Goal: Communication & Community: Share content

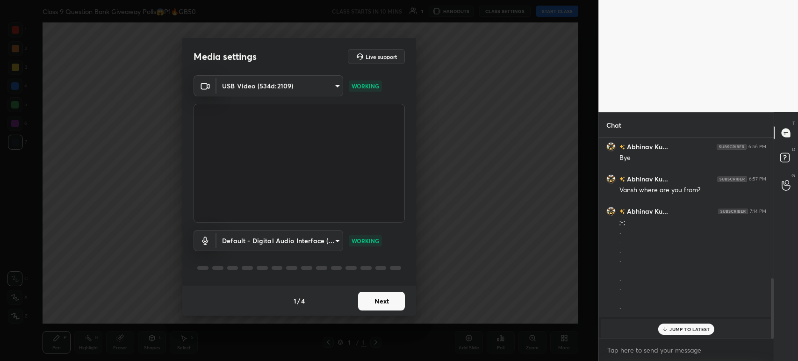
click at [293, 90] on body "1 2 3 4 5 6 7 C X Z C X Z E E Erase all H H Class 9 Question Bank Giveaway Poll…" at bounding box center [399, 180] width 798 height 361
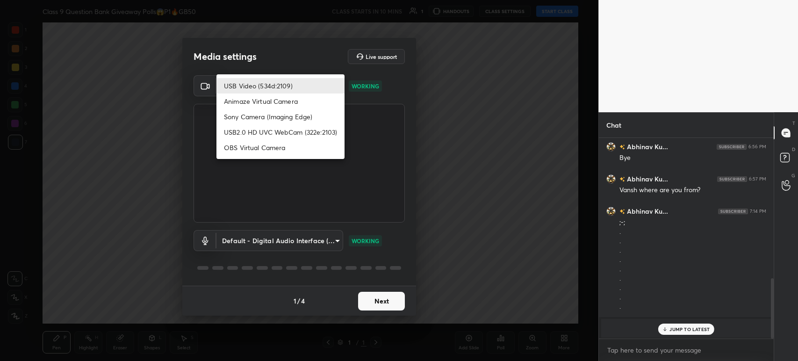
click at [284, 97] on li "Animaze Virtual Camera" at bounding box center [281, 101] width 128 height 15
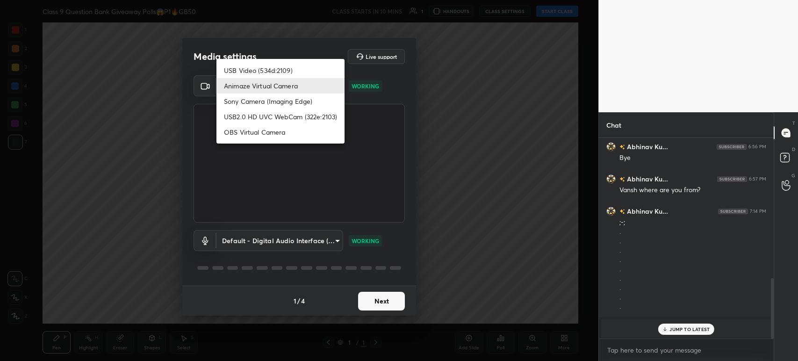
click at [263, 85] on body "1 2 3 4 5 6 7 C X Z C X Z E E Erase all H H Class 9 Question Bank Giveaway Poll…" at bounding box center [399, 180] width 798 height 361
click at [261, 97] on li "Sony Camera (Imaging Edge)" at bounding box center [281, 101] width 128 height 15
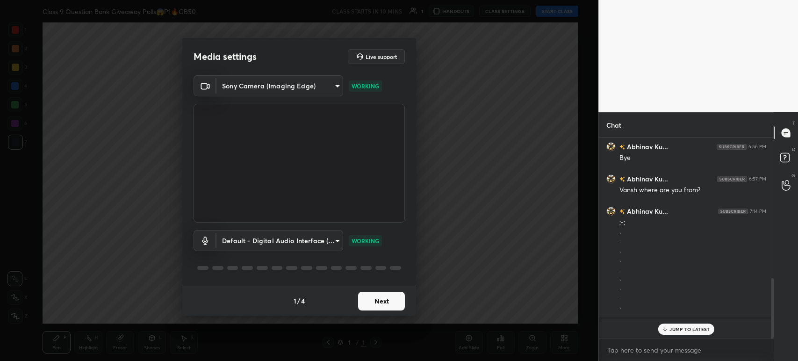
click at [265, 87] on body "1 2 3 4 5 6 7 C X Z C X Z E E Erase all H H Class 9 Question Bank Giveaway Poll…" at bounding box center [399, 180] width 798 height 361
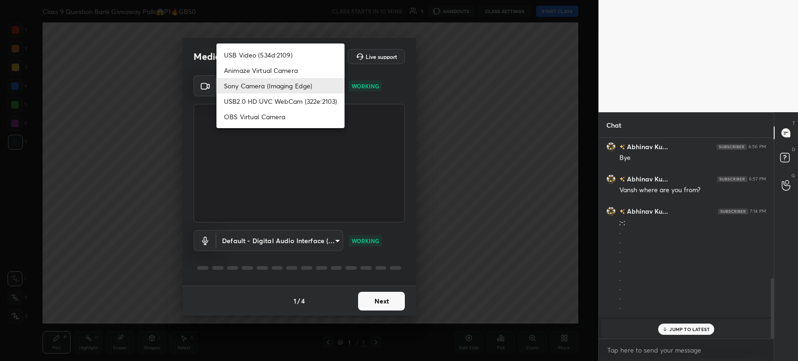
click at [254, 51] on li "USB Video (534d:2109)" at bounding box center [281, 54] width 128 height 15
type input "cc2d6f306d6dd24c7f79a4a51d0e674bea8fee8134c30091654fabc10ecde5ab"
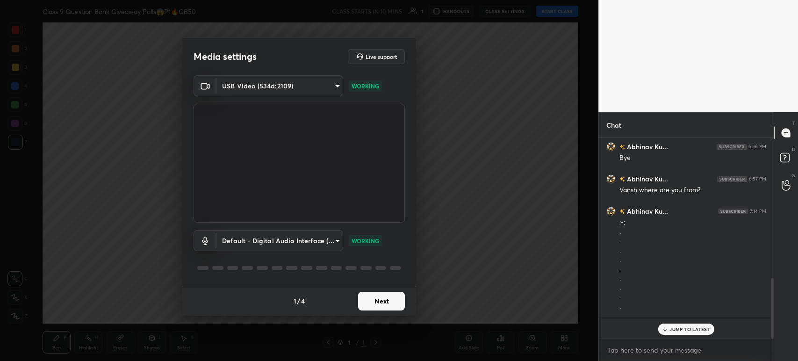
click at [310, 242] on body "1 2 3 4 5 6 7 C X Z C X Z E E Erase all H H Class 9 Question Bank Giveaway Poll…" at bounding box center [399, 180] width 798 height 361
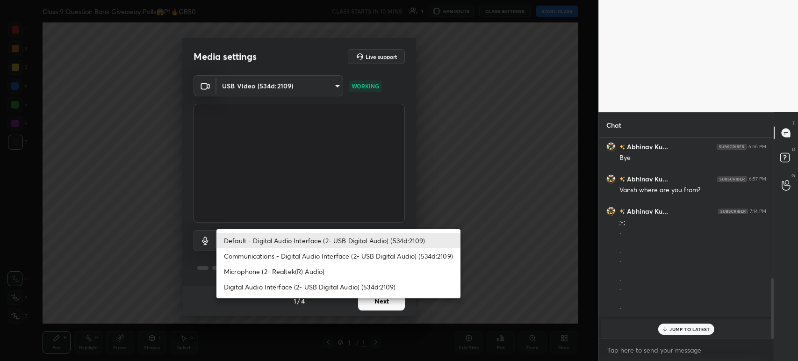
click at [278, 257] on li "Communications - Digital Audio Interface (2- USB Digital Audio) (534d:2109)" at bounding box center [339, 255] width 244 height 15
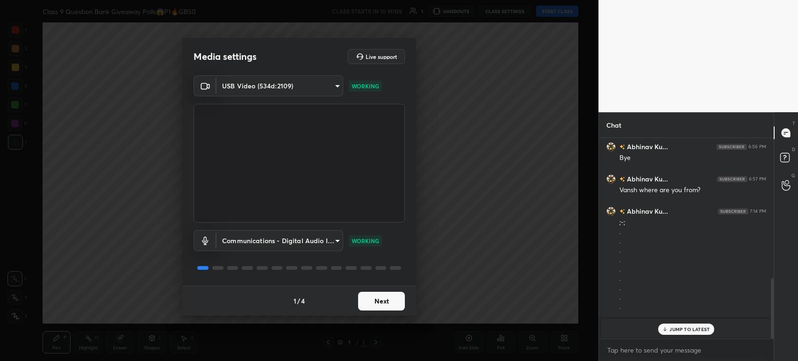
click at [287, 238] on body "1 2 3 4 5 6 7 C X Z C X Z E E Erase all H H Class 9 Question Bank Giveaway Poll…" at bounding box center [399, 180] width 798 height 361
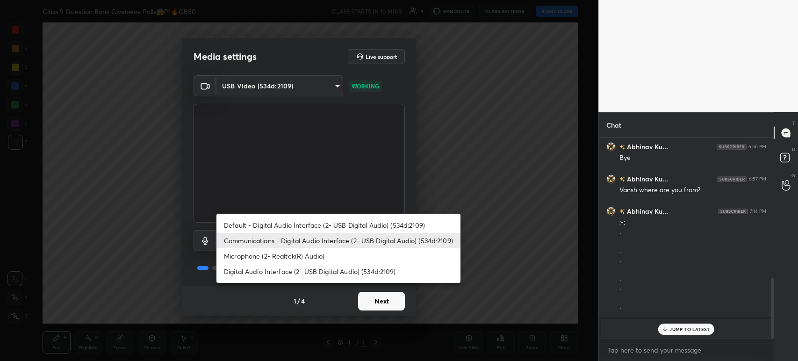
click at [285, 226] on li "Default - Digital Audio Interface (2- USB Digital Audio) (534d:2109)" at bounding box center [339, 224] width 244 height 15
type input "default"
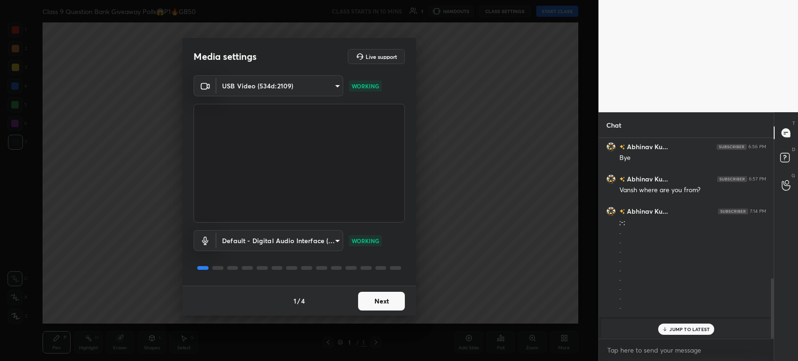
click at [374, 298] on button "Next" at bounding box center [381, 301] width 47 height 19
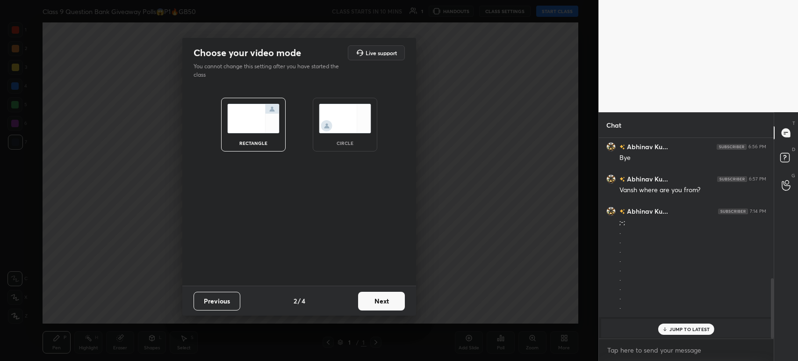
click at [374, 298] on button "Next" at bounding box center [381, 301] width 47 height 19
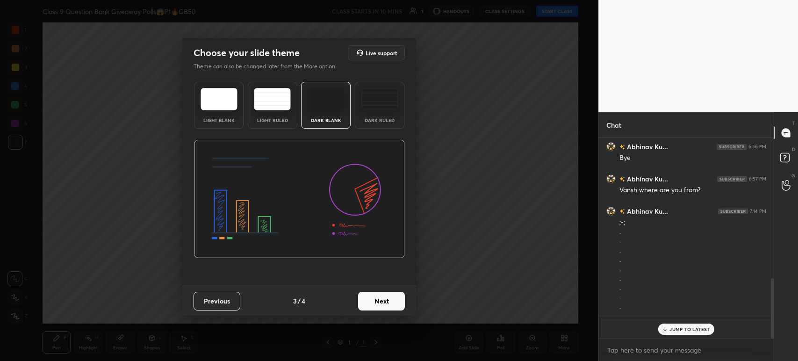
click at [374, 298] on button "Next" at bounding box center [381, 301] width 47 height 19
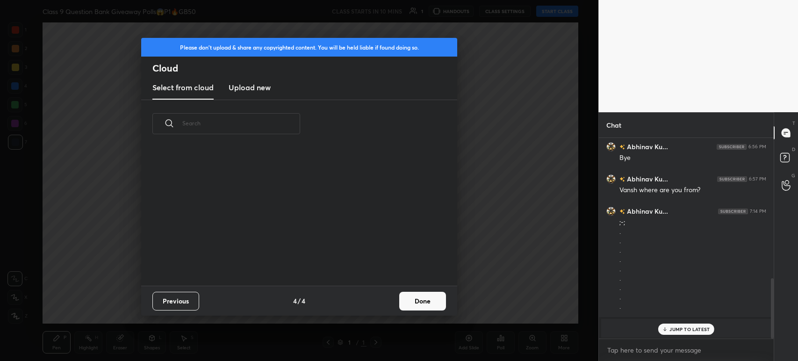
click at [238, 80] on new "Upload new" at bounding box center [250, 87] width 42 height 23
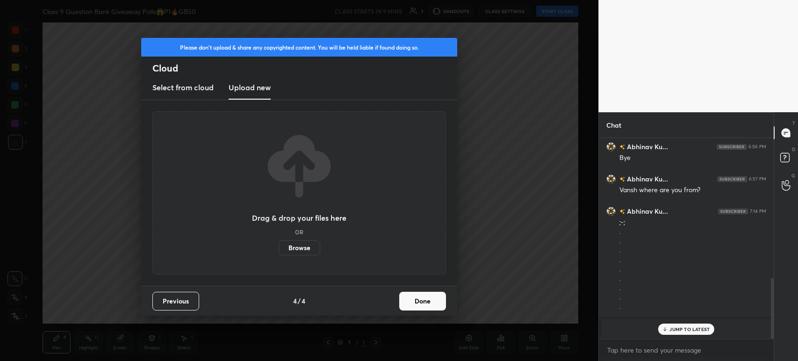
click at [294, 253] on label "Browse" at bounding box center [300, 247] width 42 height 15
click at [279, 253] on input "Browse" at bounding box center [279, 247] width 0 height 15
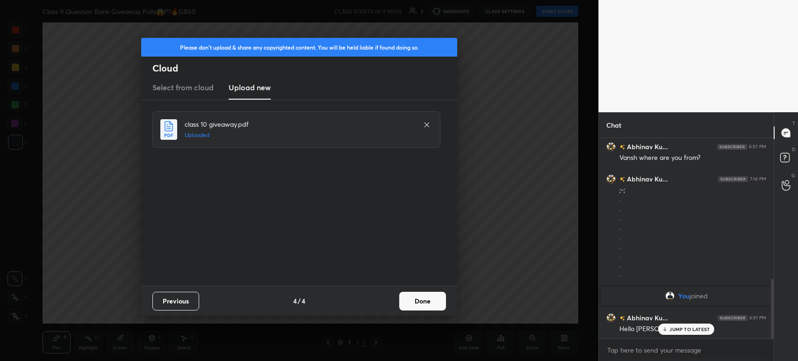
click at [427, 301] on button "Done" at bounding box center [422, 301] width 47 height 19
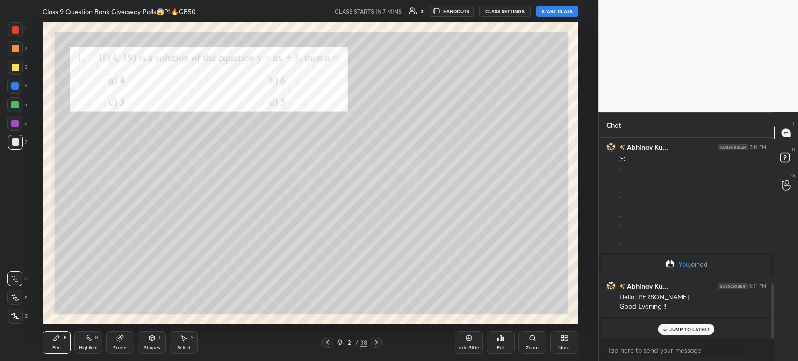
scroll to position [509, 0]
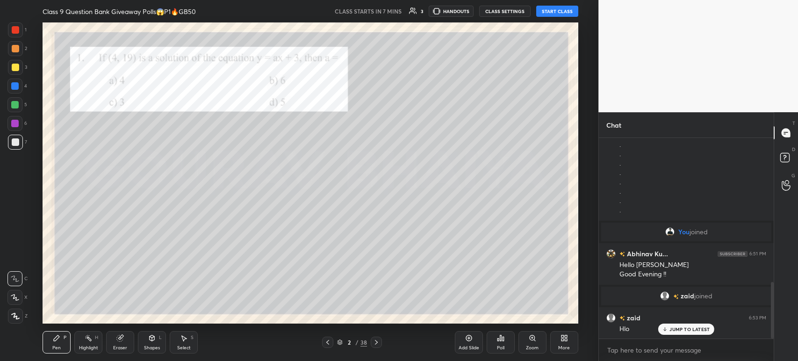
click at [326, 339] on icon at bounding box center [327, 342] width 7 height 7
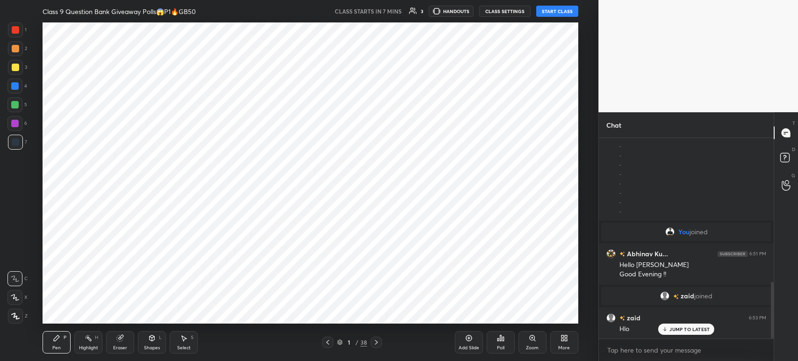
click at [469, 337] on icon at bounding box center [468, 337] width 7 height 7
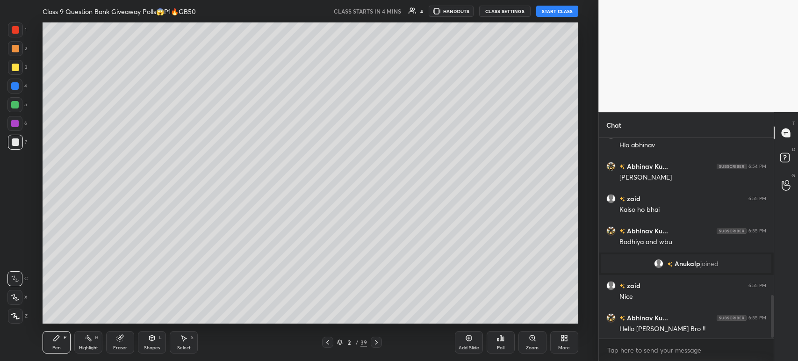
scroll to position [757, 0]
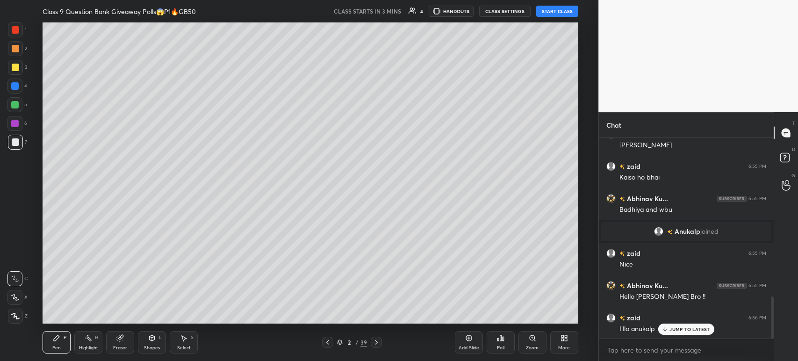
click at [375, 339] on icon at bounding box center [376, 342] width 7 height 7
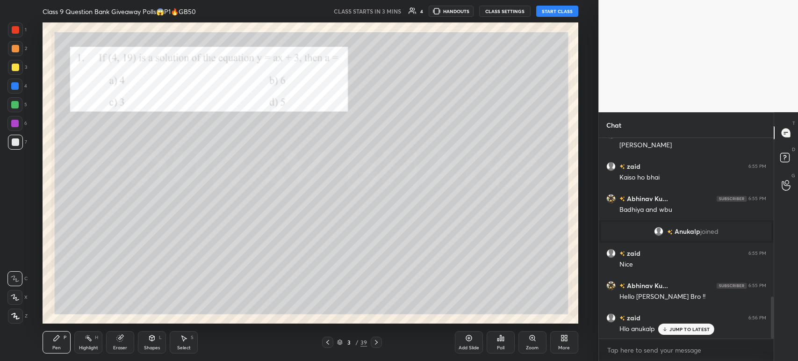
click at [328, 343] on icon at bounding box center [327, 342] width 7 height 7
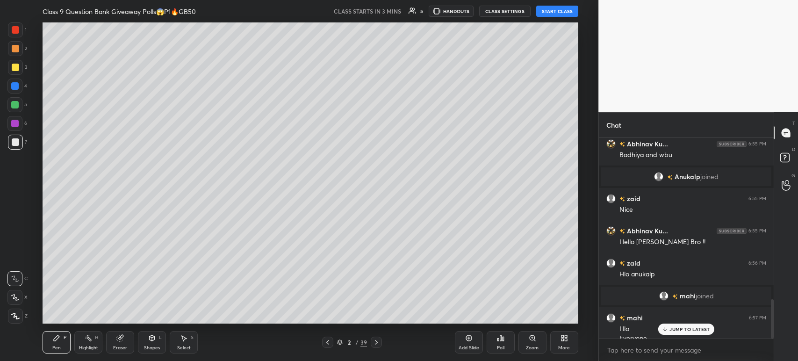
scroll to position [821, 0]
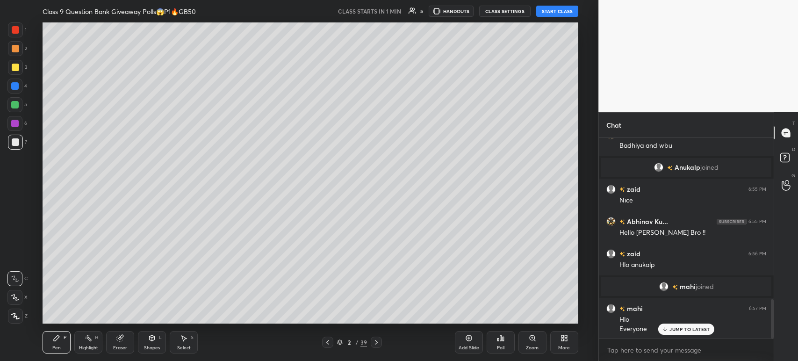
click at [557, 14] on button "START CLASS" at bounding box center [557, 11] width 42 height 11
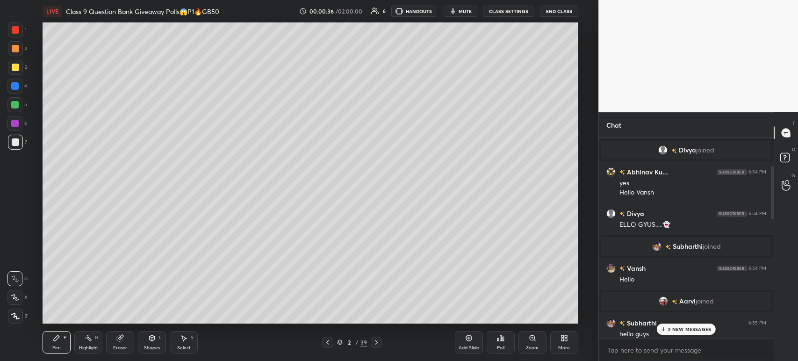
scroll to position [139, 0]
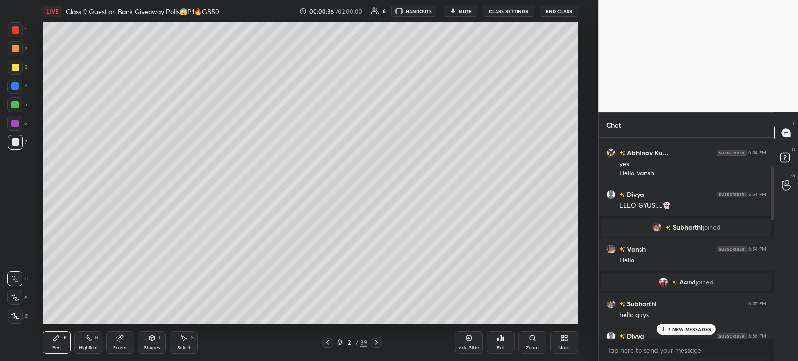
click at [667, 280] on div "grid" at bounding box center [665, 281] width 13 height 9
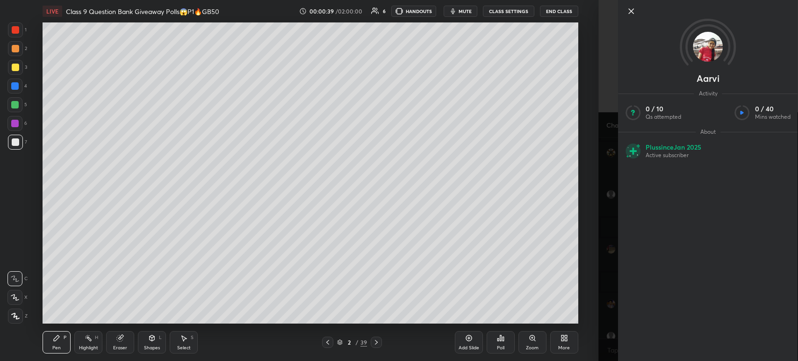
click at [636, 12] on icon at bounding box center [631, 11] width 11 height 11
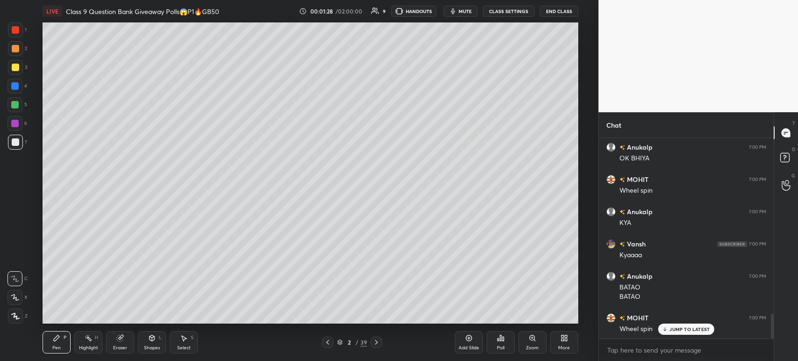
scroll to position [1438, 0]
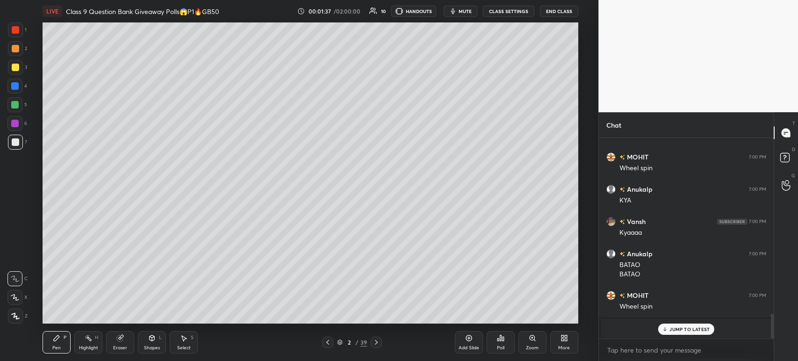
click at [15, 313] on div at bounding box center [15, 316] width 15 height 15
click at [677, 325] on div "JUMP TO LATEST" at bounding box center [686, 329] width 56 height 11
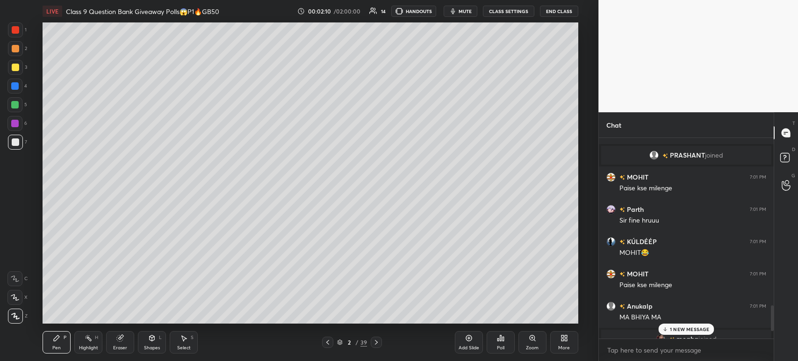
scroll to position [1362, 0]
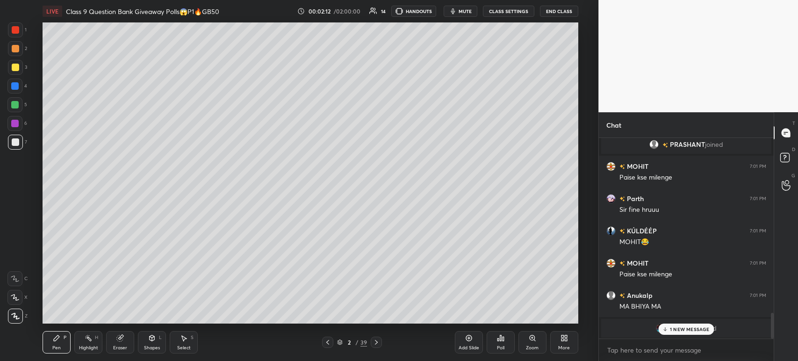
click at [678, 329] on p "1 NEW MESSAGE" at bounding box center [690, 329] width 40 height 6
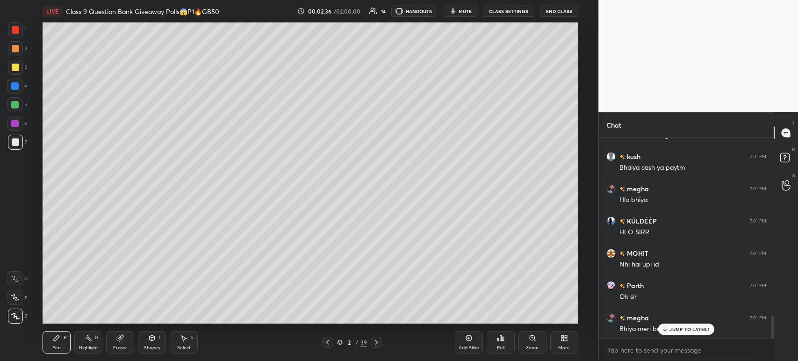
scroll to position [1610, 0]
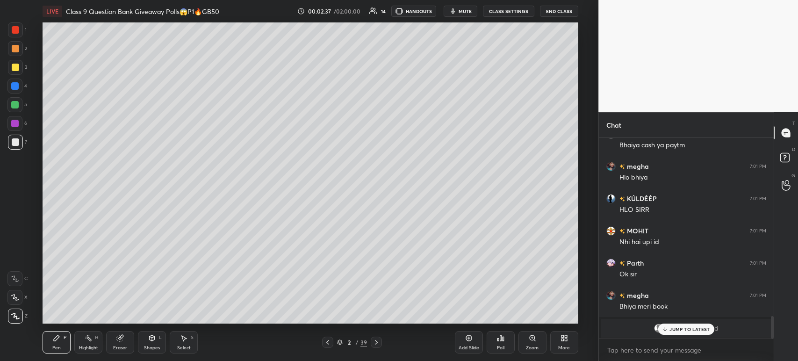
click at [673, 329] on p "JUMP TO LATEST" at bounding box center [690, 329] width 40 height 6
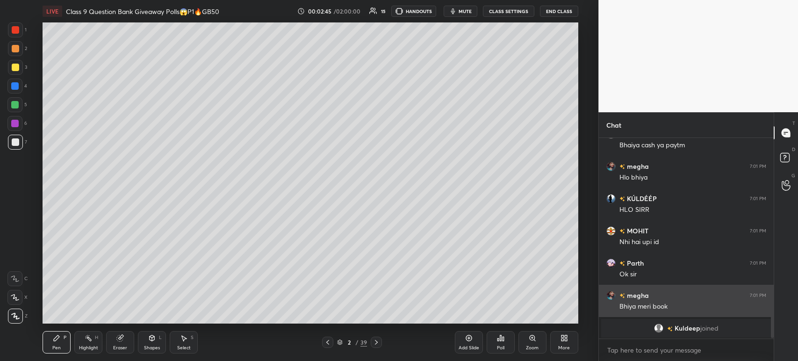
scroll to position [1643, 0]
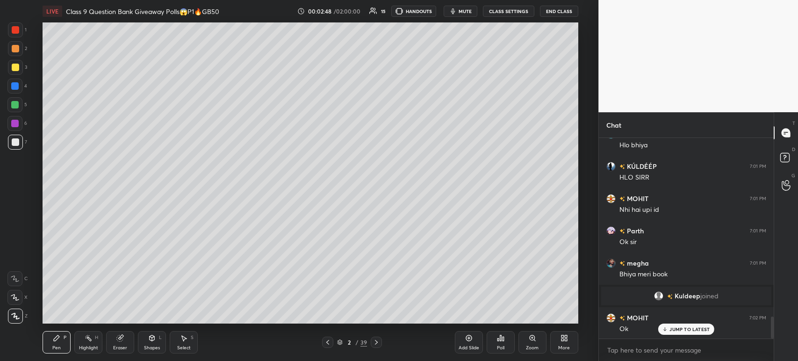
click at [122, 343] on div "Eraser" at bounding box center [120, 342] width 28 height 22
click at [20, 315] on span "Erase all" at bounding box center [15, 316] width 14 height 7
click at [19, 64] on div at bounding box center [15, 67] width 15 height 15
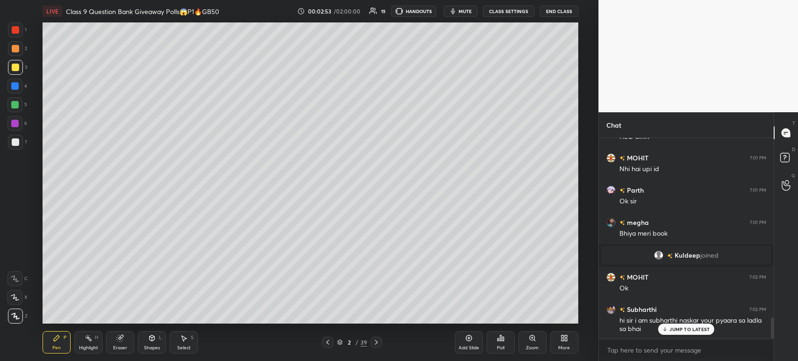
scroll to position [1706, 0]
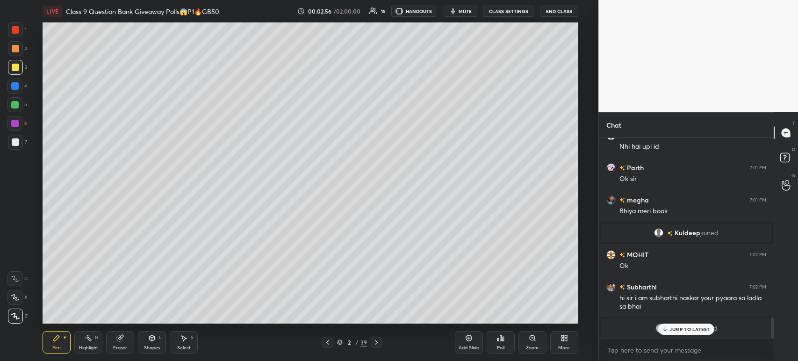
click at [673, 330] on p "JUMP TO LATEST" at bounding box center [690, 329] width 40 height 6
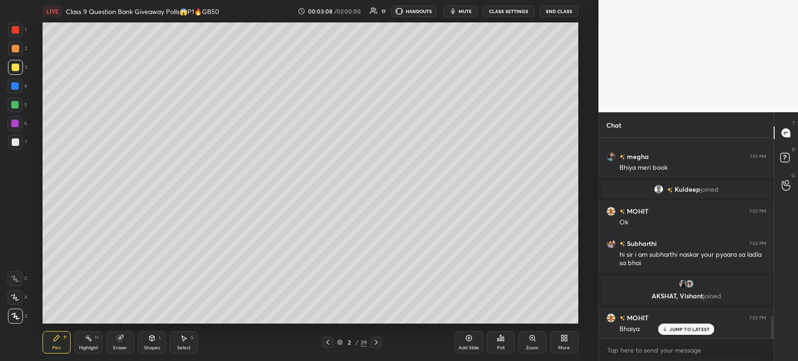
scroll to position [1641, 0]
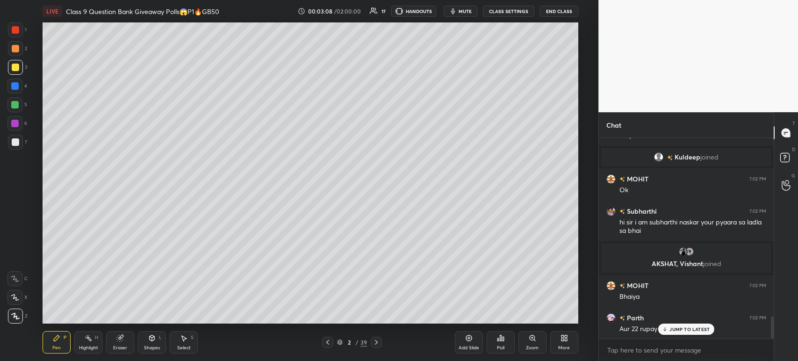
click at [685, 331] on p "JUMP TO LATEST" at bounding box center [690, 329] width 40 height 6
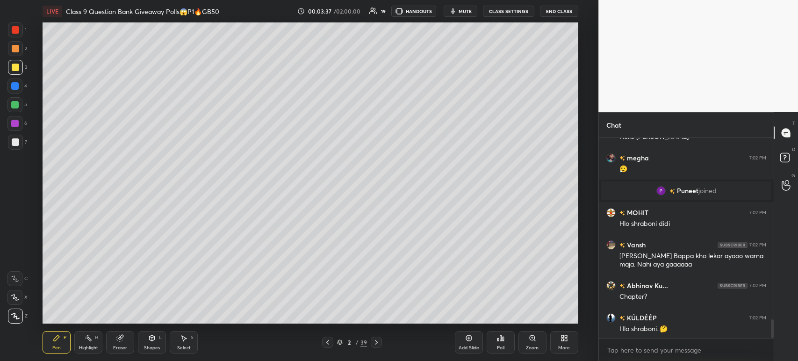
scroll to position [1912, 0]
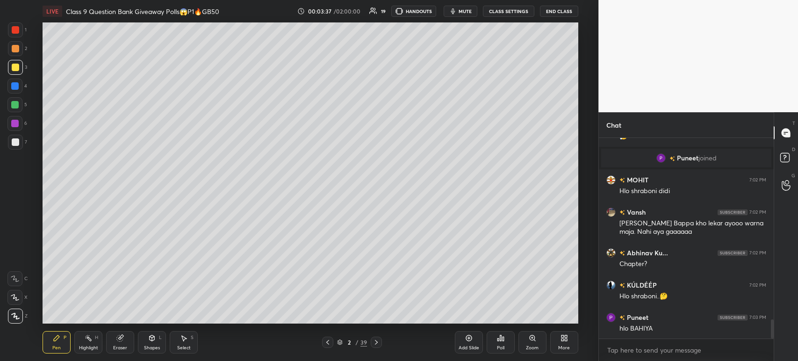
click at [655, 352] on body "1 2 3 4 5 6 7 C X Z C X Z E E Erase all H H LIVE Class 9 Question Bank Giveaway…" at bounding box center [399, 180] width 798 height 361
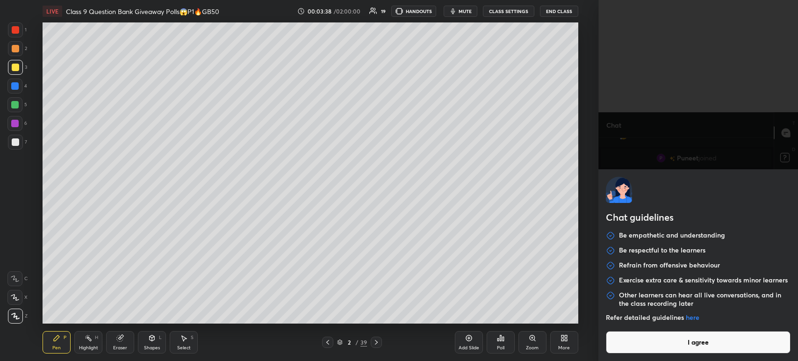
click at [647, 345] on button "I agree" at bounding box center [698, 342] width 185 height 22
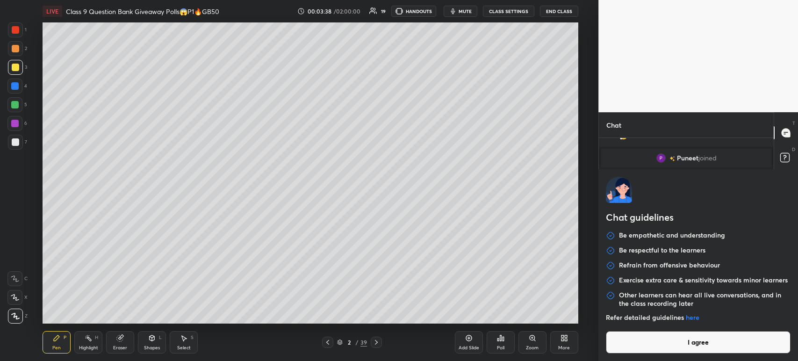
type textarea "x"
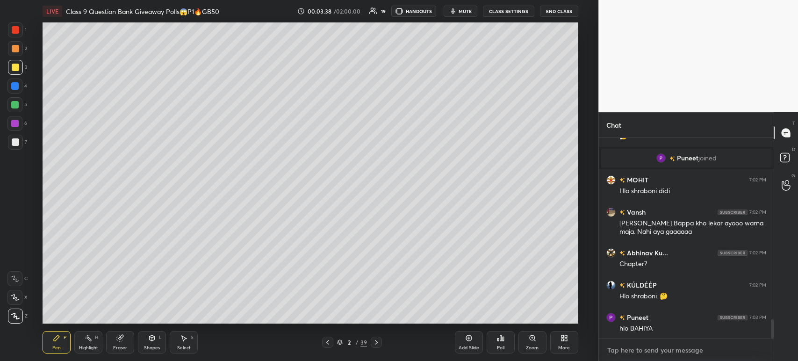
paste textarea "[URL][DOMAIN_NAME]"
type textarea "[URL][DOMAIN_NAME]"
type textarea "x"
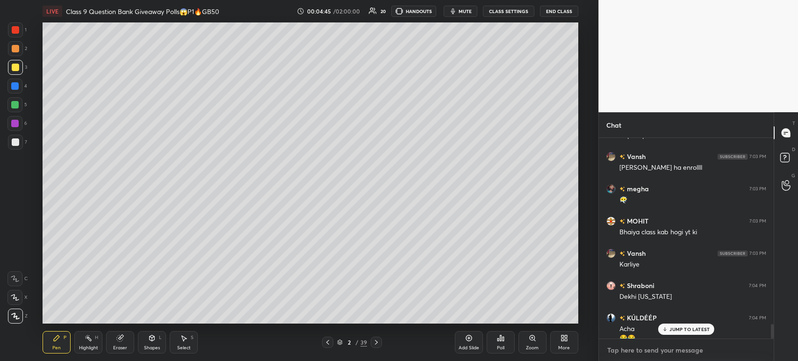
scroll to position [2569, 0]
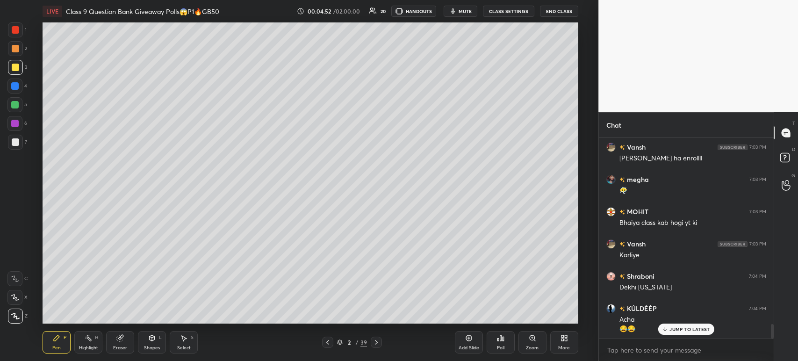
click at [19, 142] on div at bounding box center [15, 142] width 15 height 15
click at [15, 277] on icon at bounding box center [15, 278] width 8 height 7
click at [17, 141] on div at bounding box center [15, 141] width 7 height 7
click at [15, 122] on div at bounding box center [14, 123] width 7 height 7
click at [18, 90] on div at bounding box center [14, 86] width 15 height 15
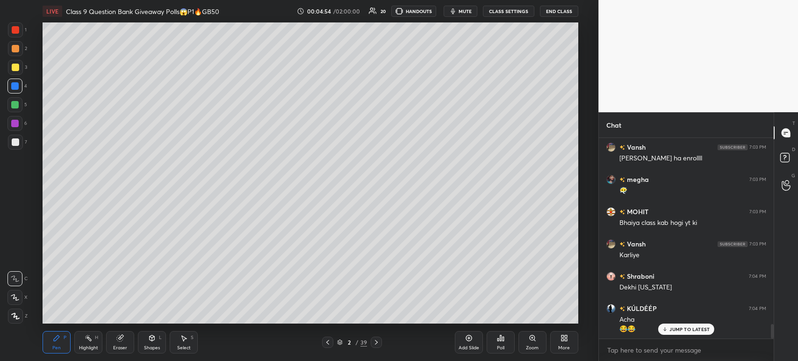
click at [17, 70] on div at bounding box center [15, 67] width 7 height 7
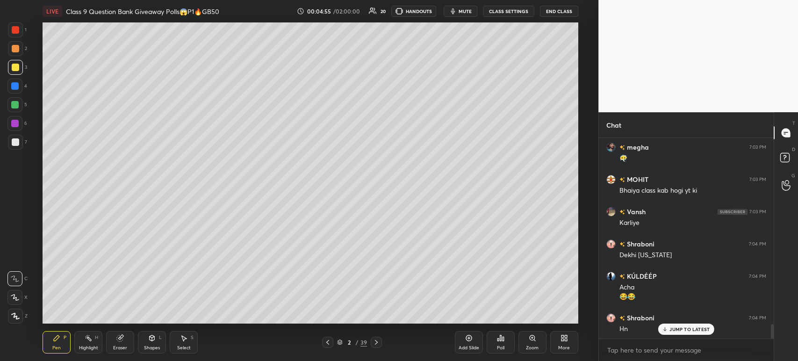
click at [18, 312] on div at bounding box center [15, 316] width 15 height 15
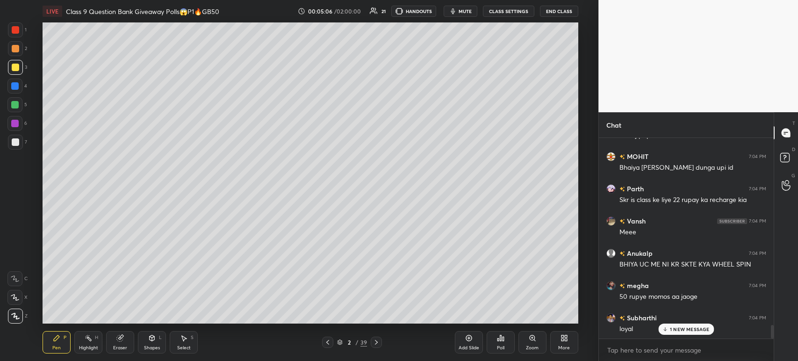
scroll to position [2850, 0]
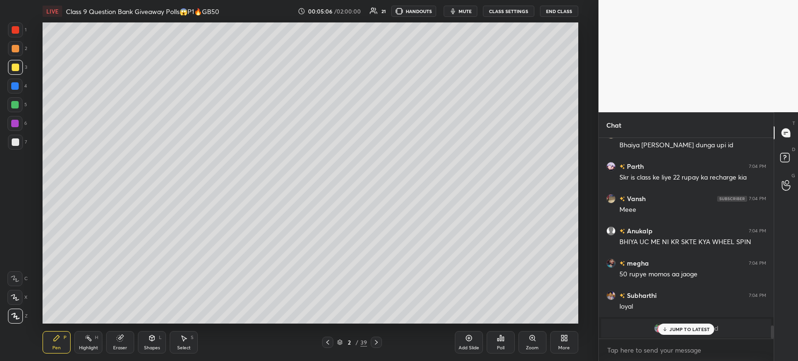
click at [122, 340] on icon at bounding box center [120, 338] width 6 height 6
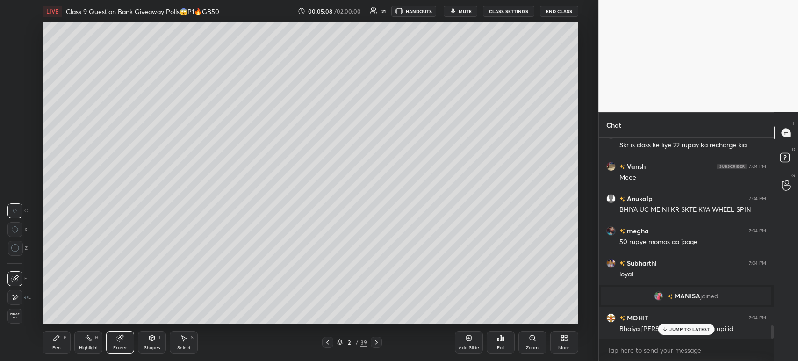
scroll to position [2904, 0]
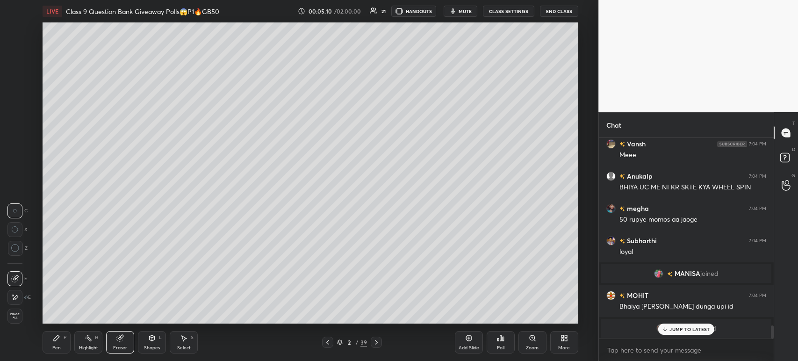
click at [91, 340] on rect at bounding box center [89, 339] width 5 height 5
click at [153, 344] on div "Shapes L" at bounding box center [152, 342] width 28 height 22
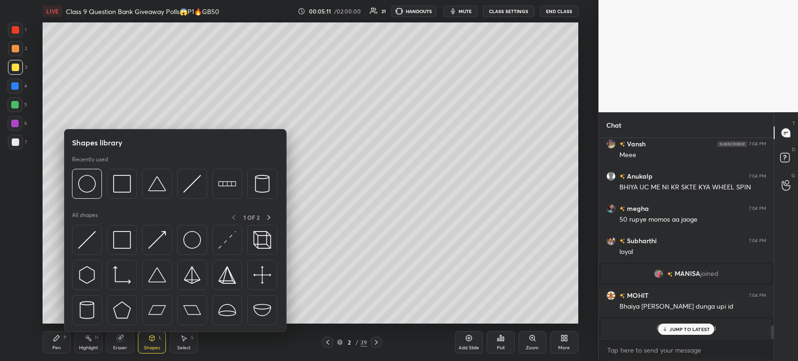
click at [136, 340] on div "Pen P Highlight H Eraser Shapes L Select S" at bounding box center [146, 342] width 206 height 22
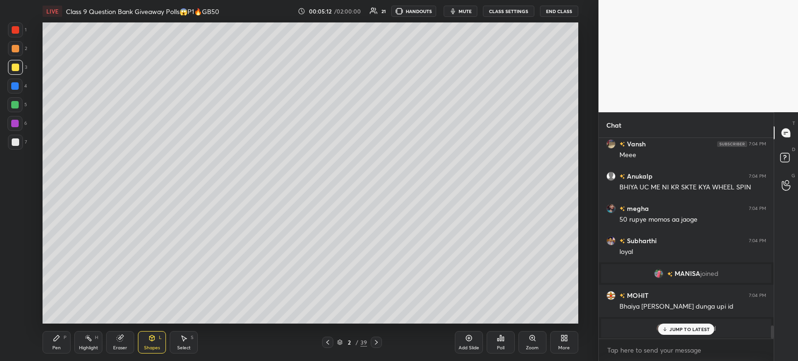
scroll to position [2937, 0]
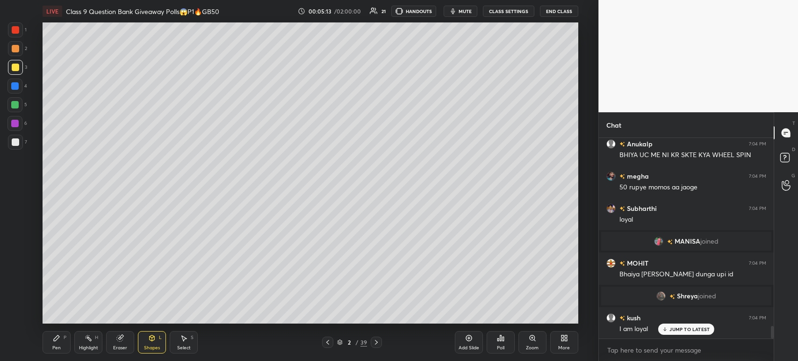
click at [103, 337] on div "Pen P Highlight H Eraser Shapes L Select S" at bounding box center [146, 342] width 206 height 22
click at [131, 339] on div "Eraser" at bounding box center [120, 342] width 28 height 22
click at [15, 313] on span "Erase all" at bounding box center [15, 316] width 14 height 7
click at [15, 144] on div at bounding box center [15, 141] width 7 height 7
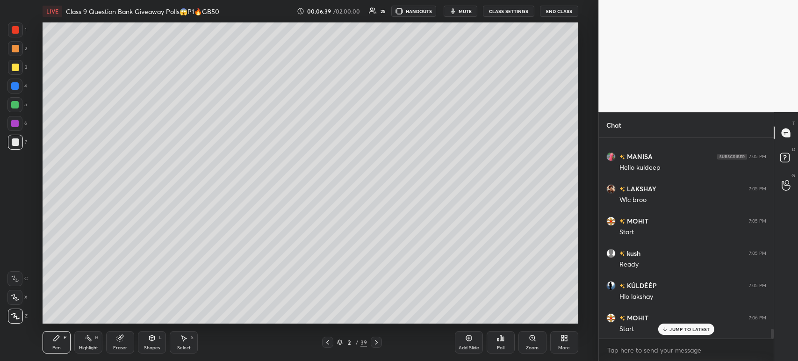
scroll to position [3952, 0]
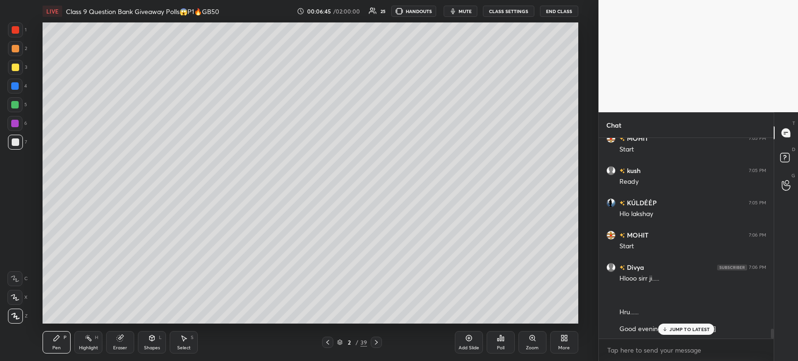
click at [21, 68] on div at bounding box center [15, 67] width 15 height 15
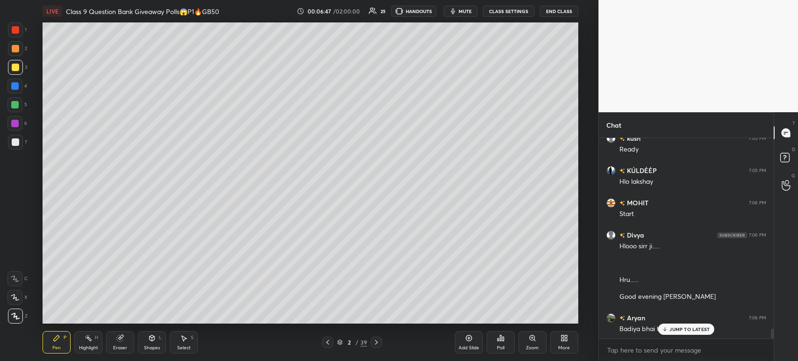
scroll to position [4017, 0]
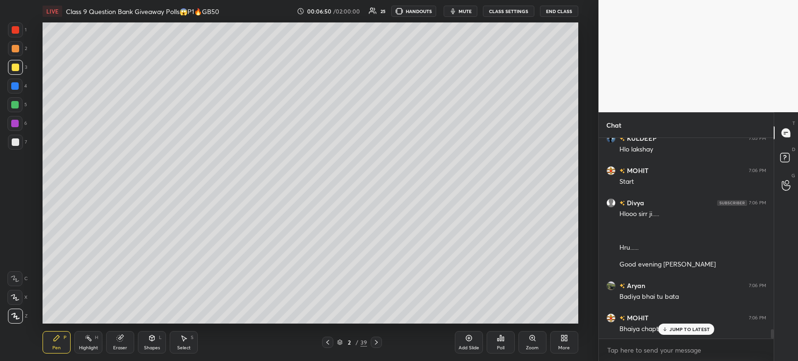
click at [375, 344] on icon at bounding box center [376, 342] width 3 height 5
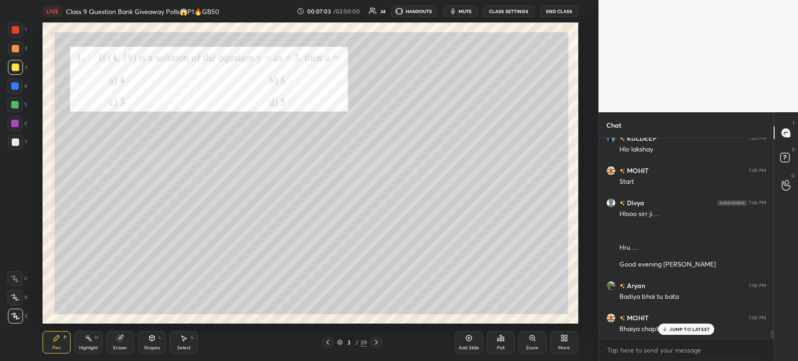
scroll to position [4307, 0]
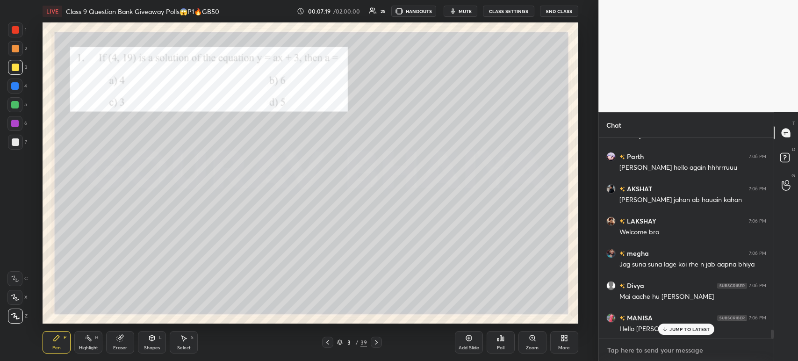
click at [632, 351] on textarea at bounding box center [686, 350] width 160 height 15
type textarea "x"
paste textarea "[URL][DOMAIN_NAME]"
type textarea "[URL][DOMAIN_NAME]"
type textarea "x"
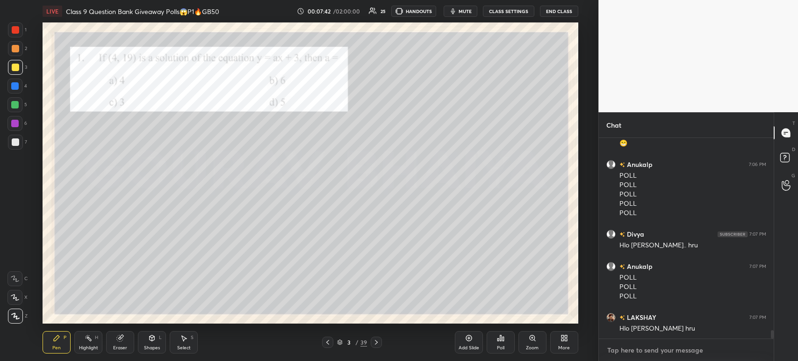
scroll to position [4676, 0]
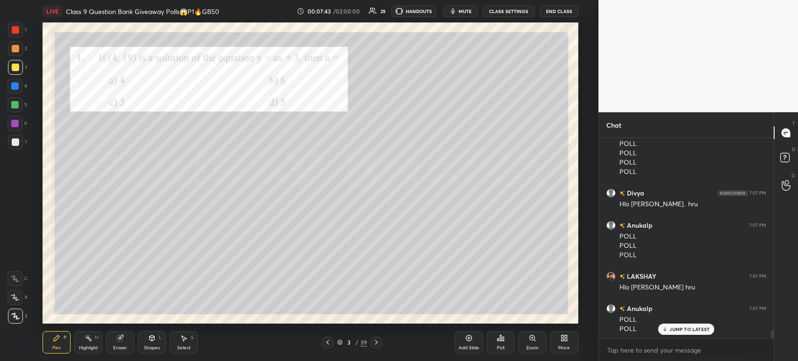
click at [500, 343] on div "Poll" at bounding box center [501, 342] width 28 height 22
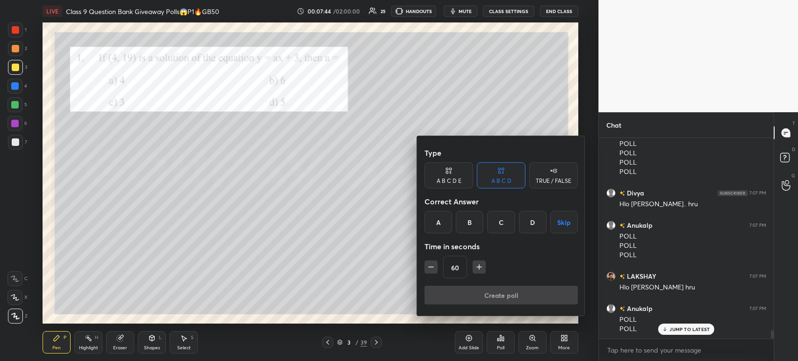
click at [440, 227] on div "A" at bounding box center [439, 222] width 28 height 22
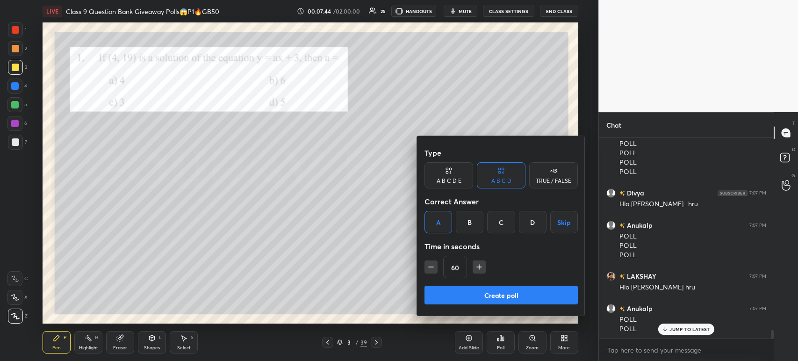
click at [479, 296] on button "Create poll" at bounding box center [501, 295] width 153 height 19
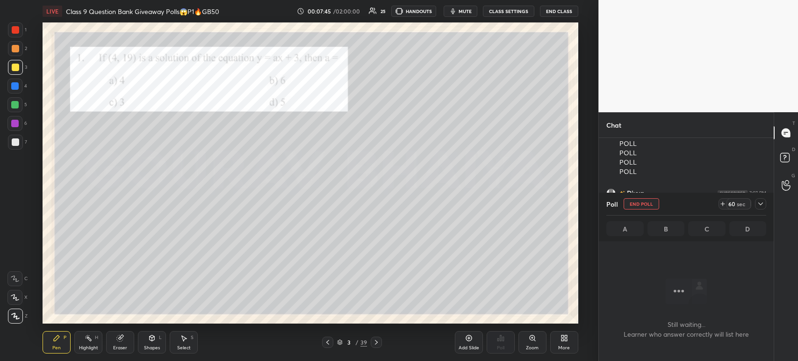
scroll to position [155, 172]
click at [763, 207] on icon at bounding box center [760, 203] width 7 height 7
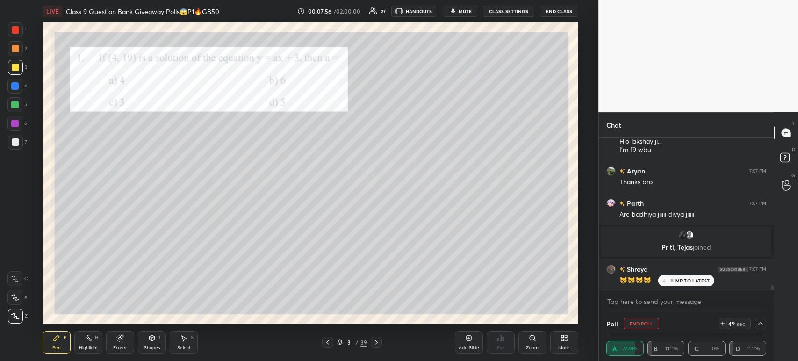
click at [679, 283] on p "JUMP TO LATEST" at bounding box center [690, 281] width 40 height 6
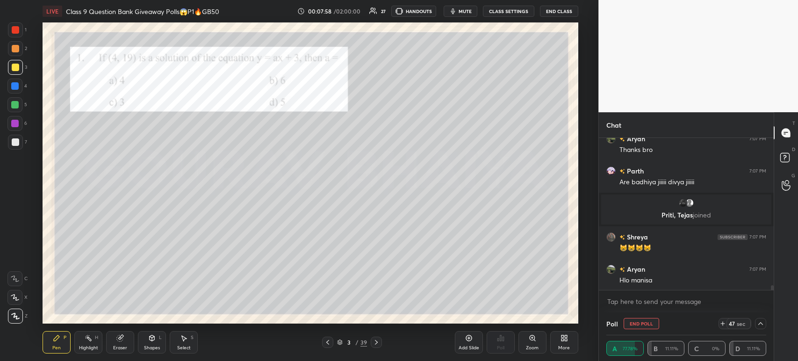
click at [14, 56] on div at bounding box center [15, 48] width 15 height 15
click at [16, 68] on div at bounding box center [15, 67] width 7 height 7
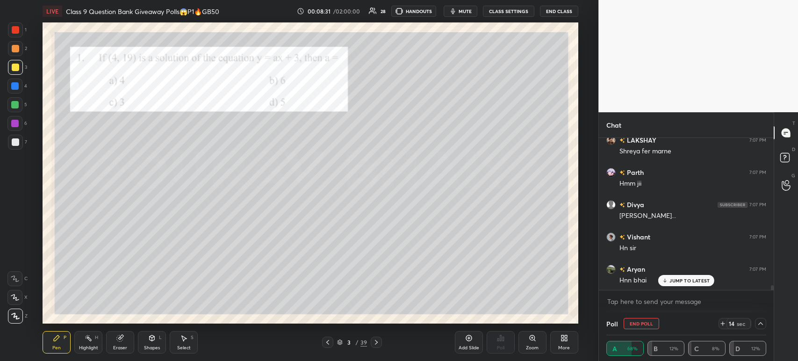
click at [22, 141] on div at bounding box center [15, 142] width 15 height 15
click at [19, 67] on div at bounding box center [15, 67] width 15 height 15
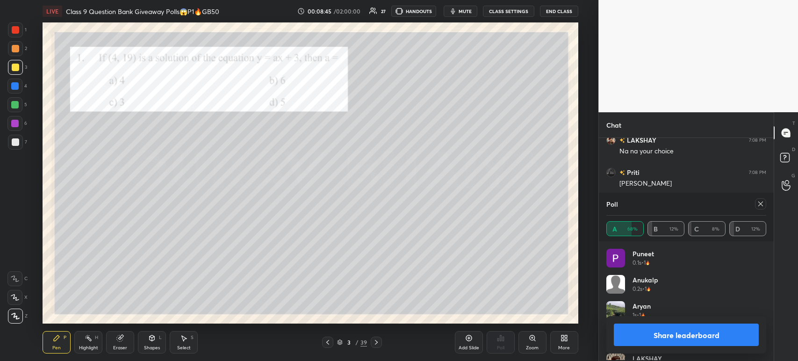
scroll to position [3, 3]
click at [647, 337] on button "Share leaderboard" at bounding box center [686, 335] width 145 height 22
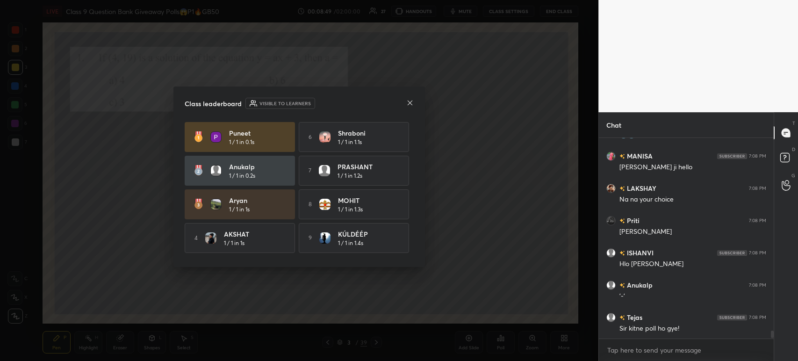
click at [411, 105] on icon at bounding box center [409, 102] width 7 height 7
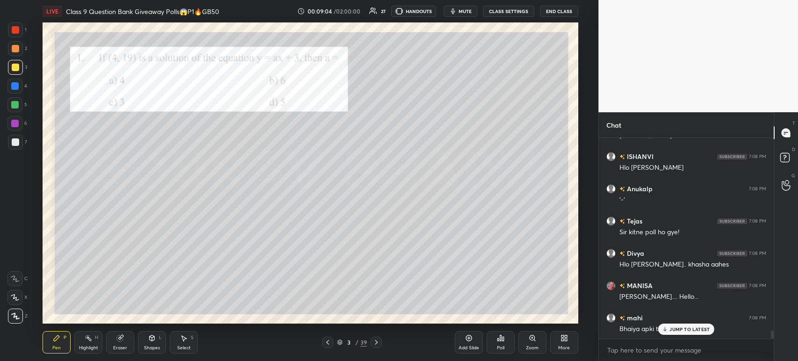
click at [21, 141] on div at bounding box center [15, 142] width 15 height 15
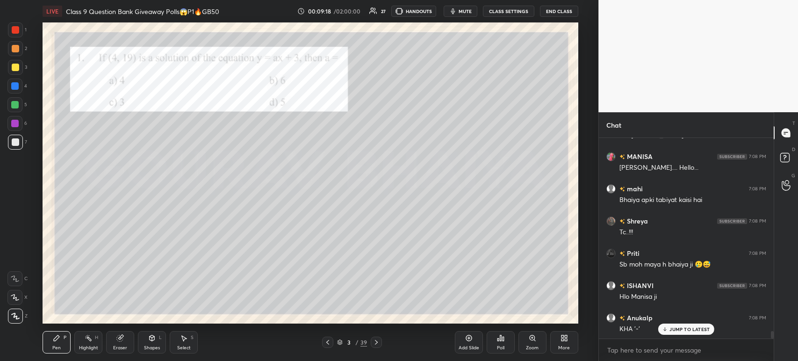
click at [16, 33] on div at bounding box center [15, 29] width 7 height 7
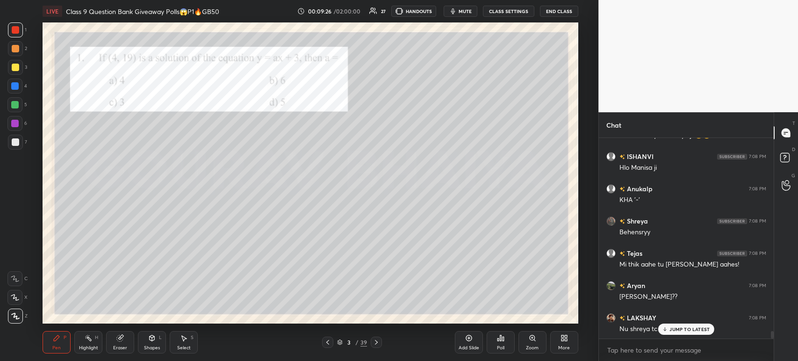
click at [378, 344] on icon at bounding box center [376, 342] width 7 height 7
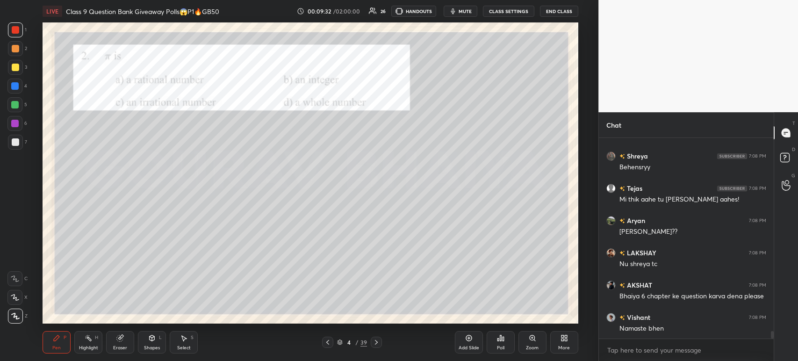
click at [500, 335] on icon at bounding box center [500, 337] width 7 height 7
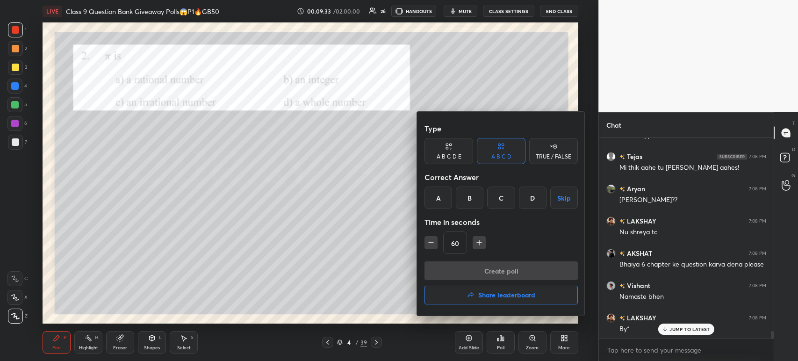
click at [498, 196] on div "C" at bounding box center [501, 198] width 28 height 22
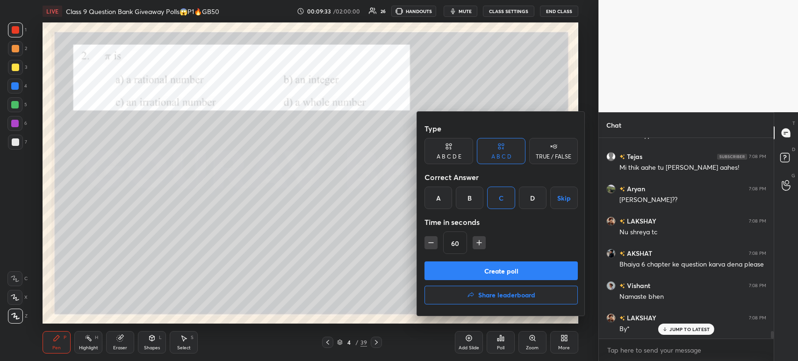
click at [478, 277] on button "Create poll" at bounding box center [501, 270] width 153 height 19
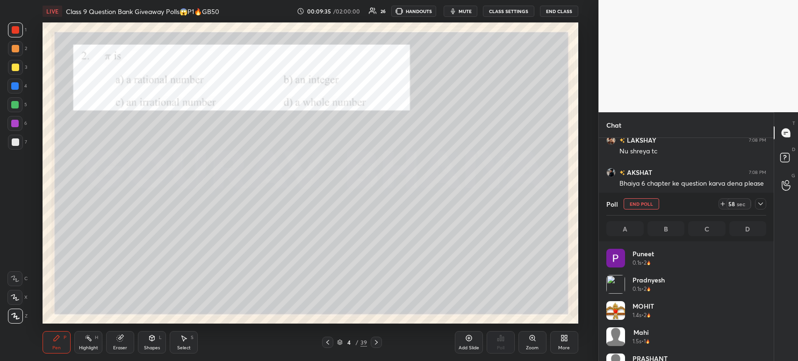
click at [764, 205] on icon at bounding box center [760, 203] width 7 height 7
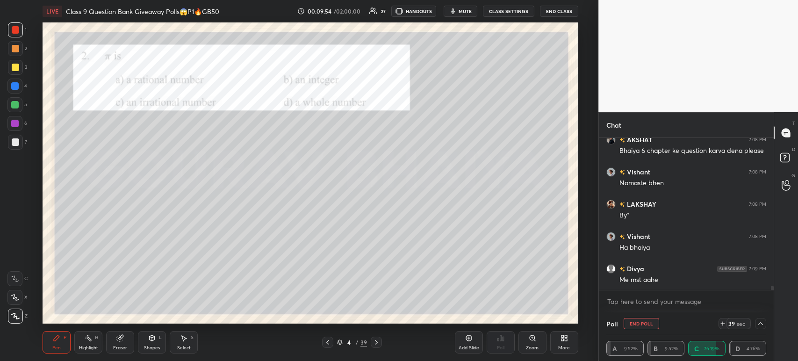
scroll to position [5456, 0]
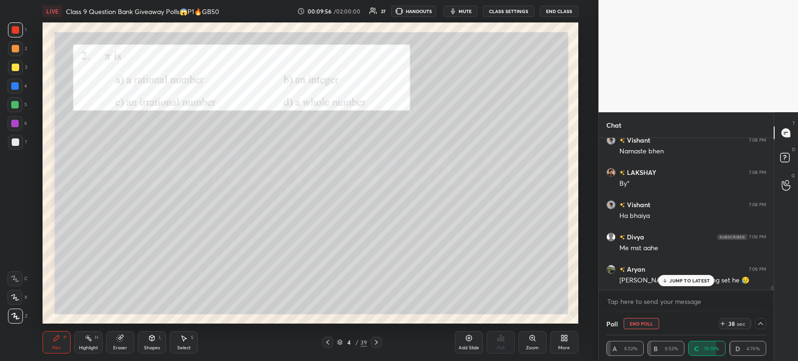
click at [17, 142] on div at bounding box center [15, 141] width 7 height 7
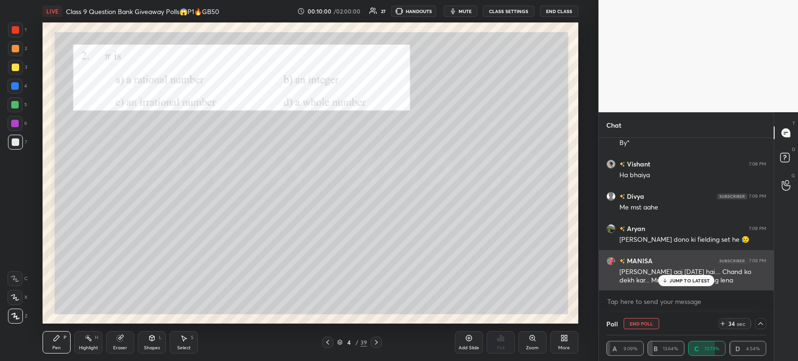
click at [669, 283] on div "JUMP TO LATEST" at bounding box center [686, 280] width 56 height 11
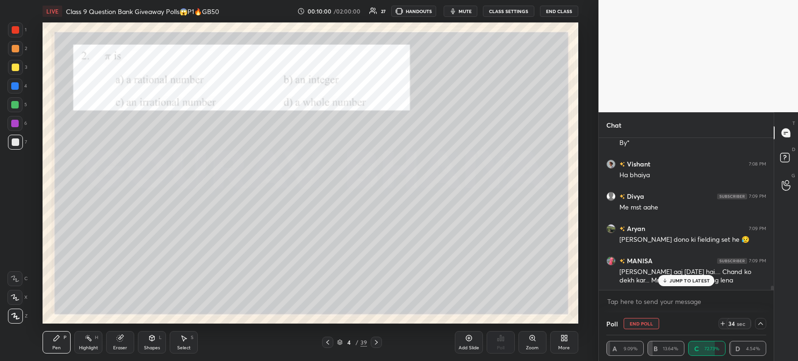
scroll to position [5519, 0]
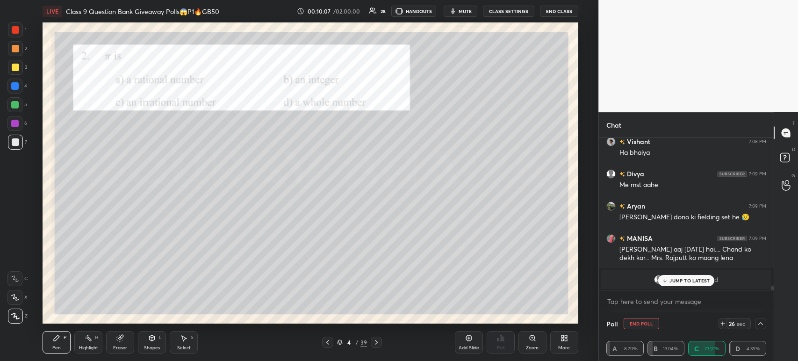
click at [17, 66] on div at bounding box center [15, 67] width 7 height 7
click at [15, 46] on div at bounding box center [15, 48] width 7 height 7
click at [12, 22] on div "1 2 3 4 5 6 7 C X Z C X Z E E Erase all H H LIVE Class 9 Question Bank Giveaway…" at bounding box center [295, 180] width 591 height 361
click at [18, 71] on div at bounding box center [15, 67] width 15 height 15
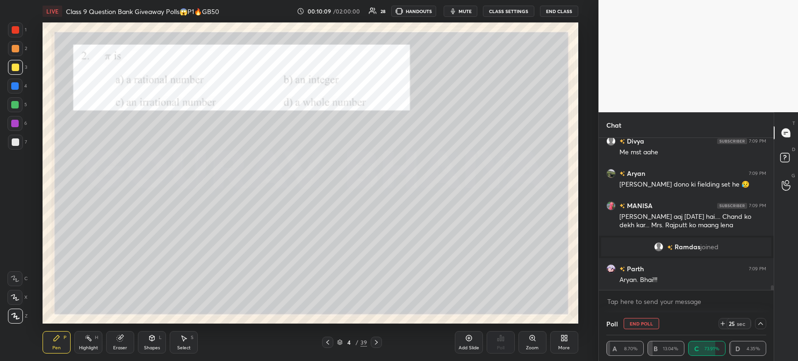
click at [17, 55] on div at bounding box center [15, 48] width 15 height 15
click at [17, 34] on div at bounding box center [15, 29] width 15 height 15
click at [15, 56] on div "2" at bounding box center [17, 50] width 19 height 19
click at [12, 69] on div at bounding box center [15, 67] width 7 height 7
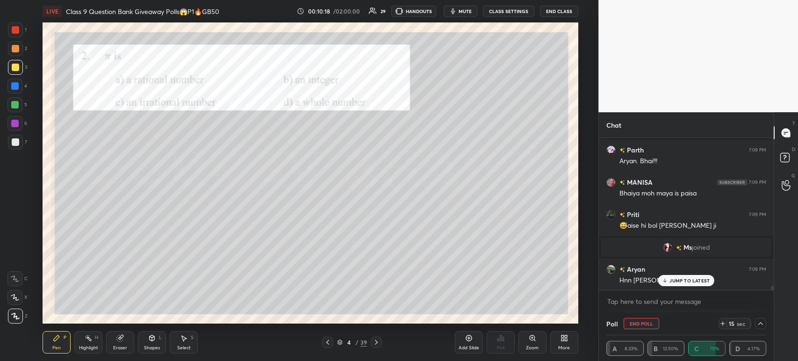
scroll to position [5166, 0]
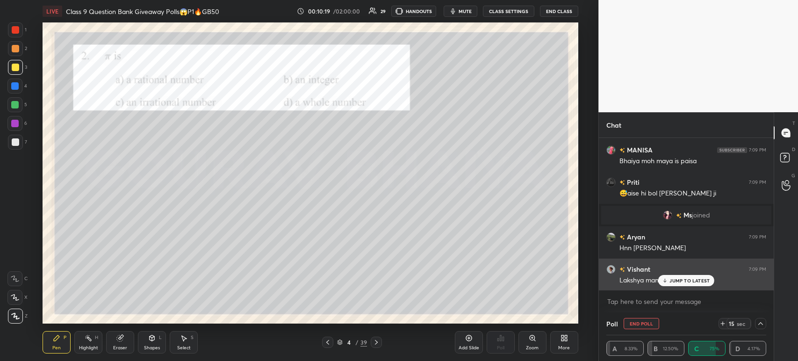
click at [668, 283] on icon at bounding box center [665, 281] width 6 height 6
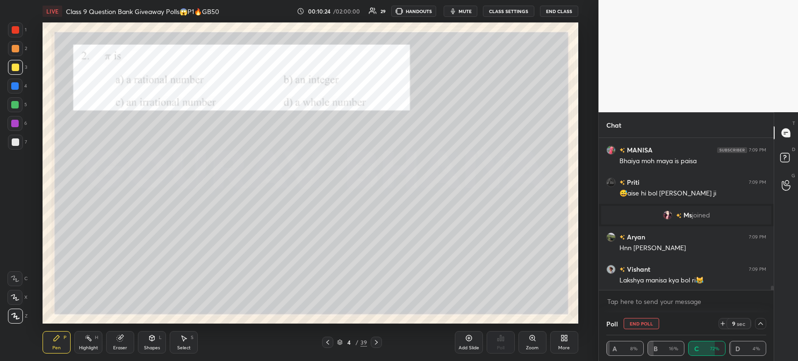
scroll to position [5189, 0]
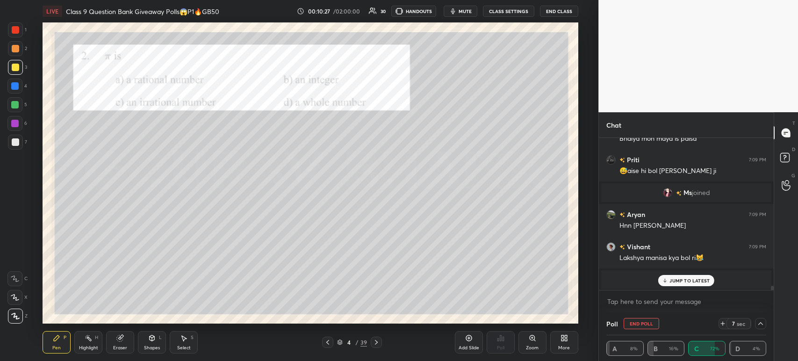
click at [666, 280] on icon at bounding box center [665, 281] width 6 height 6
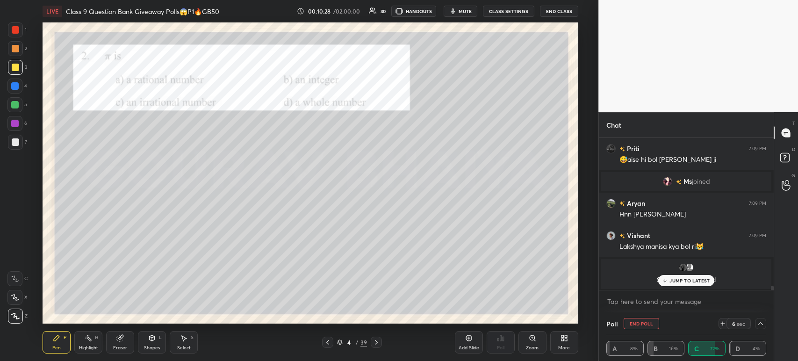
click at [671, 280] on p "JUMP TO LATEST" at bounding box center [690, 281] width 40 height 6
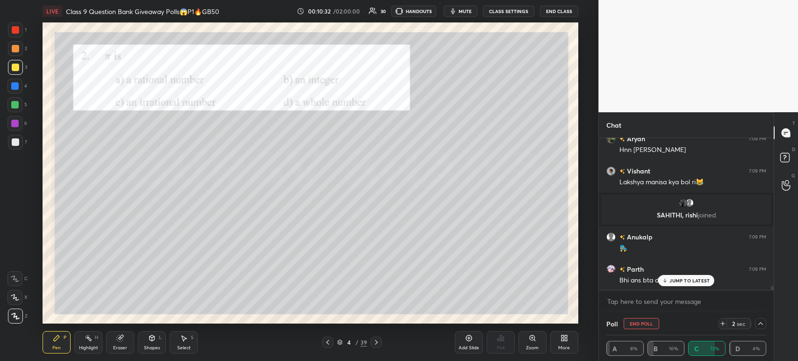
scroll to position [5234, 0]
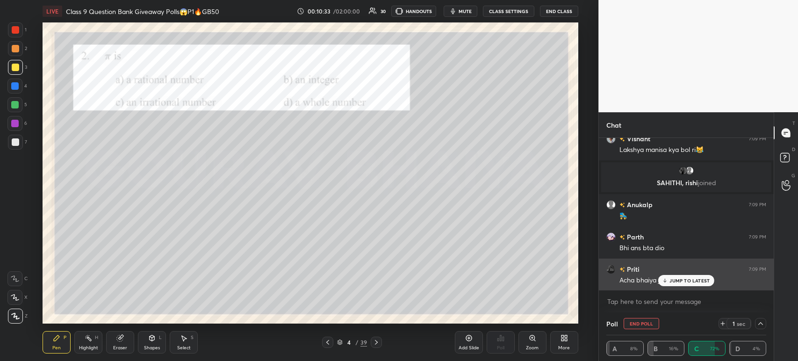
click at [671, 279] on p "JUMP TO LATEST" at bounding box center [690, 281] width 40 height 6
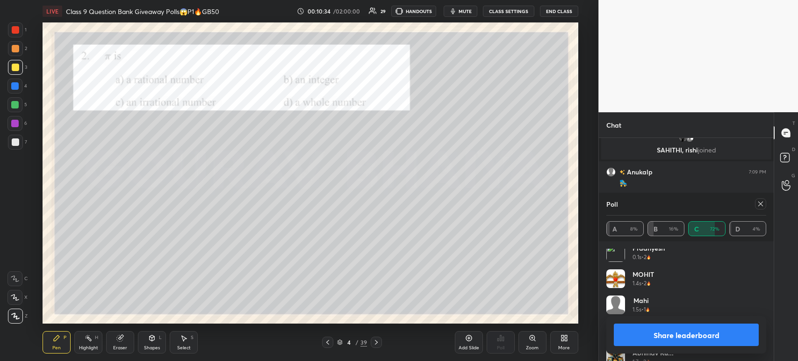
scroll to position [63, 0]
click at [631, 329] on button "Share leaderboard" at bounding box center [686, 335] width 145 height 22
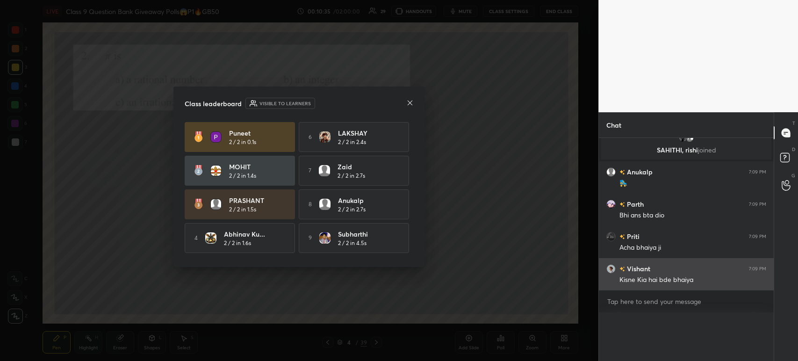
scroll to position [0, 3]
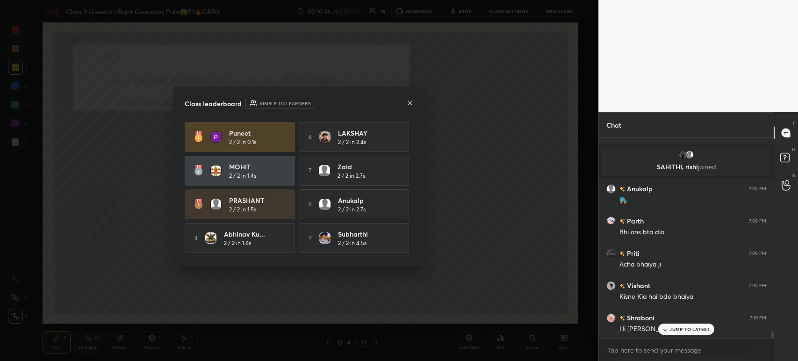
click at [409, 104] on icon at bounding box center [409, 102] width 7 height 7
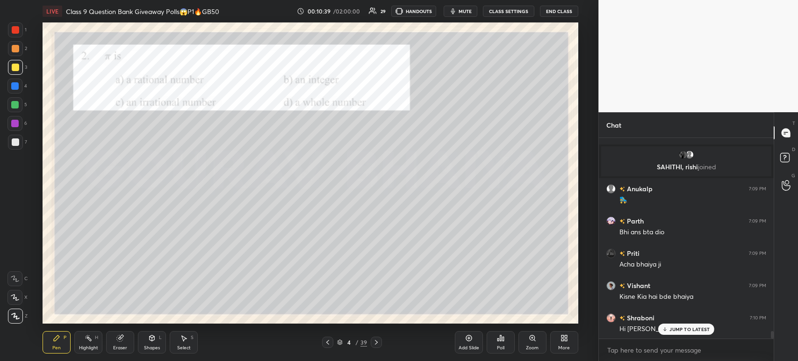
click at [20, 27] on div at bounding box center [15, 29] width 15 height 15
click at [378, 343] on icon at bounding box center [376, 342] width 7 height 7
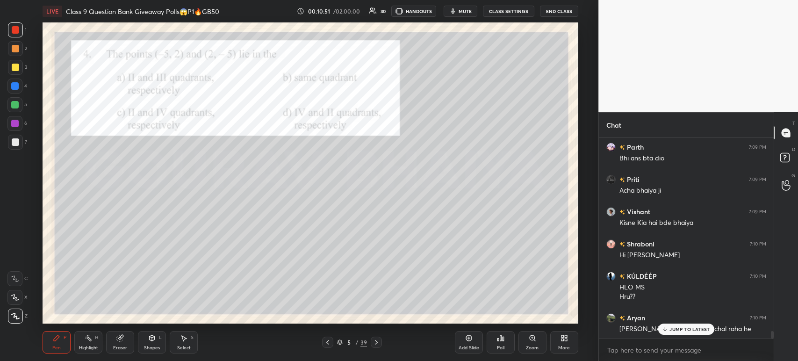
click at [500, 344] on div "Poll" at bounding box center [501, 342] width 28 height 22
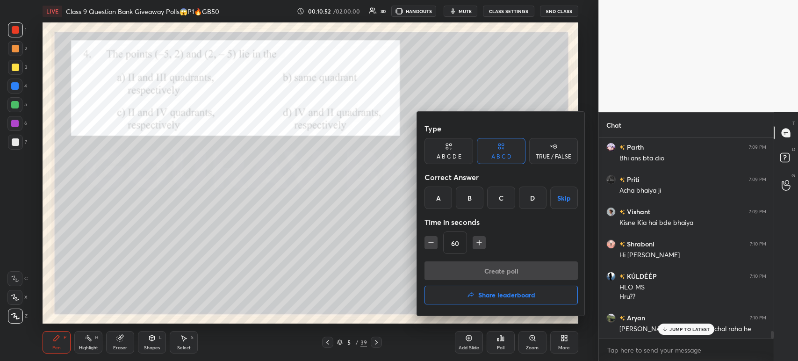
click at [498, 205] on div "C" at bounding box center [501, 198] width 28 height 22
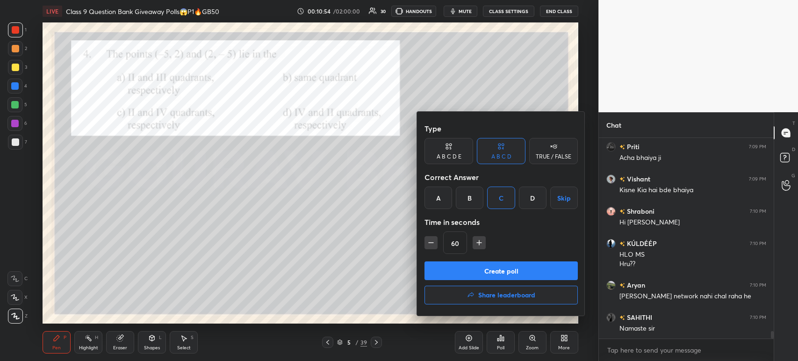
click at [489, 279] on button "Create poll" at bounding box center [501, 270] width 153 height 19
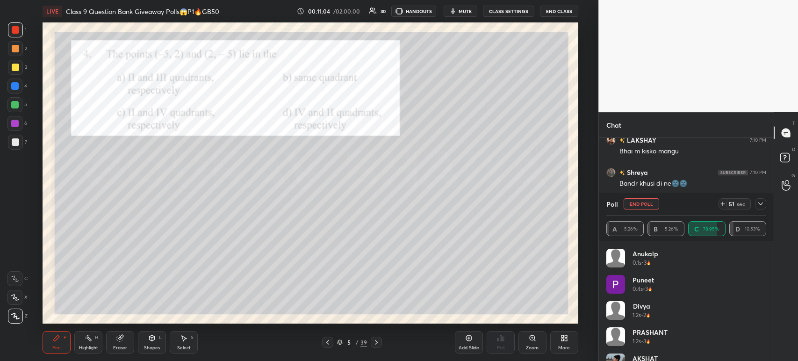
click at [764, 199] on div at bounding box center [760, 203] width 11 height 11
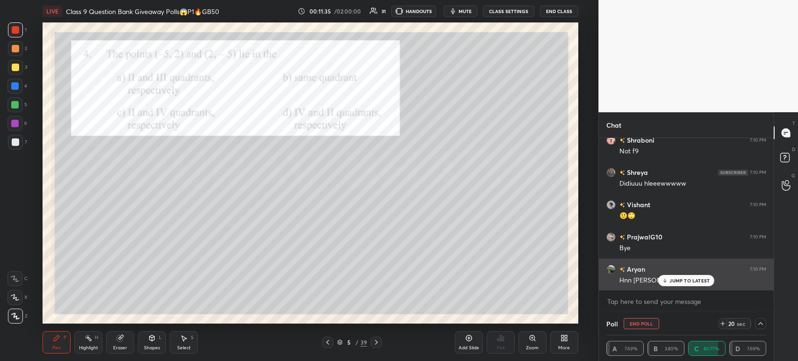
click at [666, 282] on icon at bounding box center [665, 281] width 6 height 6
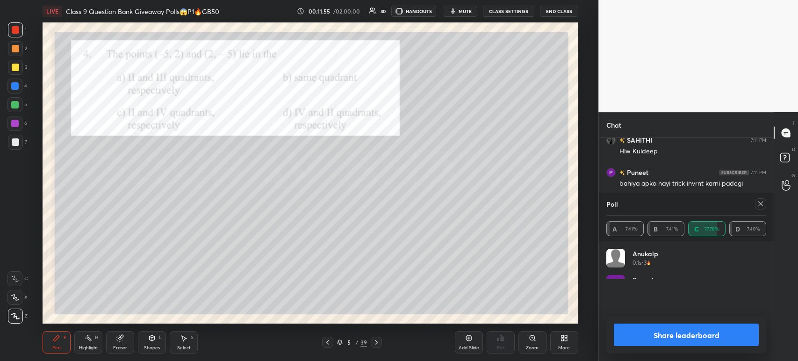
scroll to position [109, 157]
click at [656, 341] on button "Share leaderboard" at bounding box center [686, 335] width 145 height 22
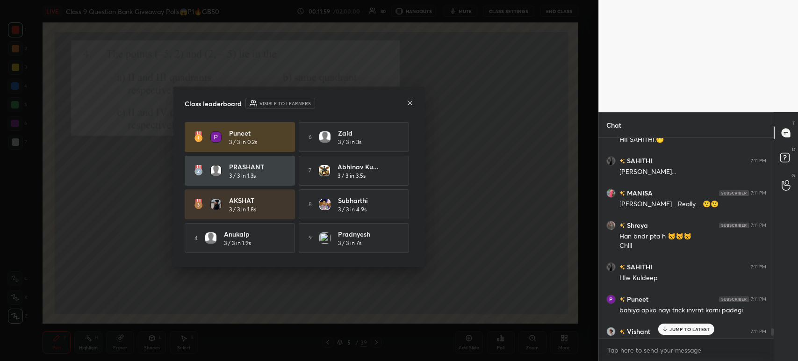
click at [408, 105] on icon at bounding box center [410, 102] width 5 height 5
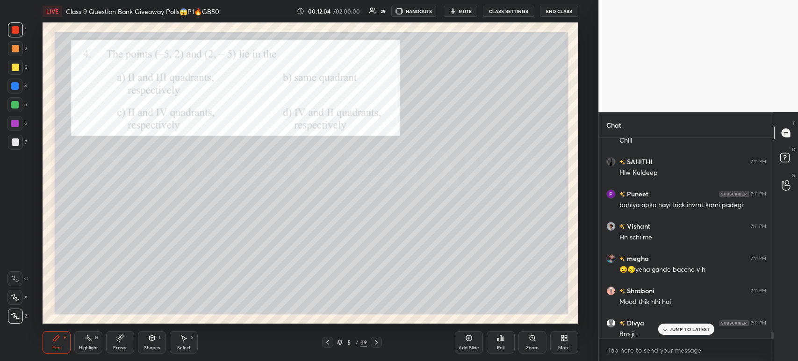
click at [16, 146] on div at bounding box center [15, 142] width 15 height 15
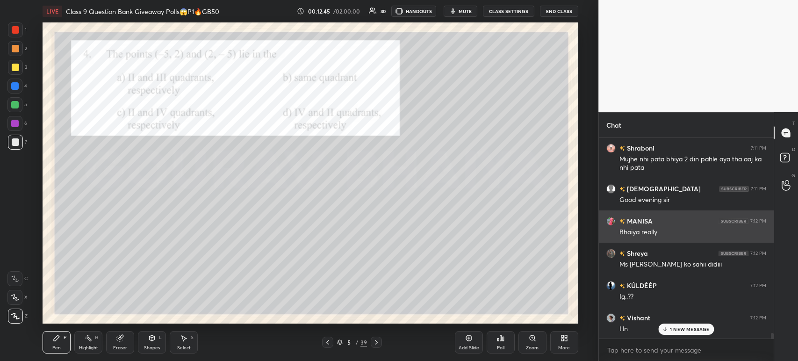
scroll to position [6808, 0]
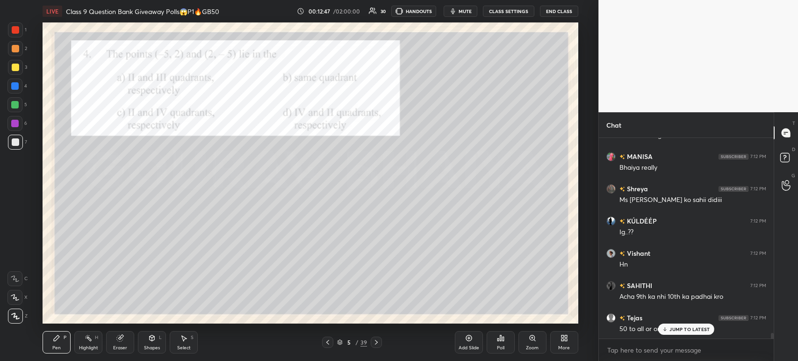
click at [500, 343] on div "Poll" at bounding box center [501, 342] width 28 height 22
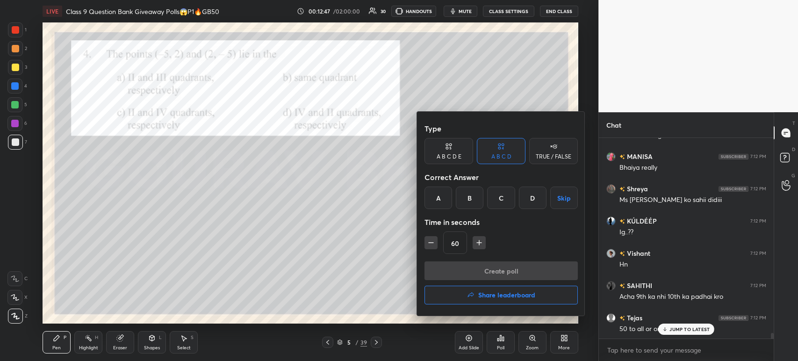
click at [473, 300] on button "Share leaderboard" at bounding box center [501, 295] width 153 height 19
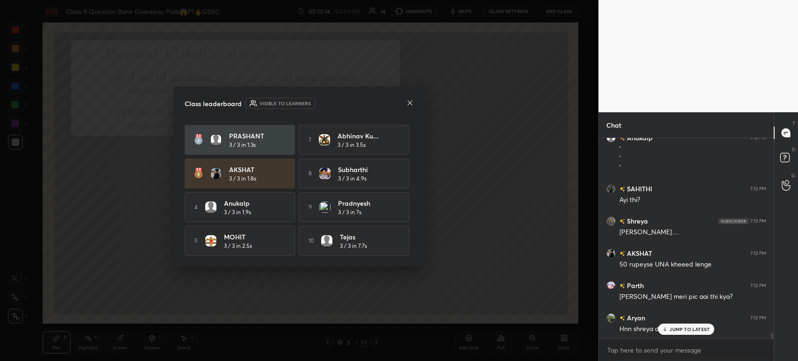
scroll to position [6920, 0]
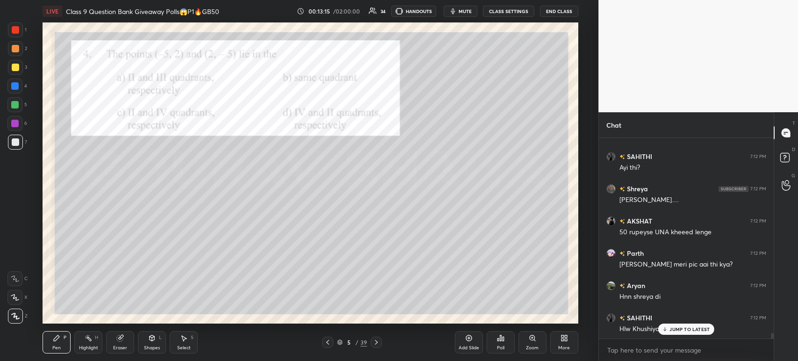
click at [499, 338] on icon at bounding box center [500, 337] width 7 height 7
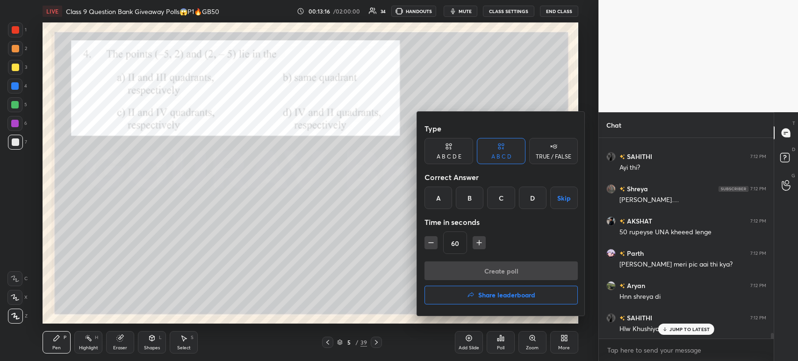
click at [479, 301] on button "Share leaderboard" at bounding box center [501, 295] width 153 height 19
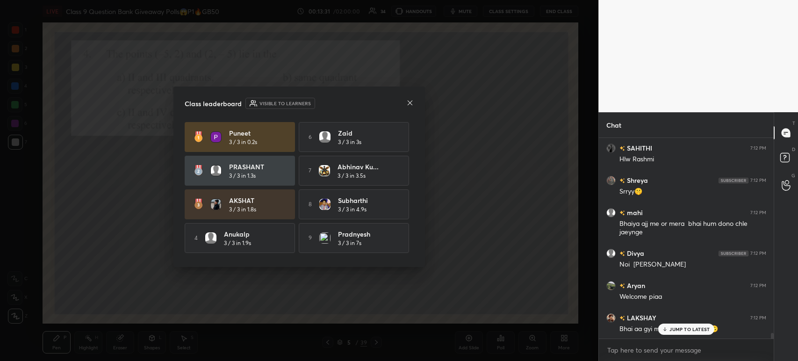
scroll to position [7186, 0]
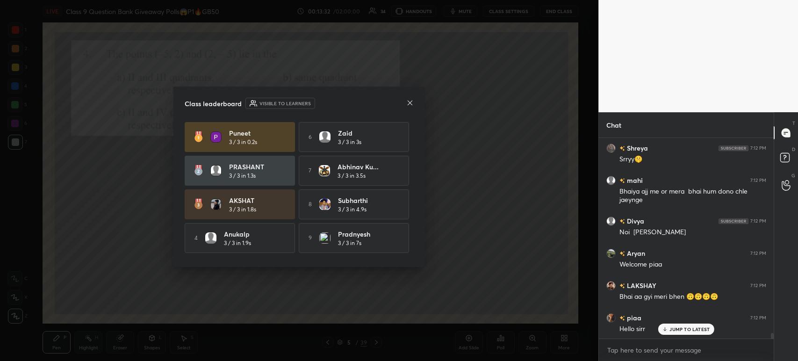
click at [413, 101] on icon at bounding box center [409, 102] width 7 height 7
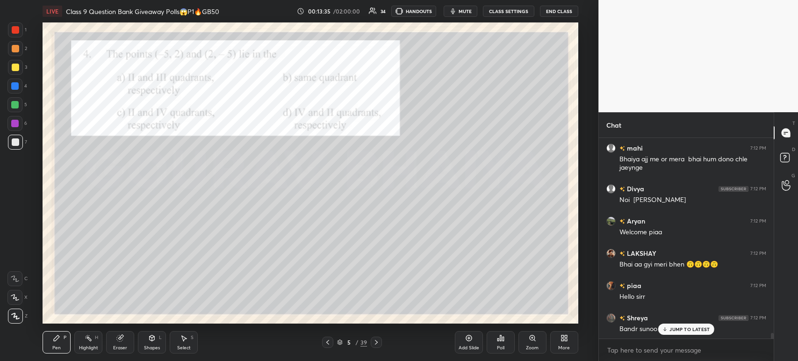
click at [499, 337] on icon at bounding box center [500, 337] width 7 height 7
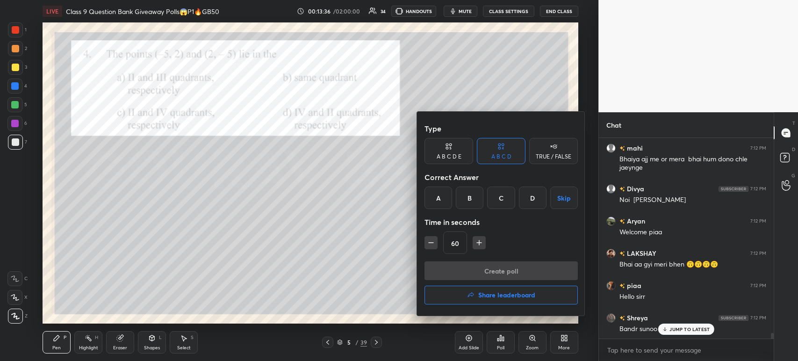
scroll to position [7251, 0]
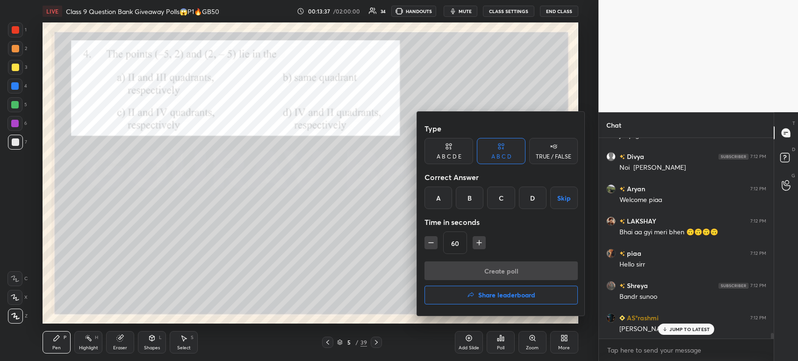
click at [509, 341] on div at bounding box center [399, 180] width 798 height 361
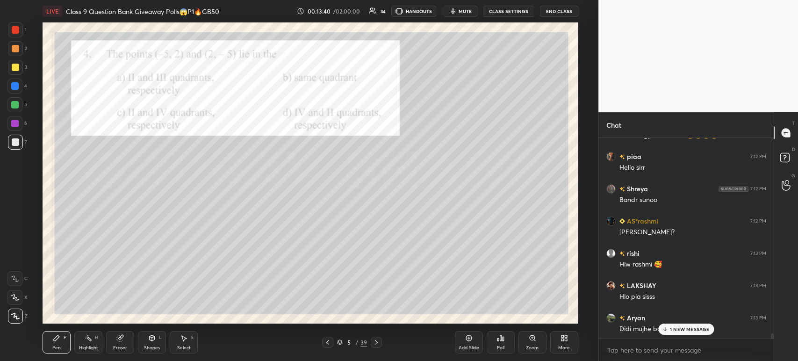
scroll to position [7380, 0]
click at [501, 340] on icon at bounding box center [500, 338] width 1 height 6
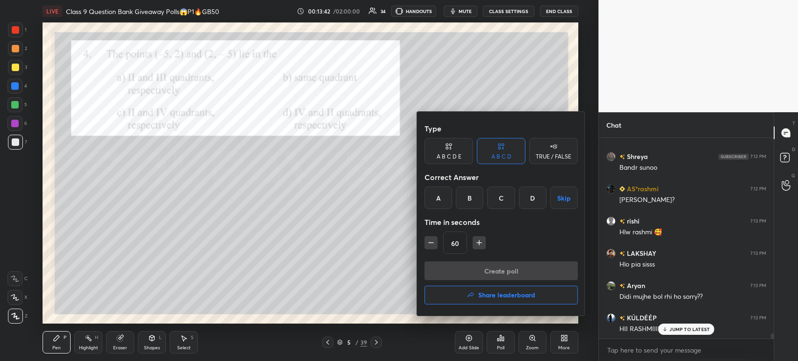
click at [479, 298] on h4 "Share leaderboard" at bounding box center [506, 295] width 57 height 7
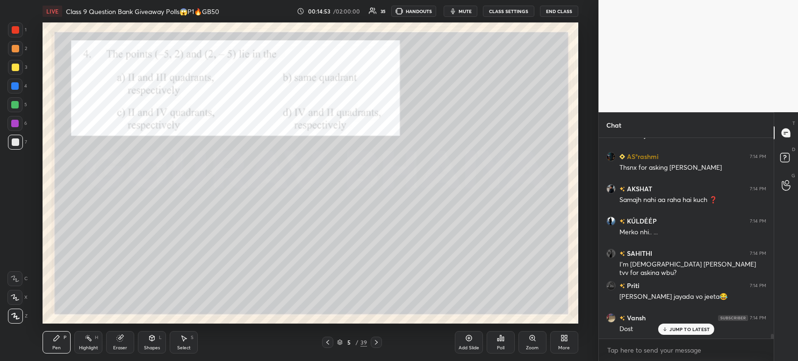
scroll to position [8179, 0]
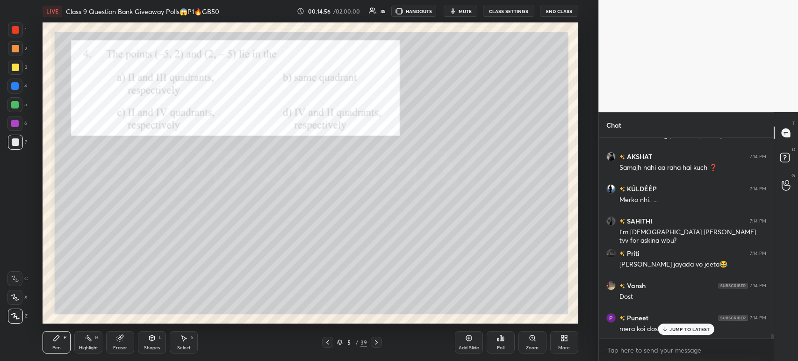
click at [17, 33] on div at bounding box center [15, 29] width 7 height 7
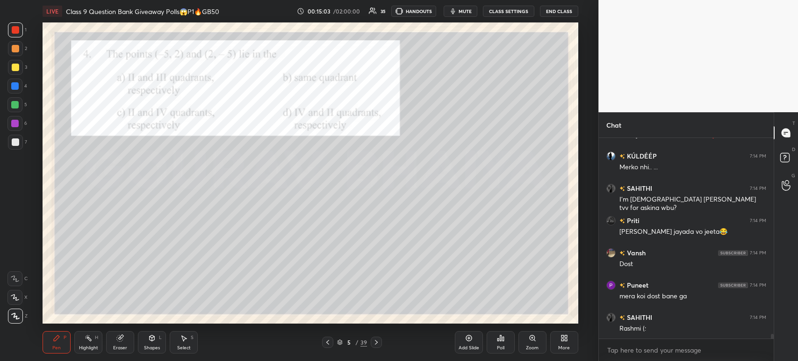
click at [16, 146] on div at bounding box center [15, 142] width 15 height 15
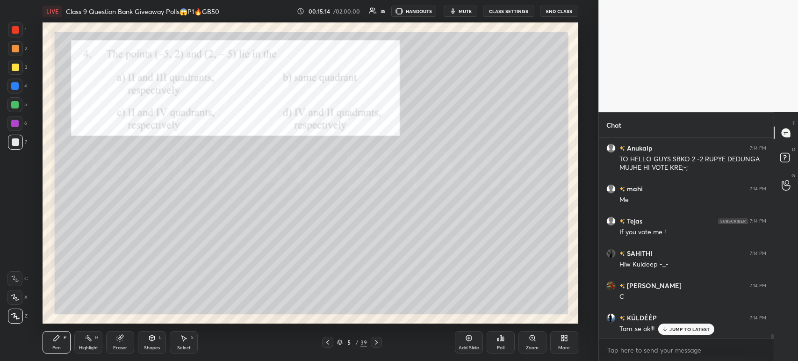
scroll to position [8510, 0]
click at [8, 33] on div at bounding box center [15, 29] width 15 height 15
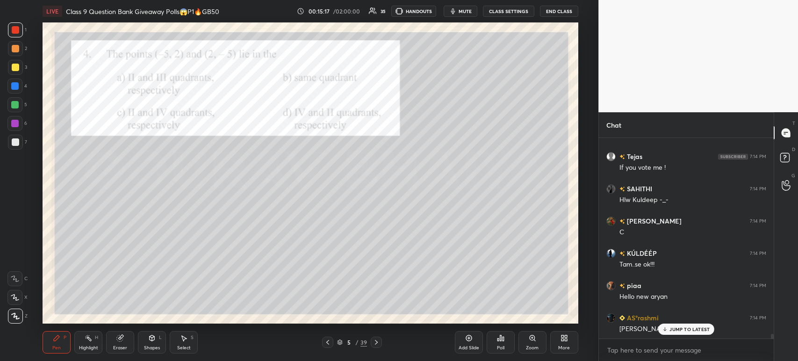
scroll to position [8574, 0]
click at [376, 343] on icon at bounding box center [376, 342] width 7 height 7
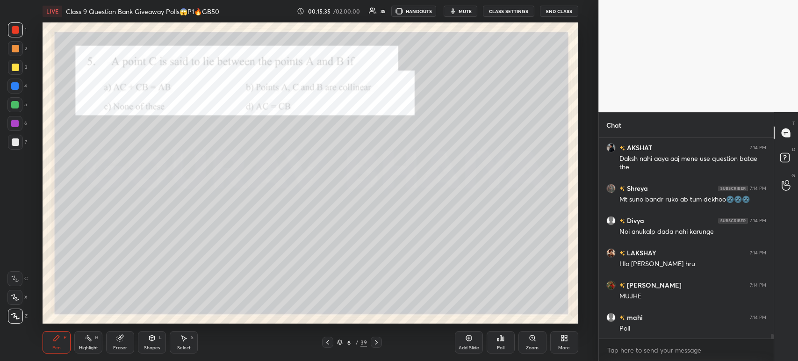
scroll to position [8938, 0]
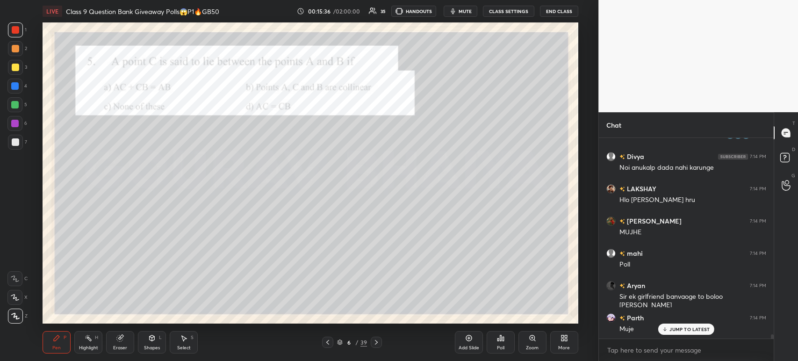
click at [18, 146] on div at bounding box center [15, 142] width 15 height 15
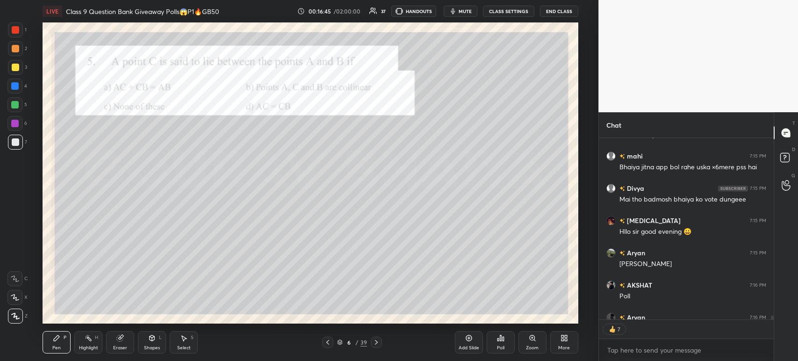
scroll to position [9745, 0]
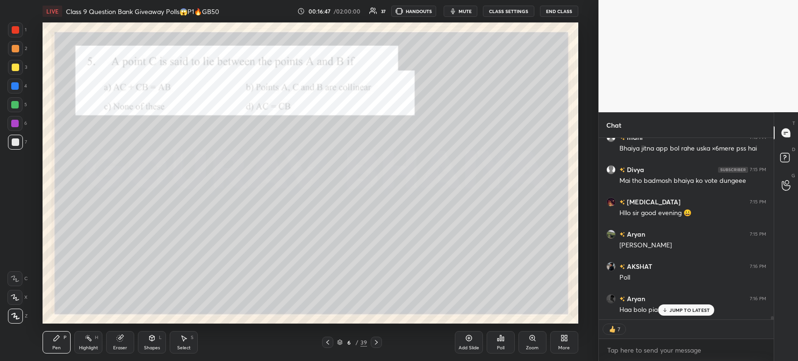
click at [118, 340] on icon at bounding box center [120, 338] width 6 height 6
click at [14, 318] on span "Erase all" at bounding box center [15, 316] width 14 height 7
click at [51, 339] on div "Pen P" at bounding box center [57, 342] width 28 height 22
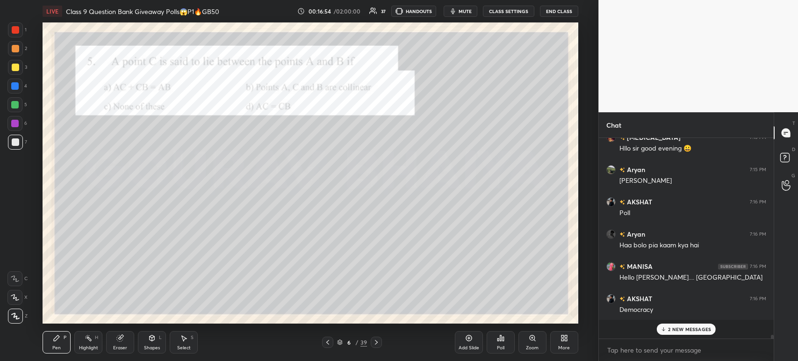
scroll to position [9823, 0]
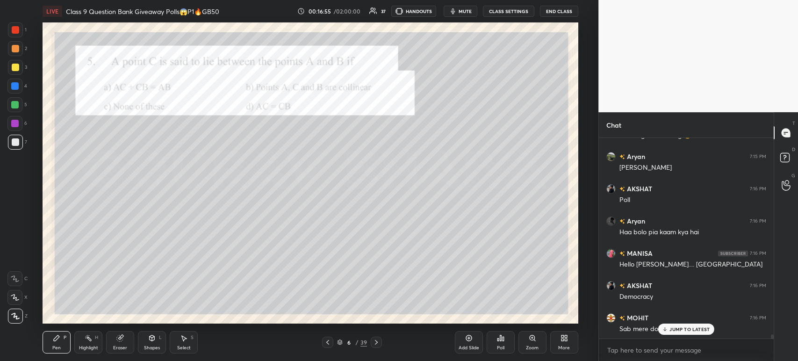
click at [505, 340] on div "Poll" at bounding box center [501, 342] width 28 height 22
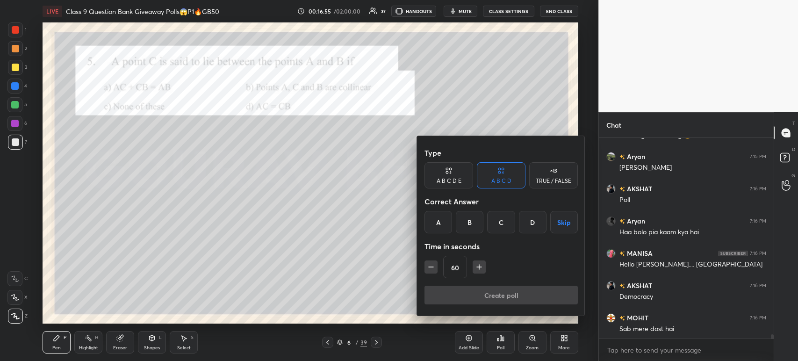
scroll to position [9855, 0]
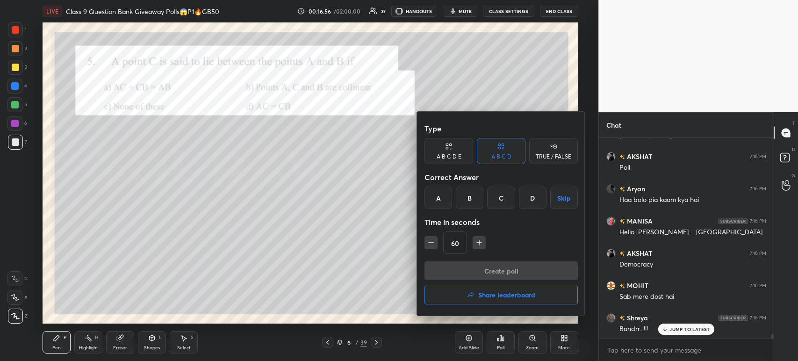
click at [474, 193] on div "B" at bounding box center [470, 198] width 28 height 22
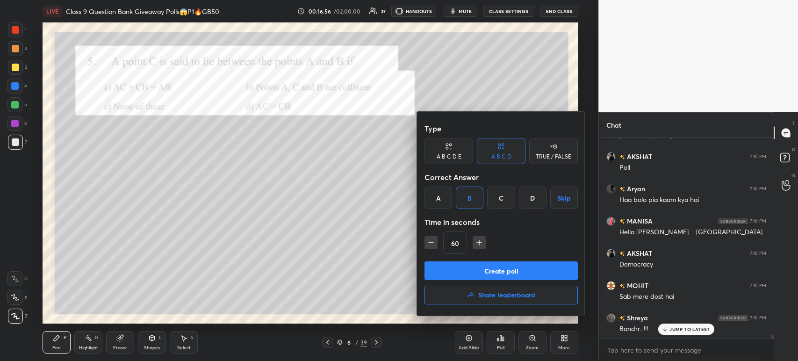
click at [472, 268] on button "Create poll" at bounding box center [501, 270] width 153 height 19
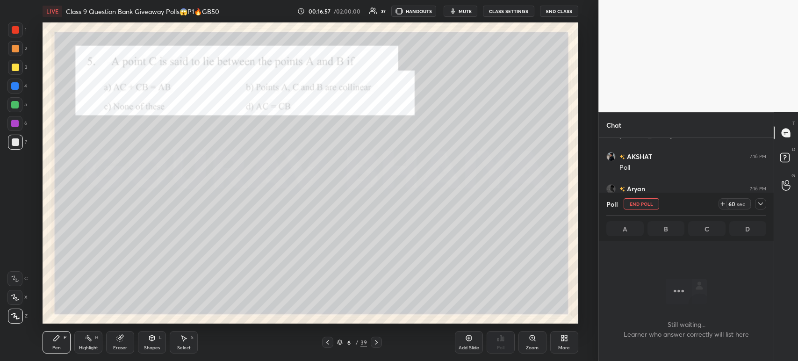
scroll to position [3, 3]
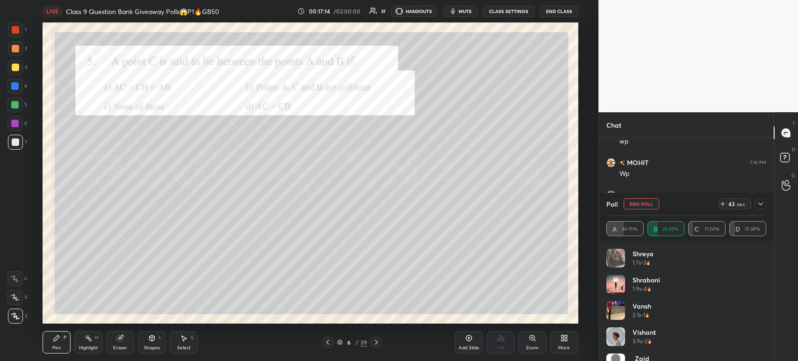
click at [758, 208] on icon at bounding box center [760, 203] width 7 height 7
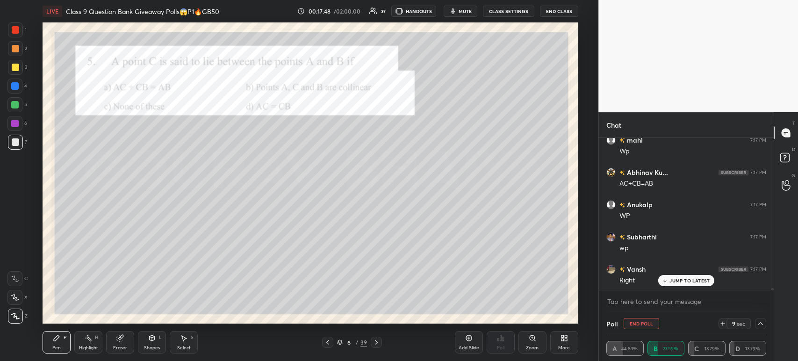
click at [15, 74] on div at bounding box center [15, 67] width 15 height 15
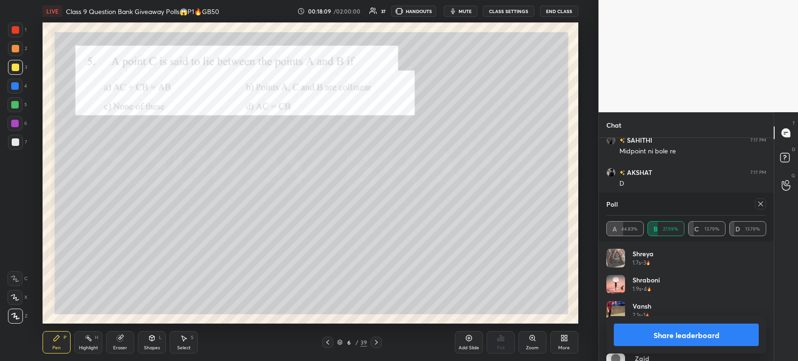
click at [21, 33] on div at bounding box center [15, 29] width 15 height 15
click at [19, 149] on div at bounding box center [15, 142] width 15 height 15
click at [10, 29] on div at bounding box center [15, 29] width 15 height 15
click at [378, 344] on icon at bounding box center [376, 342] width 7 height 7
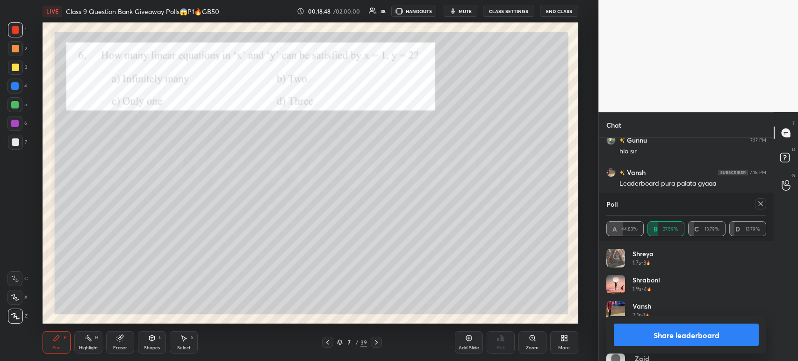
click at [658, 333] on button "Share leaderboard" at bounding box center [686, 335] width 145 height 22
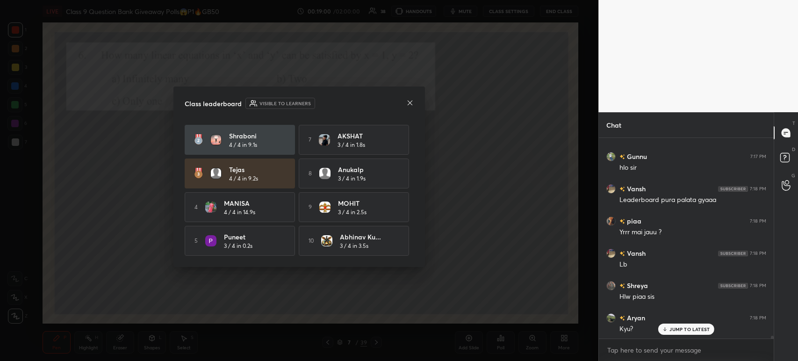
click at [412, 105] on icon at bounding box center [409, 102] width 7 height 7
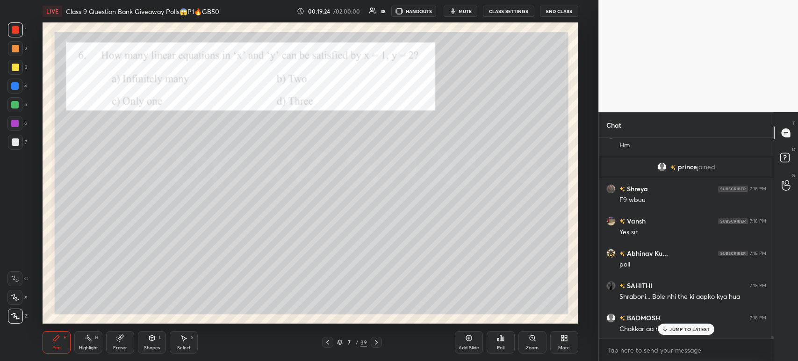
click at [501, 342] on div "Poll" at bounding box center [501, 342] width 28 height 22
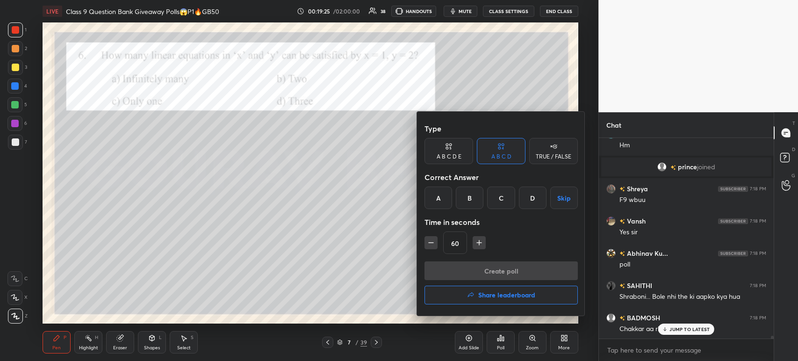
click at [436, 203] on div "A" at bounding box center [439, 198] width 28 height 22
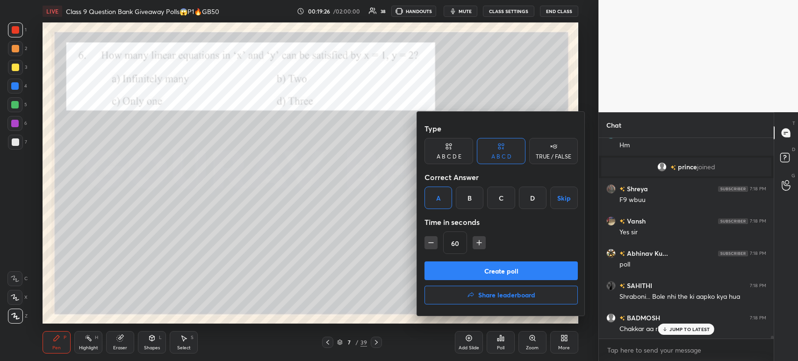
click at [470, 273] on button "Create poll" at bounding box center [501, 270] width 153 height 19
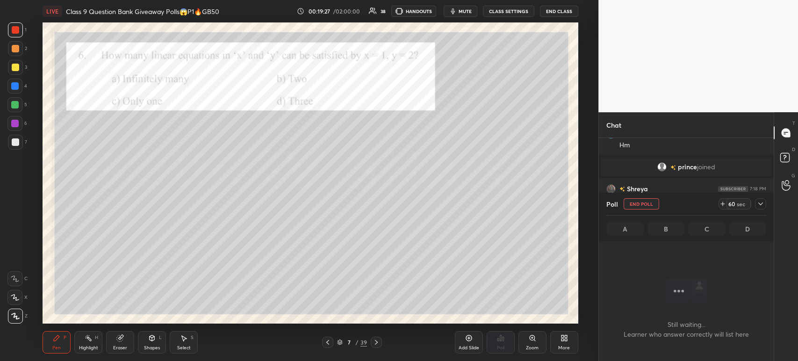
click at [762, 205] on icon at bounding box center [760, 203] width 7 height 7
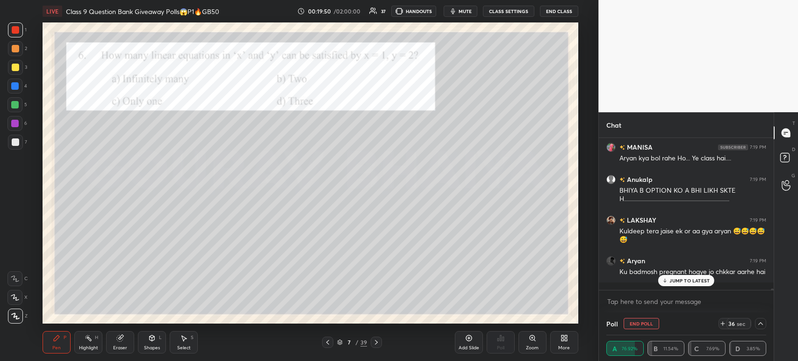
scroll to position [14078, 0]
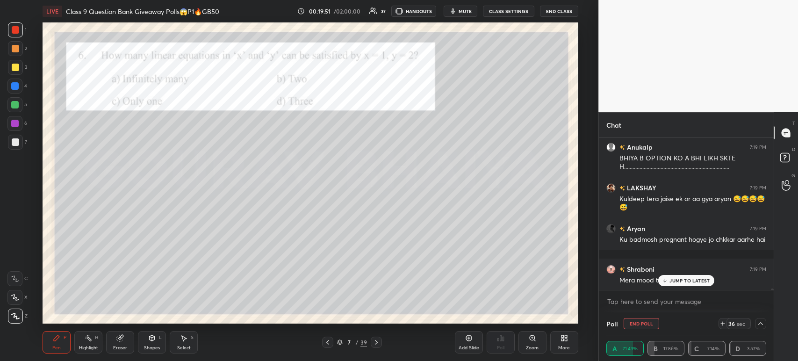
click at [330, 344] on icon at bounding box center [327, 342] width 7 height 7
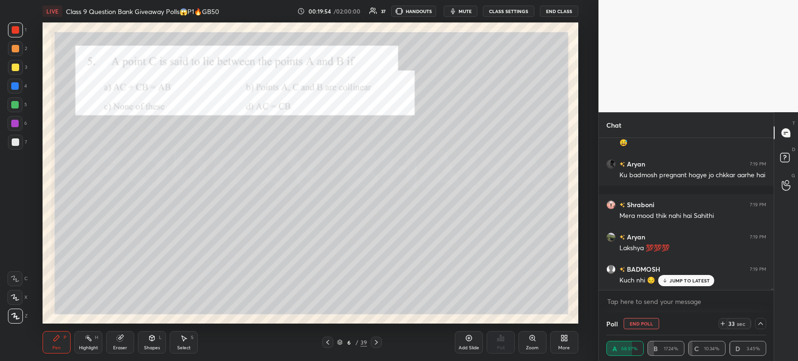
scroll to position [14174, 0]
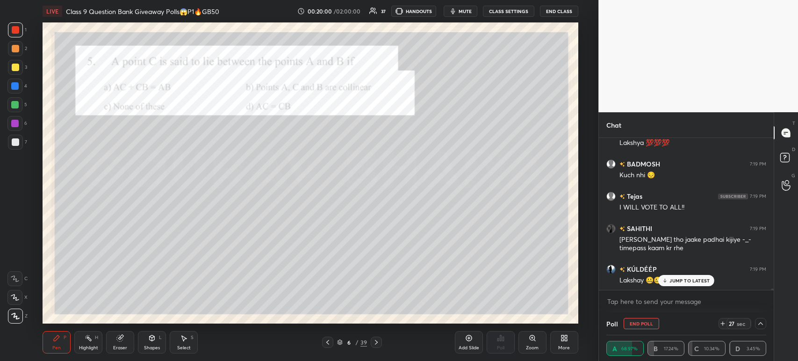
click at [373, 340] on icon at bounding box center [376, 342] width 7 height 7
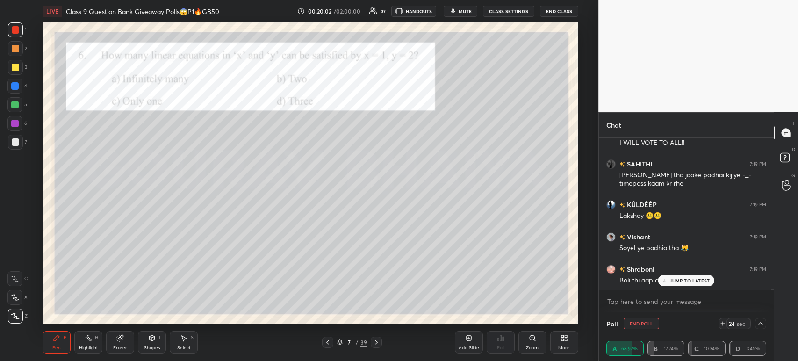
scroll to position [14376, 0]
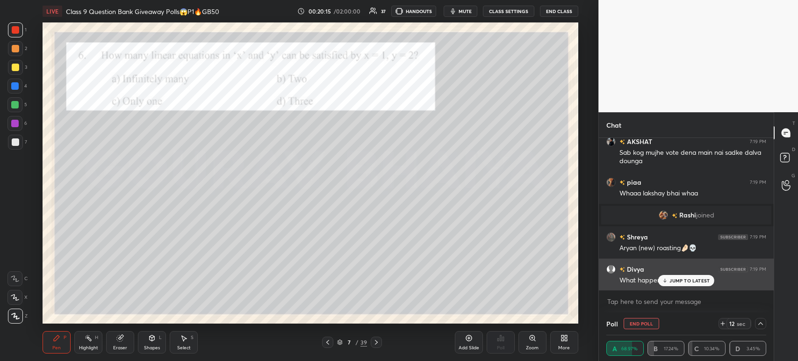
click at [664, 287] on div "Divya 7:19 PM What happen bro ji.." at bounding box center [686, 275] width 175 height 32
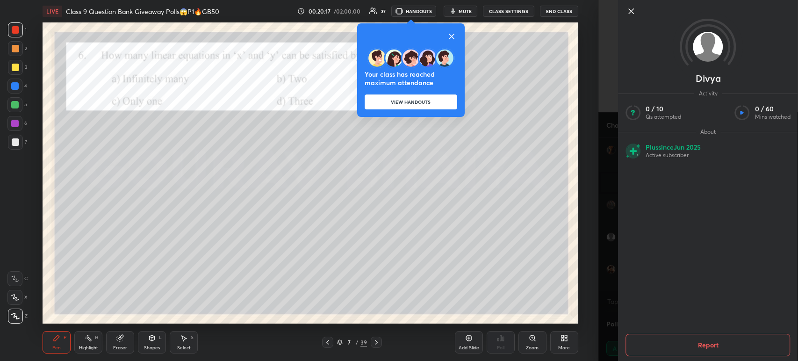
click at [630, 14] on icon at bounding box center [631, 11] width 11 height 11
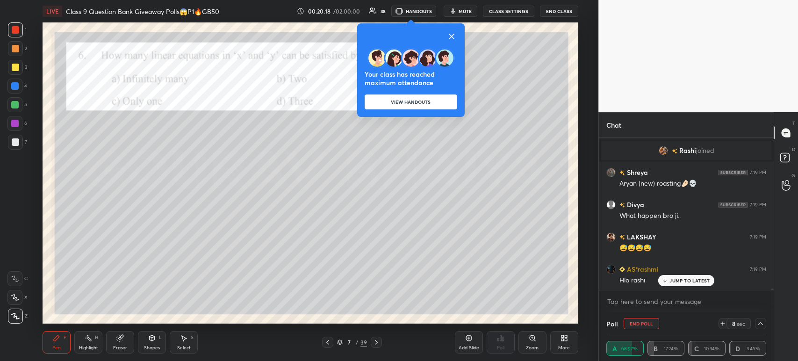
click at [452, 38] on icon at bounding box center [451, 36] width 5 height 5
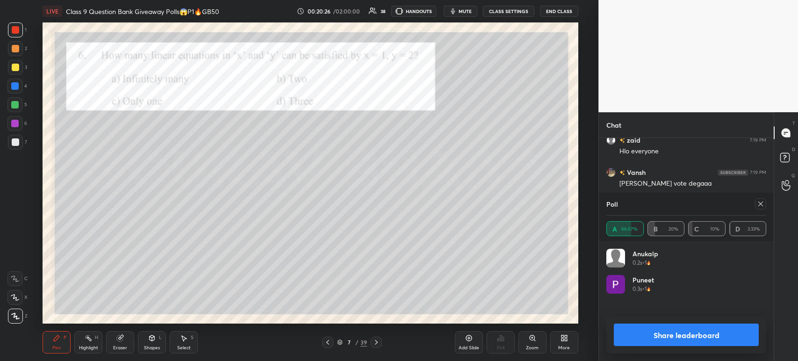
scroll to position [3, 3]
click at [625, 338] on button "Share leaderboard" at bounding box center [686, 335] width 145 height 22
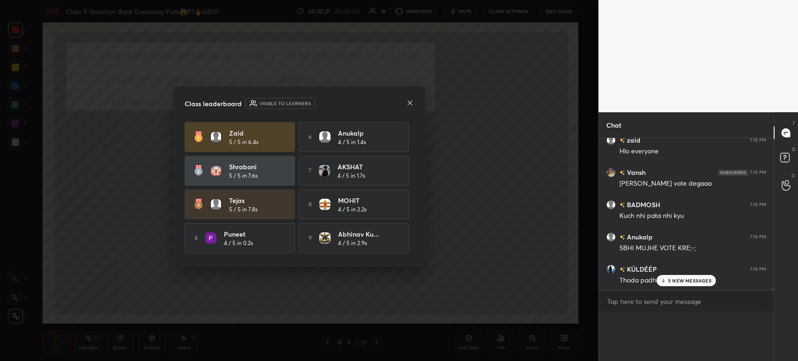
scroll to position [0, 0]
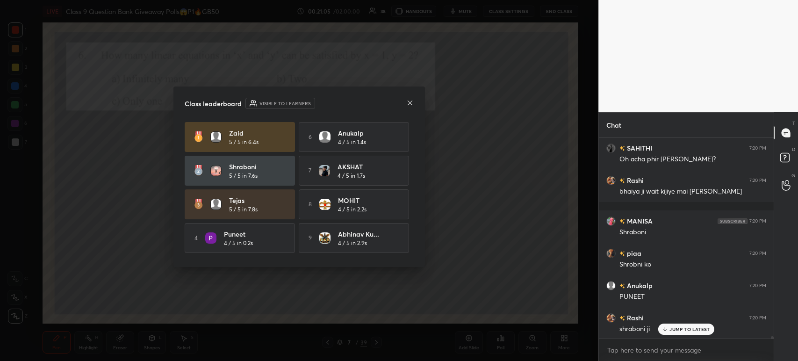
click at [407, 106] on icon at bounding box center [409, 102] width 7 height 7
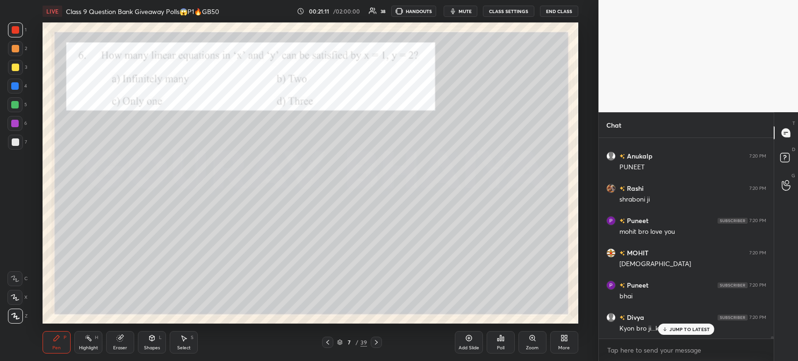
click at [19, 37] on div at bounding box center [15, 29] width 15 height 15
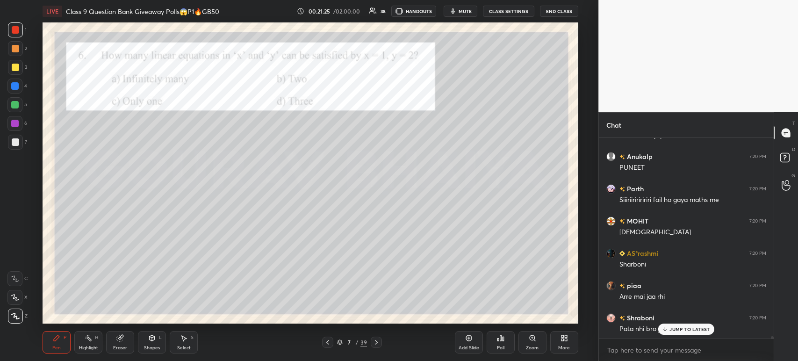
click at [374, 345] on icon at bounding box center [376, 342] width 7 height 7
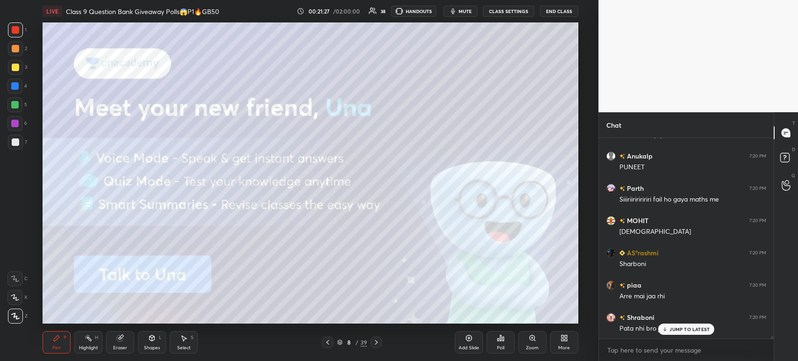
scroll to position [16013, 0]
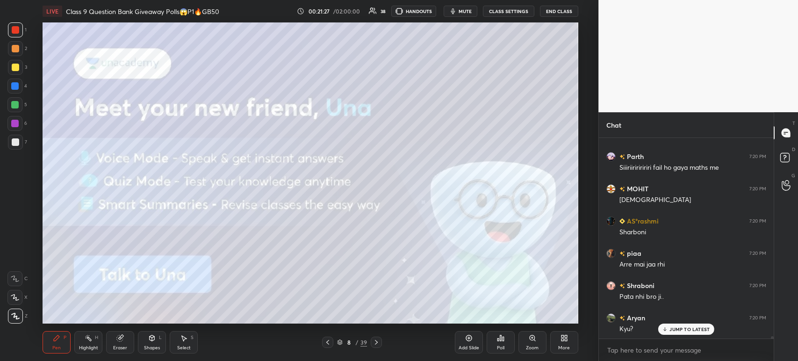
click at [18, 63] on div at bounding box center [15, 67] width 15 height 15
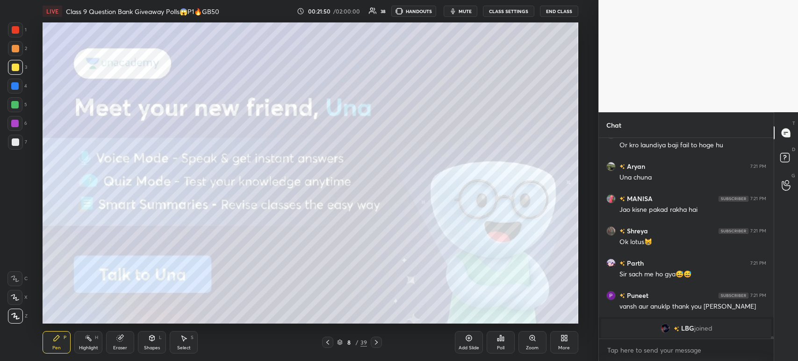
scroll to position [16423, 0]
click at [374, 347] on div at bounding box center [376, 342] width 11 height 11
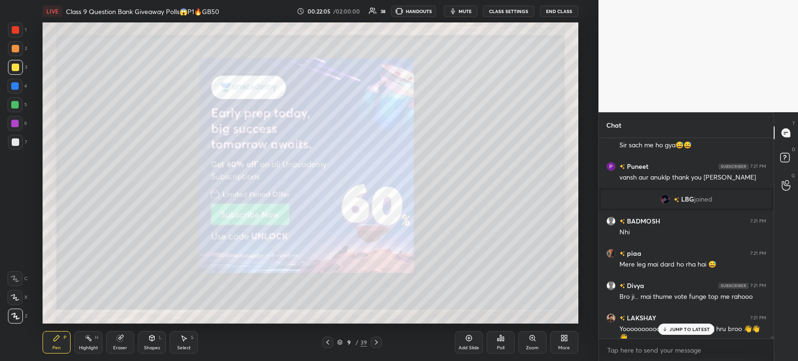
scroll to position [16551, 0]
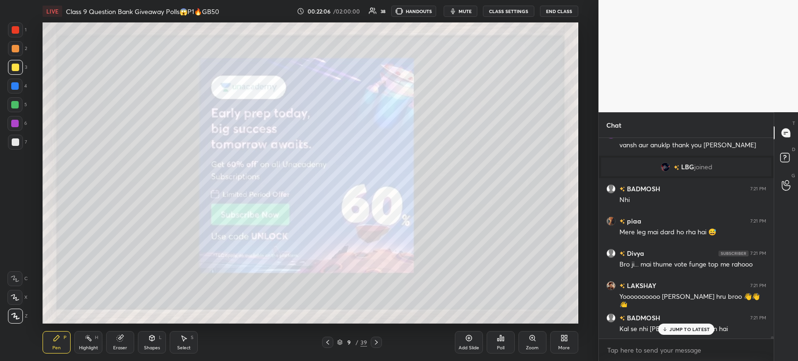
click at [377, 344] on icon at bounding box center [376, 342] width 7 height 7
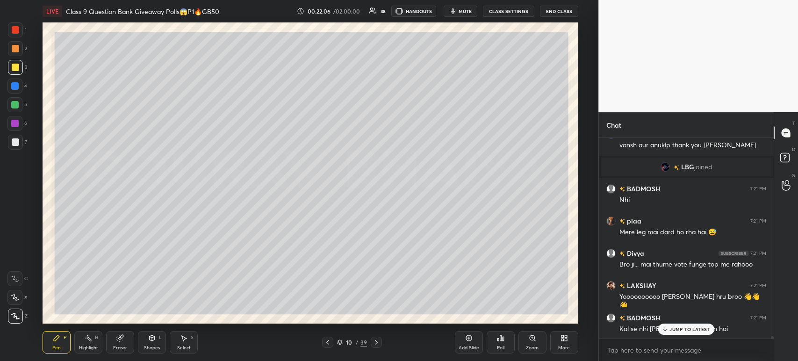
scroll to position [16583, 0]
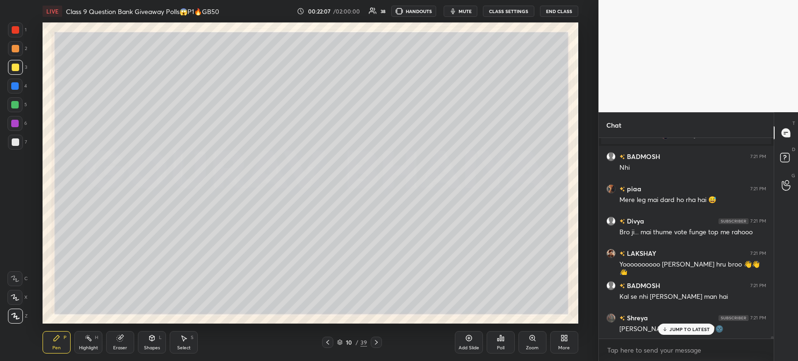
click at [377, 343] on icon at bounding box center [376, 342] width 7 height 7
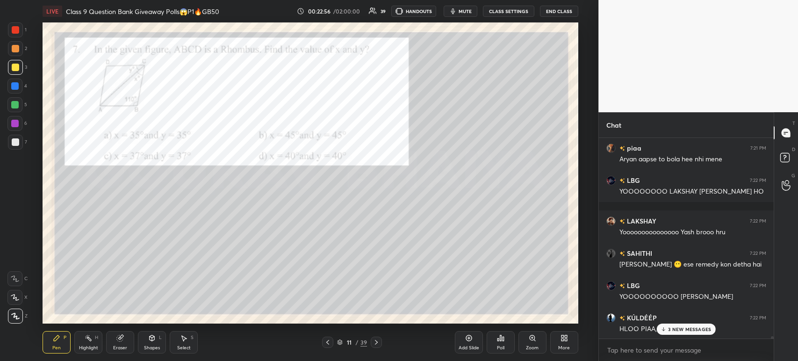
scroll to position [17317, 0]
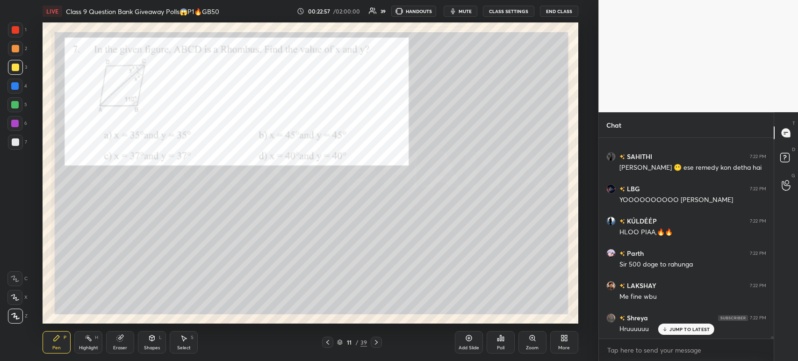
click at [496, 344] on div "Poll" at bounding box center [501, 342] width 28 height 22
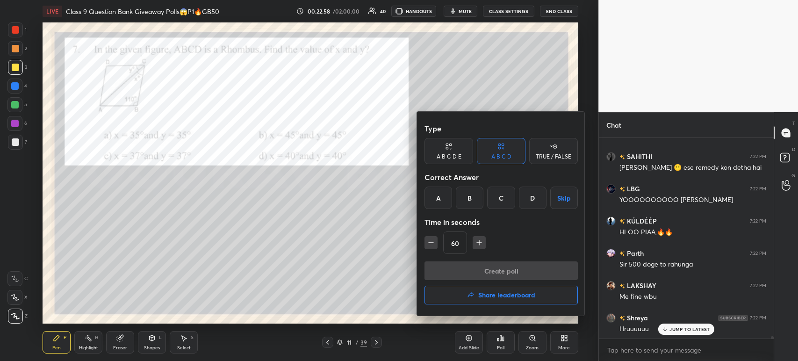
click at [438, 197] on div "A" at bounding box center [439, 198] width 28 height 22
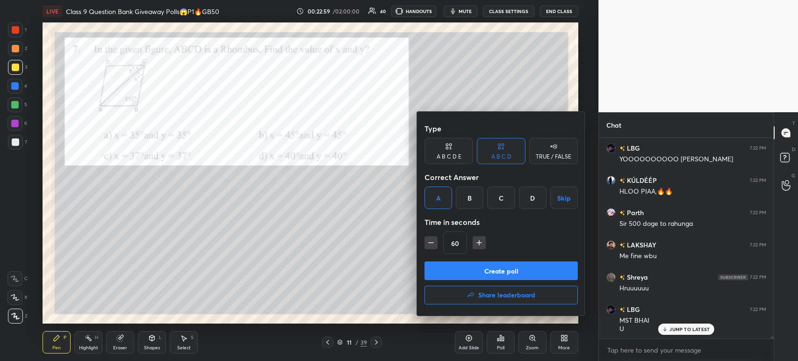
scroll to position [17390, 0]
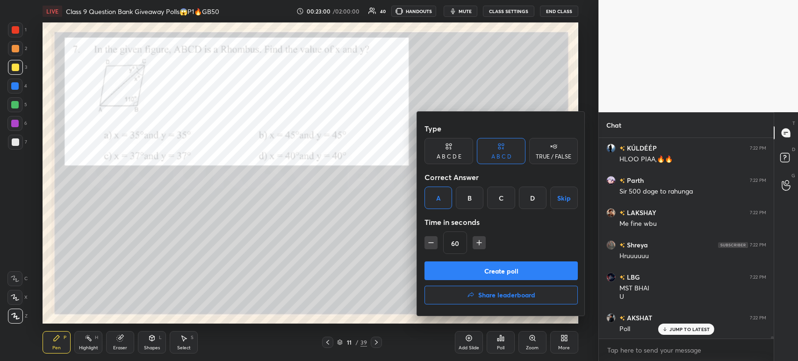
click at [480, 278] on button "Create poll" at bounding box center [501, 270] width 153 height 19
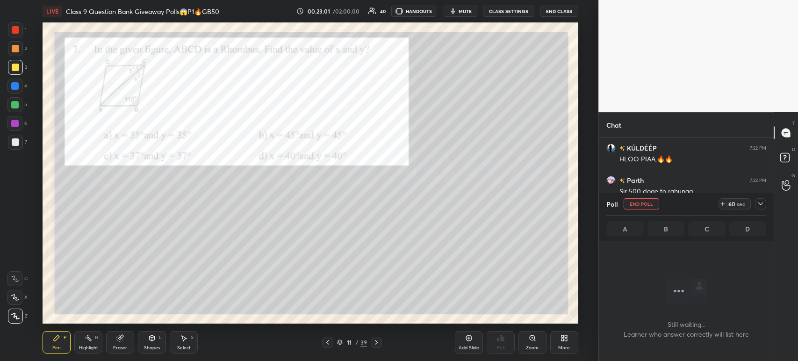
scroll to position [72, 172]
click at [762, 209] on div at bounding box center [760, 203] width 11 height 11
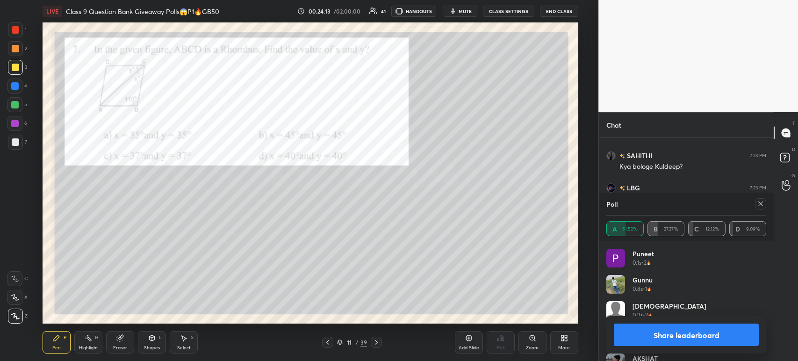
scroll to position [18737, 0]
click at [121, 348] on div "Eraser" at bounding box center [120, 348] width 14 height 5
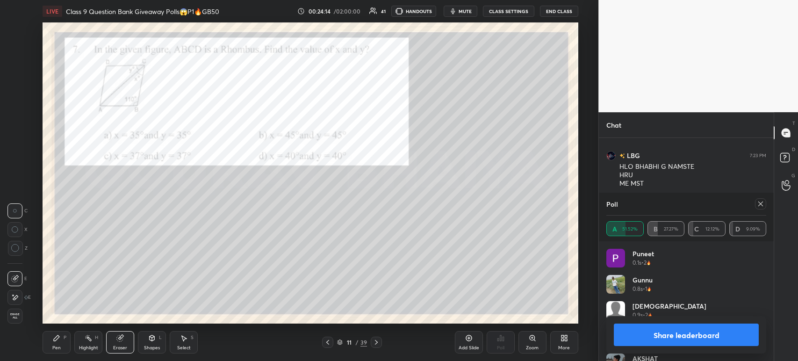
click at [9, 315] on span "Erase all" at bounding box center [15, 316] width 14 height 7
click at [626, 338] on button "Share leaderboard" at bounding box center [686, 335] width 145 height 22
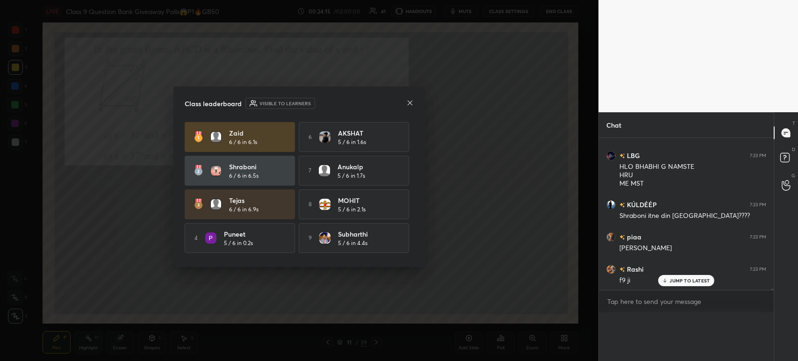
scroll to position [165, 172]
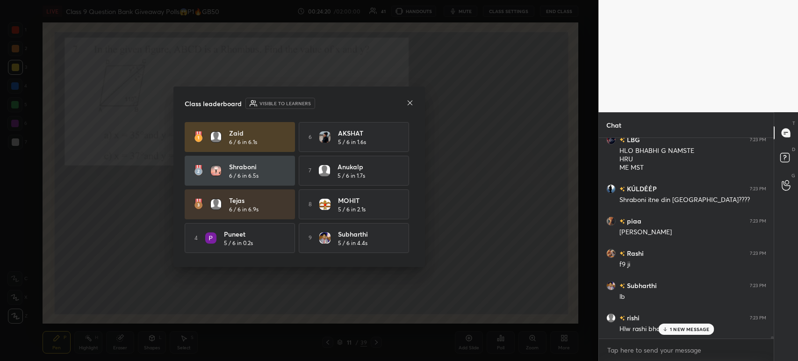
click at [409, 100] on icon at bounding box center [409, 102] width 7 height 7
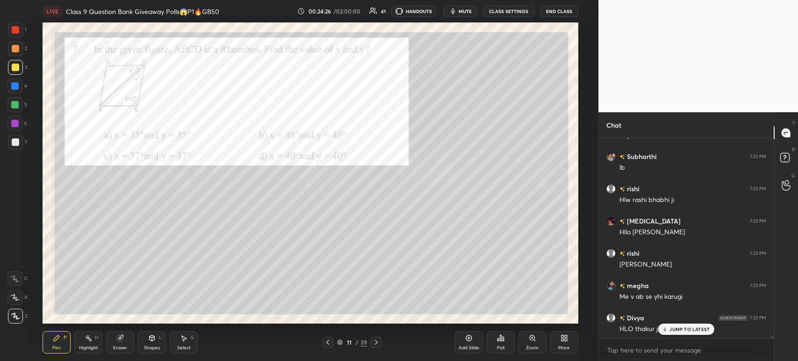
click at [23, 33] on div "1" at bounding box center [17, 29] width 19 height 15
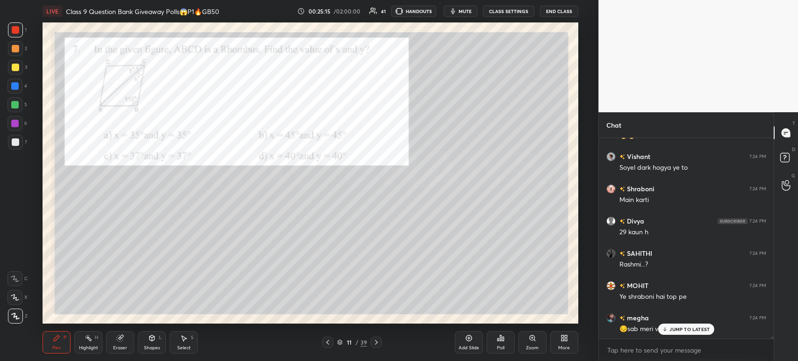
scroll to position [19618, 0]
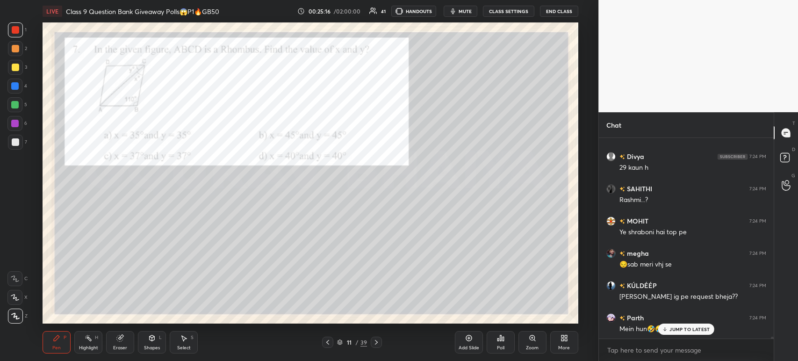
click at [375, 343] on icon at bounding box center [376, 342] width 7 height 7
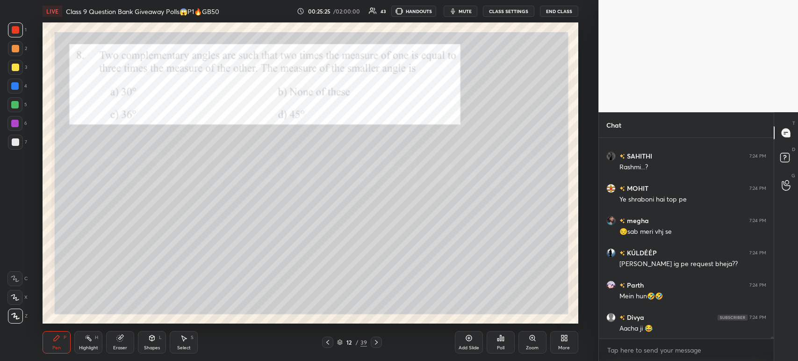
scroll to position [19764, 0]
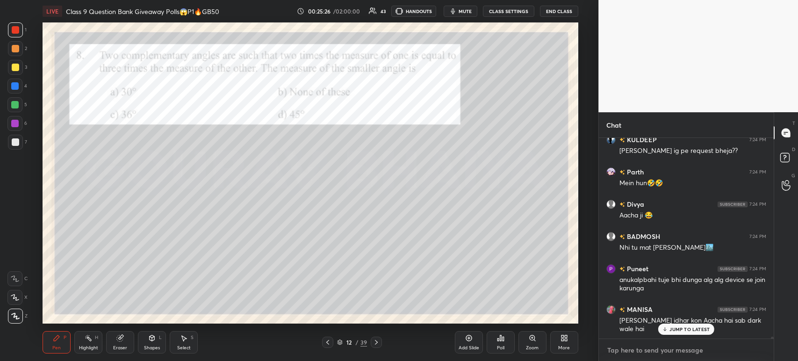
click at [650, 349] on textarea at bounding box center [686, 350] width 160 height 15
type textarea "x"
paste textarea "[URL][DOMAIN_NAME]"
type textarea "[URL][DOMAIN_NAME]"
type textarea "x"
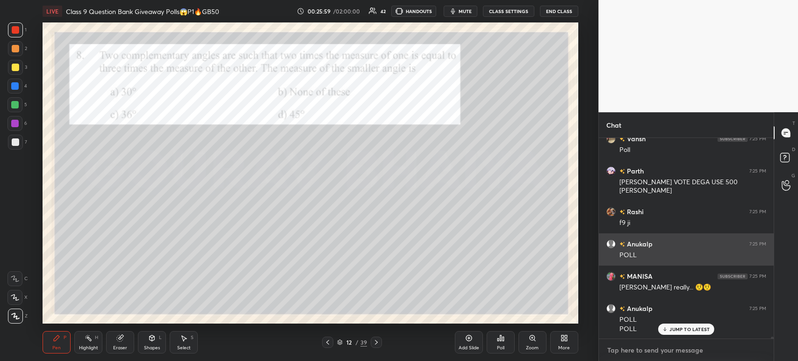
scroll to position [20351, 0]
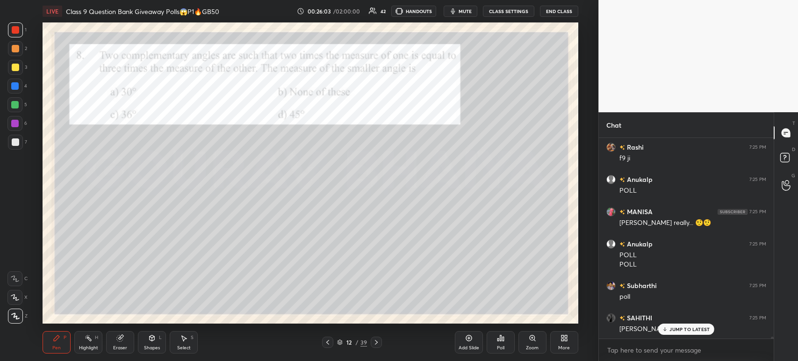
click at [500, 344] on div "Poll" at bounding box center [501, 342] width 28 height 22
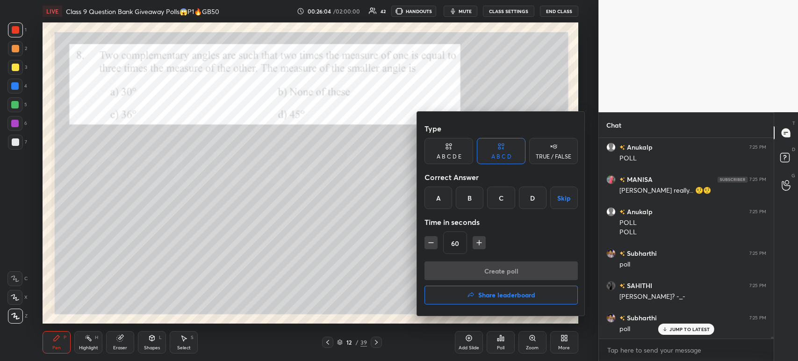
click at [500, 204] on div "C" at bounding box center [501, 198] width 28 height 22
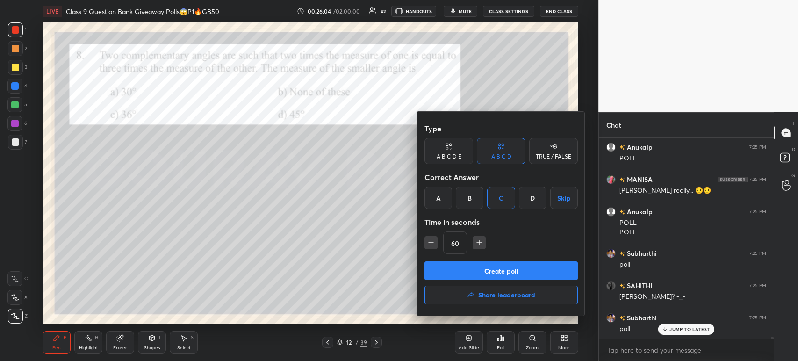
scroll to position [20488, 0]
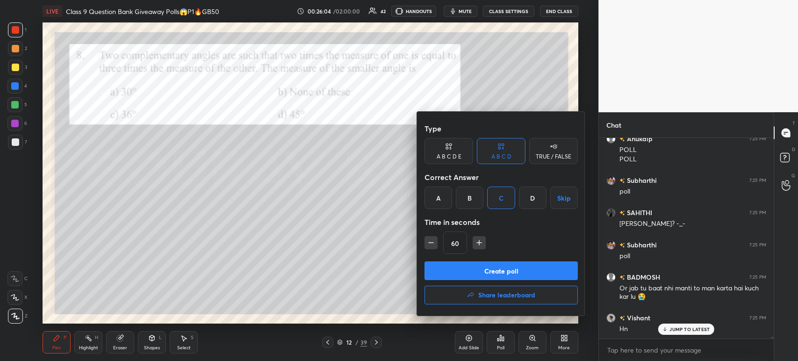
click at [476, 279] on button "Create poll" at bounding box center [501, 270] width 153 height 19
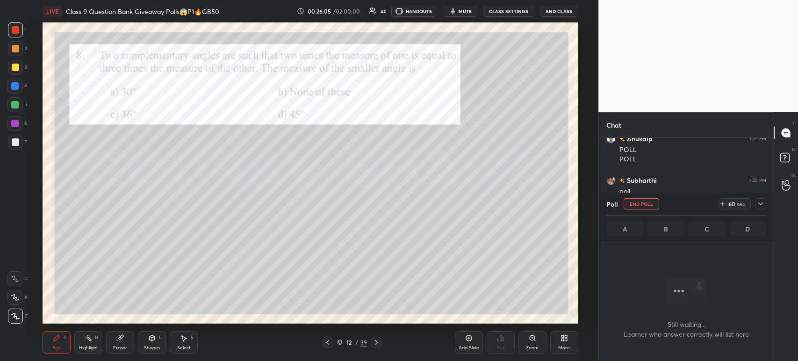
scroll to position [154, 172]
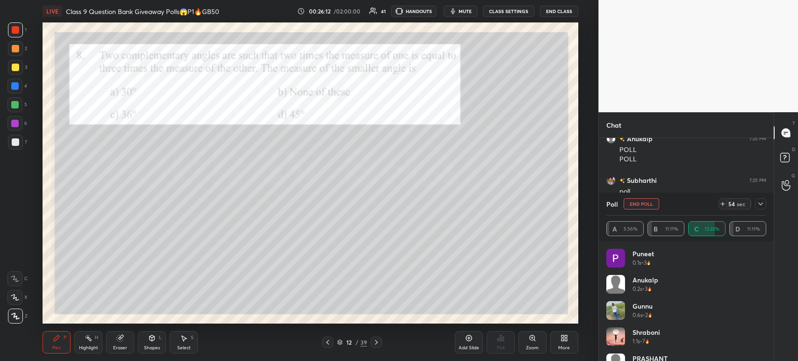
click at [761, 207] on icon at bounding box center [760, 203] width 7 height 7
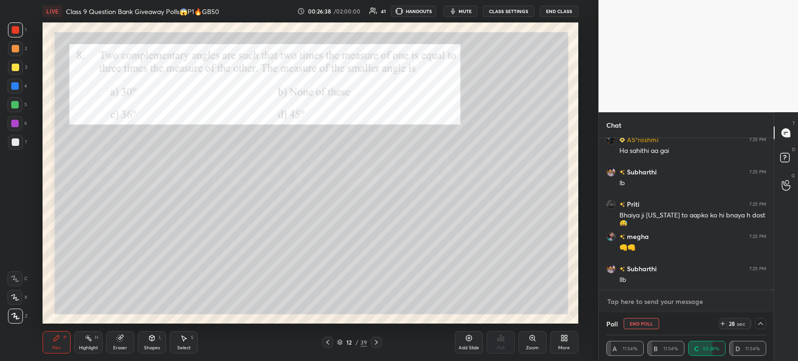
click at [635, 306] on textarea at bounding box center [686, 301] width 160 height 15
type textarea "x"
paste textarea "[URL][DOMAIN_NAME]"
type textarea "[URL][DOMAIN_NAME]"
type textarea "x"
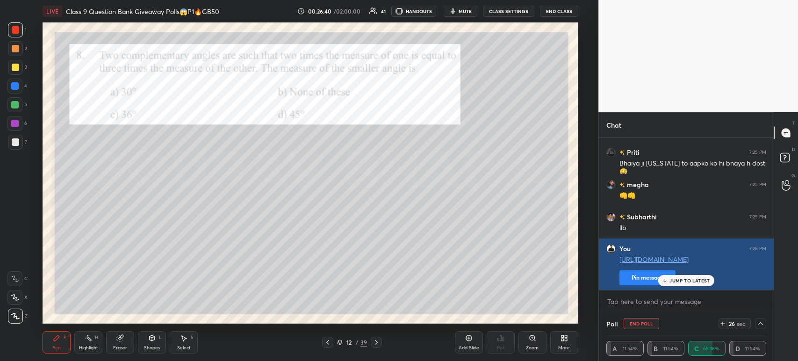
click at [634, 280] on button "Pin message" at bounding box center [648, 277] width 56 height 15
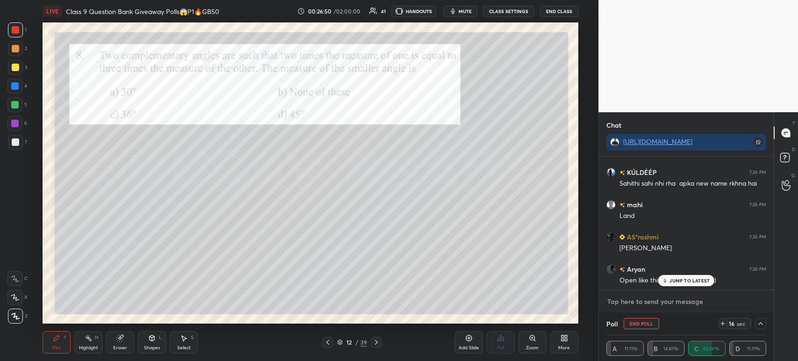
click at [643, 301] on textarea at bounding box center [686, 301] width 160 height 15
type textarea "x"
paste textarea "[URL][DOMAIN_NAME]"
type textarea "[URL][DOMAIN_NAME]"
type textarea "x"
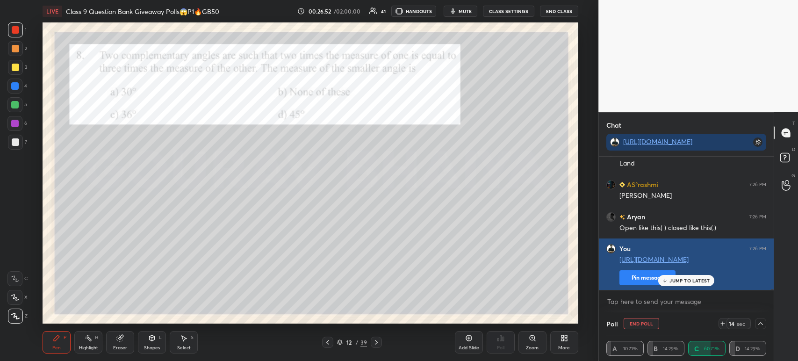
click at [648, 274] on button "Pin message" at bounding box center [648, 277] width 56 height 15
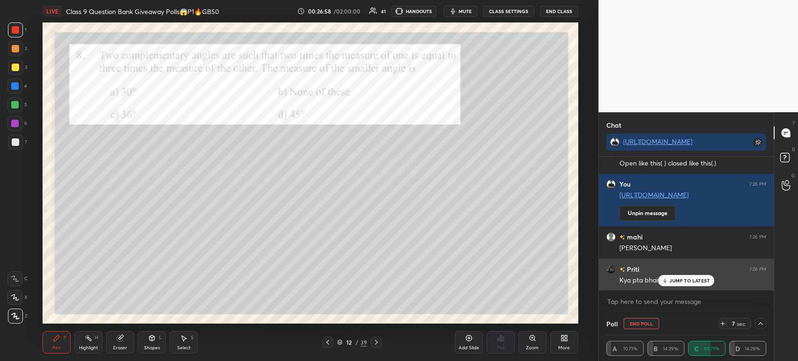
click at [671, 282] on p "JUMP TO LATEST" at bounding box center [690, 281] width 40 height 6
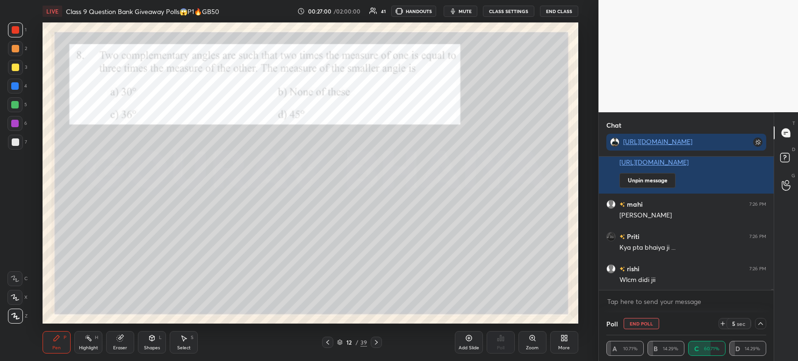
click at [20, 69] on div at bounding box center [15, 67] width 15 height 15
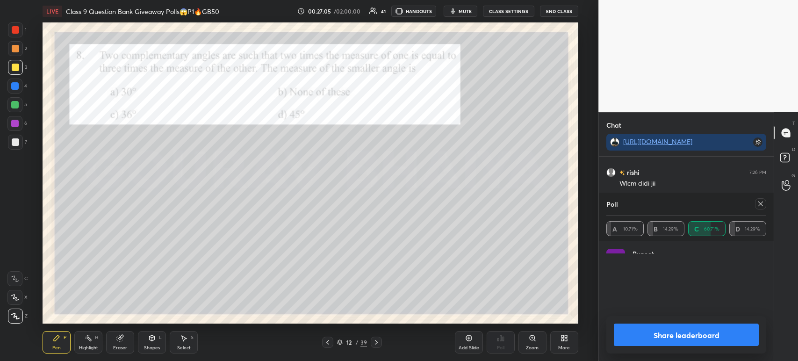
click at [665, 282] on div "Puneet 0.1s • 3 Anukalp 0.2s • 3 Gunnu 0.6s • 2 Shraboni 1.1s • 7" at bounding box center [686, 301] width 175 height 120
click at [634, 334] on button "Share leaderboard" at bounding box center [686, 335] width 145 height 22
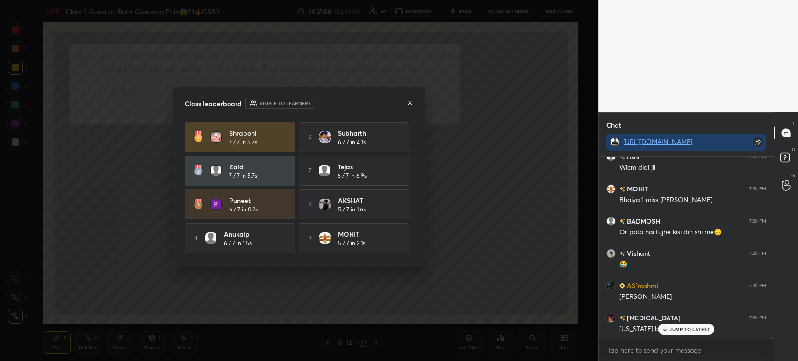
click at [412, 108] on div at bounding box center [409, 104] width 7 height 10
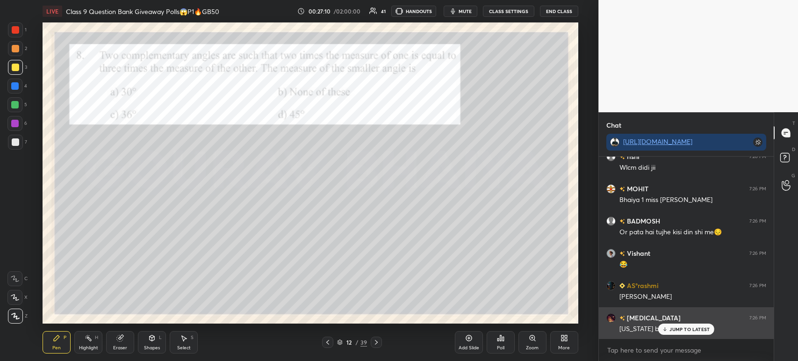
click at [668, 328] on icon at bounding box center [665, 329] width 6 height 6
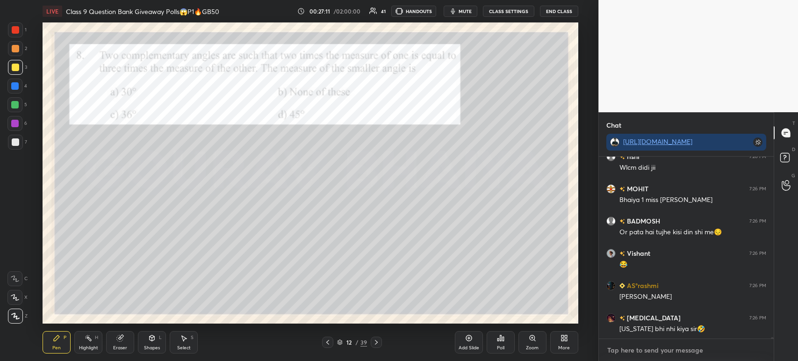
click at [646, 352] on textarea at bounding box center [686, 350] width 160 height 15
type textarea "x"
paste textarea "[URL][DOMAIN_NAME]"
type textarea "[URL][DOMAIN_NAME]"
type textarea "x"
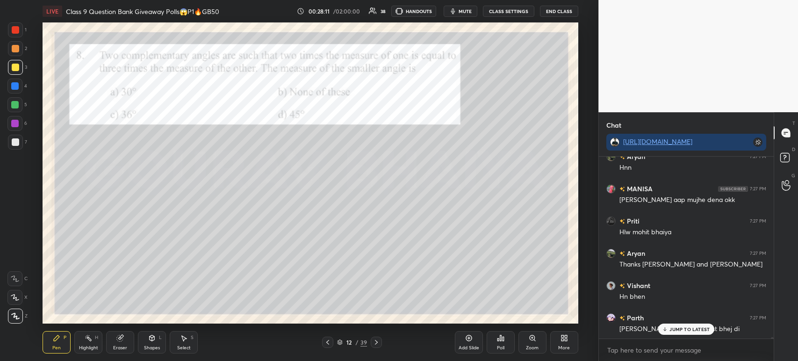
scroll to position [22549, 0]
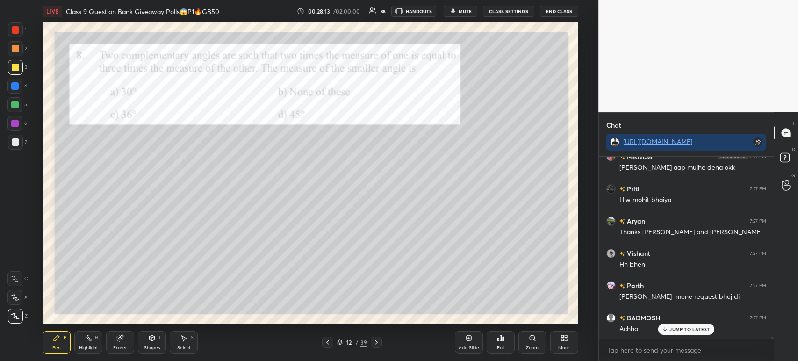
click at [27, 36] on div "1 2 3 4 5 6 7" at bounding box center [17, 87] width 20 height 131
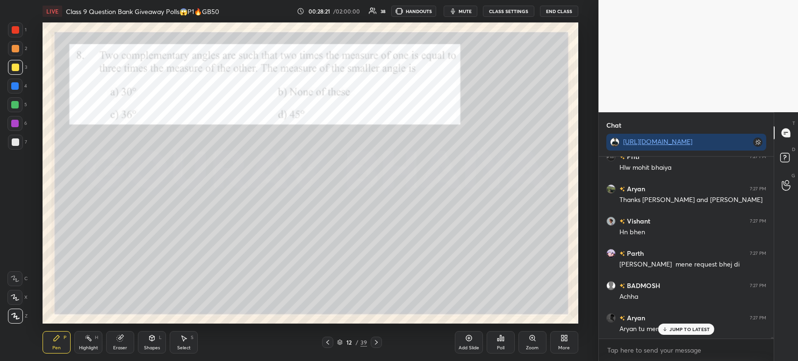
click at [382, 343] on div "12 / 39" at bounding box center [352, 342] width 206 height 11
click at [390, 339] on div "12 / 39" at bounding box center [352, 342] width 206 height 11
click at [378, 342] on icon at bounding box center [376, 342] width 7 height 7
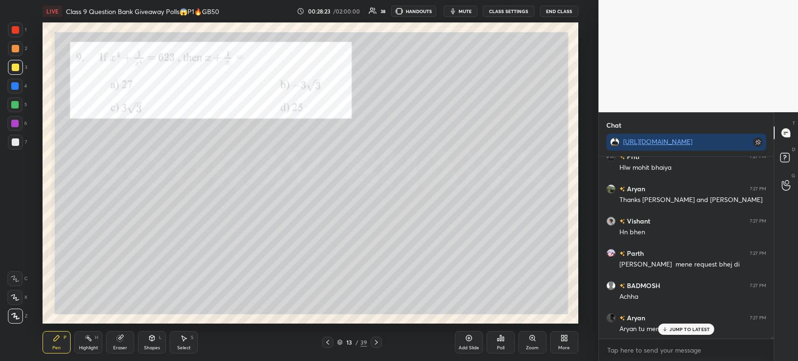
scroll to position [22604, 0]
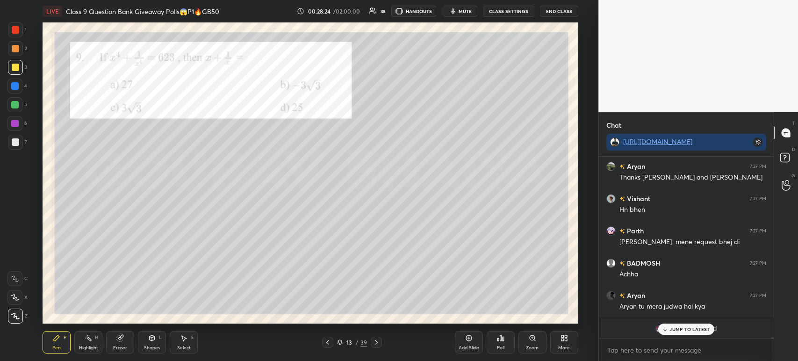
click at [671, 332] on div "JUMP TO LATEST" at bounding box center [686, 329] width 56 height 11
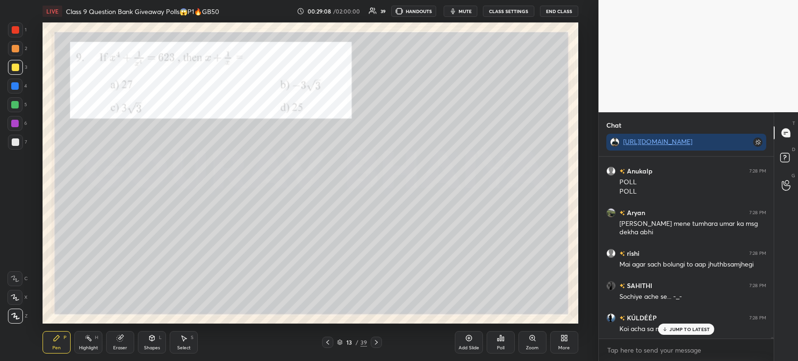
scroll to position [23312, 0]
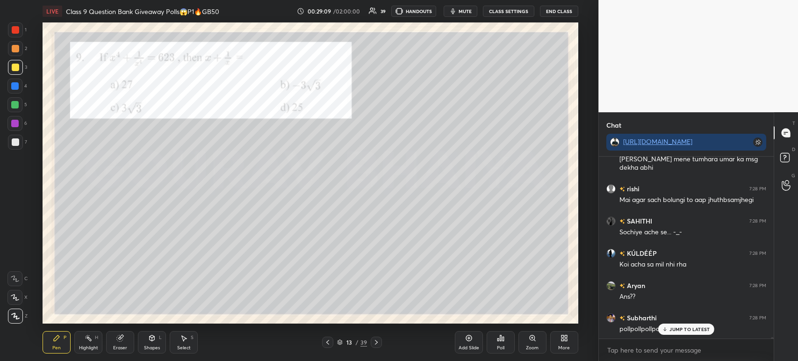
click at [501, 340] on icon at bounding box center [500, 338] width 1 height 6
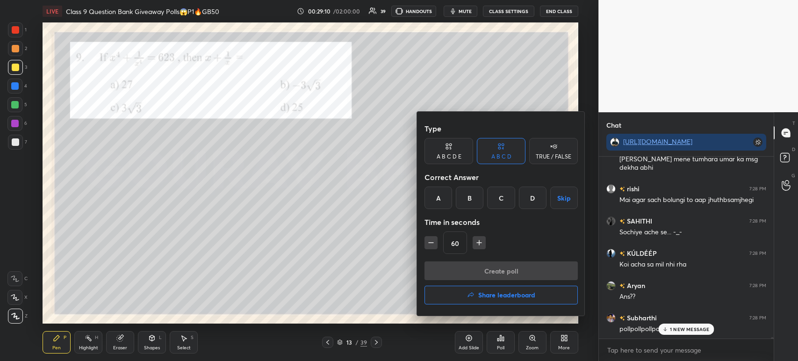
click at [498, 197] on div "C" at bounding box center [501, 198] width 28 height 22
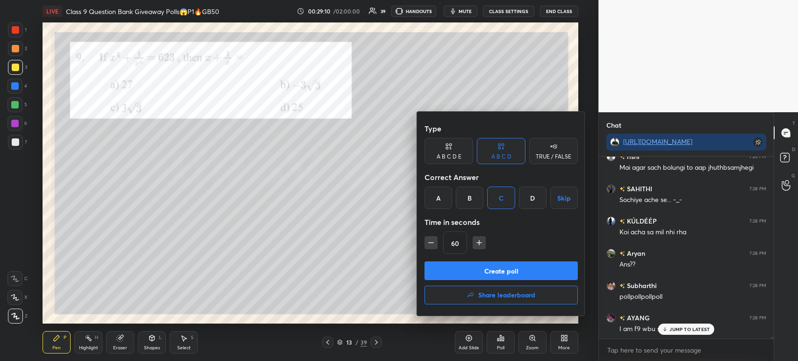
click at [476, 265] on button "Create poll" at bounding box center [501, 270] width 153 height 19
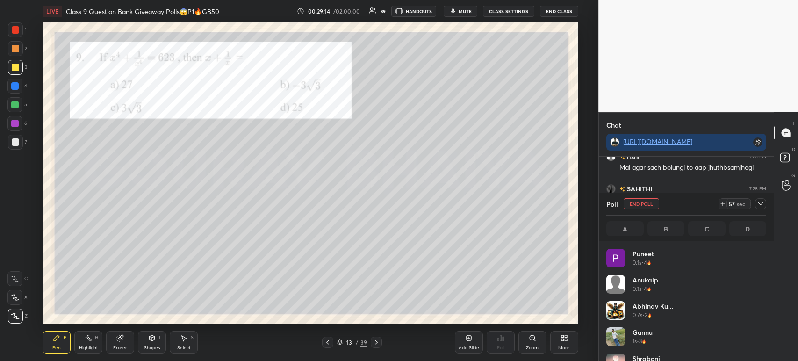
scroll to position [3, 3]
click at [764, 206] on icon at bounding box center [760, 203] width 7 height 7
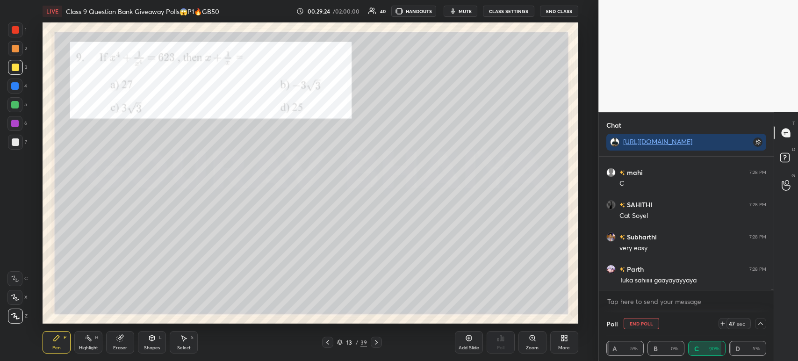
scroll to position [23586, 0]
click at [761, 325] on icon at bounding box center [760, 323] width 7 height 7
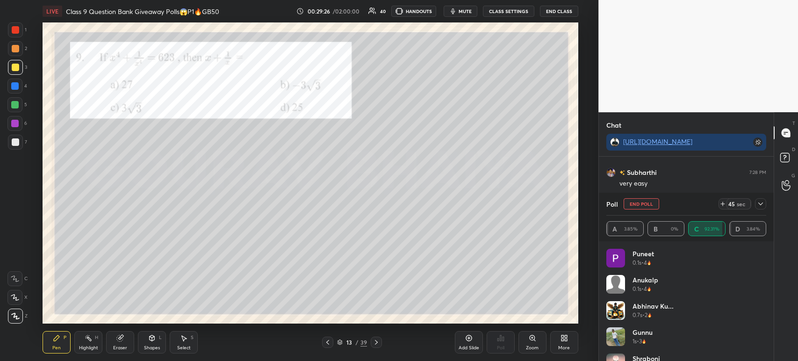
click at [761, 205] on icon at bounding box center [760, 203] width 5 height 3
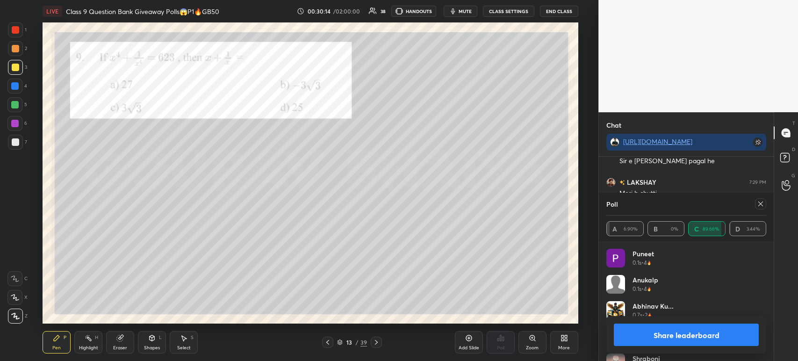
click at [649, 341] on button "Share leaderboard" at bounding box center [686, 335] width 145 height 22
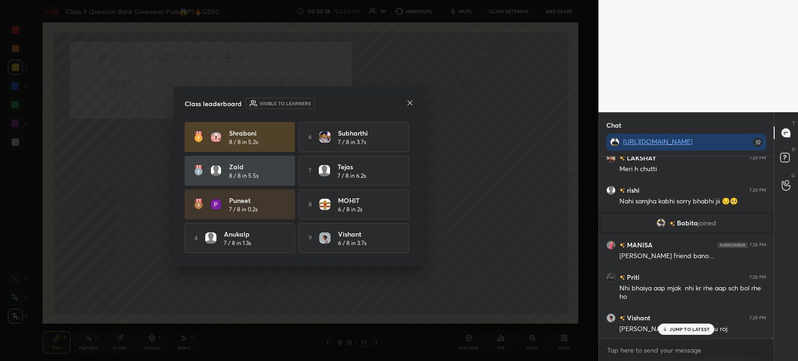
click at [408, 103] on icon at bounding box center [409, 102] width 7 height 7
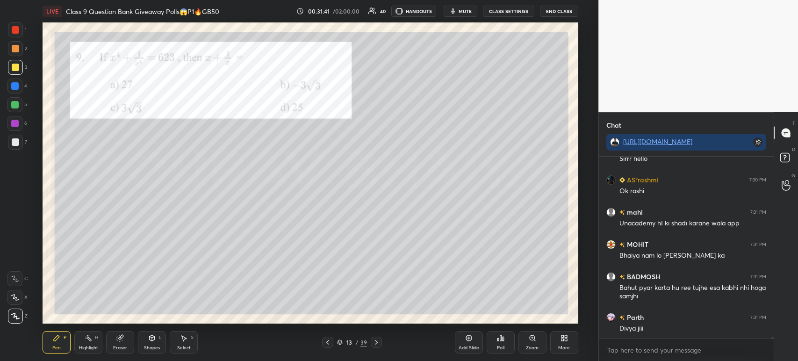
scroll to position [25677, 0]
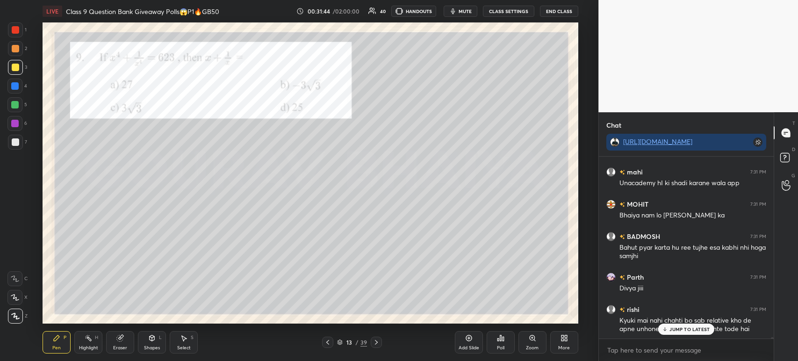
click at [17, 31] on div at bounding box center [15, 29] width 7 height 7
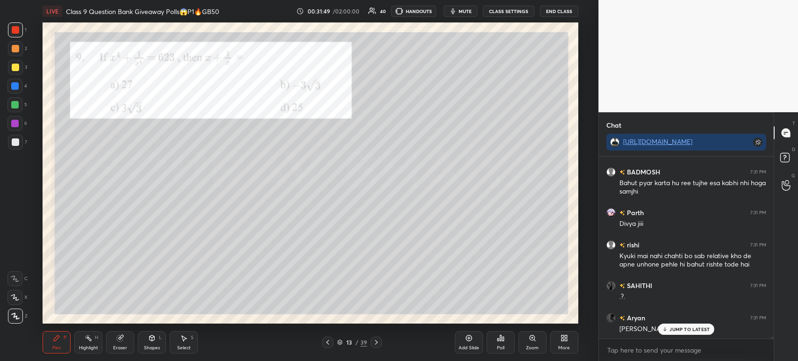
scroll to position [25773, 0]
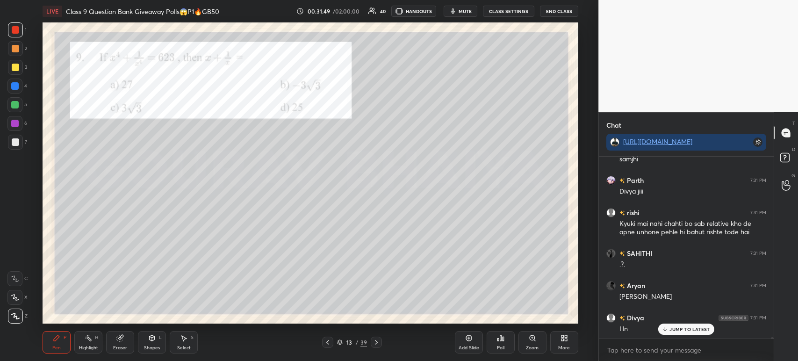
click at [376, 343] on icon at bounding box center [376, 342] width 3 height 5
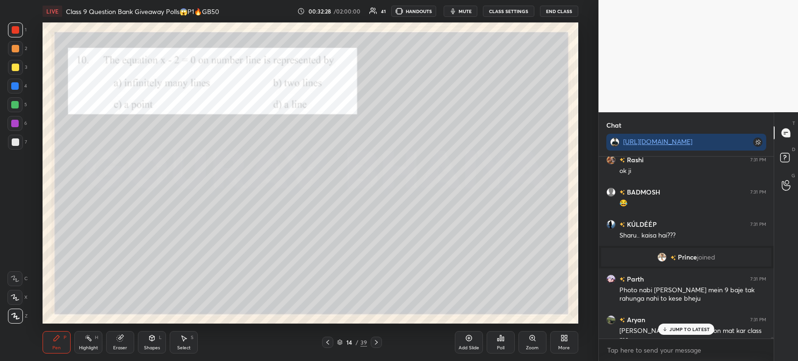
scroll to position [26135, 0]
click at [664, 253] on img "grid" at bounding box center [661, 256] width 9 height 9
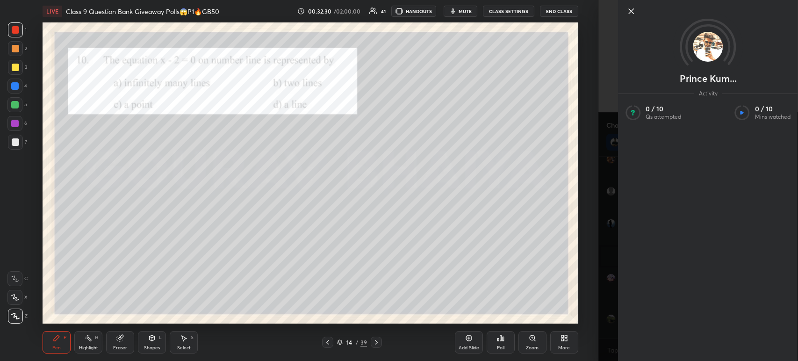
click at [629, 14] on icon at bounding box center [631, 11] width 11 height 11
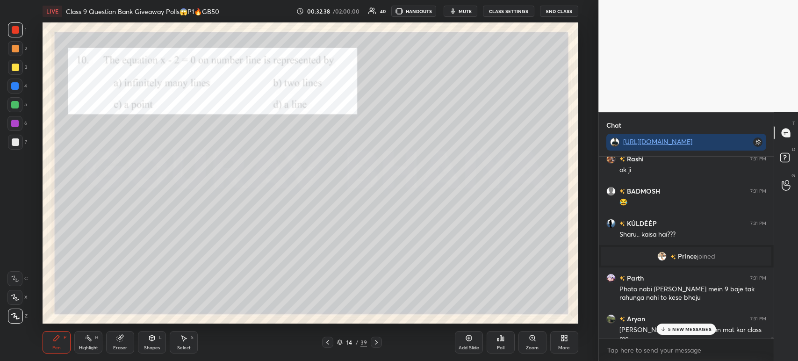
click at [501, 337] on icon at bounding box center [500, 337] width 7 height 7
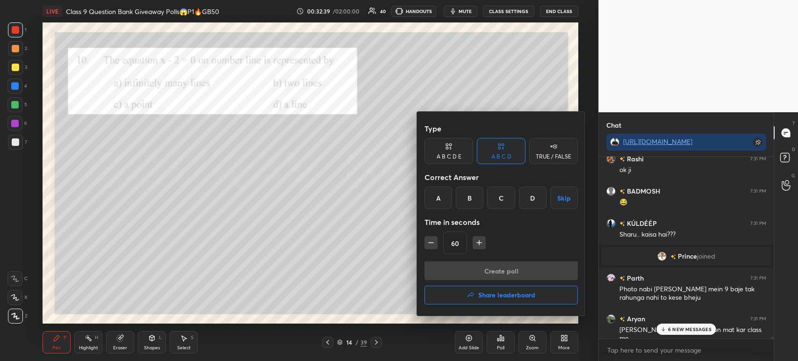
click at [494, 197] on div "C" at bounding box center [501, 198] width 28 height 22
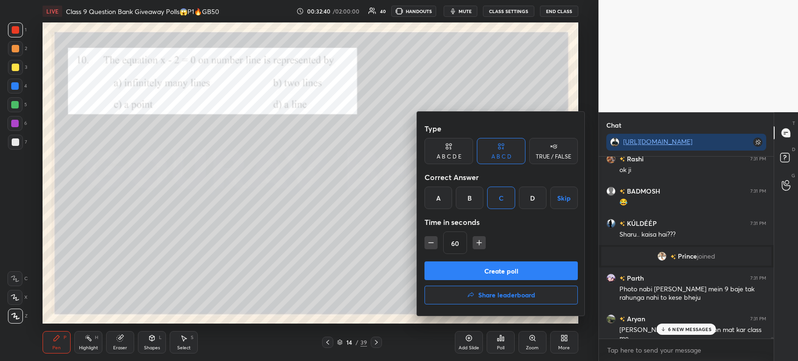
click at [479, 268] on button "Create poll" at bounding box center [501, 270] width 153 height 19
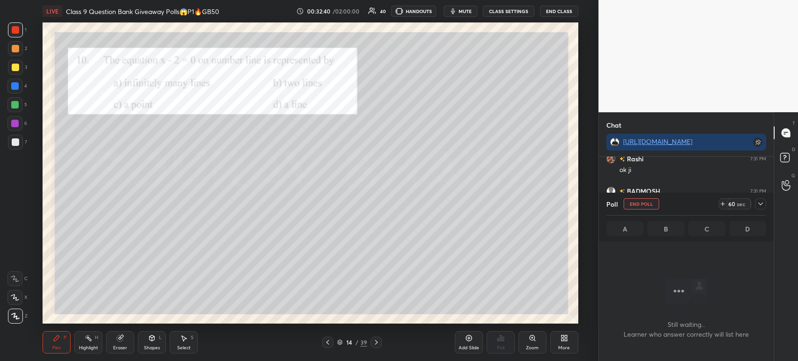
scroll to position [131, 172]
click at [761, 205] on icon at bounding box center [760, 203] width 7 height 7
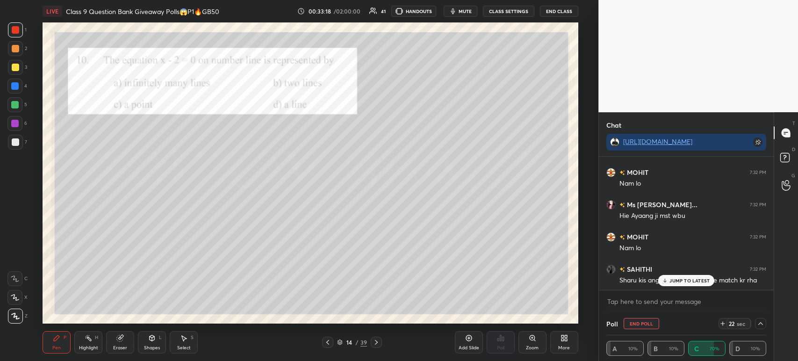
scroll to position [27088, 0]
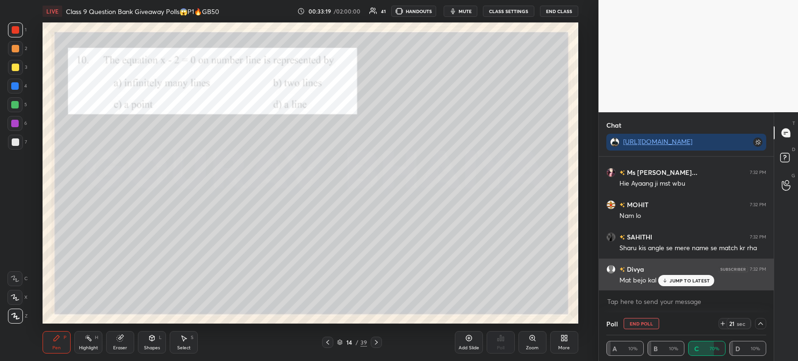
click at [673, 284] on div "JUMP TO LATEST" at bounding box center [686, 280] width 56 height 11
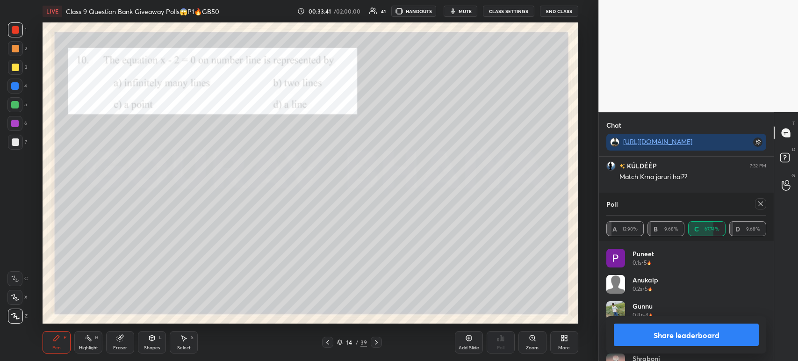
scroll to position [27493, 0]
click at [657, 337] on button "Share leaderboard" at bounding box center [686, 335] width 145 height 22
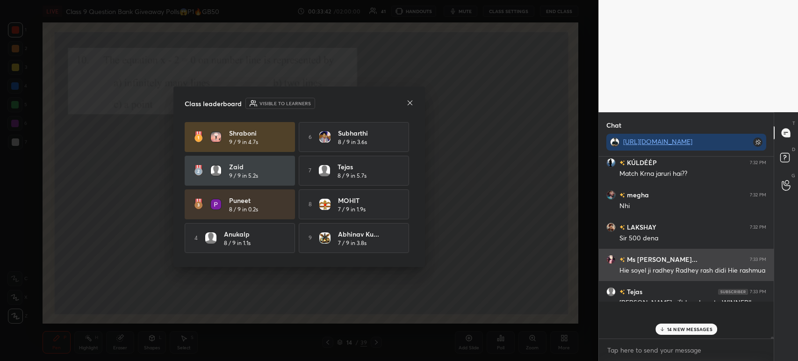
scroll to position [0, 3]
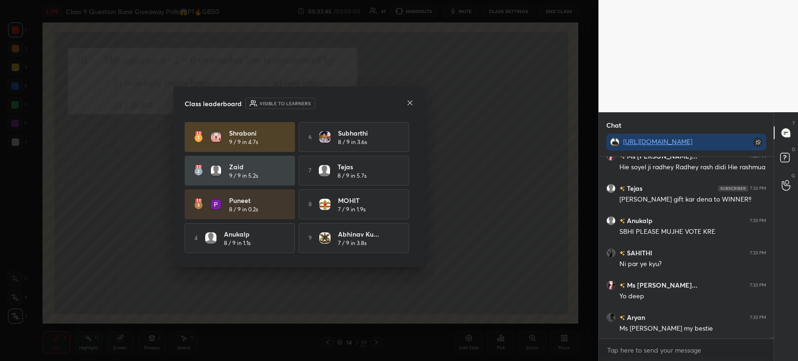
click at [408, 103] on icon at bounding box center [409, 102] width 7 height 7
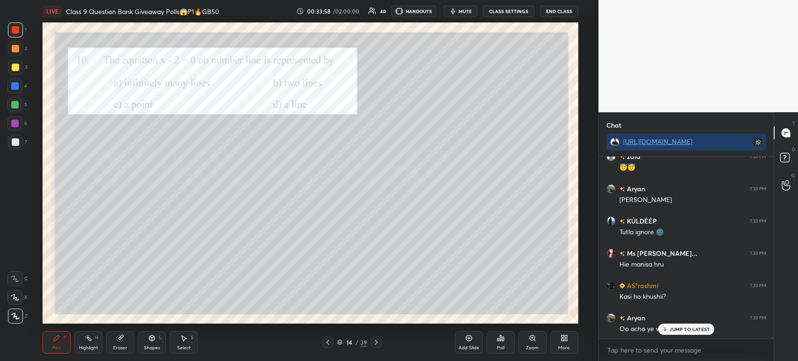
click at [499, 341] on icon at bounding box center [500, 337] width 7 height 7
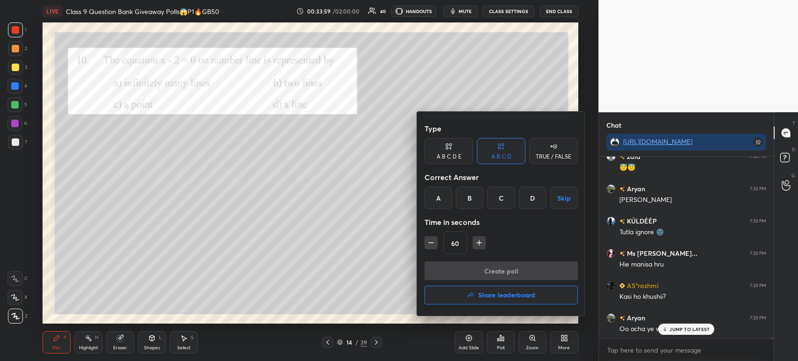
click at [476, 296] on button "Share leaderboard" at bounding box center [501, 295] width 153 height 19
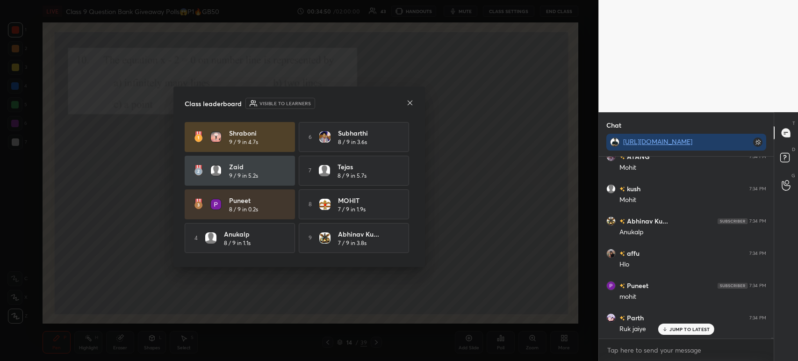
click at [409, 101] on icon at bounding box center [409, 102] width 7 height 7
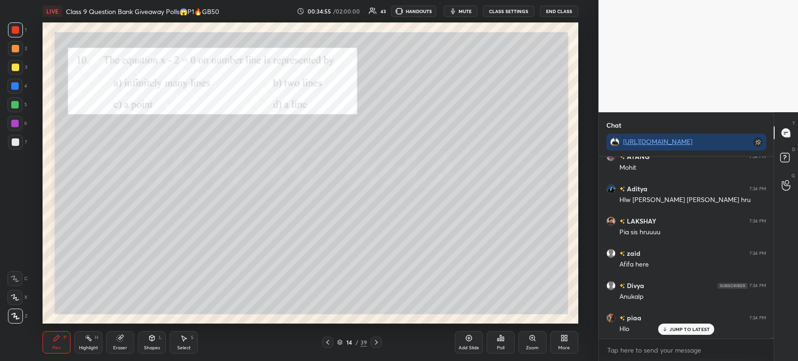
click at [16, 65] on div at bounding box center [15, 67] width 7 height 7
click at [16, 44] on div at bounding box center [15, 48] width 15 height 15
click at [18, 28] on div at bounding box center [15, 29] width 7 height 7
click at [17, 54] on div at bounding box center [15, 48] width 15 height 15
click at [19, 67] on div at bounding box center [15, 67] width 7 height 7
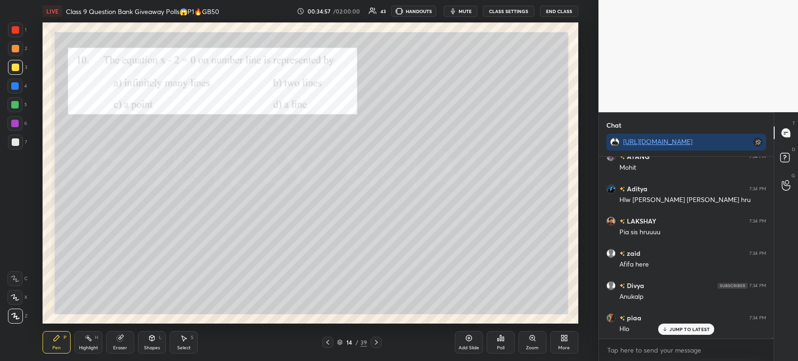
click at [18, 24] on div at bounding box center [15, 29] width 15 height 15
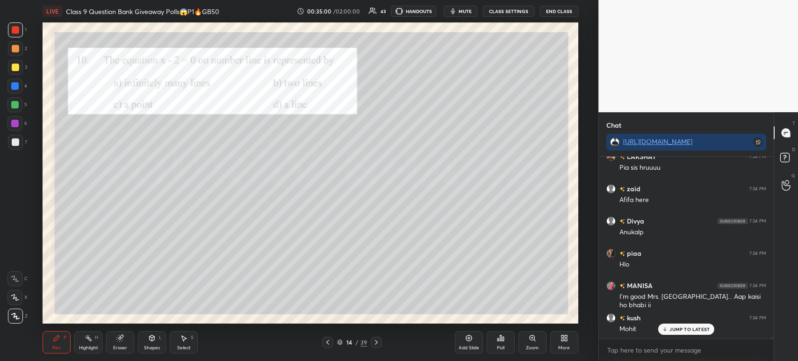
click at [16, 66] on div at bounding box center [15, 67] width 7 height 7
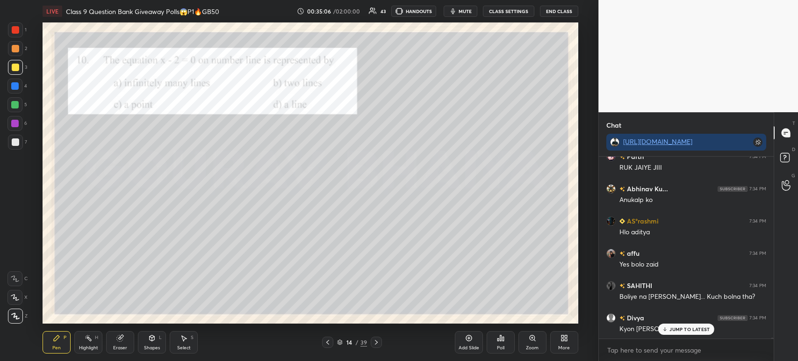
click at [21, 28] on div at bounding box center [15, 29] width 15 height 15
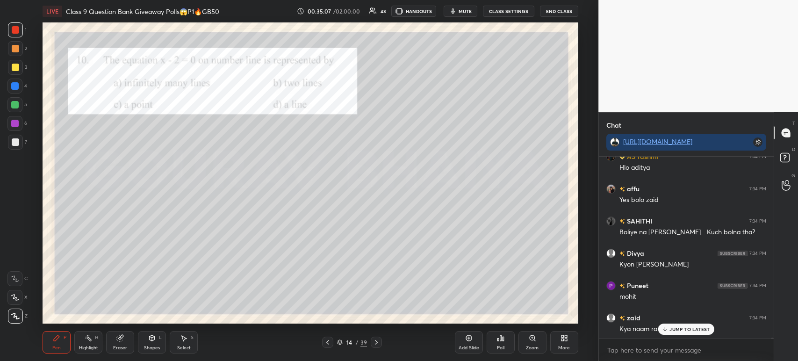
click at [373, 344] on icon at bounding box center [376, 342] width 7 height 7
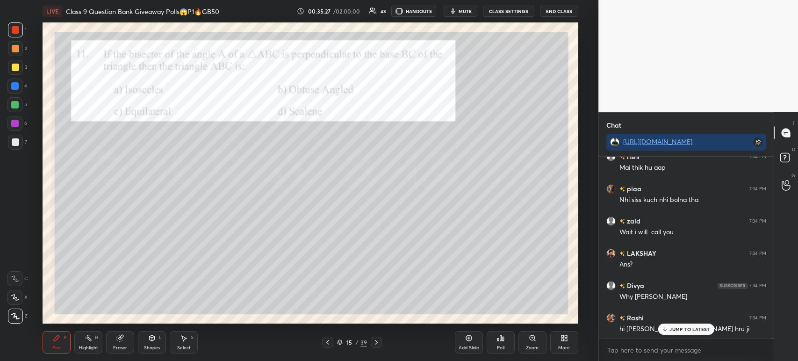
click at [19, 29] on div at bounding box center [15, 29] width 7 height 7
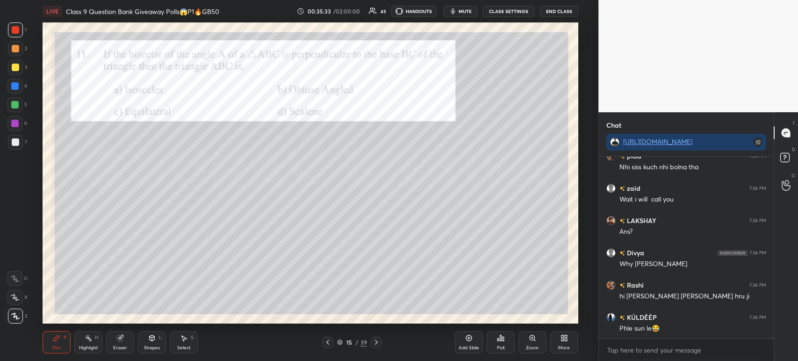
scroll to position [30531, 0]
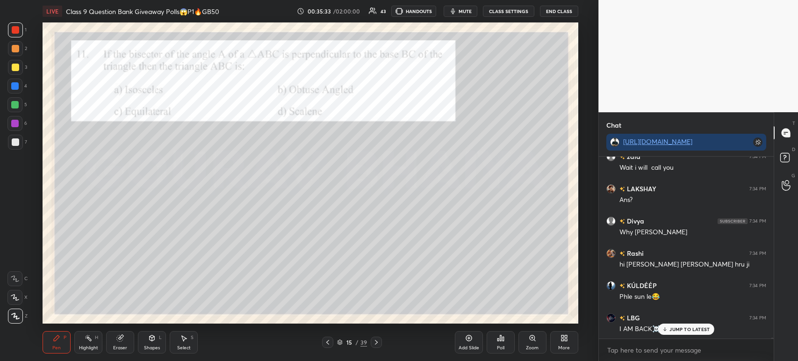
click at [26, 143] on div "7" at bounding box center [17, 142] width 19 height 15
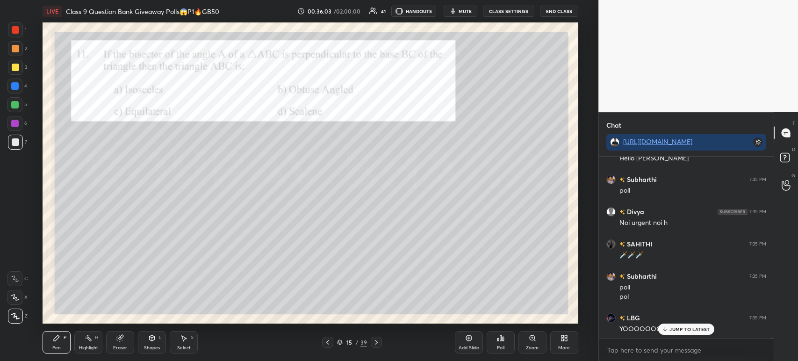
scroll to position [31299, 0]
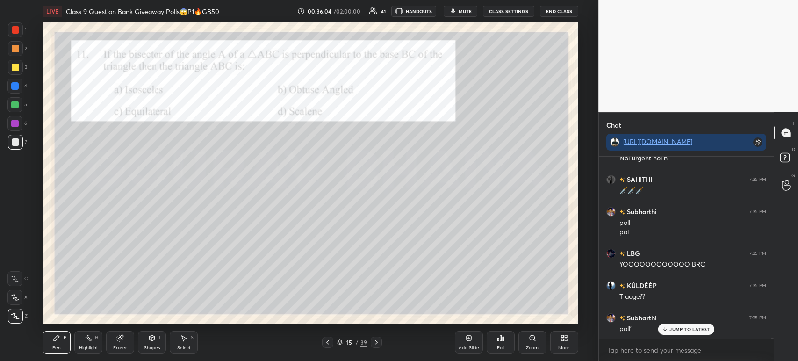
click at [498, 339] on icon at bounding box center [498, 340] width 1 height 2
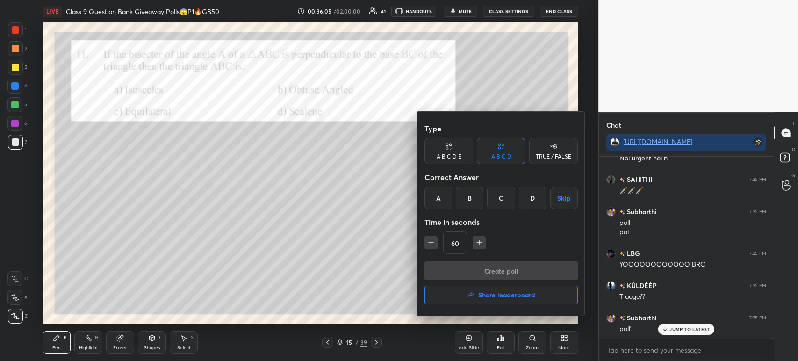
click at [500, 202] on div "C" at bounding box center [501, 198] width 28 height 22
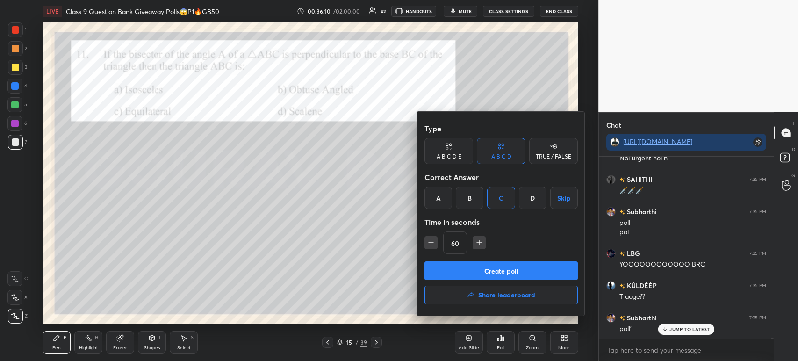
click at [490, 276] on button "Create poll" at bounding box center [501, 270] width 153 height 19
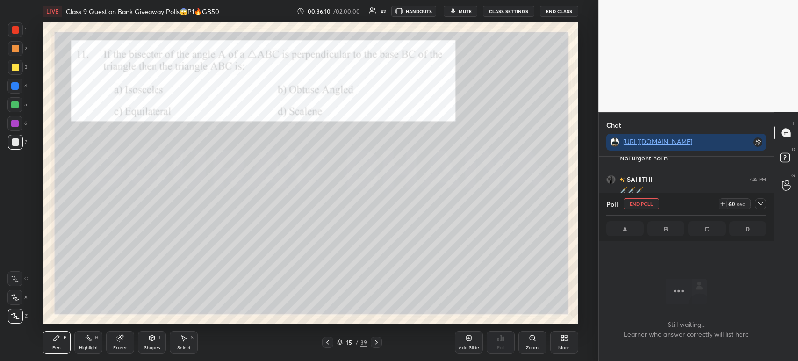
scroll to position [131, 172]
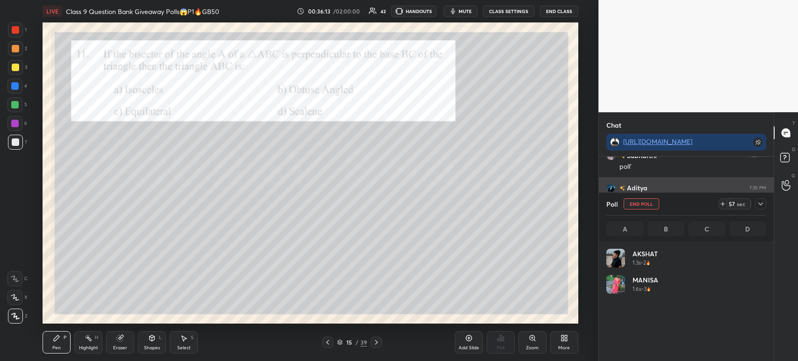
click at [763, 203] on icon at bounding box center [760, 203] width 7 height 7
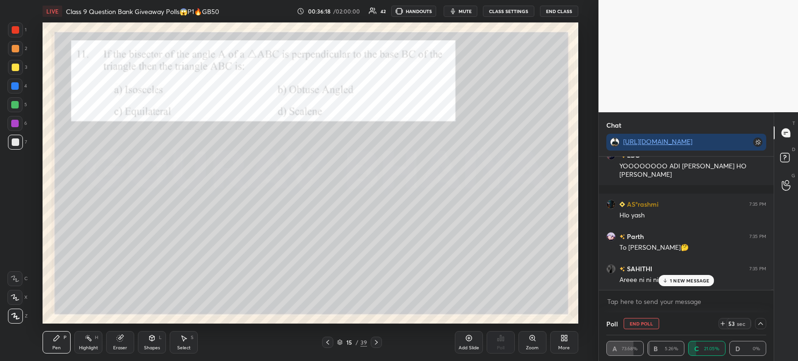
click at [673, 280] on p "1 NEW MESSAGE" at bounding box center [690, 281] width 40 height 6
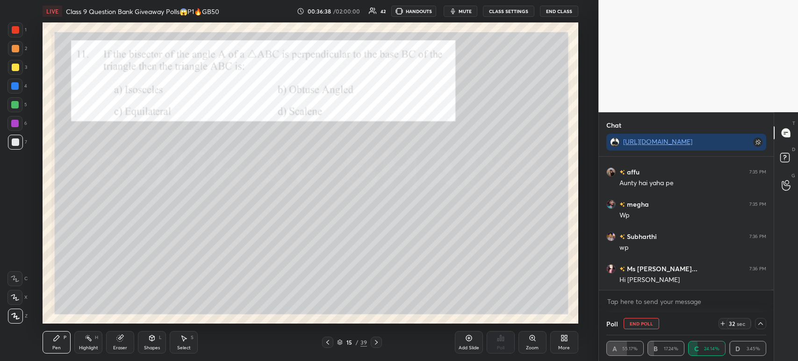
click at [16, 66] on div at bounding box center [15, 67] width 7 height 7
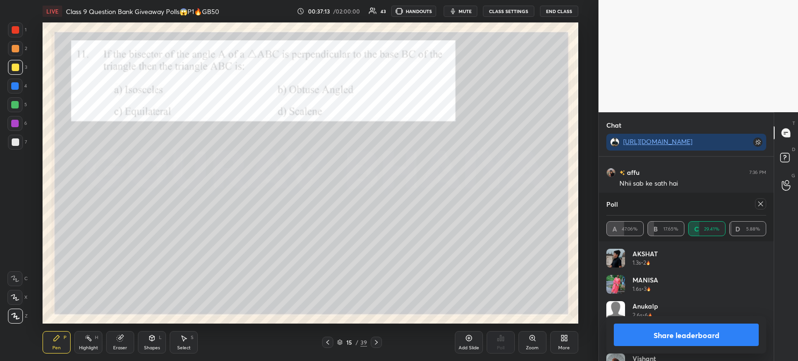
click at [633, 340] on button "Share leaderboard" at bounding box center [686, 335] width 145 height 22
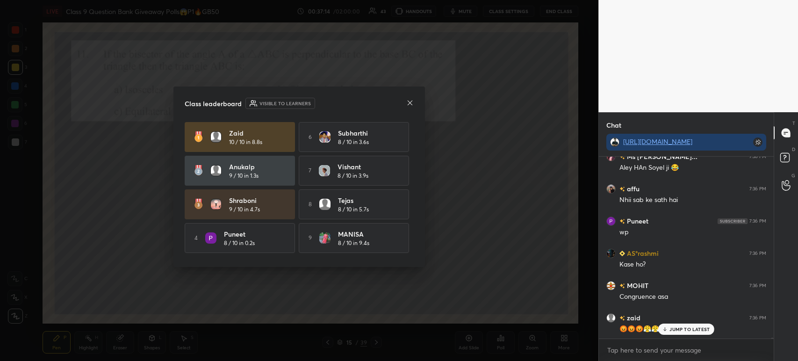
click at [412, 100] on icon at bounding box center [410, 102] width 5 height 5
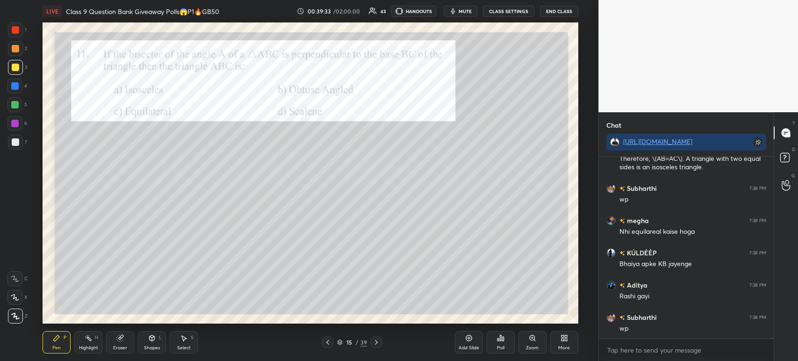
scroll to position [37785, 0]
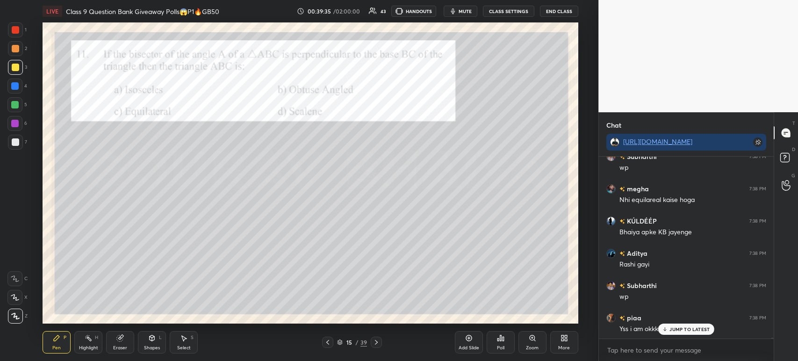
click at [22, 34] on div at bounding box center [15, 29] width 15 height 15
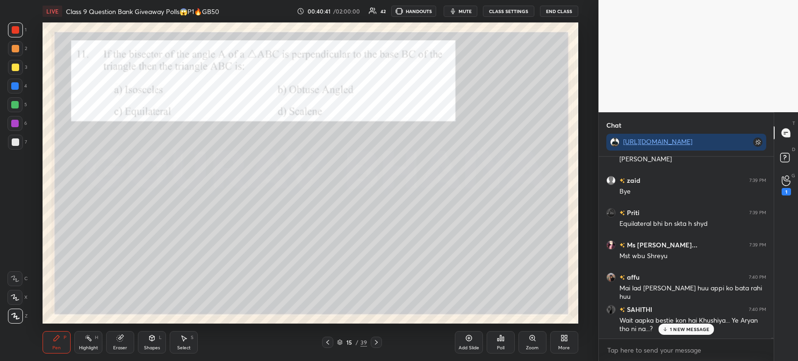
scroll to position [39224, 0]
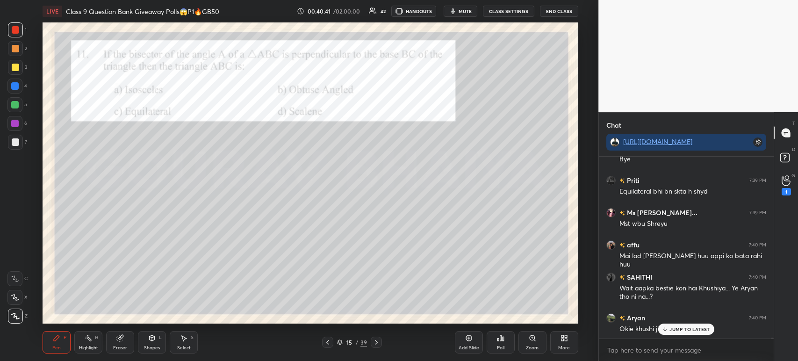
click at [22, 141] on div at bounding box center [15, 142] width 15 height 15
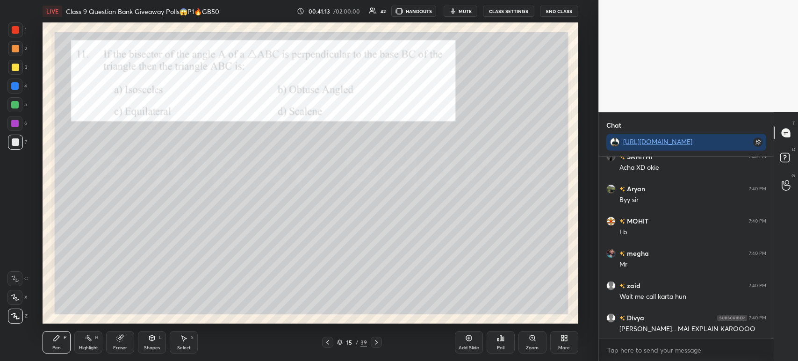
scroll to position [39878, 0]
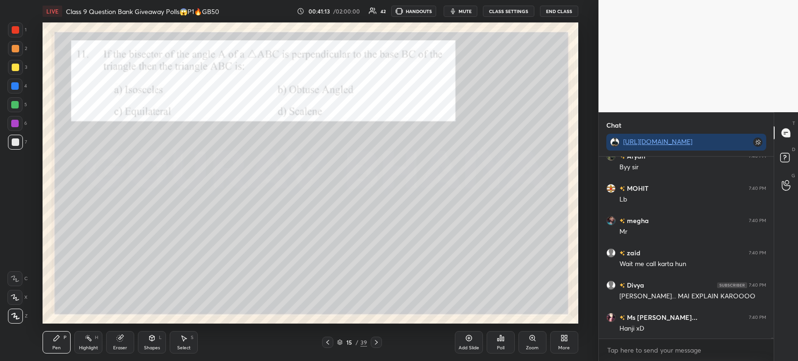
click at [377, 347] on div at bounding box center [376, 342] width 11 height 11
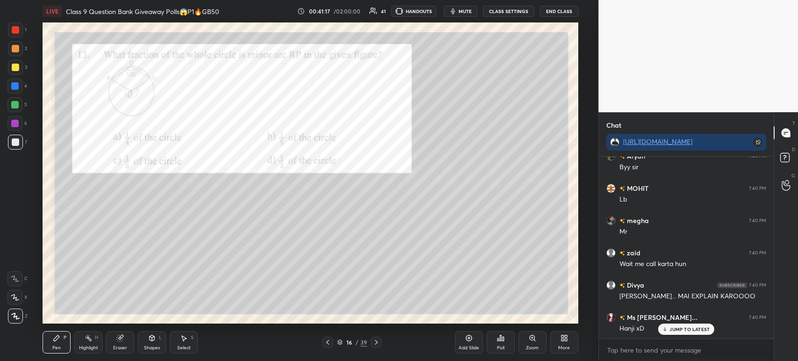
scroll to position [39910, 0]
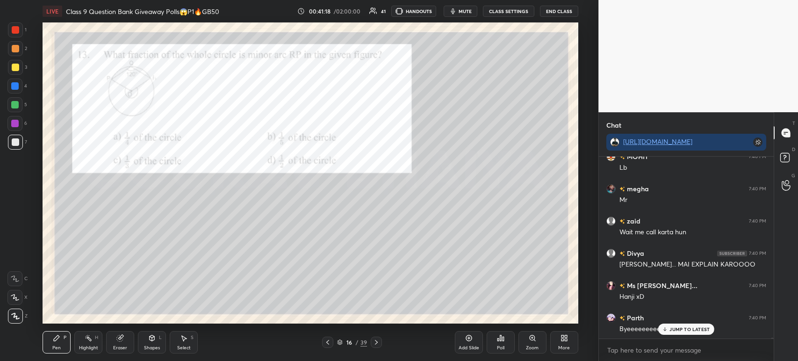
click at [326, 341] on icon at bounding box center [327, 342] width 7 height 7
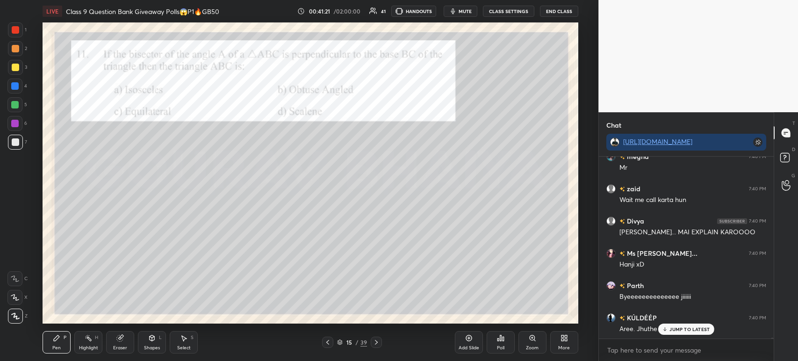
scroll to position [39952, 0]
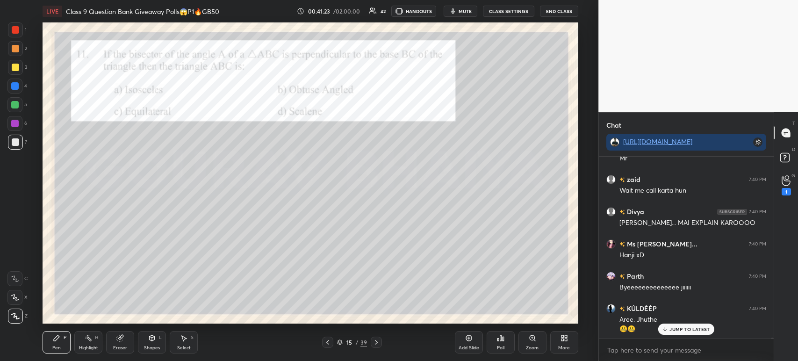
click at [797, 192] on div "G Raise Hand (G) 1" at bounding box center [786, 185] width 24 height 26
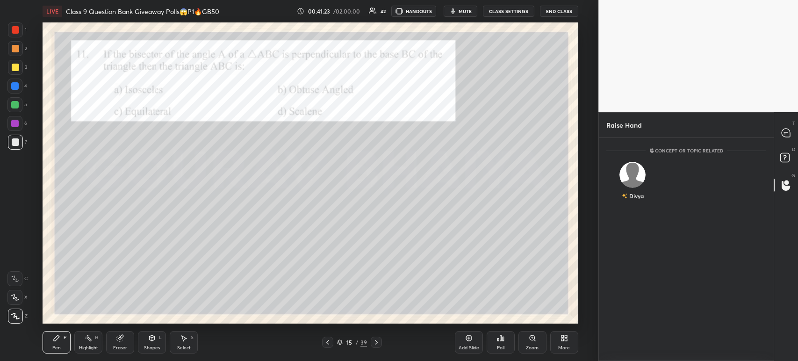
scroll to position [3, 3]
click at [639, 184] on div "Divya" at bounding box center [632, 183] width 53 height 54
click at [639, 206] on button "INVITE" at bounding box center [633, 202] width 44 height 12
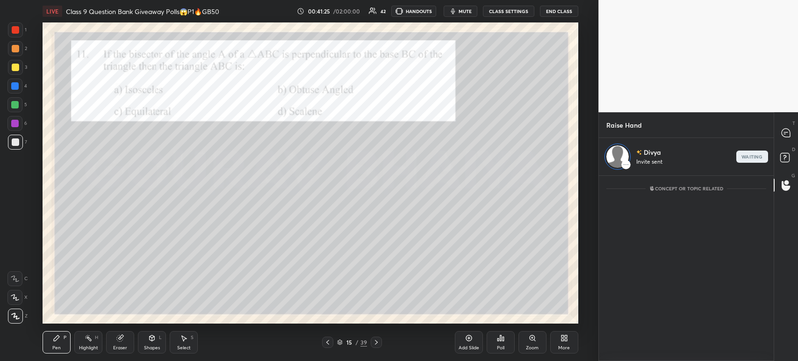
scroll to position [183, 172]
click at [791, 144] on div "T Messages (T)" at bounding box center [786, 133] width 24 height 26
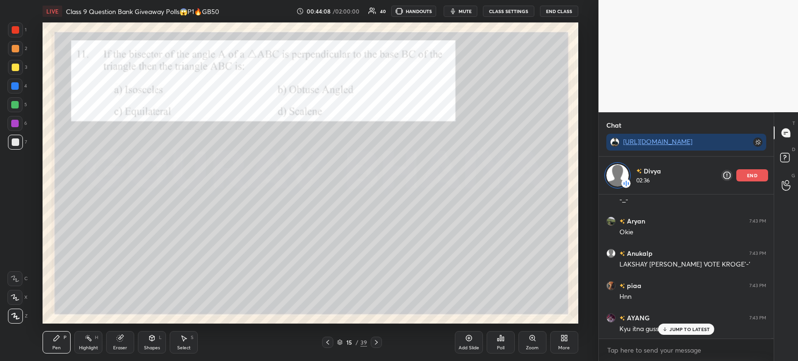
scroll to position [43478, 0]
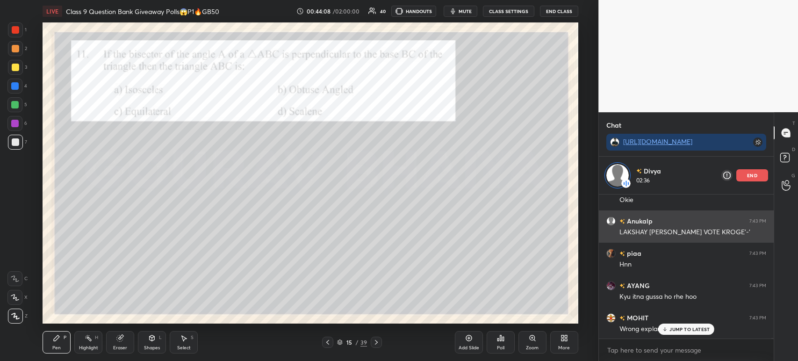
click at [744, 179] on div "end" at bounding box center [752, 175] width 32 height 12
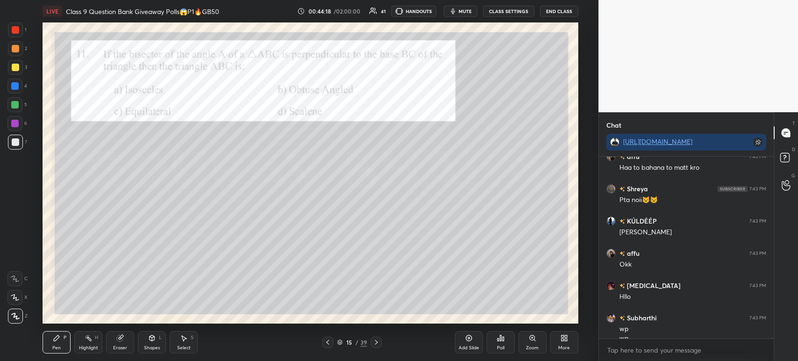
scroll to position [43757, 0]
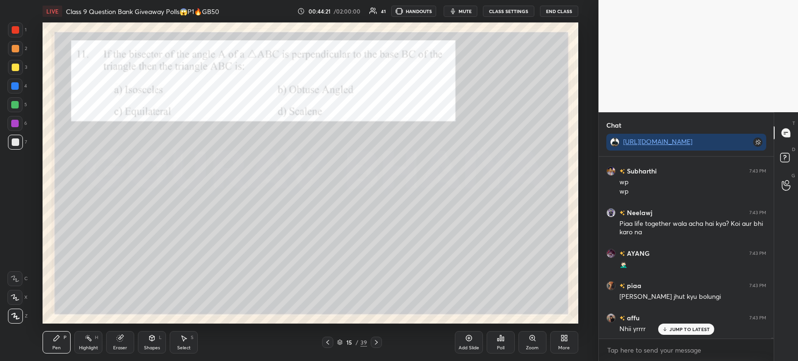
click at [375, 342] on icon at bounding box center [376, 342] width 7 height 7
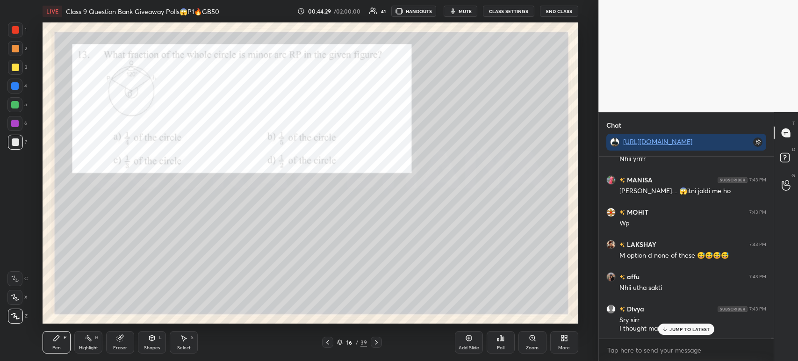
scroll to position [44096, 0]
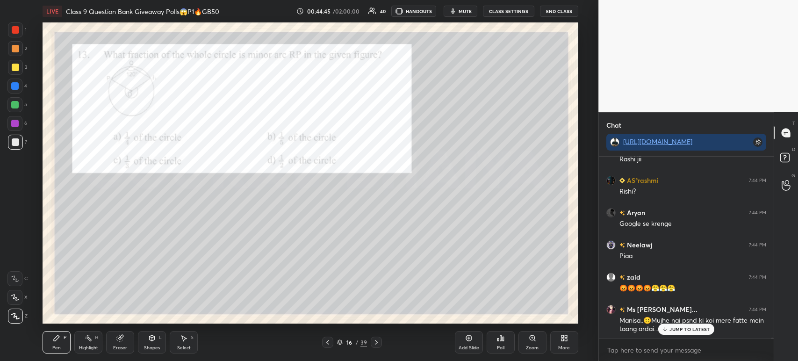
click at [17, 36] on div at bounding box center [15, 29] width 15 height 15
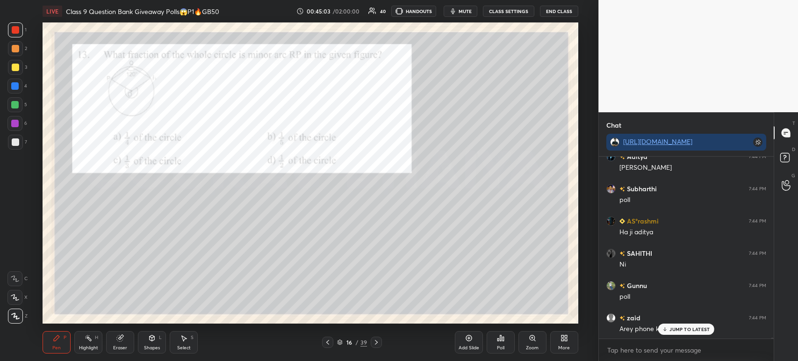
scroll to position [44863, 0]
click at [378, 343] on icon at bounding box center [376, 342] width 7 height 7
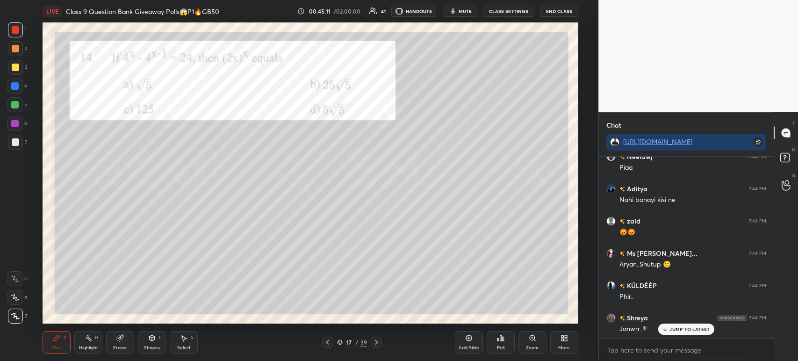
scroll to position [45057, 0]
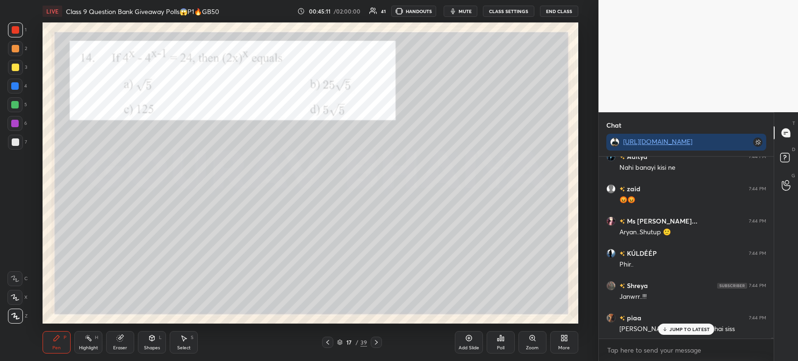
click at [19, 70] on div at bounding box center [15, 67] width 15 height 15
click at [22, 34] on div at bounding box center [15, 29] width 15 height 15
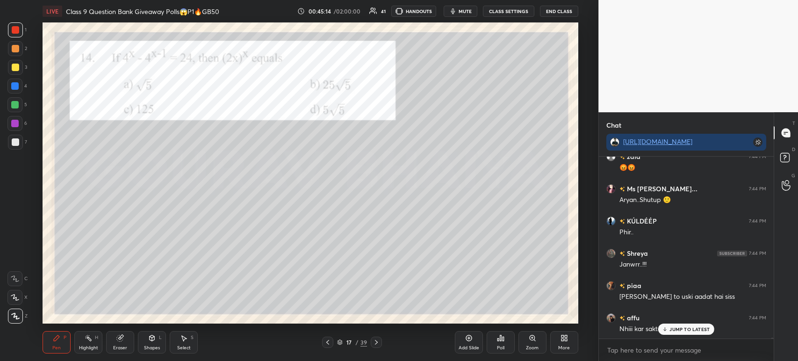
click at [19, 47] on div at bounding box center [15, 48] width 15 height 15
click at [20, 71] on div at bounding box center [15, 67] width 15 height 15
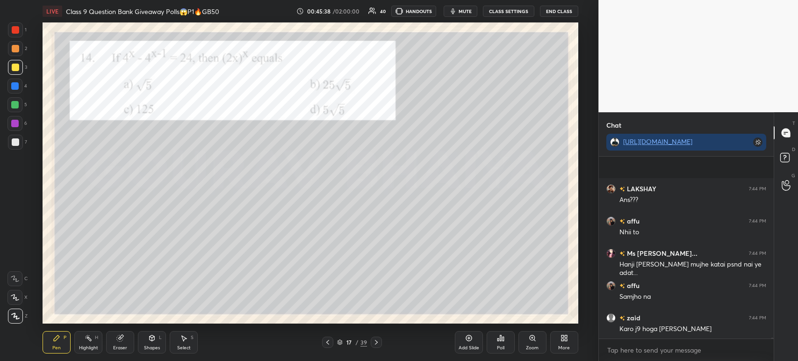
scroll to position [45420, 0]
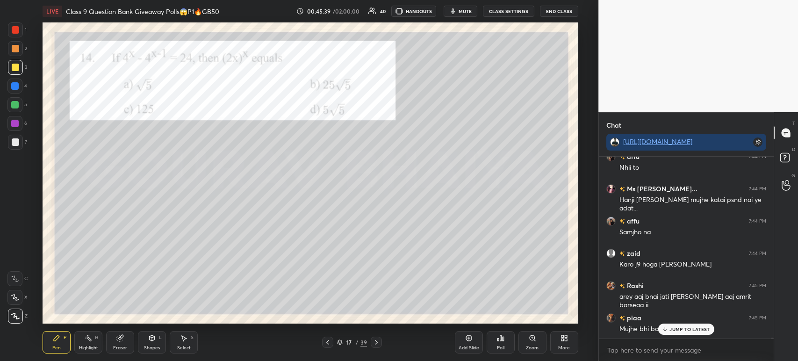
click at [505, 339] on div "Poll" at bounding box center [501, 342] width 28 height 22
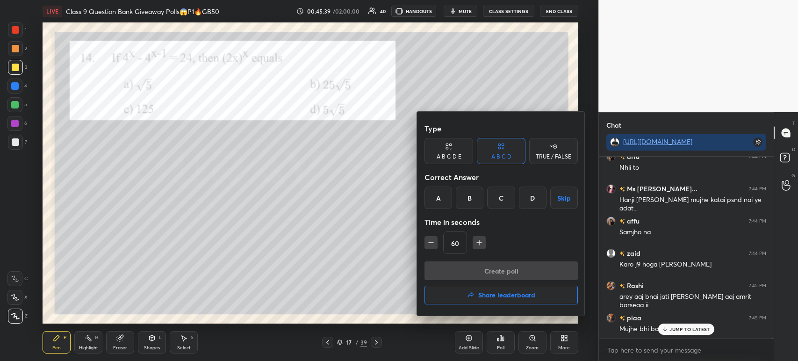
click at [464, 200] on div "B" at bounding box center [470, 198] width 28 height 22
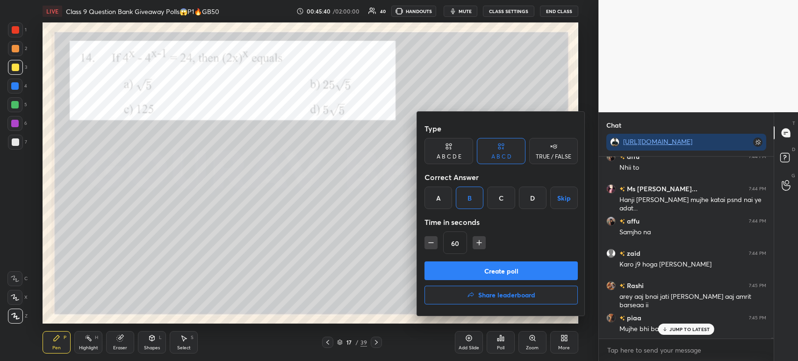
click at [470, 268] on button "Create poll" at bounding box center [501, 270] width 153 height 19
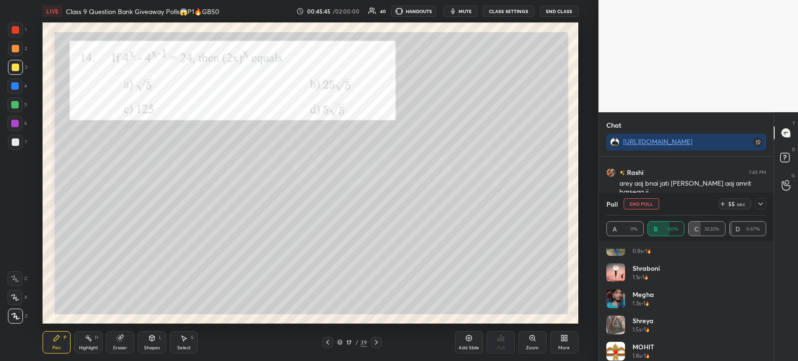
scroll to position [3, 0]
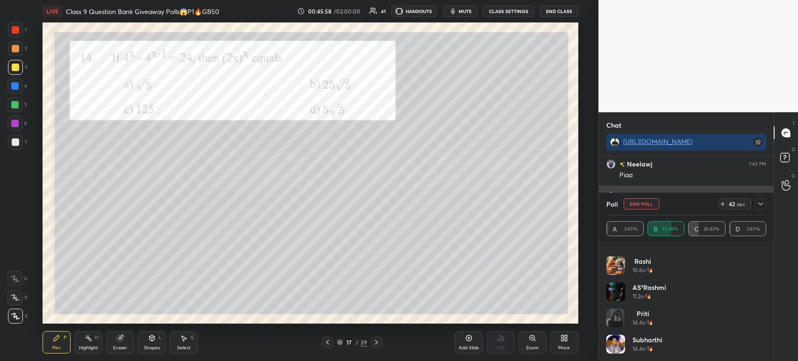
click at [765, 204] on div at bounding box center [760, 203] width 11 height 11
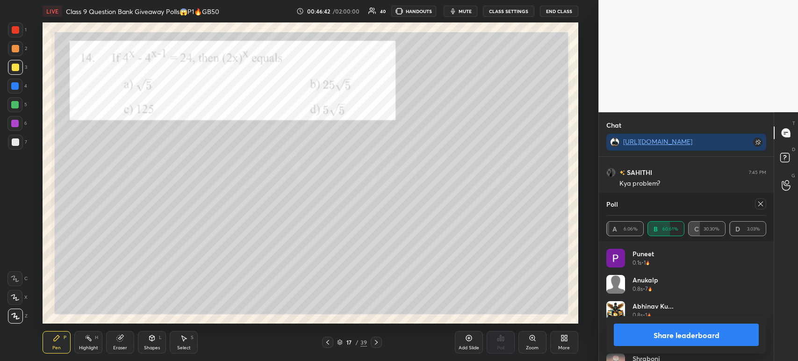
click at [651, 343] on button "Share leaderboard" at bounding box center [686, 335] width 145 height 22
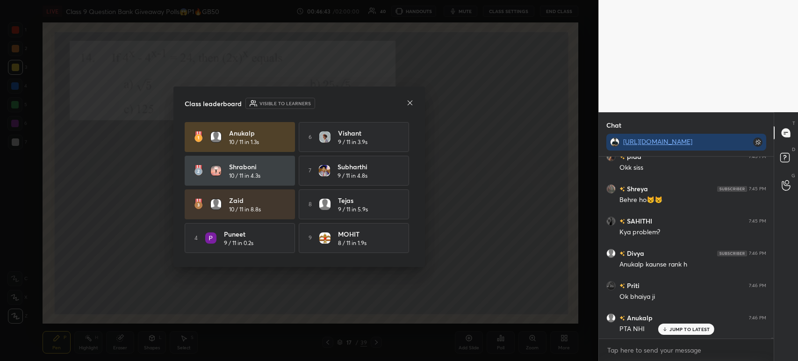
click at [412, 104] on icon at bounding box center [409, 102] width 7 height 7
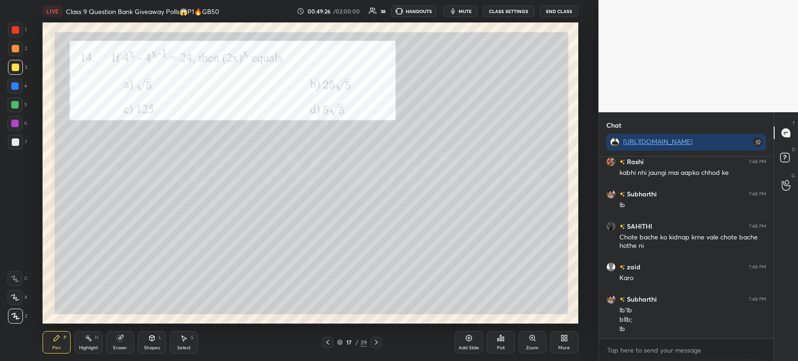
scroll to position [50205, 0]
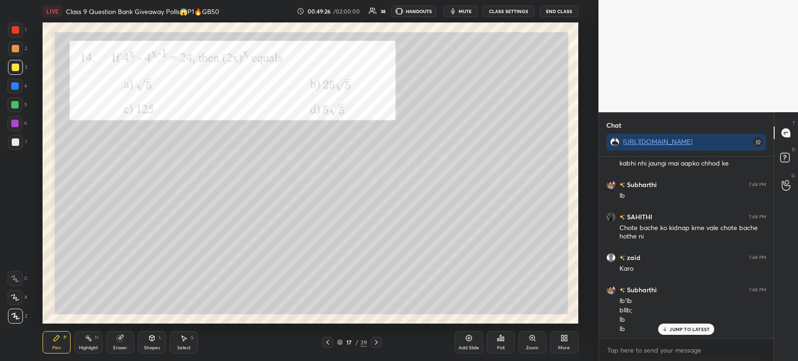
click at [373, 344] on icon at bounding box center [376, 342] width 7 height 7
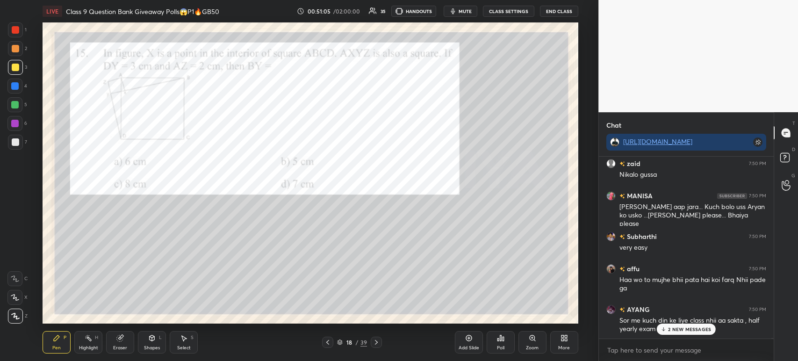
scroll to position [51746, 0]
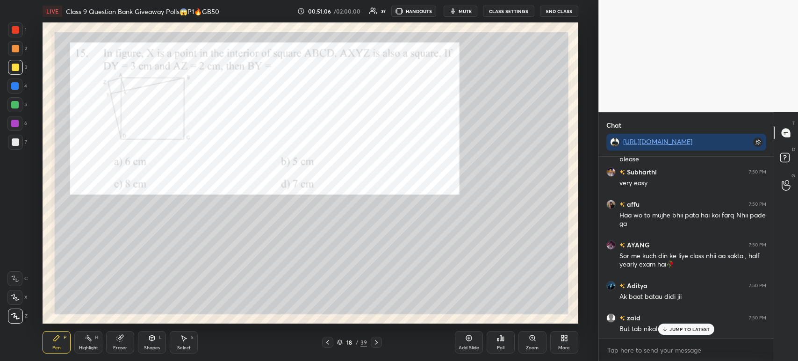
click at [498, 339] on icon at bounding box center [498, 340] width 1 height 2
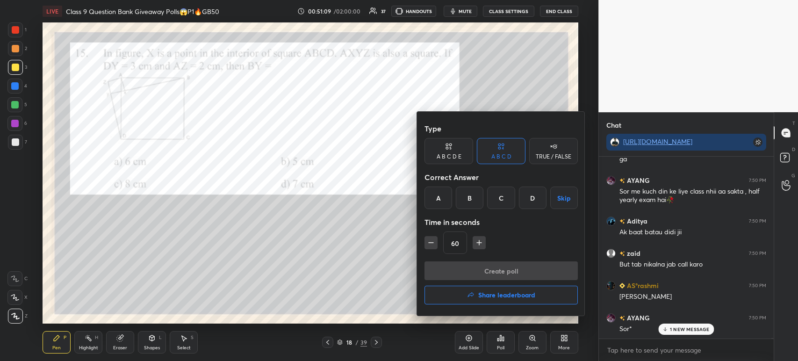
scroll to position [51842, 0]
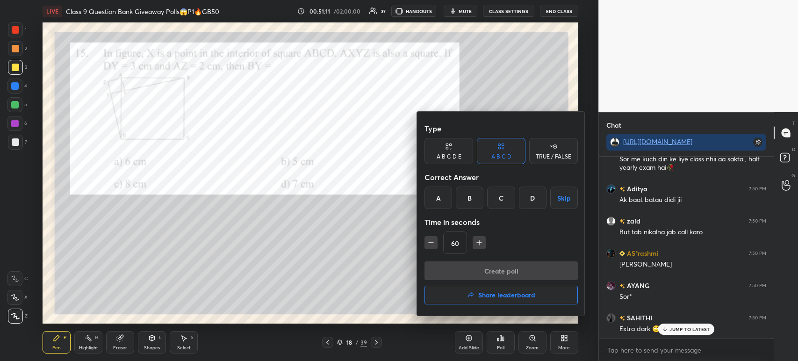
click at [534, 201] on div "D" at bounding box center [533, 198] width 28 height 22
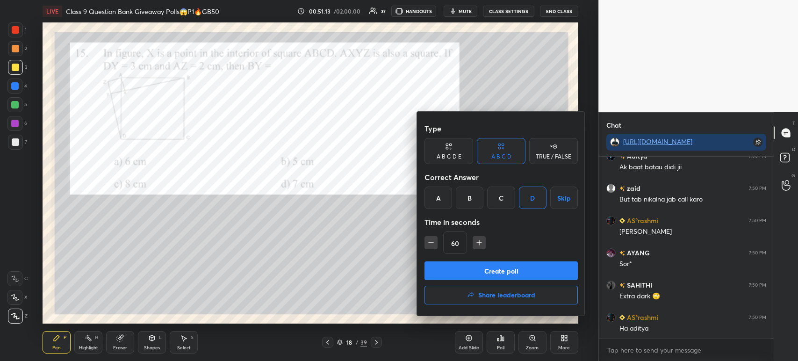
scroll to position [51907, 0]
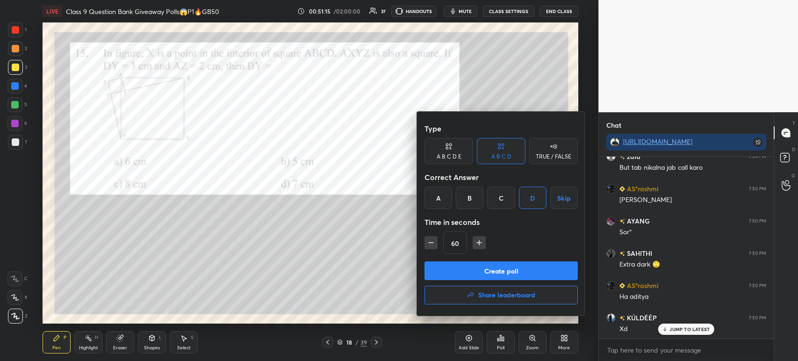
click at [487, 272] on button "Create poll" at bounding box center [501, 270] width 153 height 19
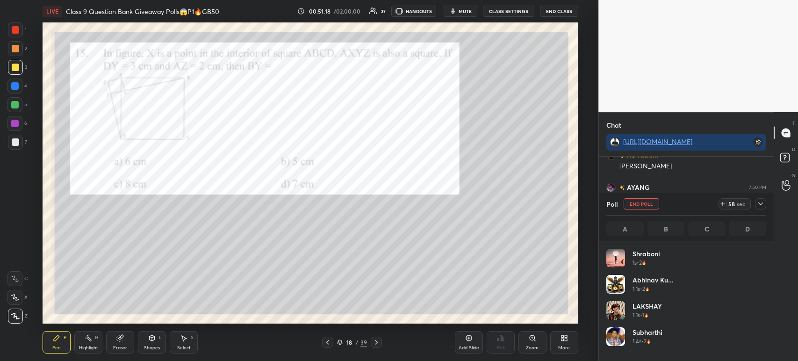
scroll to position [3, 3]
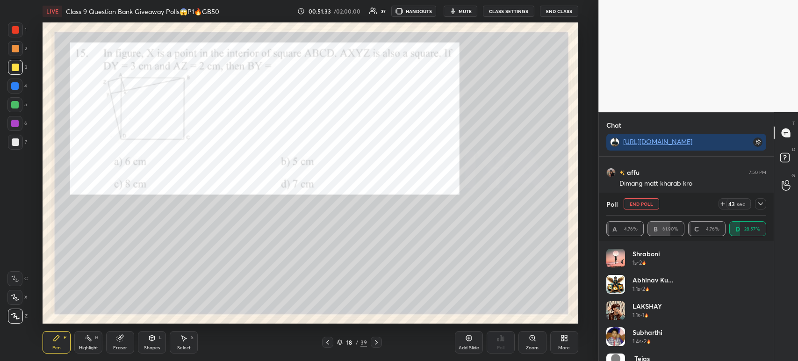
click at [765, 204] on div at bounding box center [760, 203] width 11 height 11
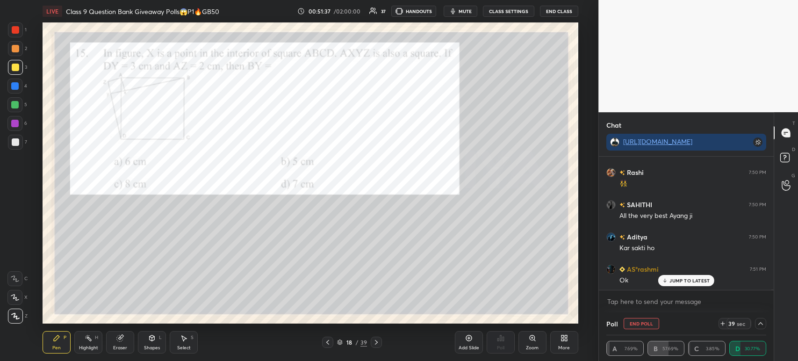
click at [756, 325] on div at bounding box center [760, 323] width 11 height 11
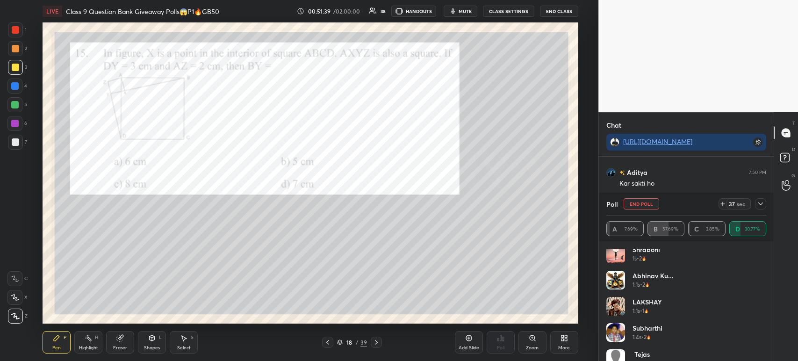
click at [758, 204] on icon at bounding box center [760, 203] width 7 height 7
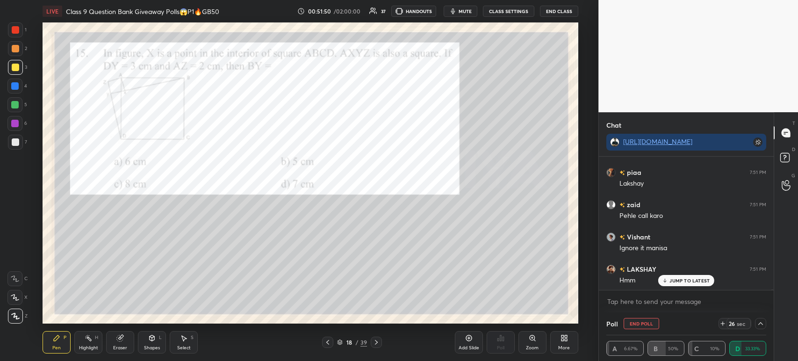
click at [18, 31] on div at bounding box center [15, 29] width 7 height 7
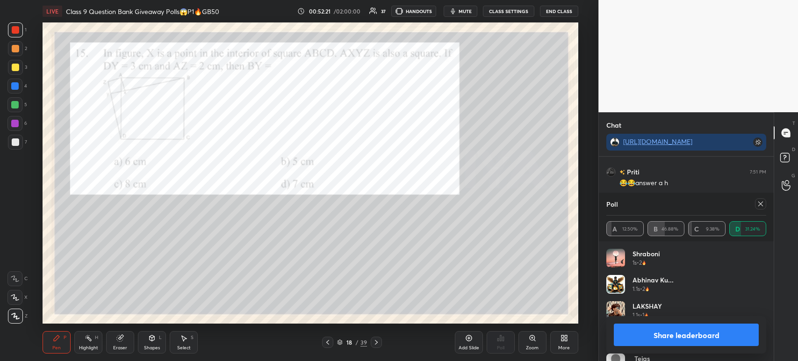
click at [657, 340] on button "Share leaderboard" at bounding box center [686, 335] width 145 height 22
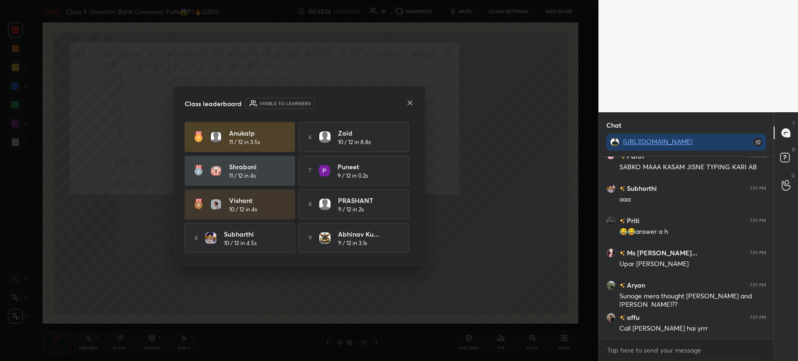
click at [412, 104] on icon at bounding box center [409, 102] width 7 height 7
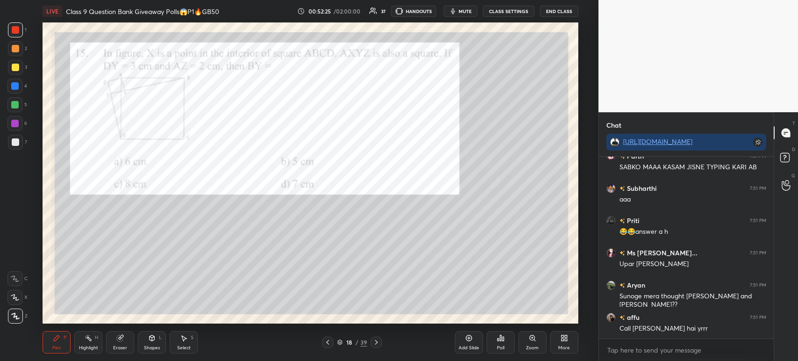
click at [500, 342] on div "Poll" at bounding box center [501, 342] width 28 height 22
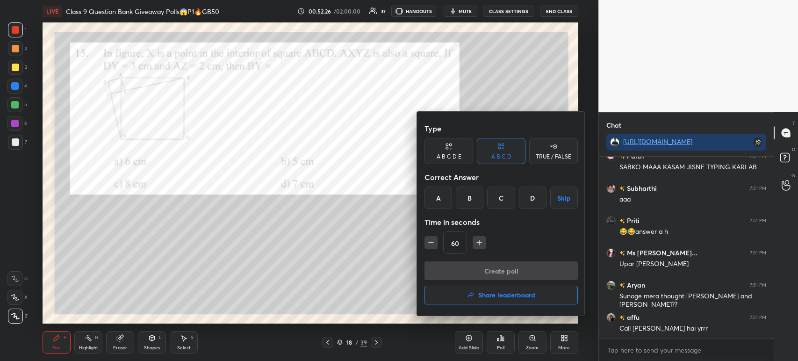
click at [382, 285] on div at bounding box center [399, 180] width 798 height 361
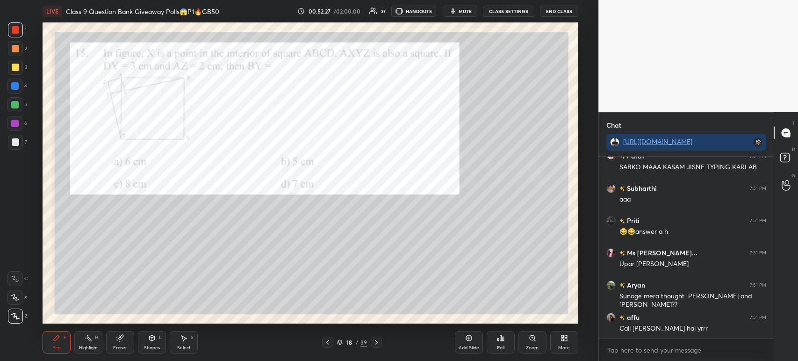
click at [510, 339] on div "Poll" at bounding box center [501, 342] width 28 height 22
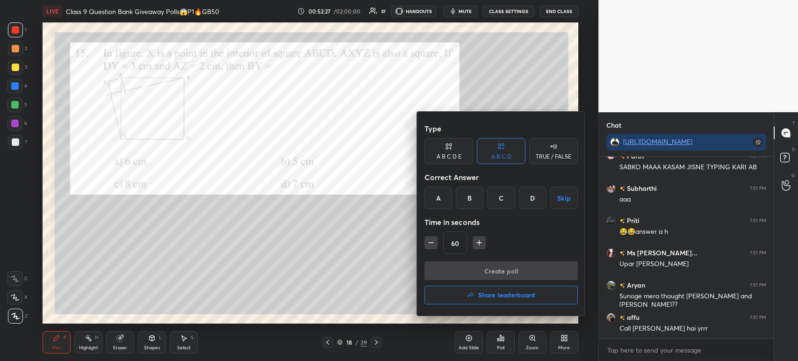
click at [523, 339] on div at bounding box center [399, 180] width 798 height 361
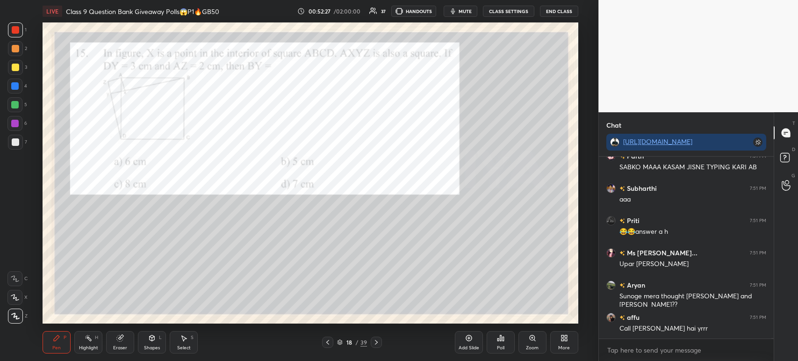
click at [527, 339] on div "Type A B C D E A B C D TRUE / FALSE Correct Answer A B C D Skip Time in seconds…" at bounding box center [399, 180] width 798 height 361
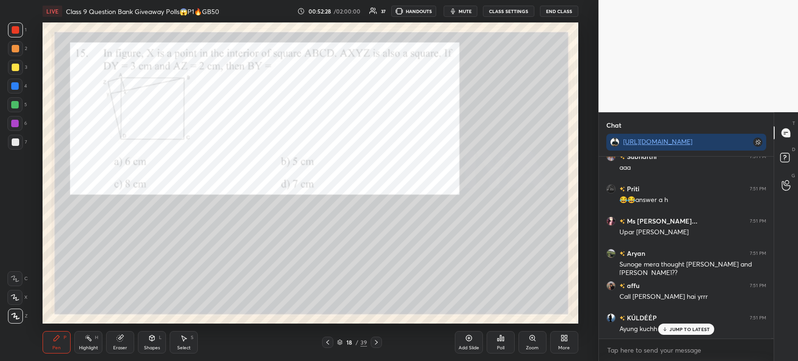
click at [521, 336] on div "Zoom" at bounding box center [533, 342] width 28 height 22
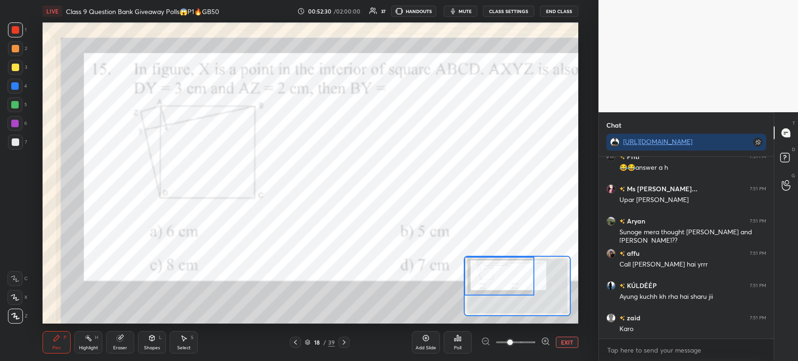
click at [19, 35] on div at bounding box center [15, 29] width 15 height 15
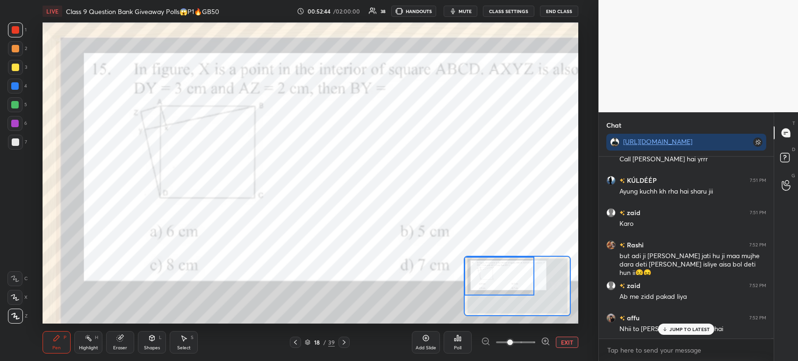
click at [16, 294] on div at bounding box center [14, 297] width 15 height 15
click at [14, 285] on div at bounding box center [14, 278] width 15 height 15
click at [15, 299] on icon at bounding box center [15, 297] width 8 height 7
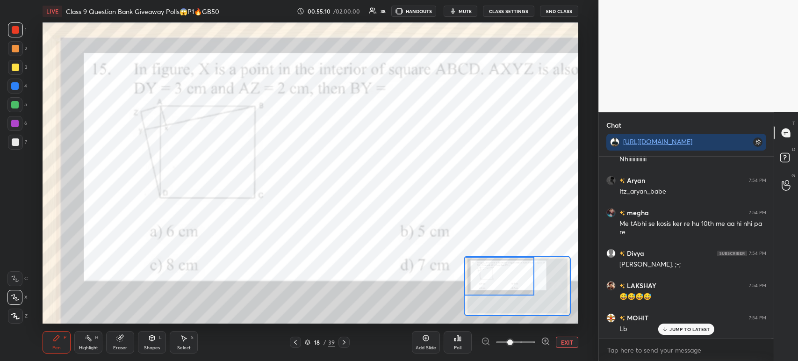
scroll to position [55326, 0]
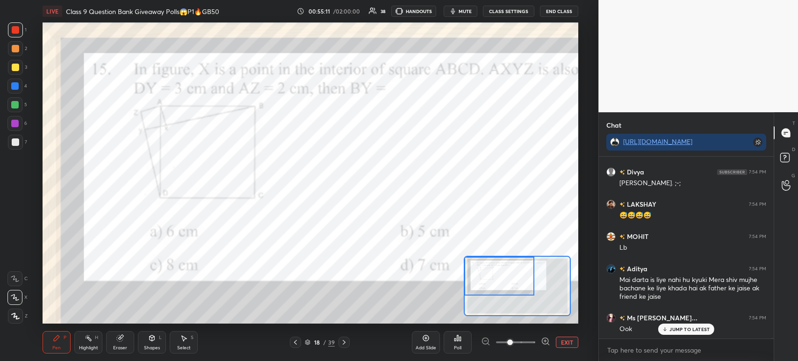
click at [342, 347] on div at bounding box center [344, 342] width 11 height 11
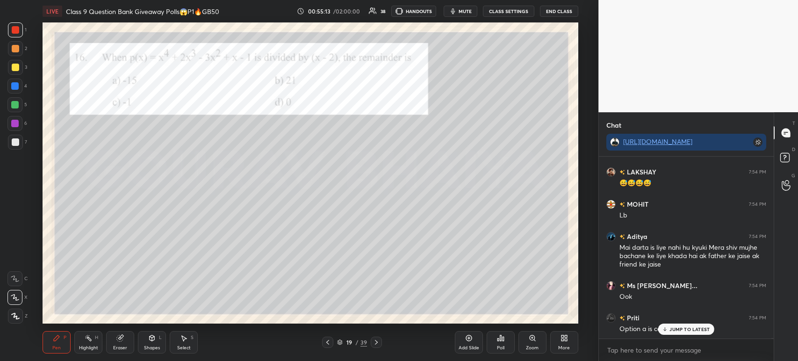
scroll to position [55390, 0]
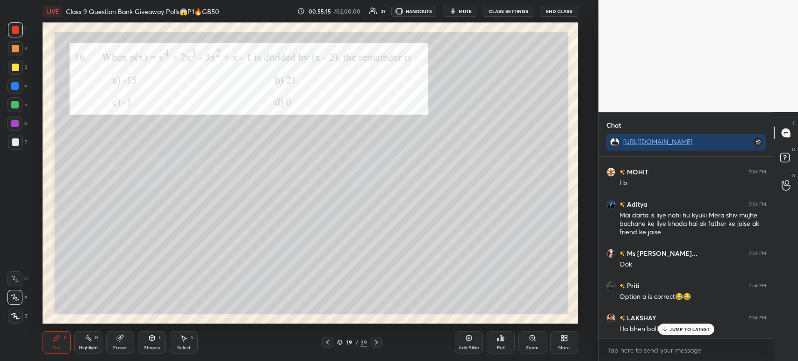
click at [327, 343] on icon at bounding box center [327, 342] width 3 height 5
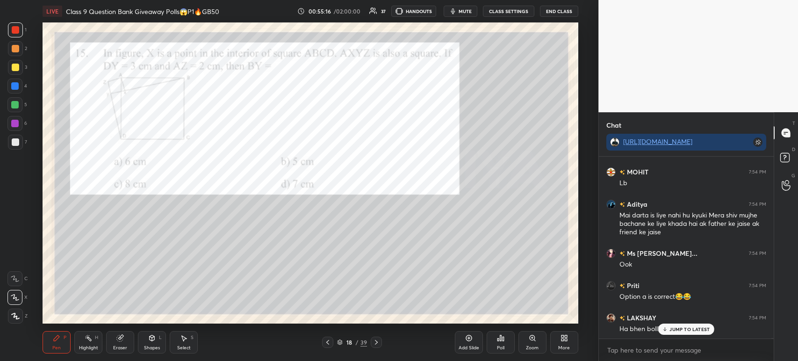
scroll to position [55423, 0]
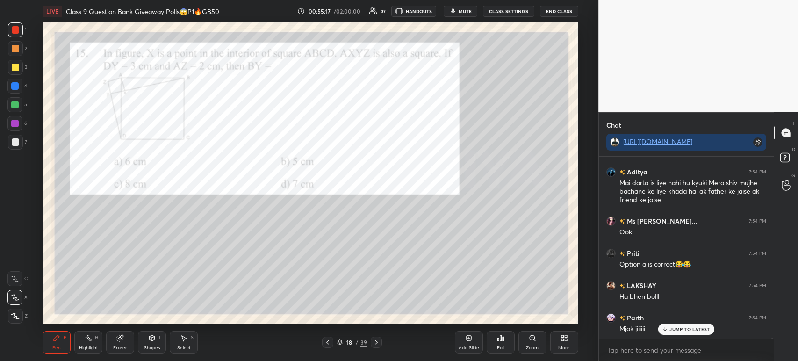
click at [378, 343] on icon at bounding box center [376, 342] width 7 height 7
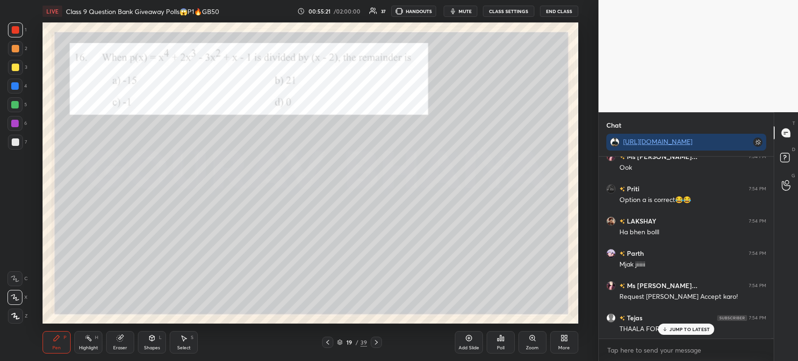
scroll to position [55519, 0]
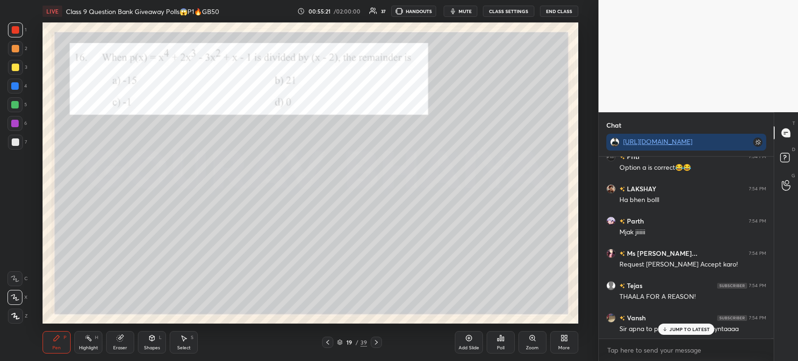
click at [331, 341] on div at bounding box center [327, 342] width 11 height 11
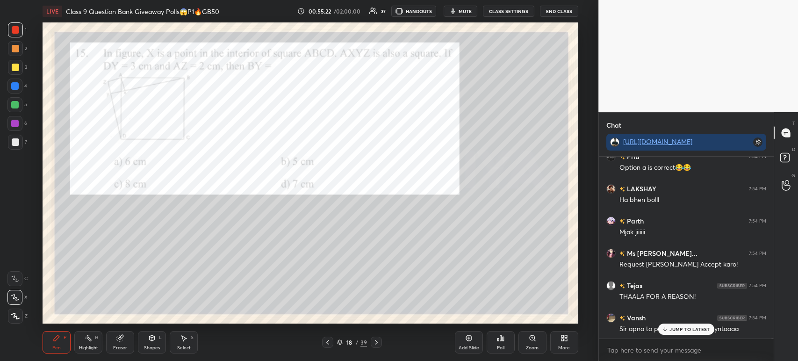
click at [365, 338] on div "39" at bounding box center [364, 342] width 7 height 8
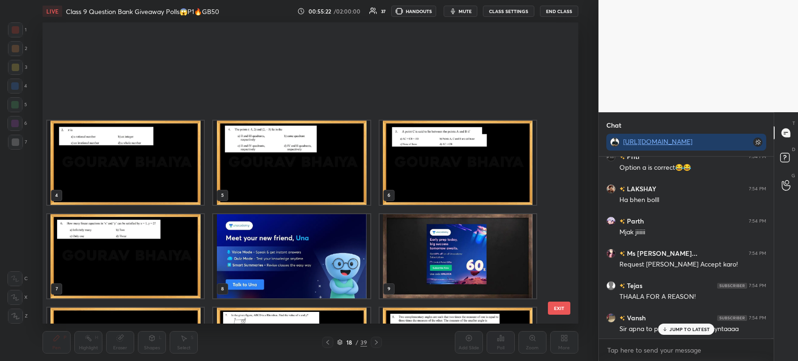
scroll to position [299, 531]
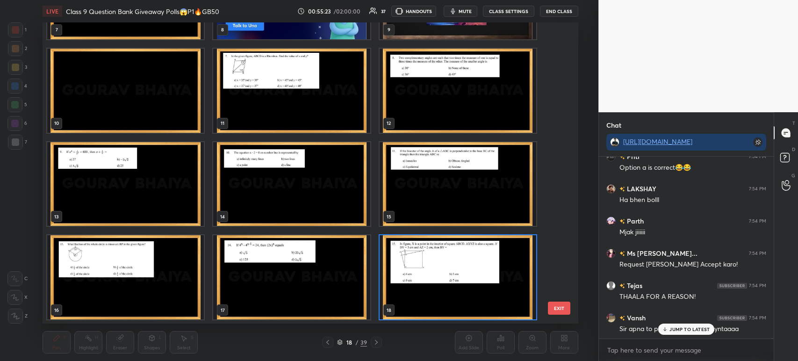
click at [375, 340] on div at bounding box center [376, 342] width 11 height 11
click at [417, 272] on img "grid" at bounding box center [458, 277] width 157 height 84
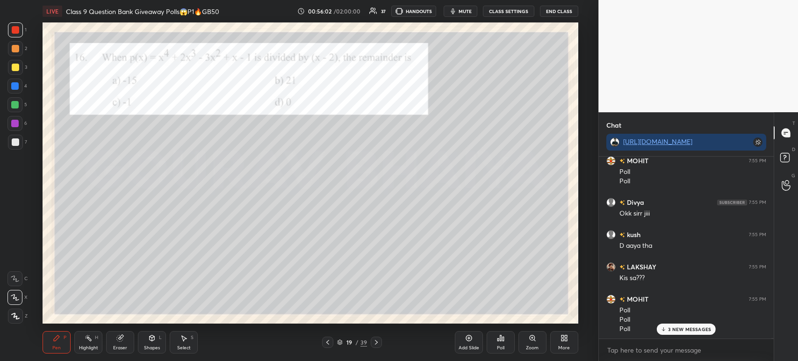
scroll to position [56233, 0]
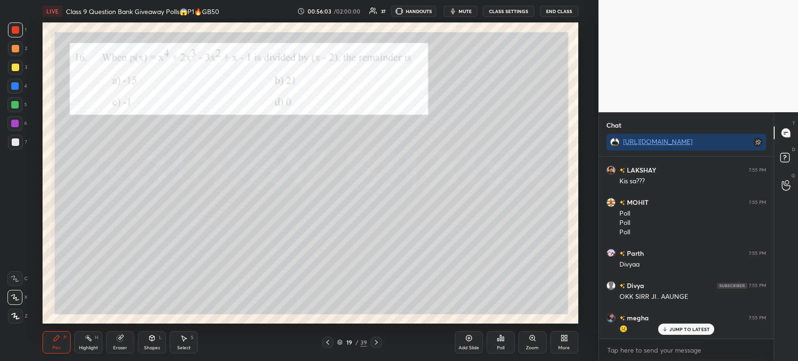
click at [507, 350] on div "Poll" at bounding box center [501, 342] width 28 height 22
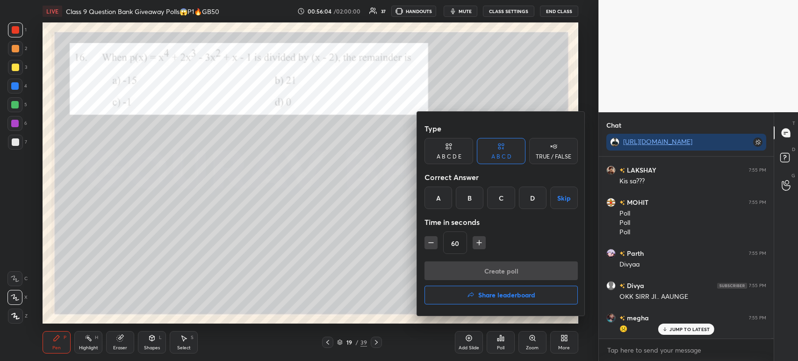
click at [475, 208] on div "B" at bounding box center [470, 198] width 28 height 22
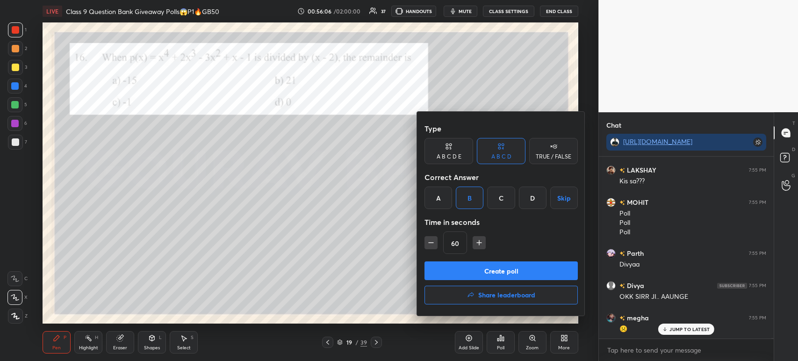
click at [505, 275] on button "Create poll" at bounding box center [501, 270] width 153 height 19
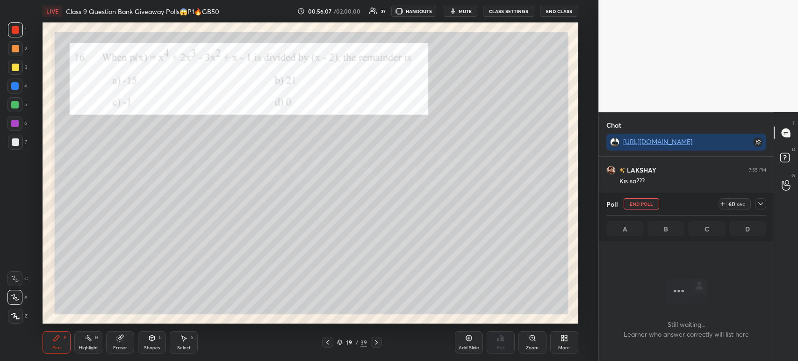
scroll to position [131, 172]
click at [765, 202] on div at bounding box center [760, 203] width 11 height 11
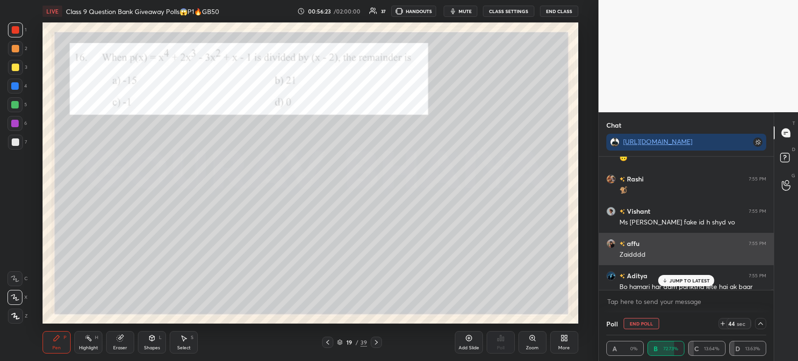
click at [611, 243] on img "grid" at bounding box center [610, 243] width 9 height 9
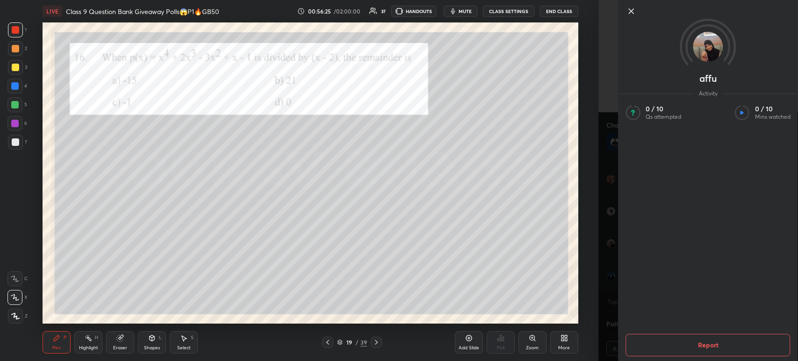
click at [632, 13] on icon at bounding box center [631, 11] width 5 height 5
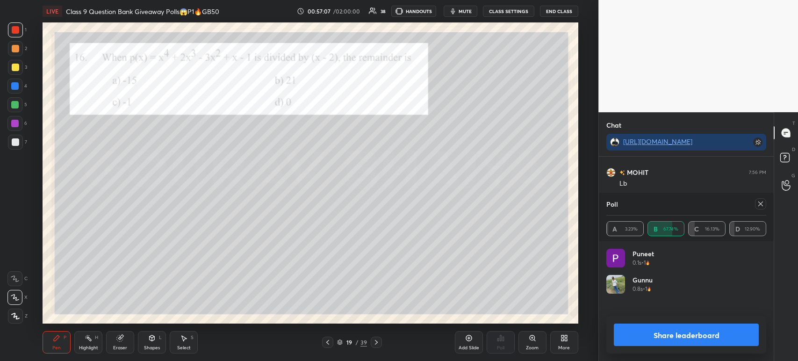
scroll to position [109, 157]
click at [640, 332] on button "Share leaderboard" at bounding box center [686, 335] width 145 height 22
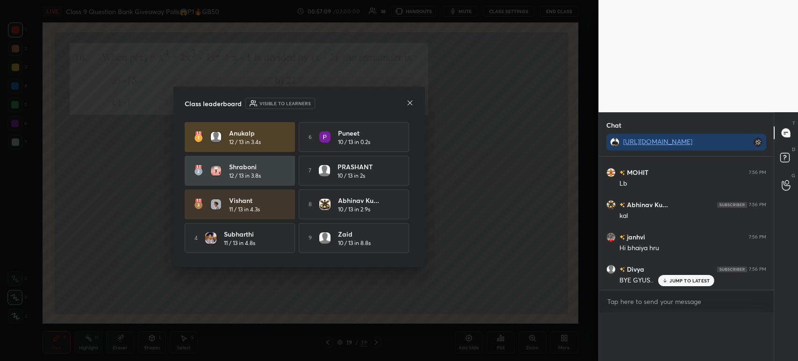
scroll to position [151, 172]
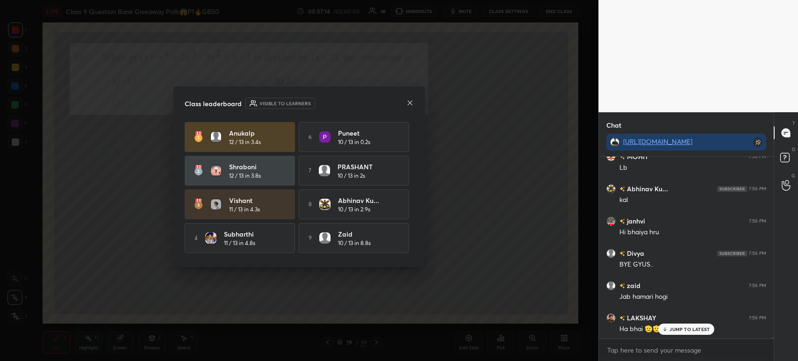
click at [410, 100] on icon at bounding box center [409, 102] width 7 height 7
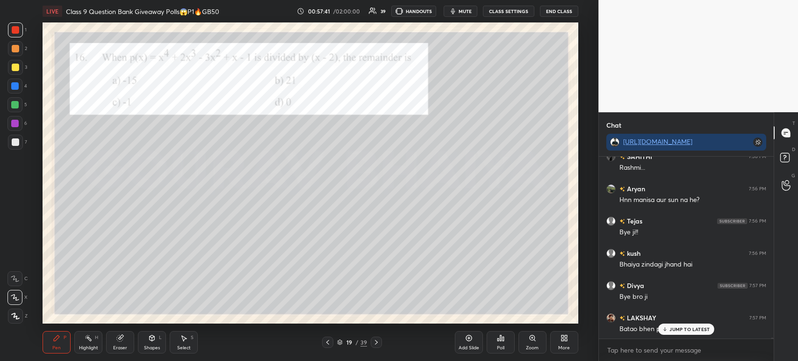
click at [17, 141] on div at bounding box center [15, 141] width 7 height 7
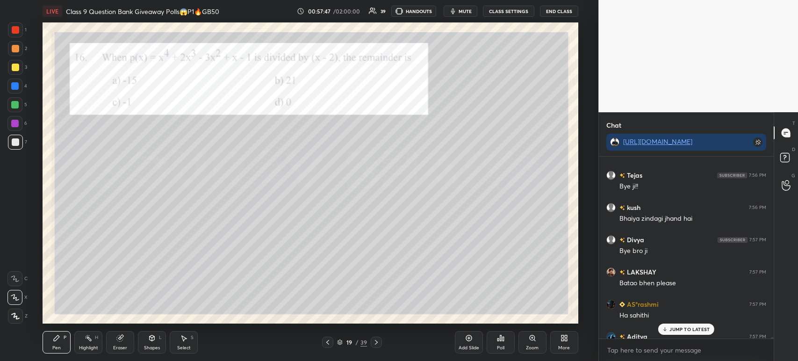
click at [15, 317] on icon at bounding box center [15, 316] width 8 height 7
click at [15, 33] on div at bounding box center [15, 29] width 7 height 7
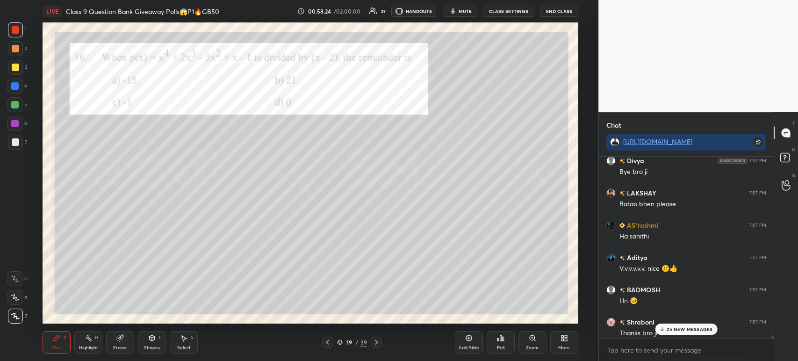
scroll to position [43382, 0]
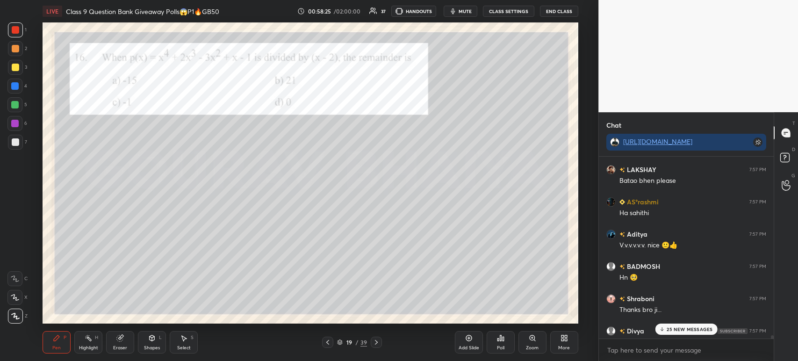
click at [373, 343] on icon at bounding box center [376, 342] width 7 height 7
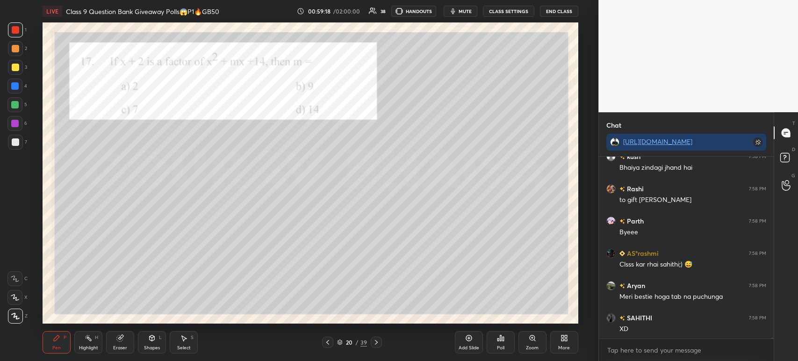
scroll to position [45271, 0]
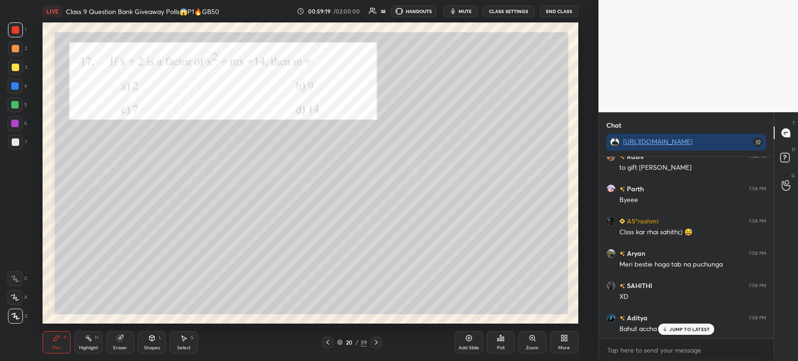
click at [501, 347] on div "Poll" at bounding box center [500, 348] width 7 height 5
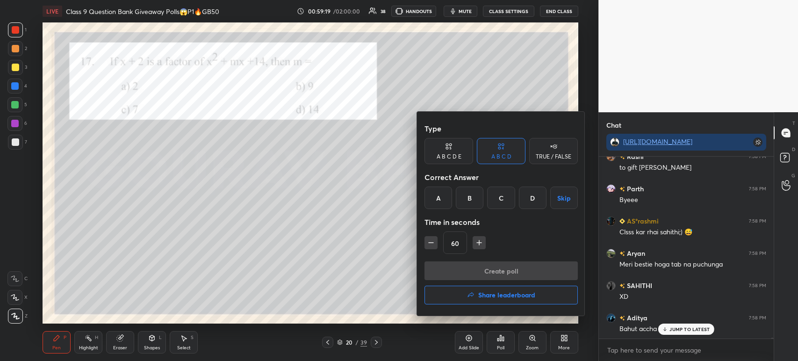
scroll to position [45303, 0]
click at [468, 200] on div "B" at bounding box center [470, 198] width 28 height 22
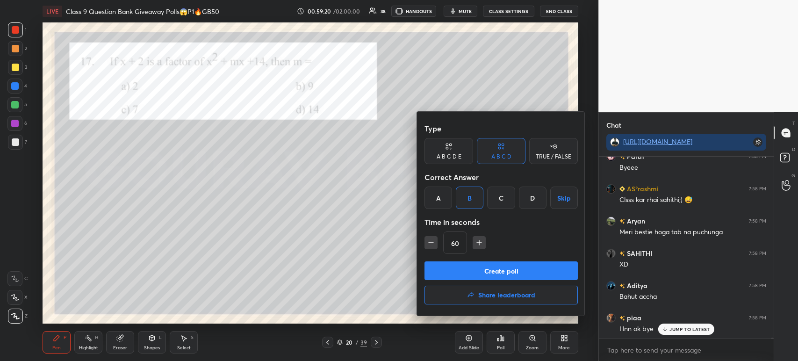
click at [463, 272] on button "Create poll" at bounding box center [501, 270] width 153 height 19
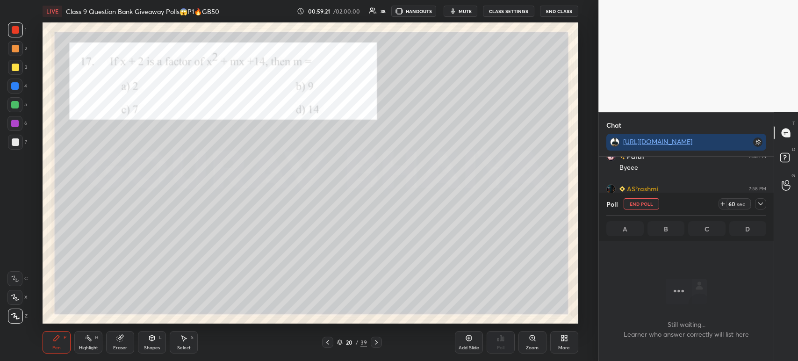
scroll to position [3, 3]
click at [760, 202] on icon at bounding box center [760, 203] width 7 height 7
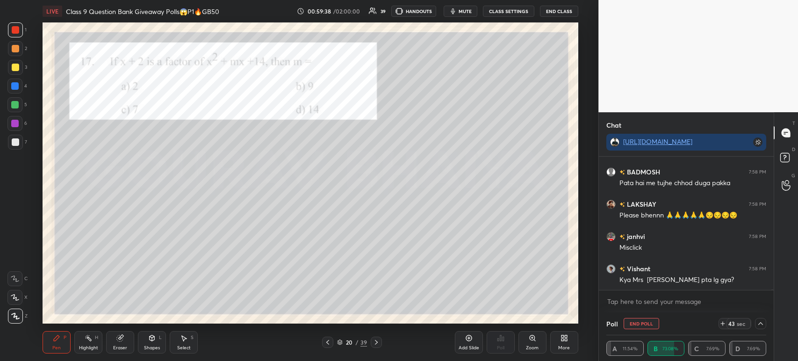
scroll to position [45619, 0]
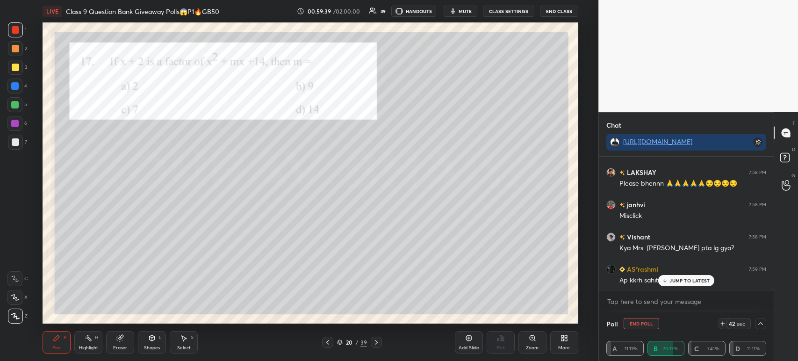
click at [20, 72] on div at bounding box center [15, 67] width 15 height 15
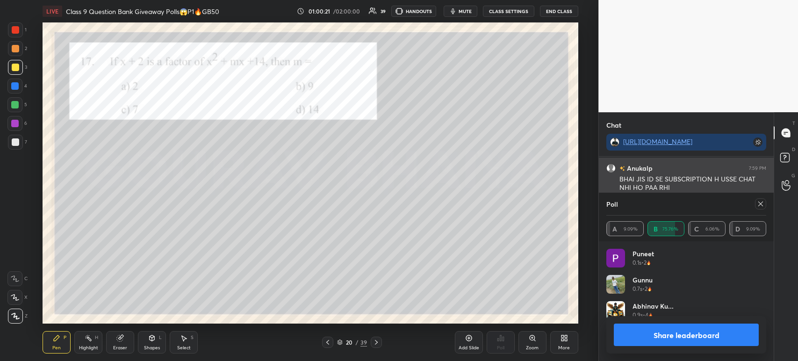
scroll to position [46410, 0]
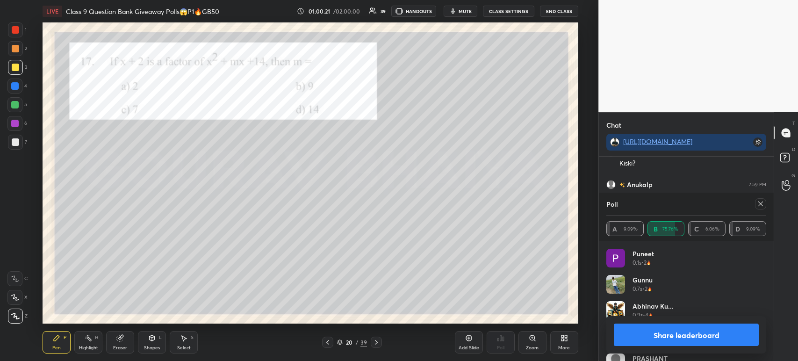
click at [654, 333] on button "Share leaderboard" at bounding box center [686, 335] width 145 height 22
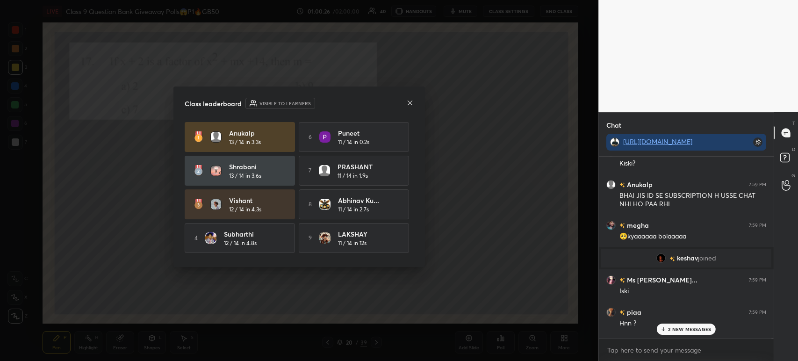
click at [411, 104] on icon at bounding box center [410, 102] width 5 height 5
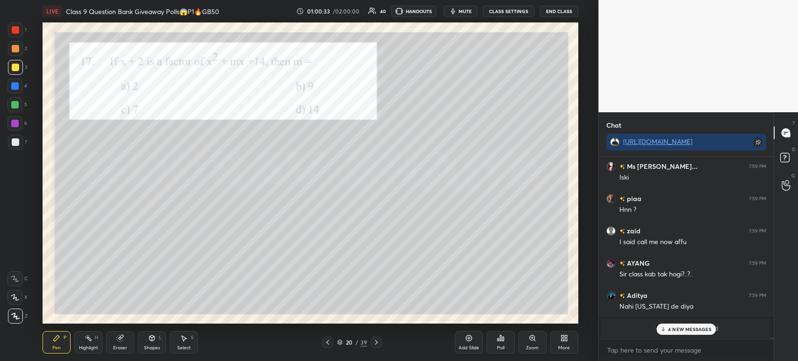
click at [671, 333] on div "4 NEW MESSAGES" at bounding box center [686, 329] width 59 height 11
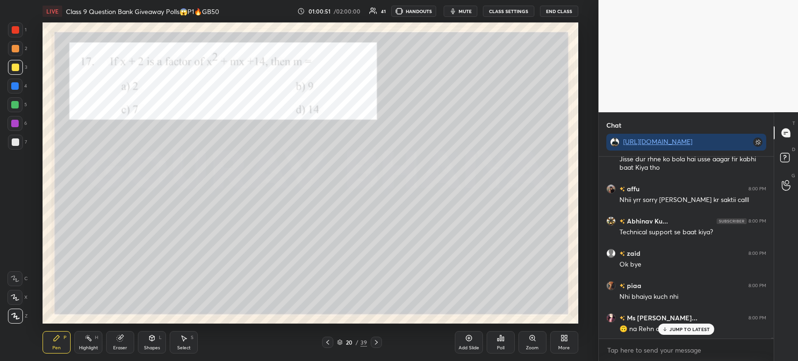
click at [113, 344] on div "Eraser" at bounding box center [120, 342] width 28 height 22
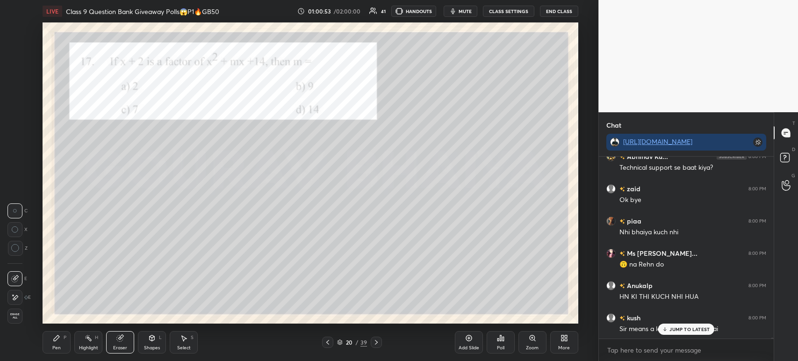
click at [149, 339] on icon at bounding box center [151, 337] width 7 height 7
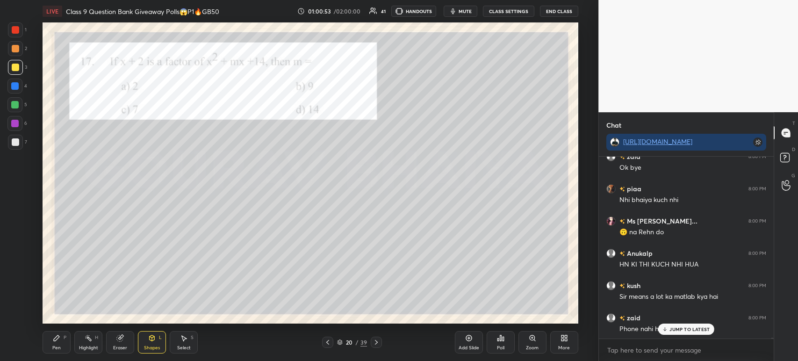
click at [115, 345] on div "Eraser" at bounding box center [120, 342] width 28 height 22
click at [64, 347] on div "Pen P" at bounding box center [57, 342] width 28 height 22
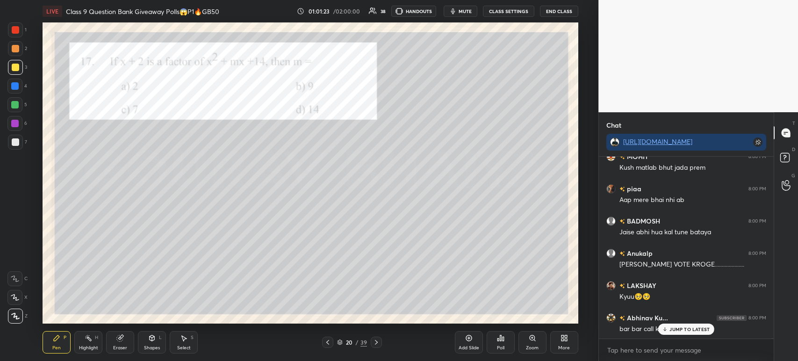
scroll to position [47399, 0]
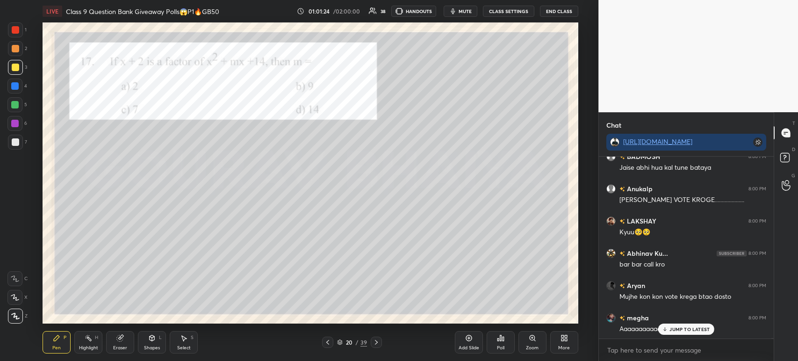
click at [20, 34] on div at bounding box center [15, 29] width 15 height 15
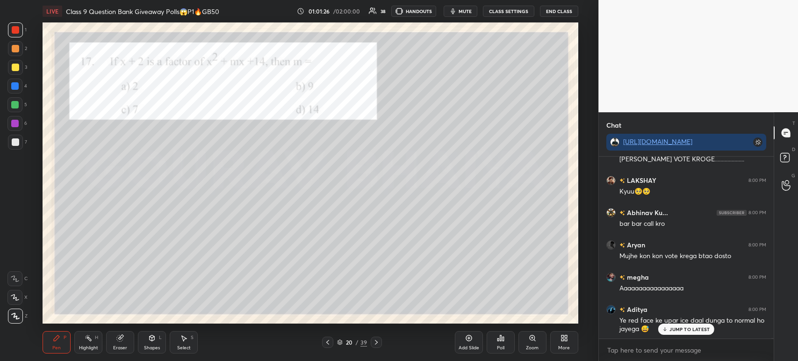
scroll to position [47472, 0]
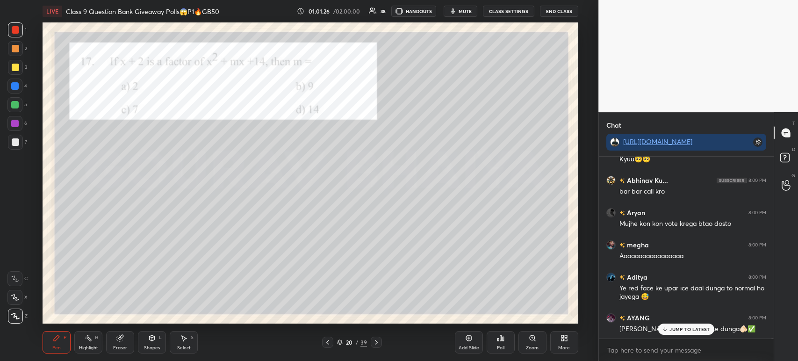
click at [375, 347] on div at bounding box center [376, 342] width 11 height 11
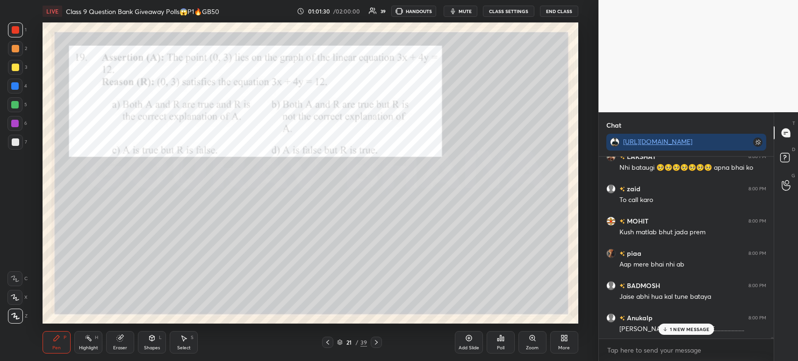
scroll to position [47267, 0]
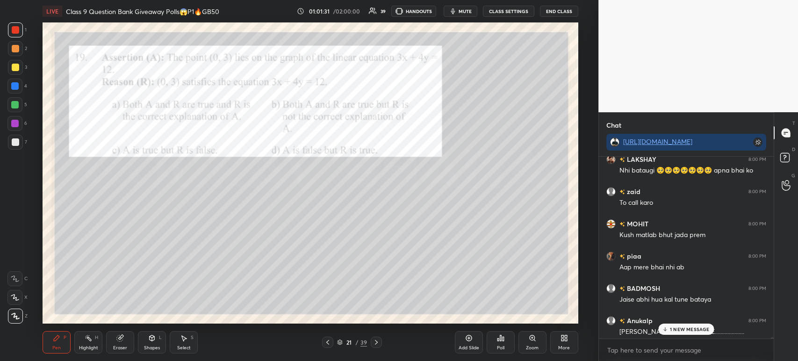
click at [499, 347] on div "Poll" at bounding box center [500, 348] width 7 height 5
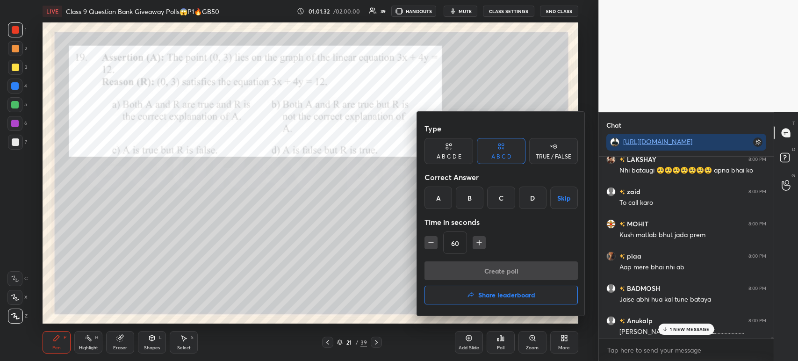
click at [449, 297] on button "Share leaderboard" at bounding box center [501, 295] width 153 height 19
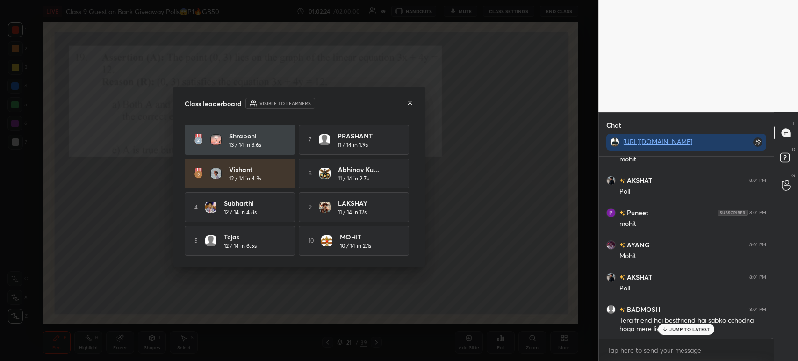
scroll to position [49055, 0]
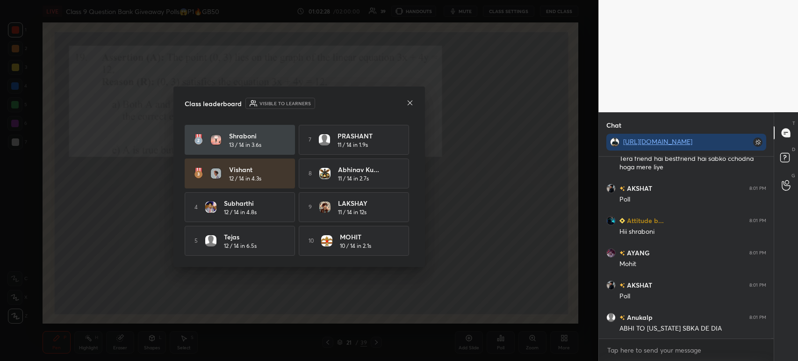
click at [412, 106] on icon at bounding box center [409, 102] width 7 height 7
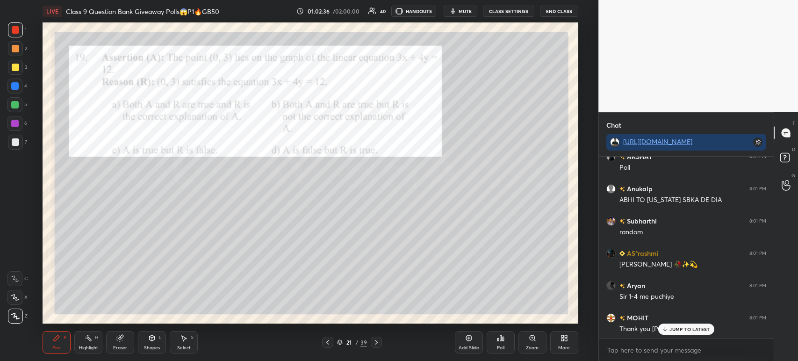
scroll to position [49321, 0]
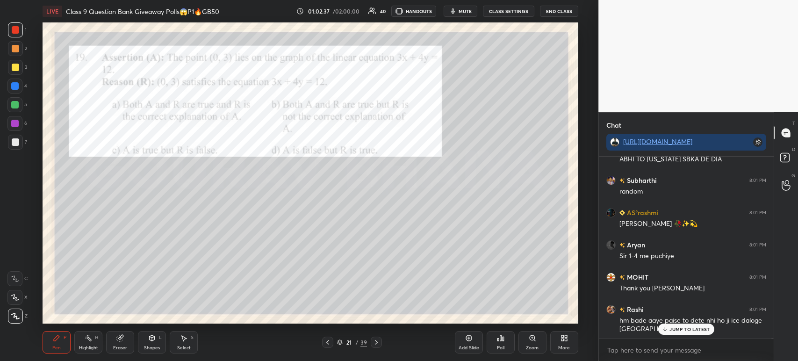
click at [497, 340] on icon at bounding box center [500, 337] width 7 height 7
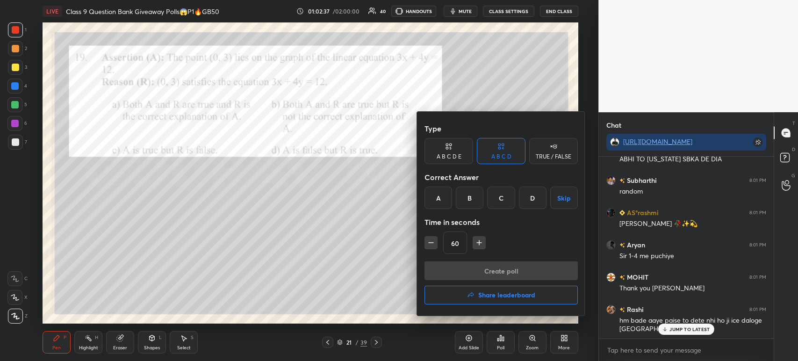
click at [440, 202] on div "A" at bounding box center [439, 198] width 28 height 22
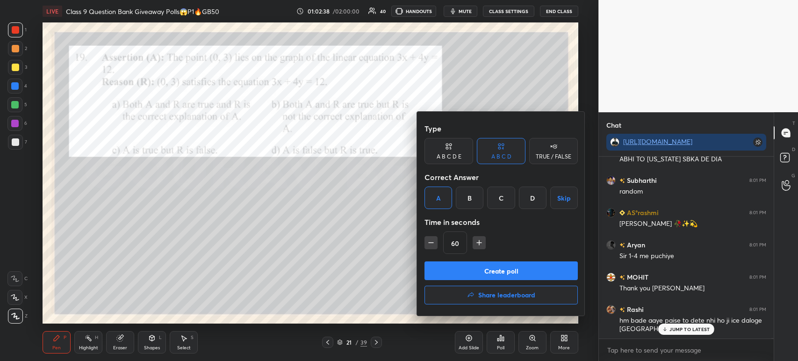
scroll to position [49344, 0]
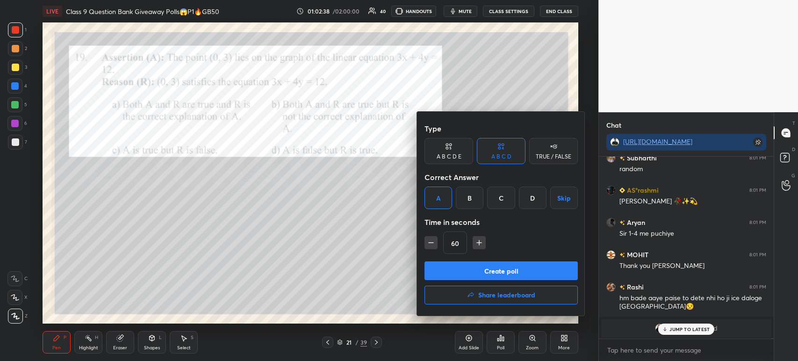
click at [461, 280] on button "Create poll" at bounding box center [501, 270] width 153 height 19
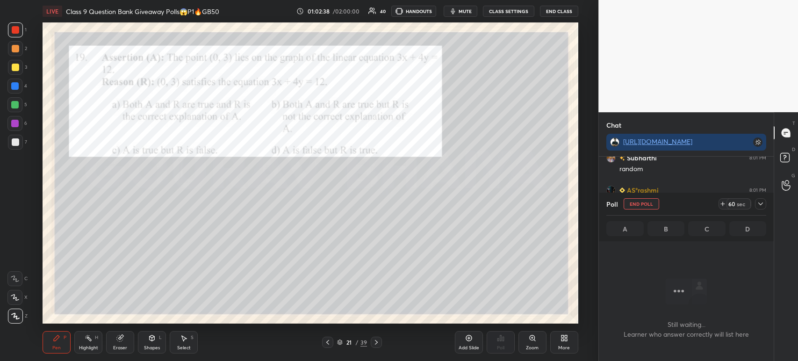
scroll to position [131, 172]
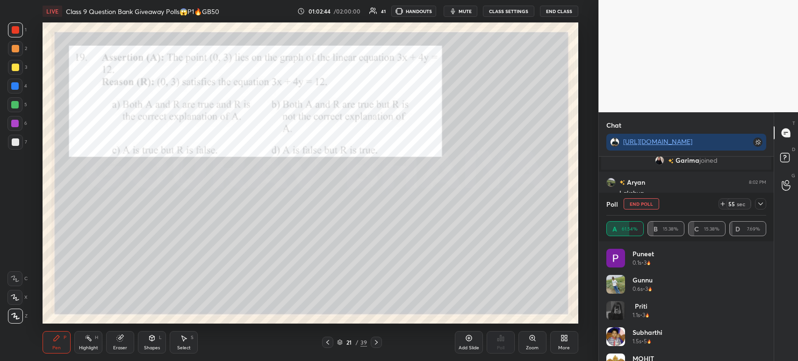
click at [762, 207] on icon at bounding box center [760, 203] width 7 height 7
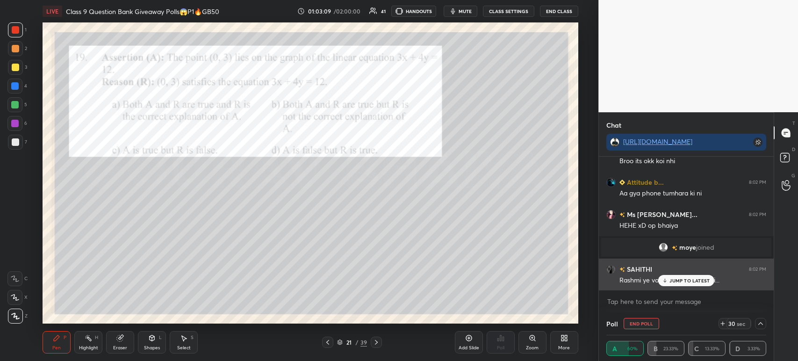
click at [674, 283] on p "JUMP TO LATEST" at bounding box center [690, 281] width 40 height 6
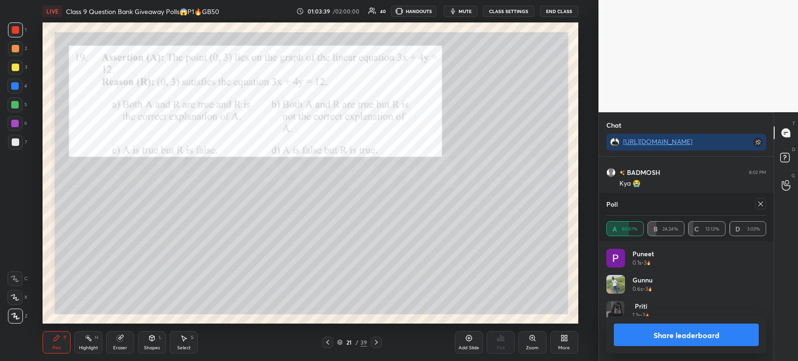
scroll to position [109, 157]
click at [632, 338] on button "Share leaderboard" at bounding box center [686, 335] width 145 height 22
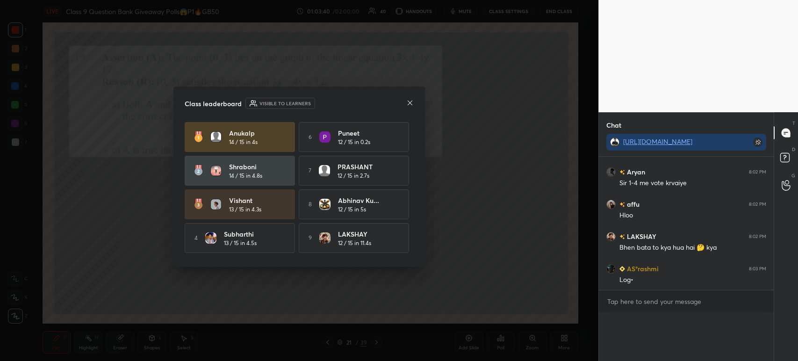
scroll to position [3, 3]
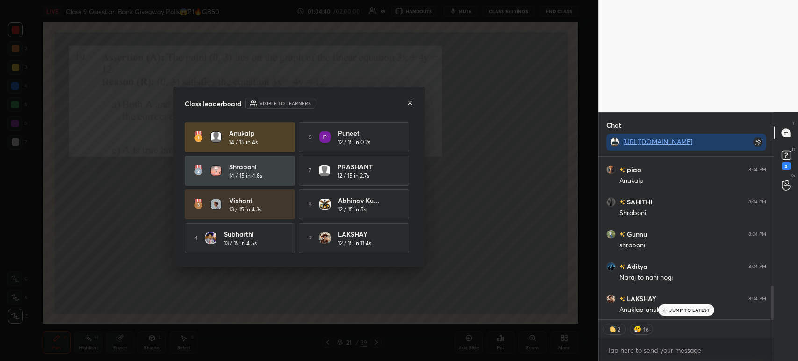
click at [412, 102] on icon at bounding box center [409, 102] width 7 height 7
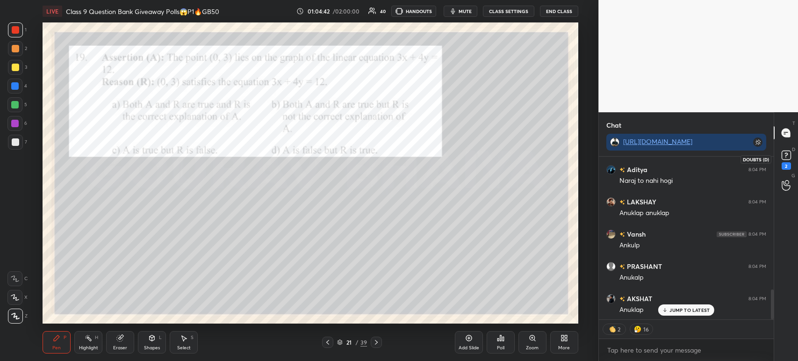
click at [787, 165] on div "2" at bounding box center [786, 165] width 9 height 7
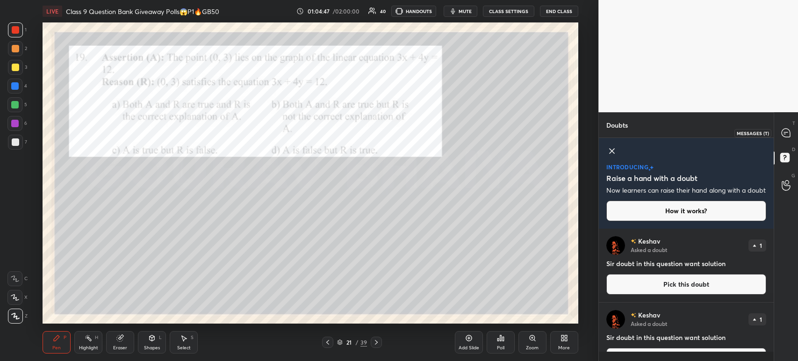
click at [783, 140] on div at bounding box center [786, 132] width 19 height 17
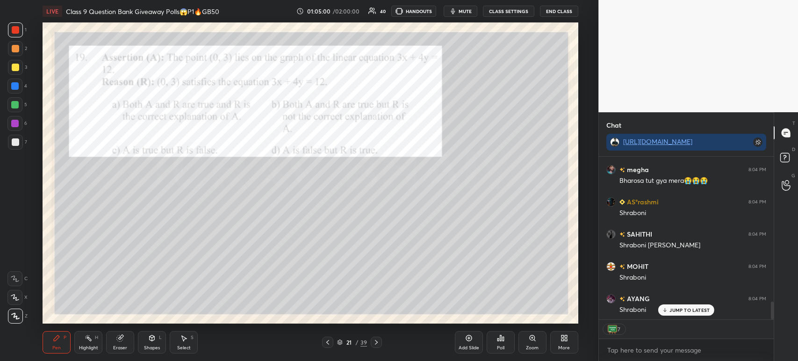
click at [20, 70] on div at bounding box center [15, 67] width 15 height 15
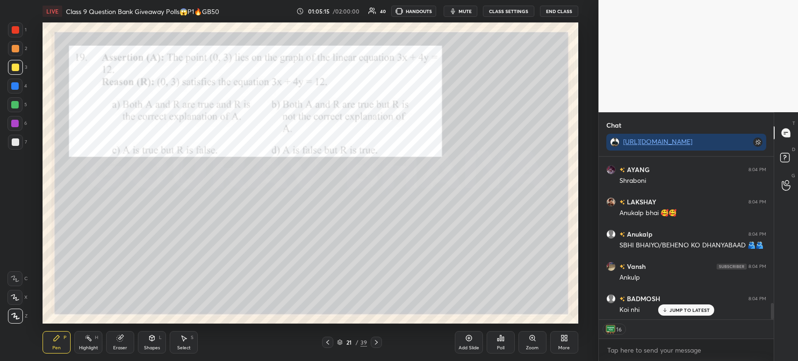
click at [13, 31] on div at bounding box center [15, 29] width 7 height 7
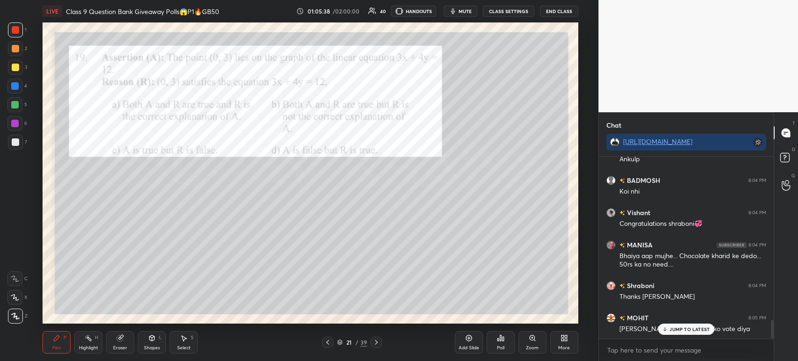
click at [374, 345] on icon at bounding box center [376, 342] width 7 height 7
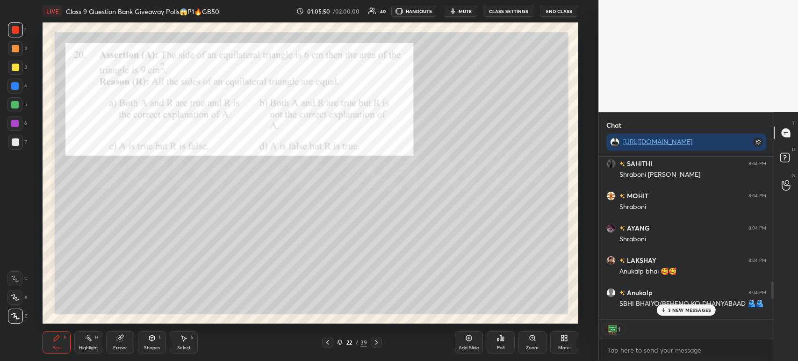
scroll to position [3, 3]
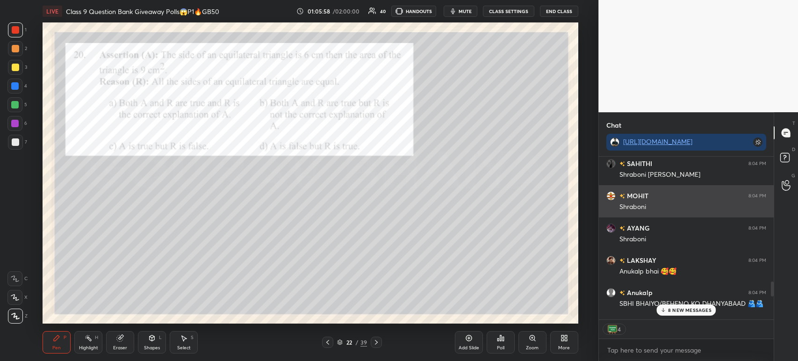
click at [730, 192] on div "MOHIT 8:04 PM" at bounding box center [686, 196] width 160 height 10
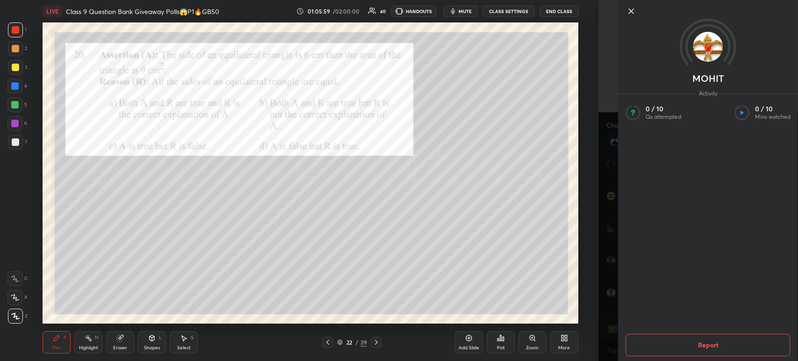
click at [628, 14] on icon at bounding box center [631, 11] width 11 height 11
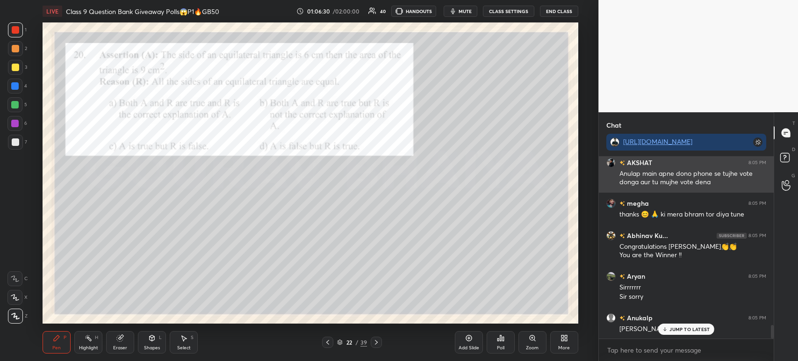
scroll to position [2272, 0]
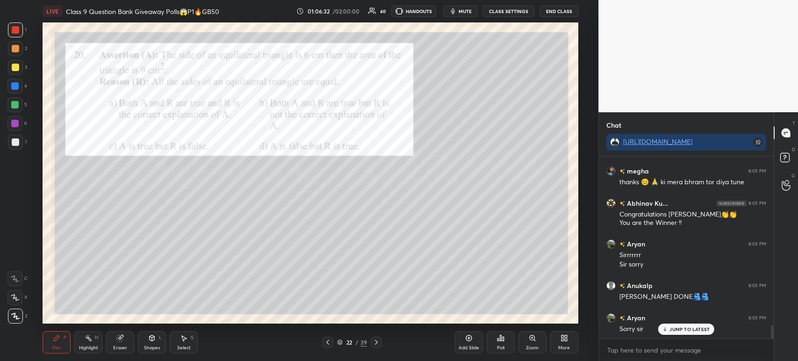
click at [506, 336] on div "Poll" at bounding box center [501, 342] width 28 height 22
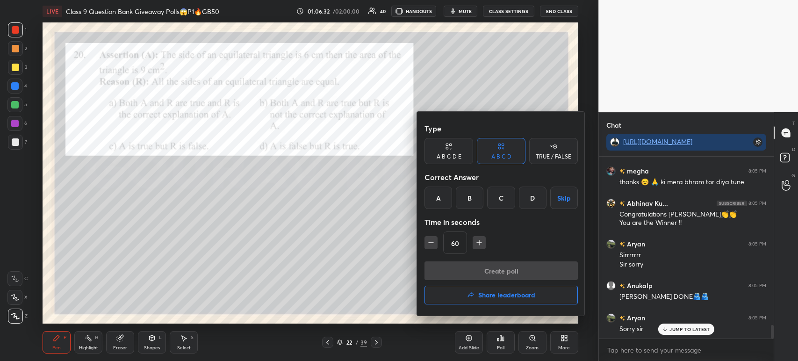
scroll to position [2304, 0]
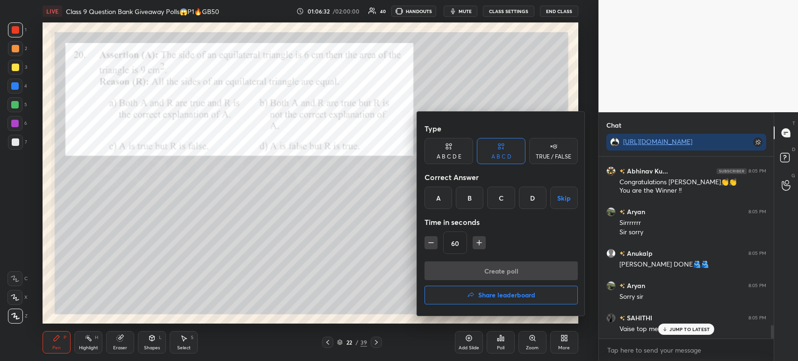
click at [483, 301] on button "Share leaderboard" at bounding box center [501, 295] width 153 height 19
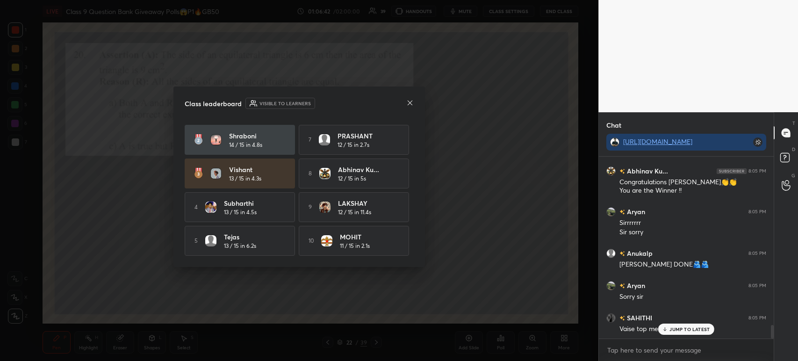
scroll to position [0, 0]
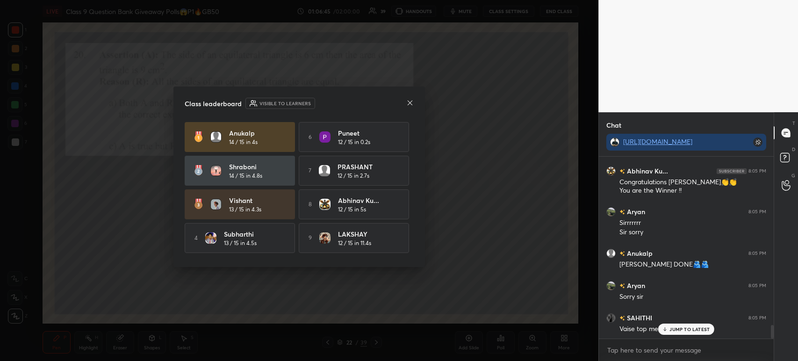
click at [411, 101] on icon at bounding box center [409, 102] width 7 height 7
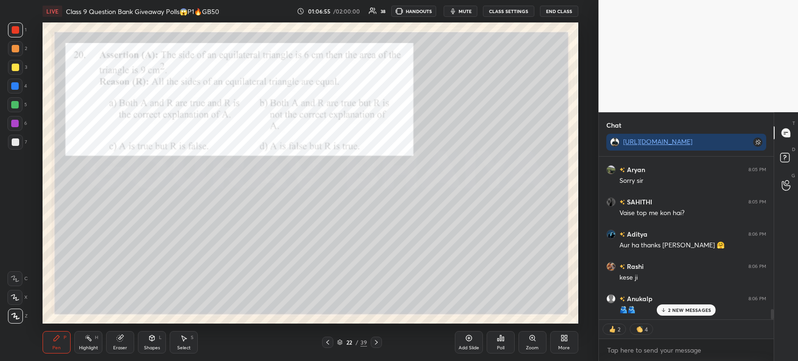
scroll to position [2485, 0]
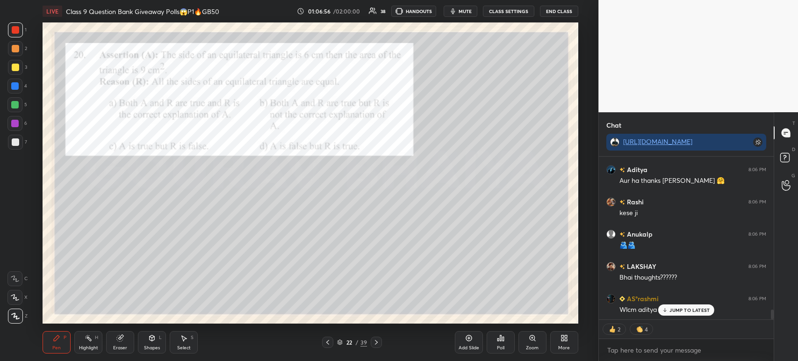
click at [496, 348] on div "Poll" at bounding box center [501, 342] width 28 height 22
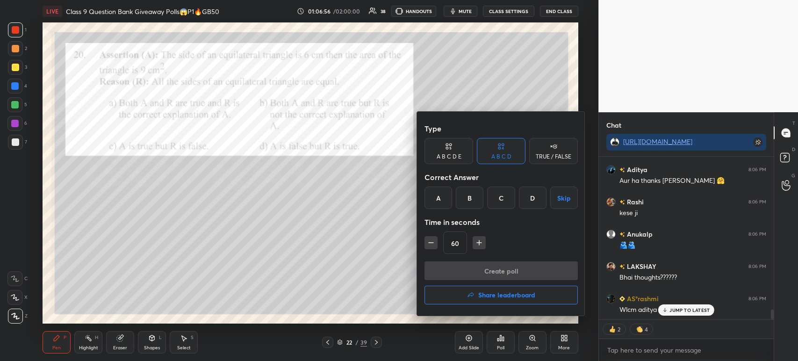
scroll to position [2518, 0]
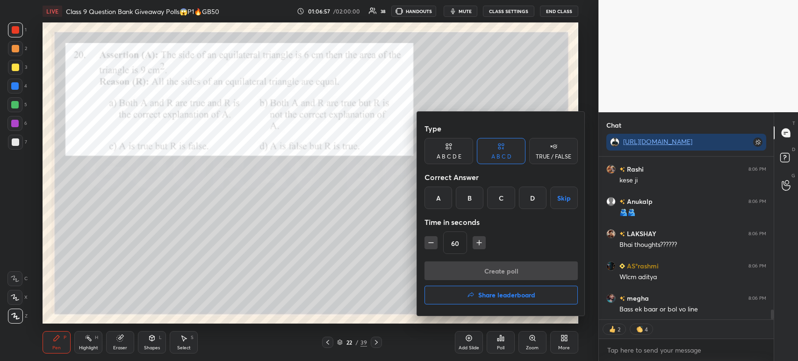
click at [531, 190] on div "D" at bounding box center [533, 198] width 28 height 22
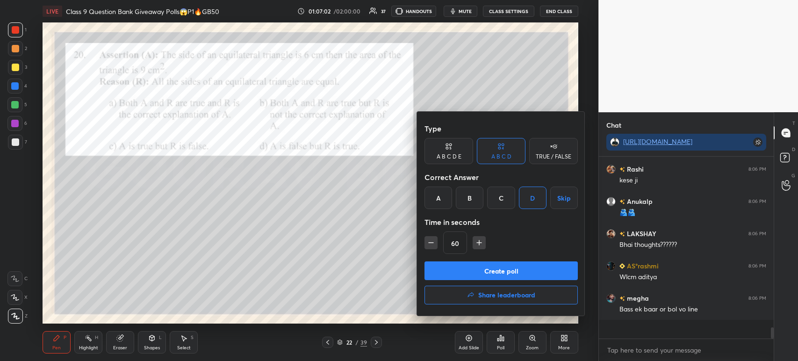
scroll to position [2498, 0]
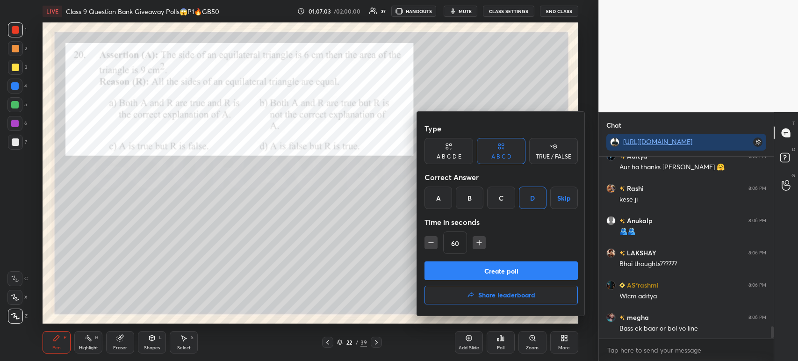
click at [498, 265] on button "Create poll" at bounding box center [501, 270] width 153 height 19
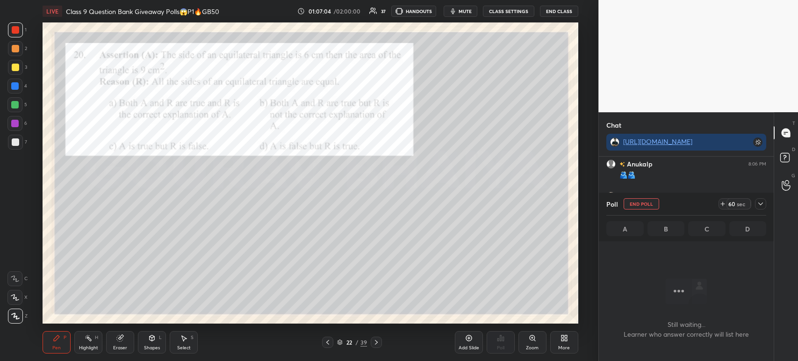
scroll to position [131, 172]
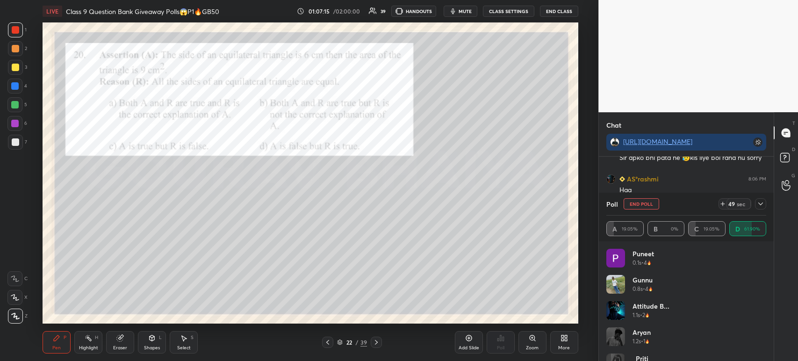
click at [760, 209] on div at bounding box center [760, 203] width 11 height 11
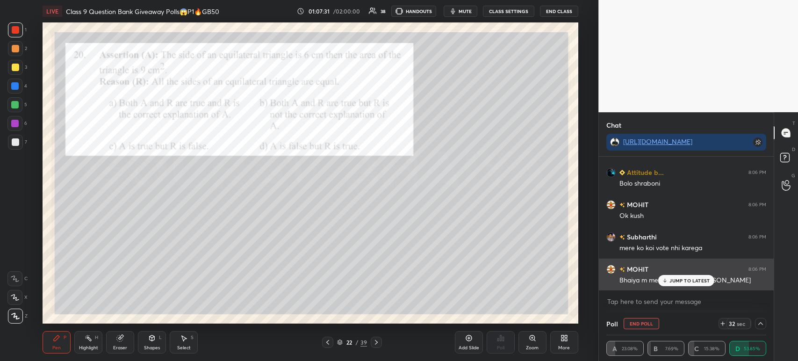
click at [669, 280] on div "JUMP TO LATEST" at bounding box center [686, 280] width 56 height 11
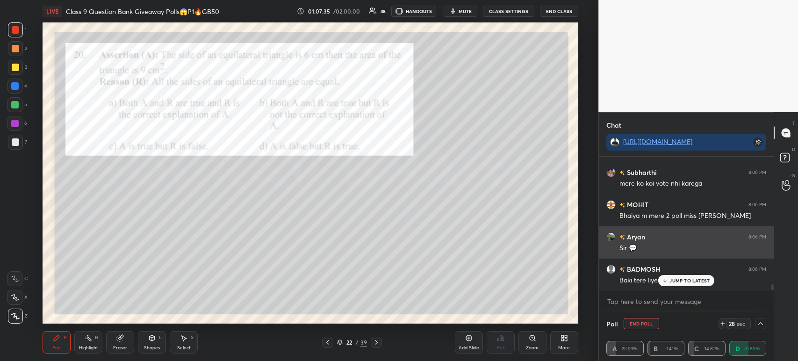
click at [631, 249] on div "Sir 💬" at bounding box center [693, 248] width 147 height 9
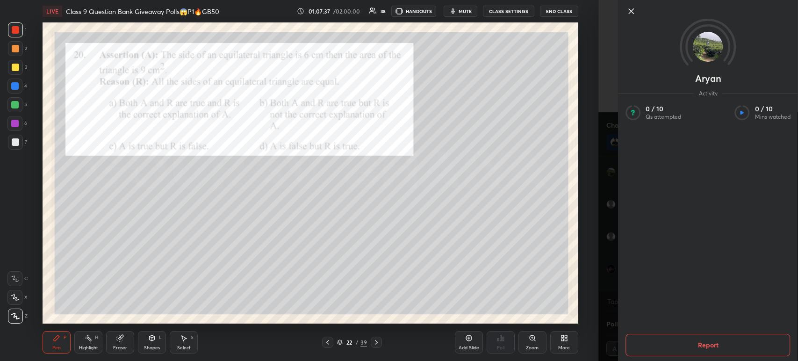
click at [629, 18] on div at bounding box center [708, 27] width 180 height 54
click at [629, 15] on icon at bounding box center [631, 11] width 11 height 11
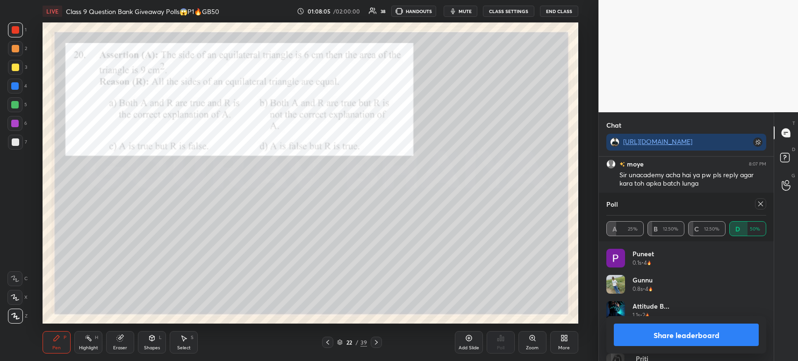
scroll to position [3460, 0]
click at [647, 337] on button "Share leaderboard" at bounding box center [686, 335] width 145 height 22
type textarea "x"
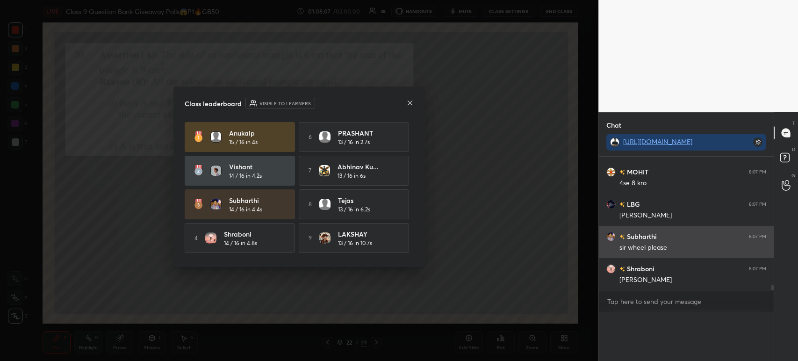
scroll to position [0, 0]
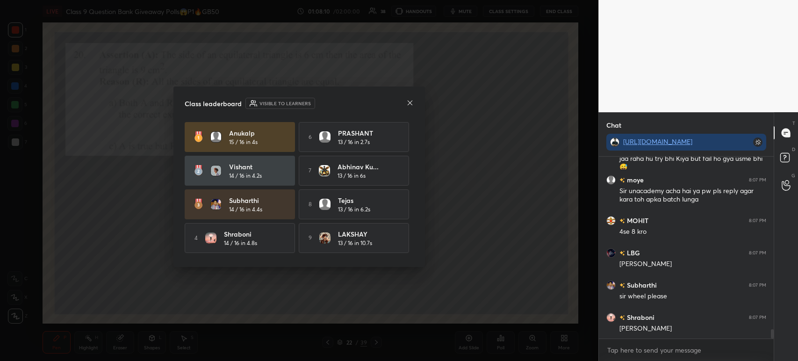
click at [408, 101] on icon at bounding box center [410, 102] width 5 height 5
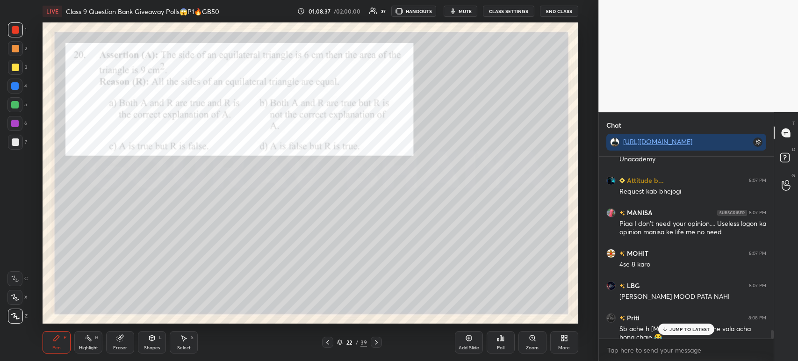
click at [8, 70] on div at bounding box center [15, 67] width 15 height 15
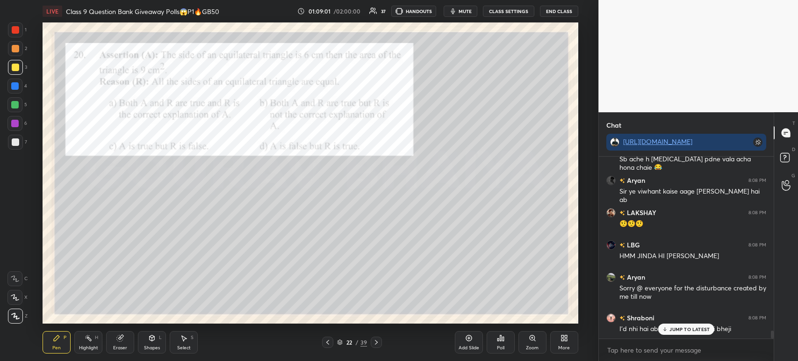
scroll to position [101, 172]
click at [15, 145] on div at bounding box center [15, 141] width 7 height 7
click at [18, 32] on div at bounding box center [15, 29] width 7 height 7
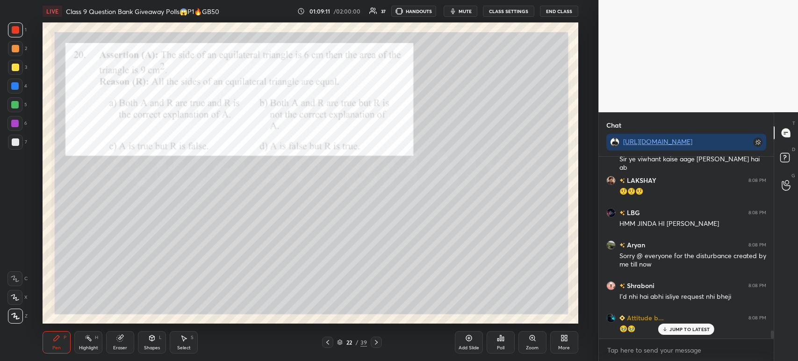
click at [17, 141] on div at bounding box center [15, 141] width 7 height 7
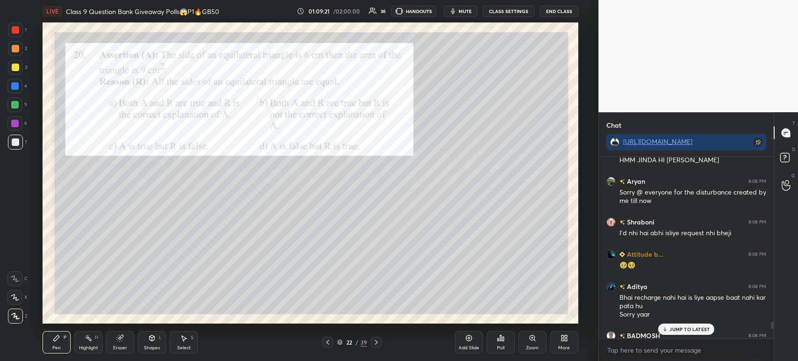
scroll to position [4048, 0]
click at [14, 27] on div at bounding box center [15, 29] width 7 height 7
click at [375, 344] on icon at bounding box center [376, 342] width 7 height 7
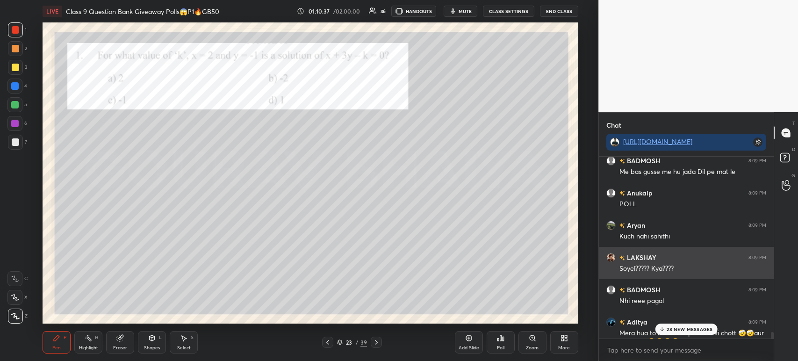
scroll to position [5183, 0]
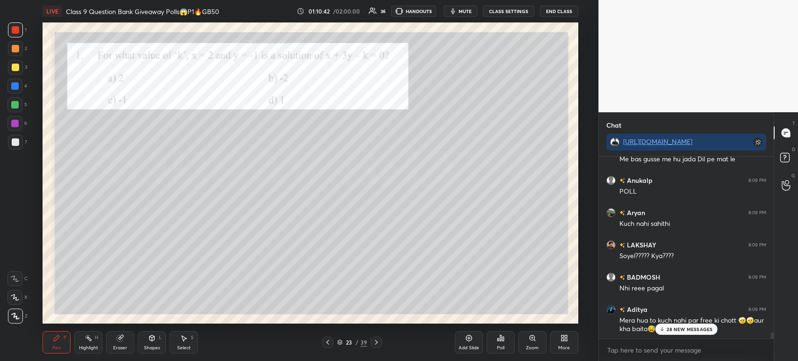
click at [497, 343] on div "Poll" at bounding box center [501, 342] width 28 height 22
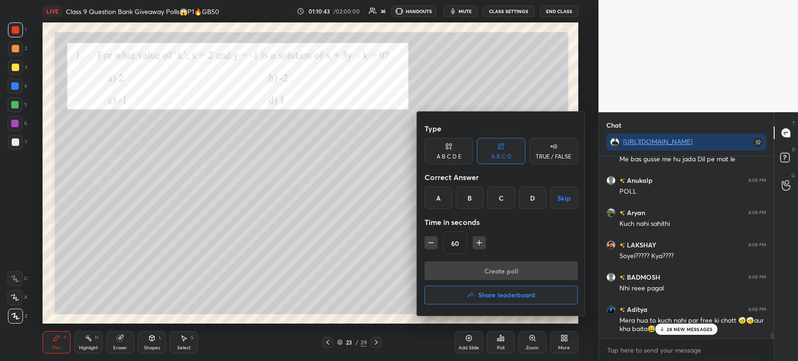
click at [501, 194] on div "C" at bounding box center [501, 198] width 28 height 22
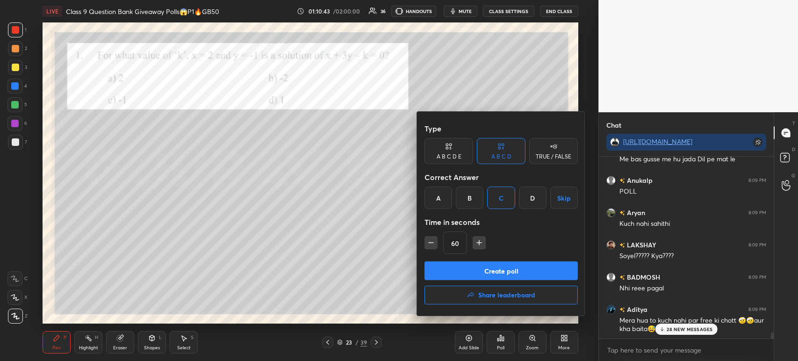
click at [490, 267] on button "Create poll" at bounding box center [501, 270] width 153 height 19
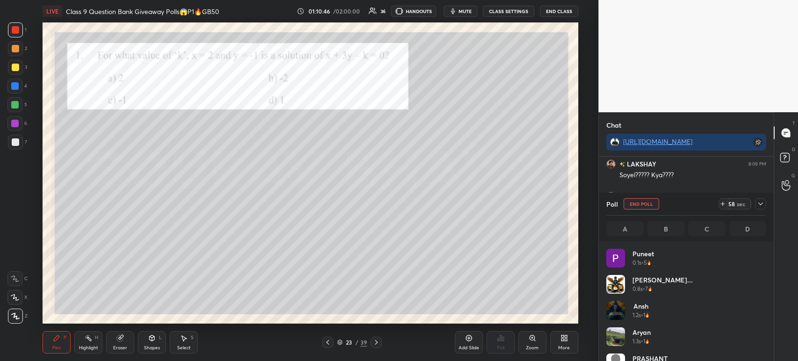
scroll to position [109, 157]
click at [761, 206] on icon at bounding box center [760, 203] width 7 height 7
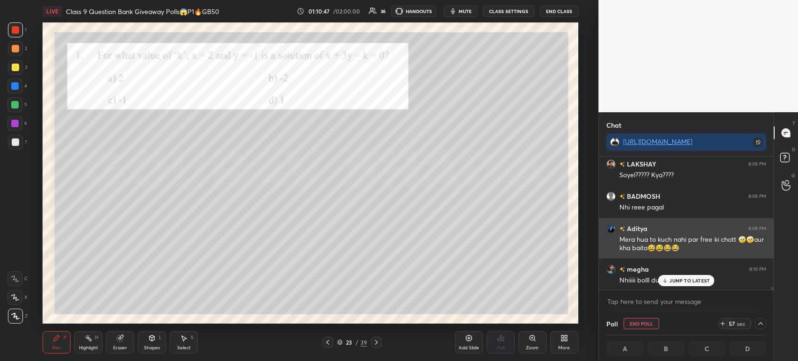
scroll to position [0, 3]
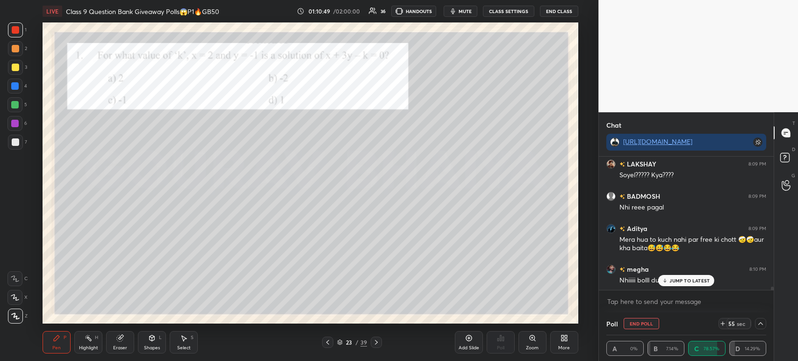
click at [15, 63] on div at bounding box center [15, 67] width 15 height 15
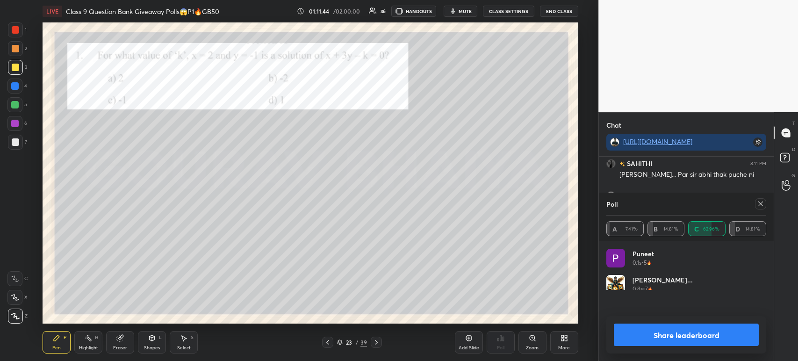
scroll to position [3, 3]
click at [702, 339] on button "Share leaderboard" at bounding box center [686, 335] width 145 height 22
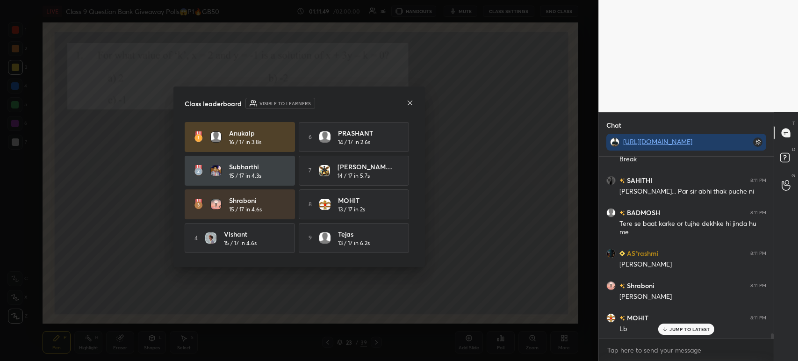
click at [408, 108] on div at bounding box center [409, 104] width 7 height 10
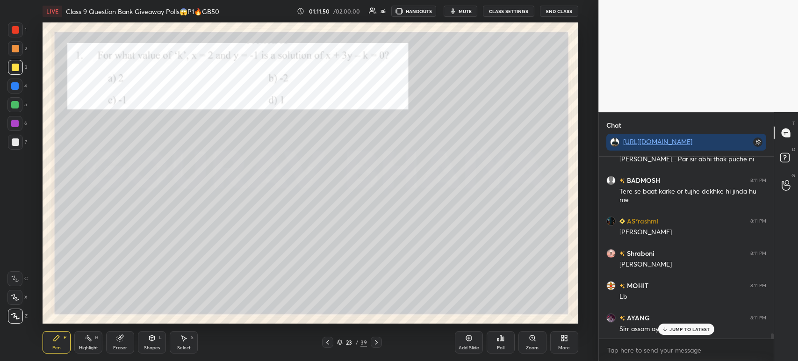
click at [11, 43] on div at bounding box center [15, 48] width 15 height 15
click at [13, 29] on div at bounding box center [15, 29] width 7 height 7
click at [15, 56] on div "2" at bounding box center [17, 50] width 19 height 19
click at [14, 72] on div at bounding box center [15, 67] width 15 height 15
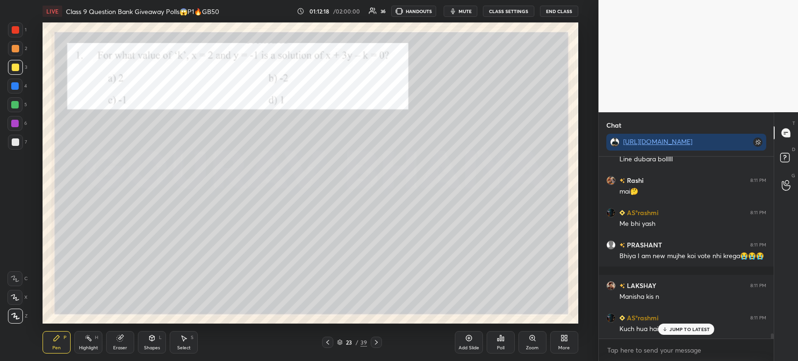
click at [22, 36] on div "1" at bounding box center [17, 29] width 19 height 15
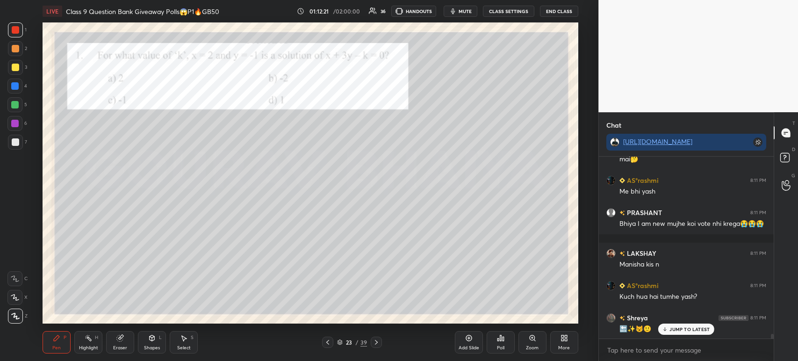
click at [375, 343] on icon at bounding box center [376, 342] width 7 height 7
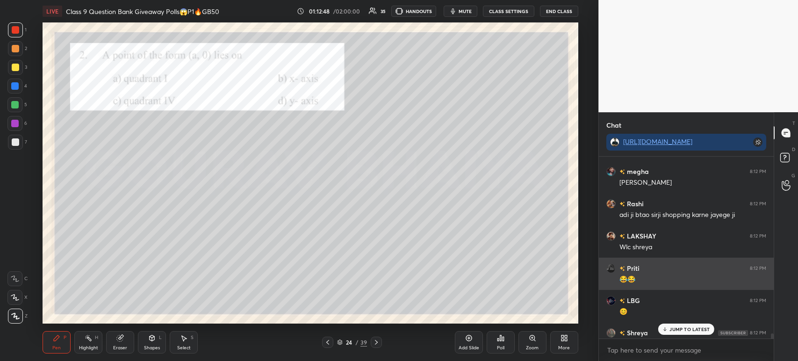
scroll to position [7074, 0]
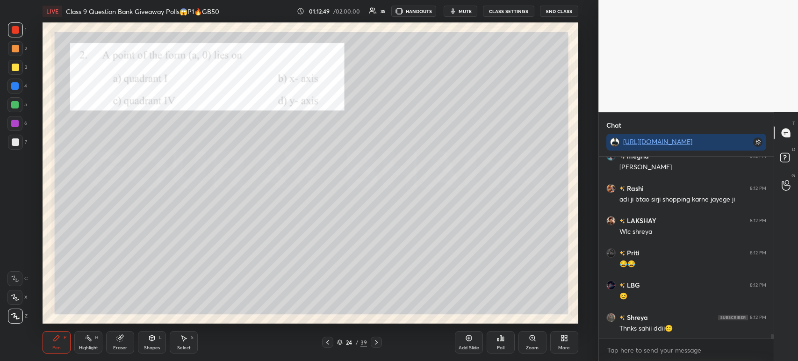
click at [20, 144] on div at bounding box center [15, 142] width 15 height 15
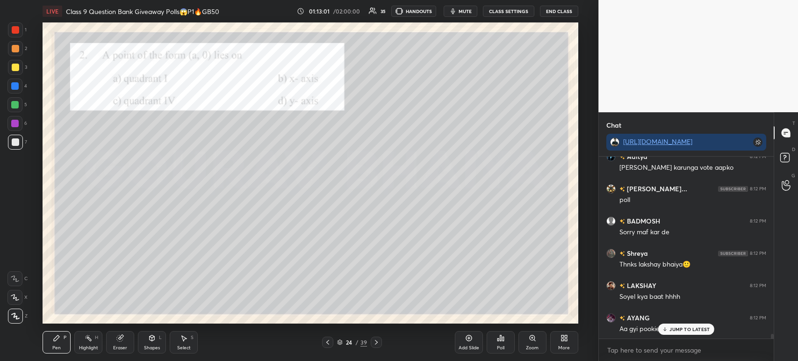
scroll to position [7299, 0]
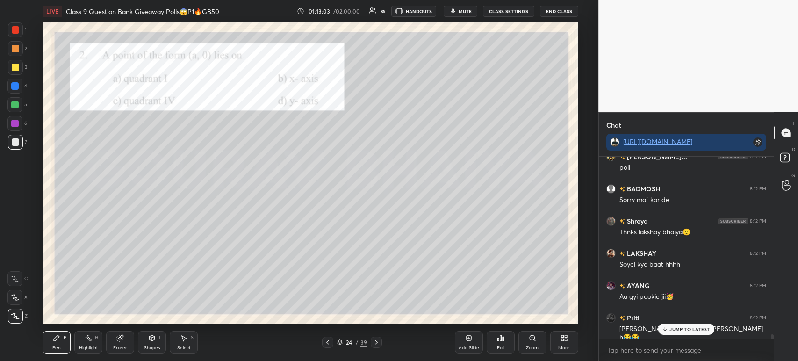
click at [19, 35] on div at bounding box center [15, 29] width 15 height 15
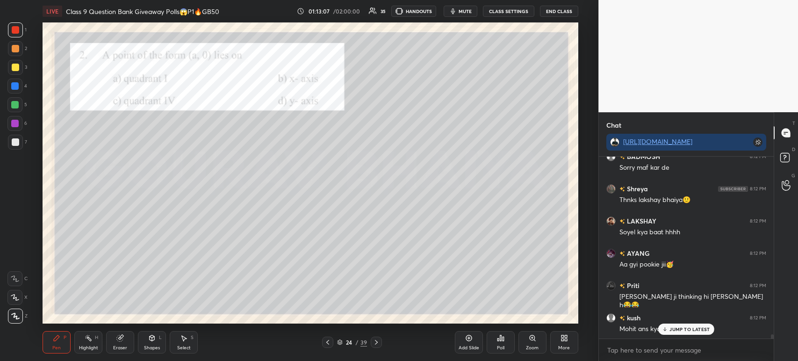
click at [502, 342] on icon at bounding box center [500, 337] width 7 height 7
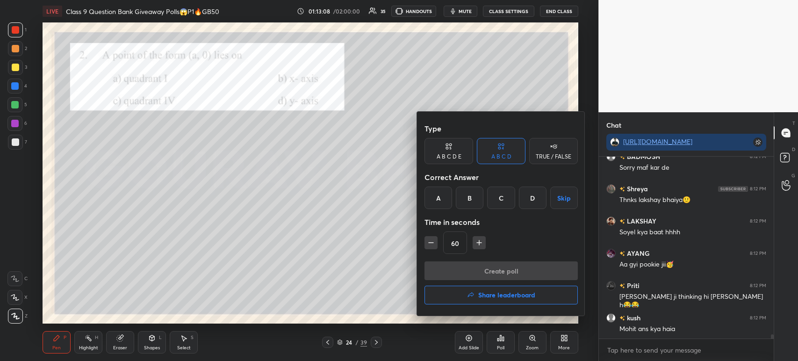
scroll to position [7364, 0]
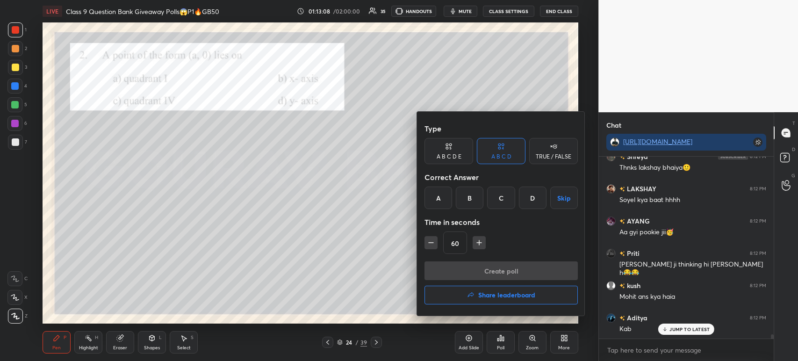
click at [469, 201] on div "B" at bounding box center [470, 198] width 28 height 22
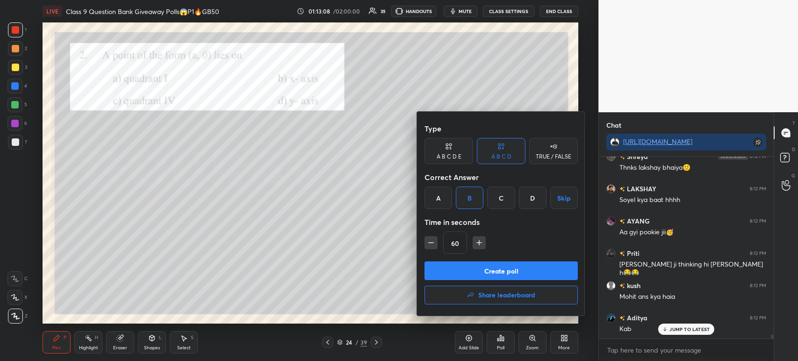
click at [464, 272] on button "Create poll" at bounding box center [501, 270] width 153 height 19
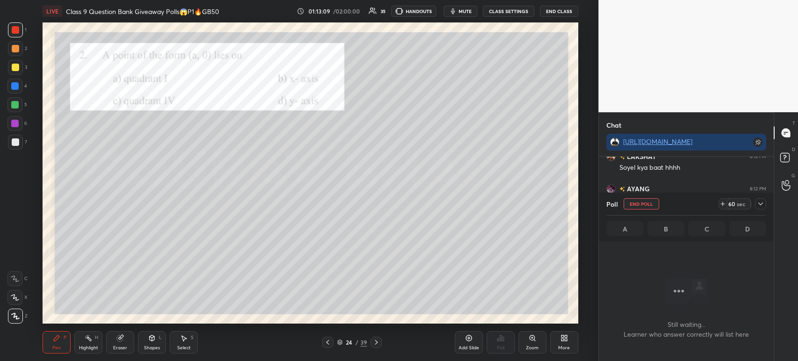
scroll to position [131, 172]
click at [761, 206] on icon at bounding box center [760, 203] width 7 height 7
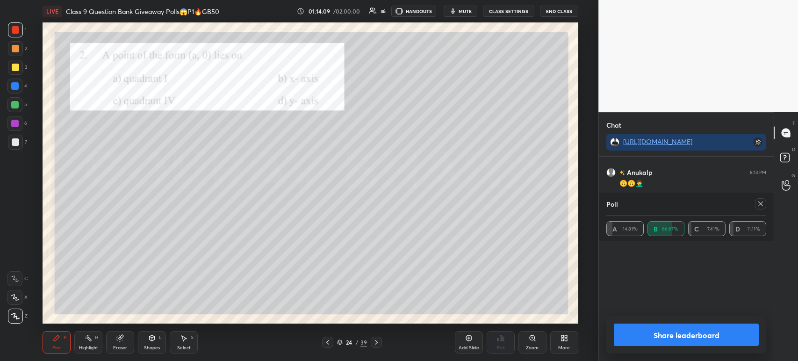
scroll to position [3, 3]
click at [628, 336] on button "Share leaderboard" at bounding box center [686, 335] width 145 height 22
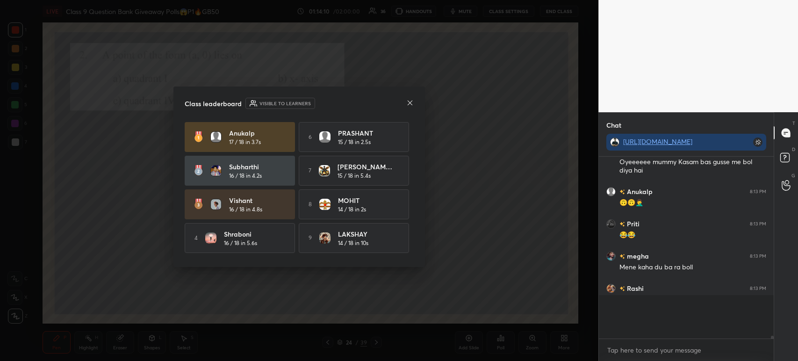
scroll to position [99, 172]
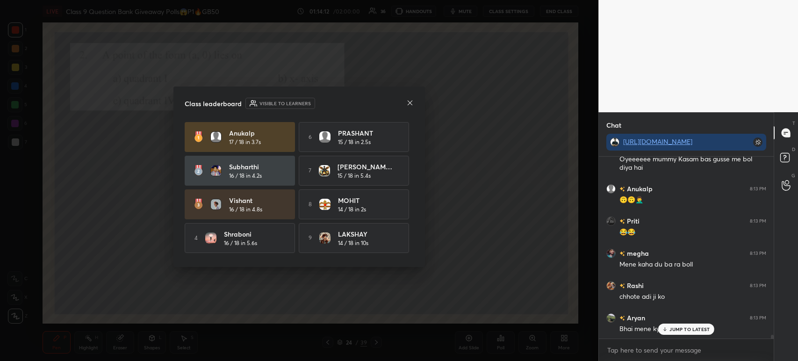
click at [410, 104] on icon at bounding box center [409, 102] width 7 height 7
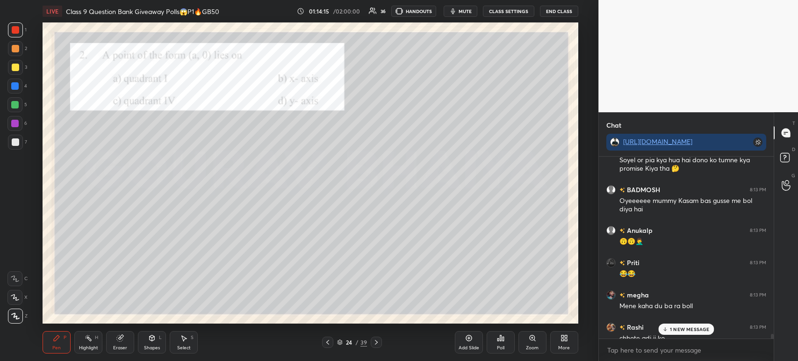
click at [14, 145] on div at bounding box center [15, 141] width 7 height 7
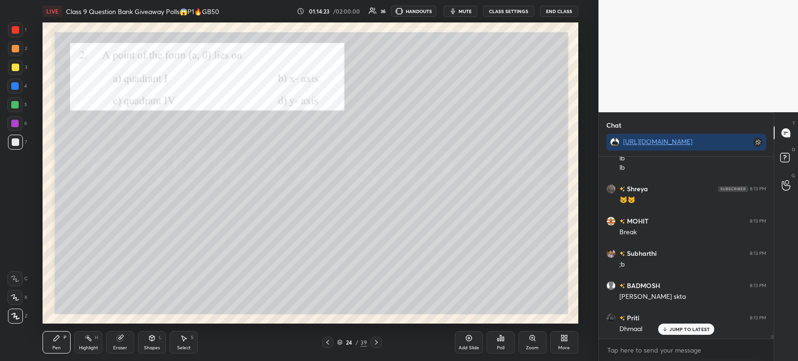
click at [18, 65] on div at bounding box center [15, 67] width 7 height 7
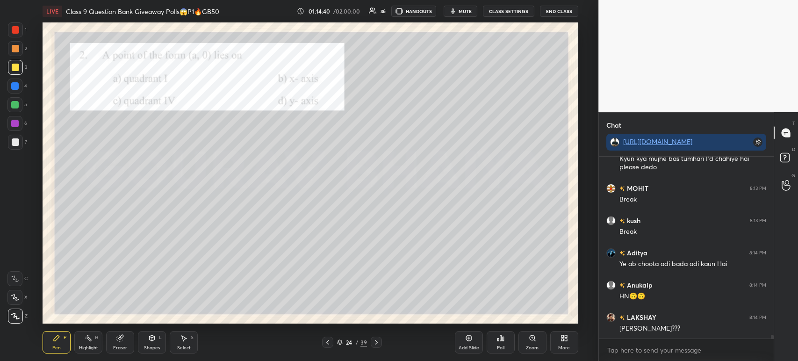
click at [18, 29] on div at bounding box center [15, 29] width 7 height 7
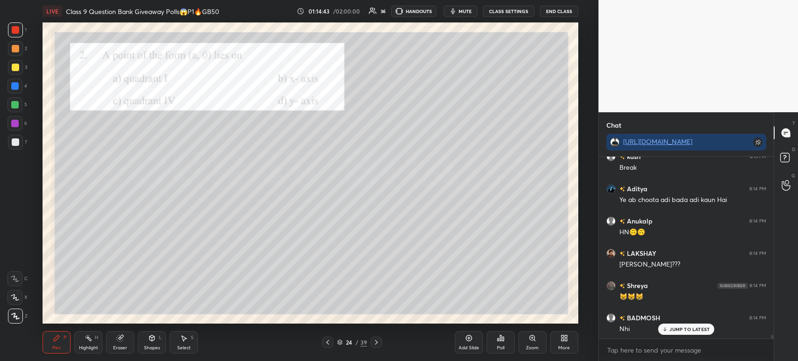
click at [17, 145] on div at bounding box center [15, 141] width 7 height 7
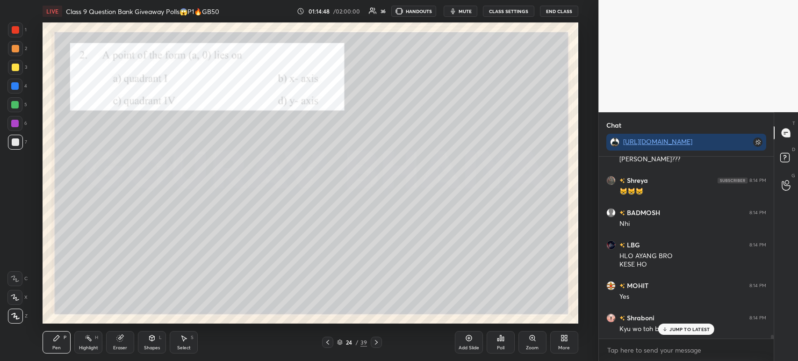
click at [15, 30] on div at bounding box center [15, 29] width 7 height 7
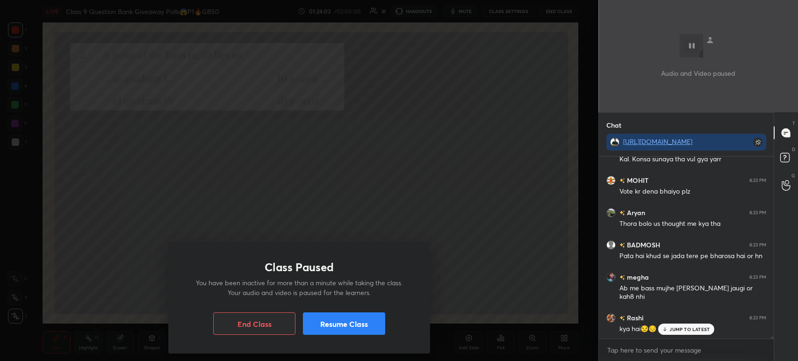
scroll to position [18226, 0]
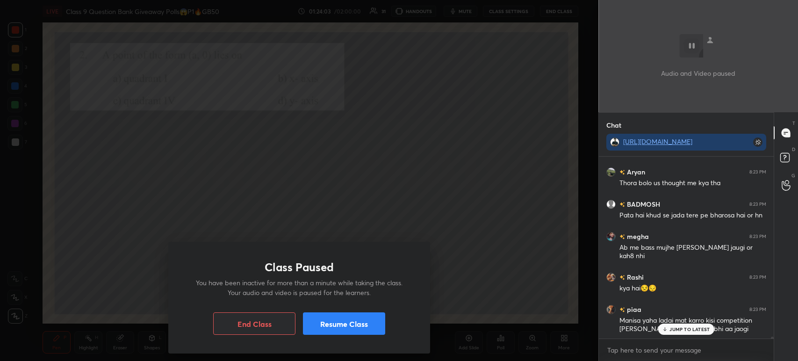
click at [373, 324] on button "Resume Class" at bounding box center [344, 323] width 82 height 22
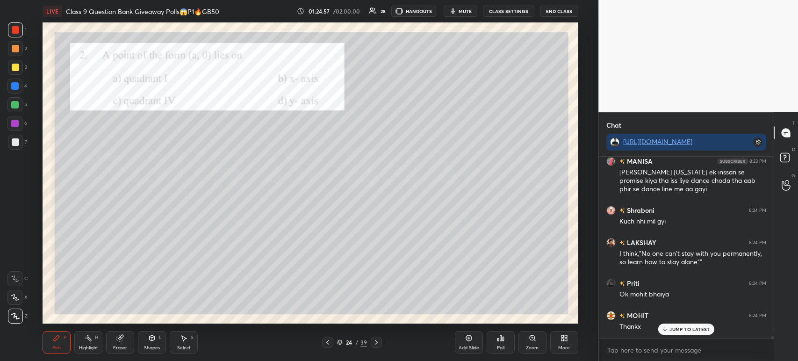
scroll to position [18899, 0]
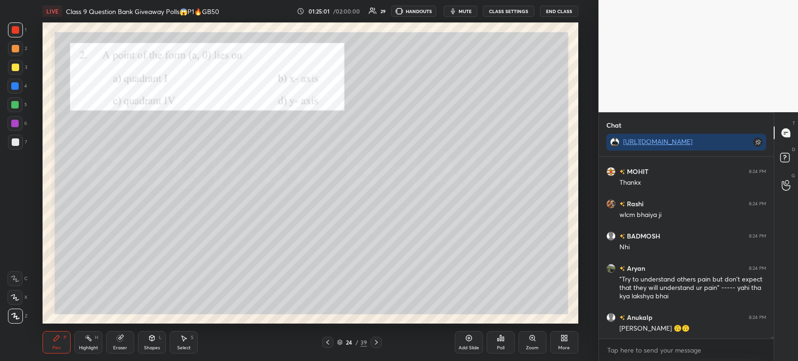
click at [379, 343] on icon at bounding box center [376, 342] width 7 height 7
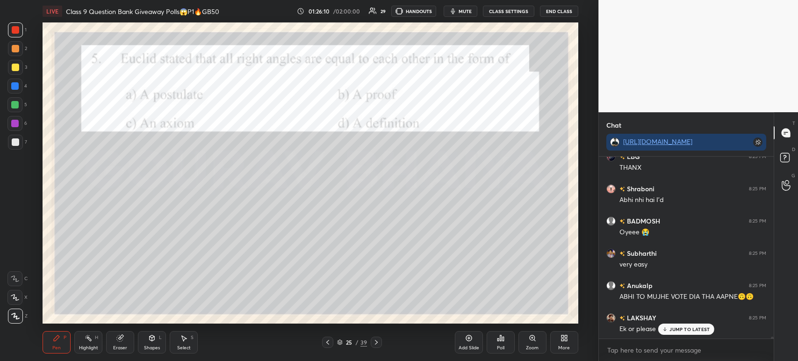
scroll to position [20090, 0]
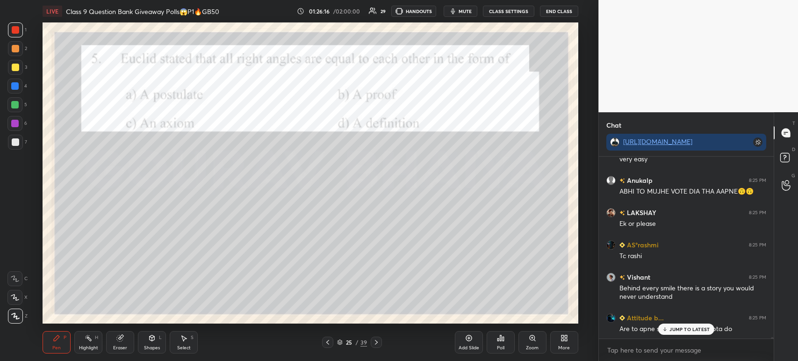
click at [501, 342] on icon at bounding box center [500, 337] width 7 height 7
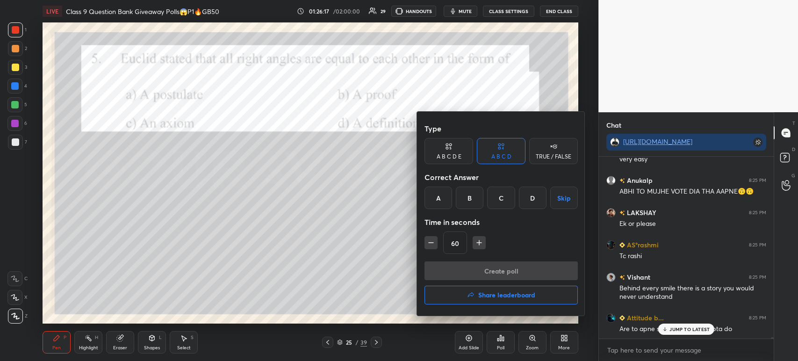
scroll to position [20203, 0]
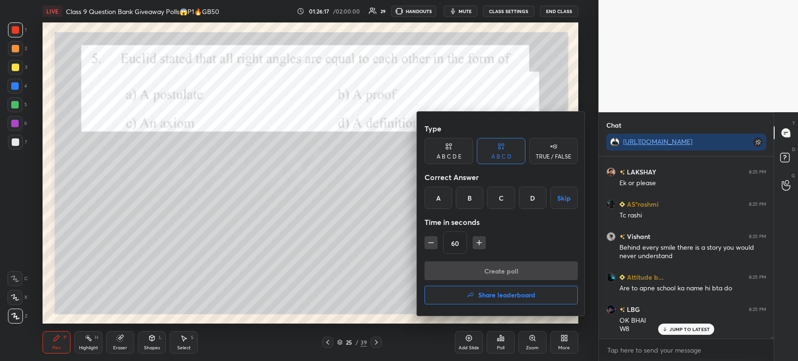
click at [443, 198] on div "A" at bounding box center [439, 198] width 28 height 22
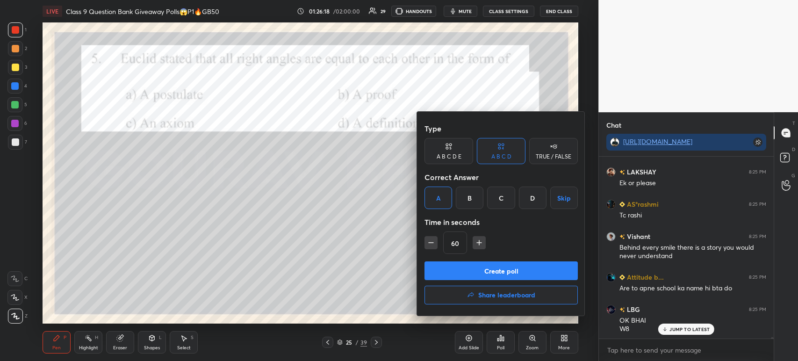
click at [469, 277] on button "Create poll" at bounding box center [501, 270] width 153 height 19
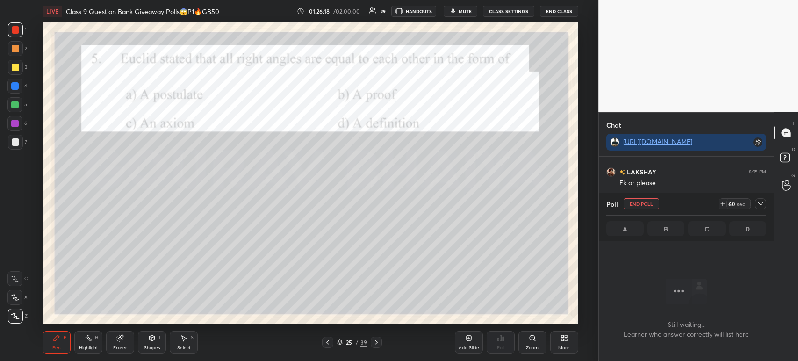
scroll to position [131, 172]
click at [761, 207] on icon at bounding box center [760, 203] width 7 height 7
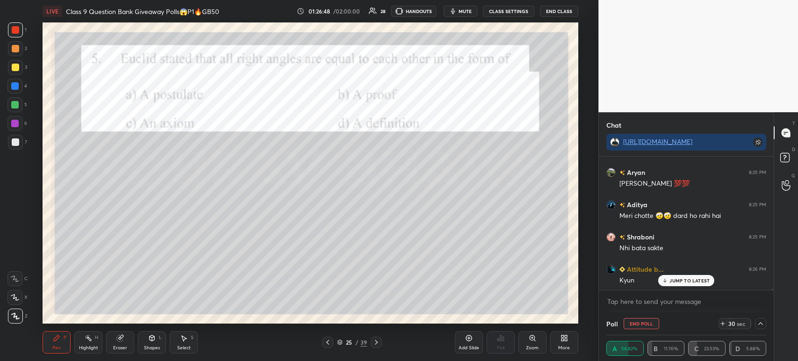
scroll to position [20486, 0]
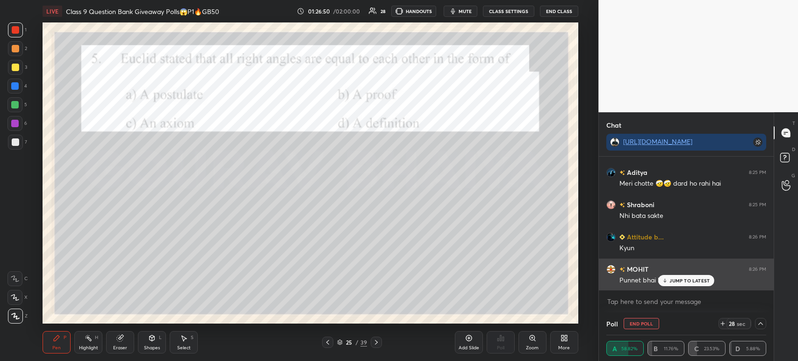
click at [675, 280] on p "JUMP TO LATEST" at bounding box center [690, 281] width 40 height 6
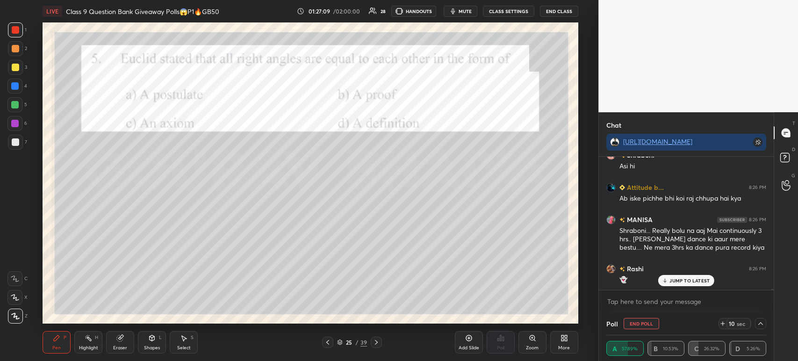
scroll to position [20697, 0]
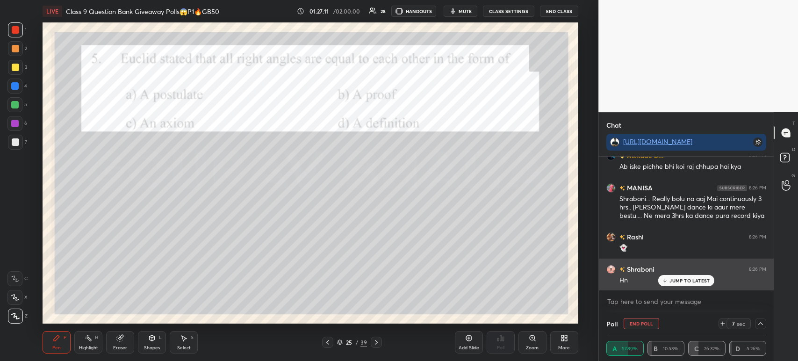
click at [682, 277] on div "JUMP TO LATEST" at bounding box center [686, 280] width 56 height 11
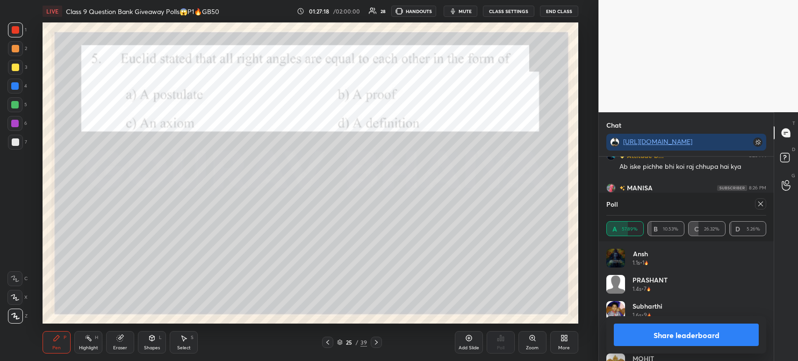
scroll to position [3, 3]
click at [664, 334] on button "Share leaderboard" at bounding box center [686, 335] width 145 height 22
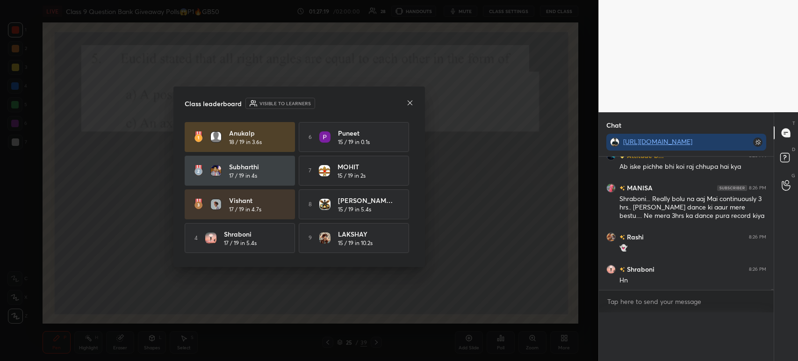
scroll to position [146, 172]
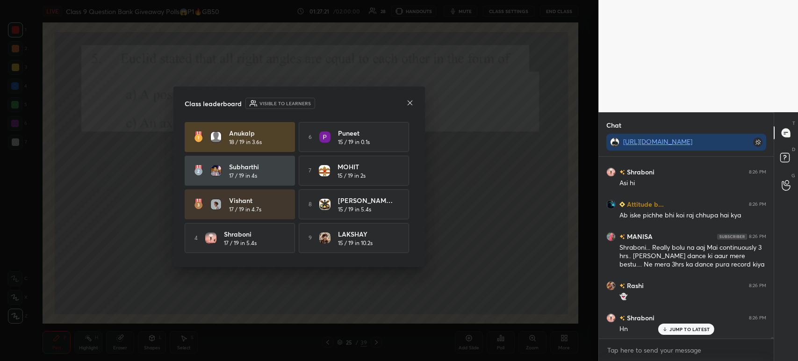
click at [414, 100] on div "Class leaderboard Visible to learners Anukalp 18 / 19 in 3.6s 6 Puneet 15 / 19 …" at bounding box center [299, 177] width 252 height 180
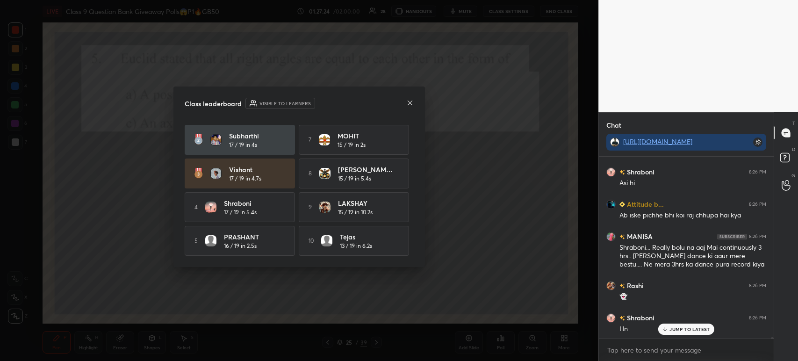
click at [412, 106] on icon at bounding box center [409, 102] width 7 height 7
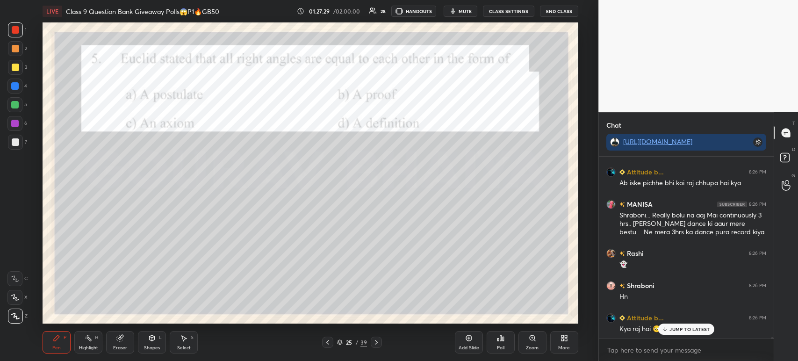
click at [127, 338] on div "Eraser" at bounding box center [120, 342] width 28 height 22
click at [18, 313] on span "Erase all" at bounding box center [15, 316] width 14 height 7
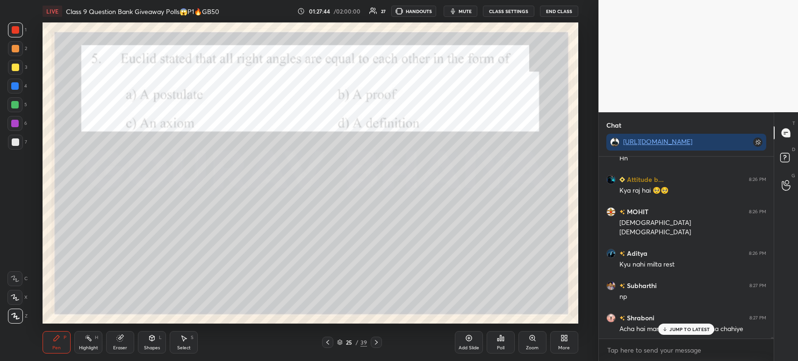
click at [377, 340] on icon at bounding box center [376, 342] width 7 height 7
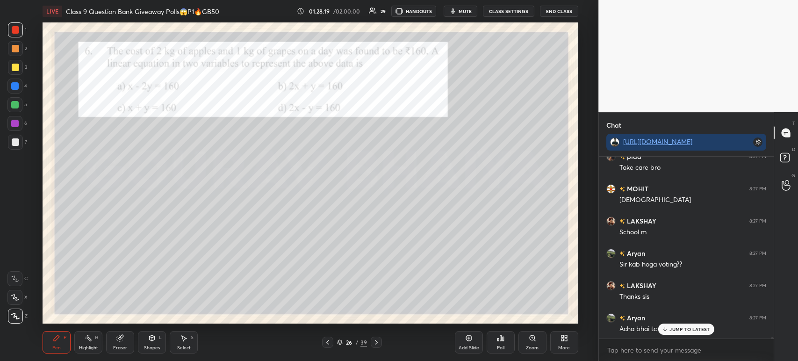
click at [6, 28] on div "1 2 3 4 5 6 7 C X Z C X Z E E Erase all H H" at bounding box center [15, 172] width 30 height 301
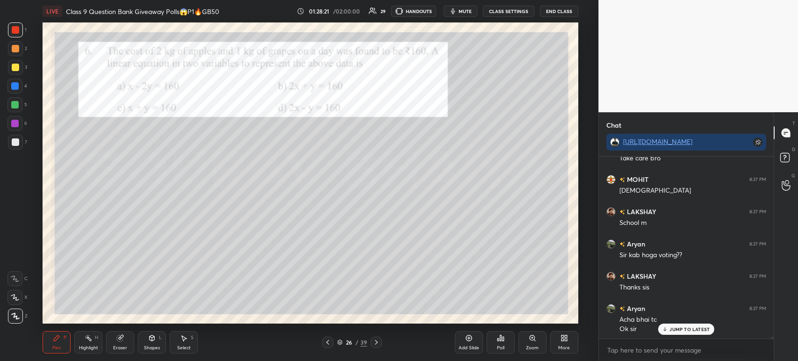
click at [14, 53] on div at bounding box center [15, 48] width 15 height 15
click at [19, 69] on div at bounding box center [15, 67] width 15 height 15
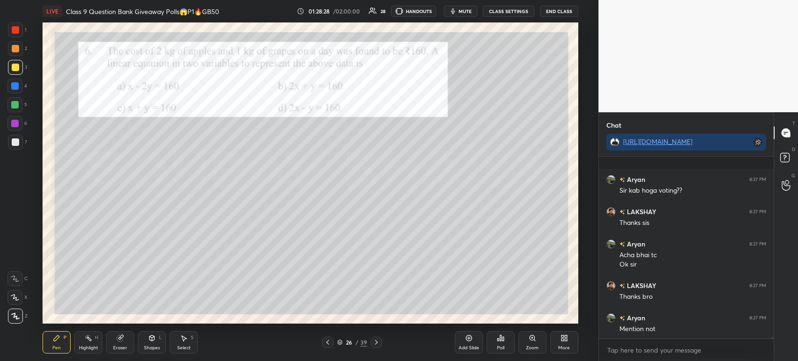
scroll to position [21343, 0]
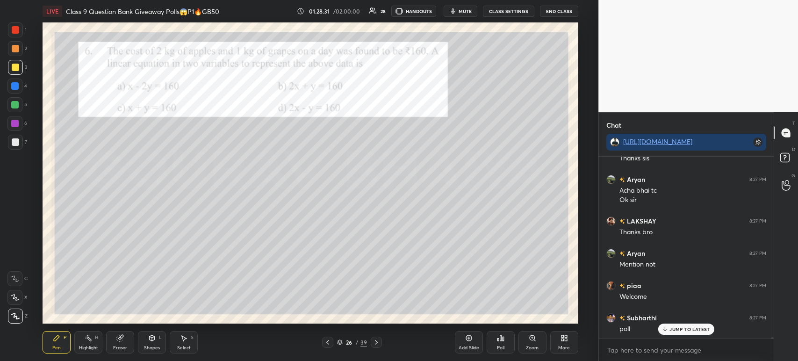
click at [500, 342] on div "Poll" at bounding box center [501, 342] width 28 height 22
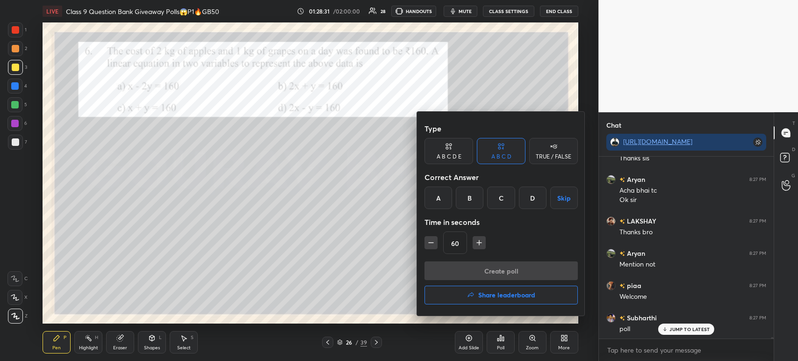
scroll to position [21352, 0]
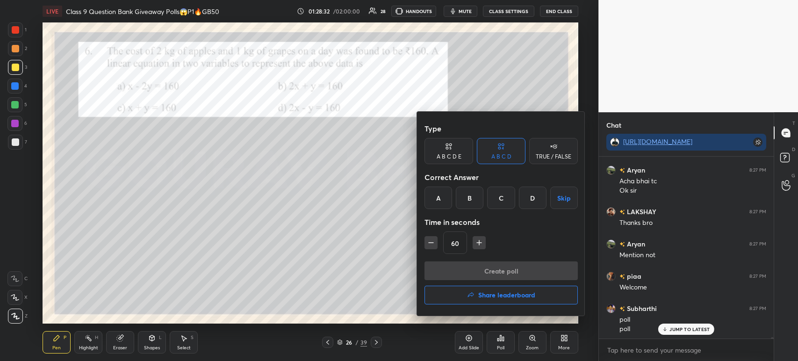
click at [475, 197] on div "B" at bounding box center [470, 198] width 28 height 22
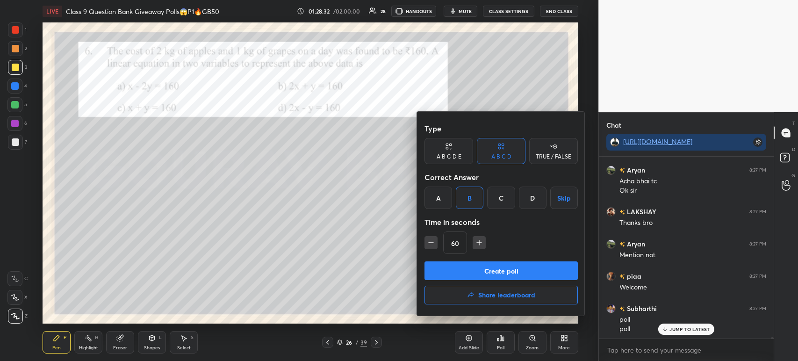
click at [460, 265] on button "Create poll" at bounding box center [501, 270] width 153 height 19
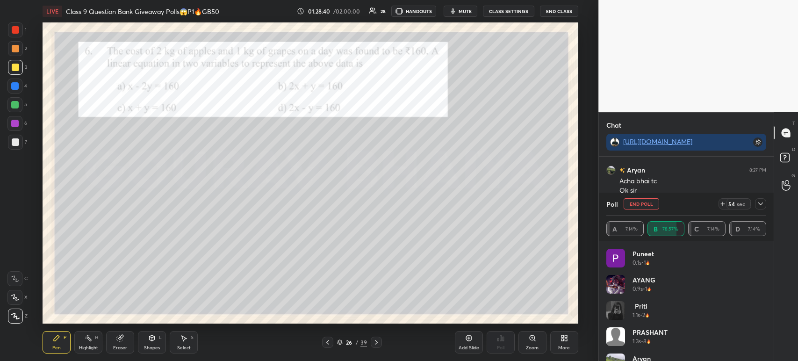
scroll to position [21433, 0]
click at [758, 206] on icon at bounding box center [760, 203] width 7 height 7
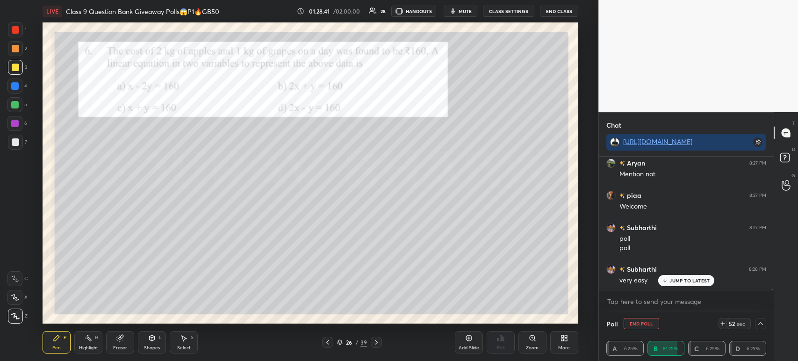
scroll to position [0, 3]
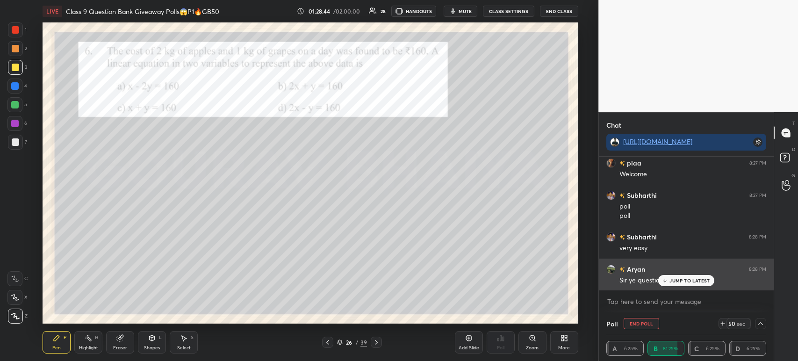
click at [673, 279] on p "JUMP TO LATEST" at bounding box center [690, 281] width 40 height 6
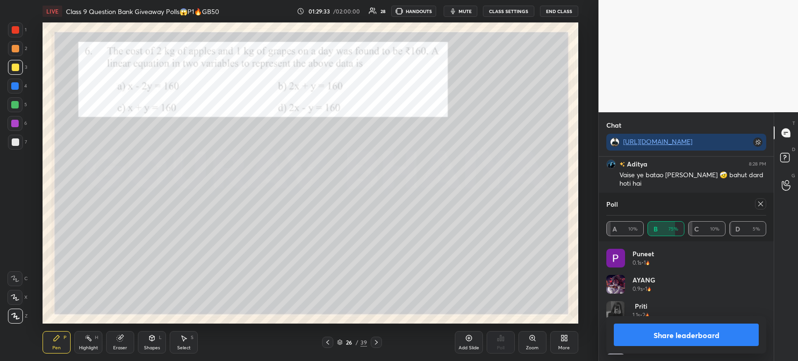
scroll to position [3, 3]
click at [630, 339] on button "Share leaderboard" at bounding box center [686, 335] width 145 height 22
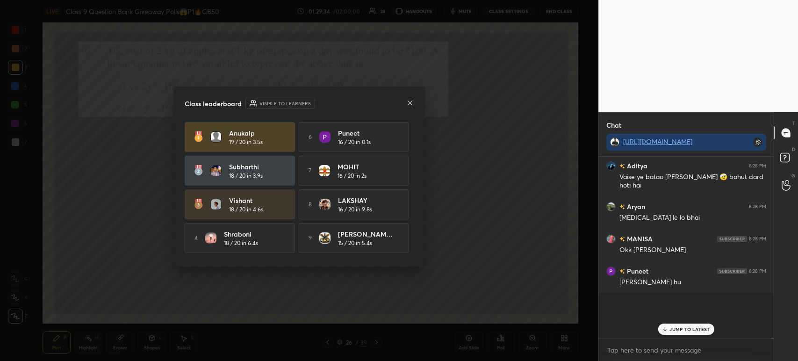
scroll to position [78, 172]
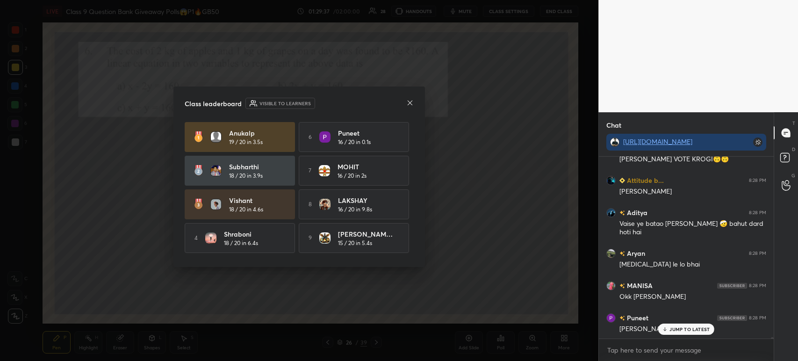
click at [408, 104] on icon at bounding box center [409, 102] width 7 height 7
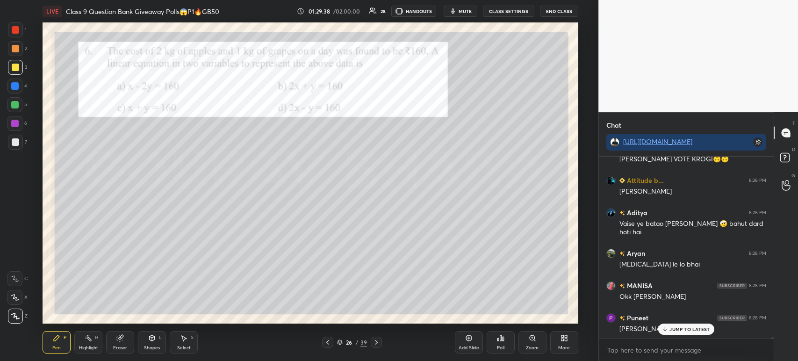
click at [14, 31] on div at bounding box center [15, 29] width 7 height 7
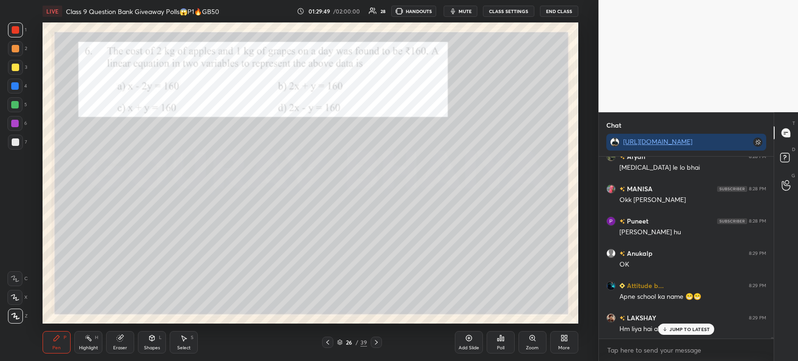
click at [19, 65] on div at bounding box center [15, 67] width 15 height 15
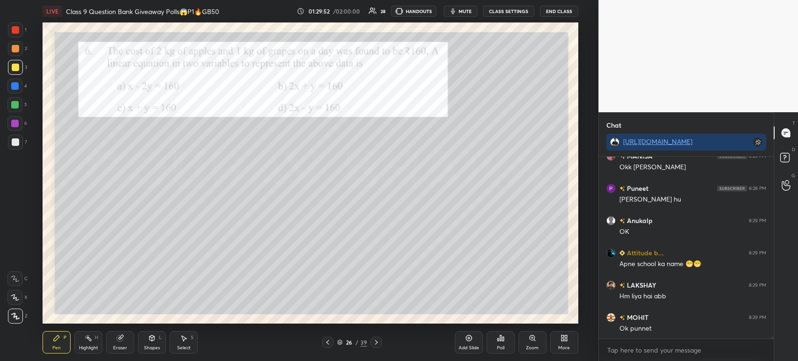
click at [23, 31] on div "1" at bounding box center [17, 29] width 19 height 15
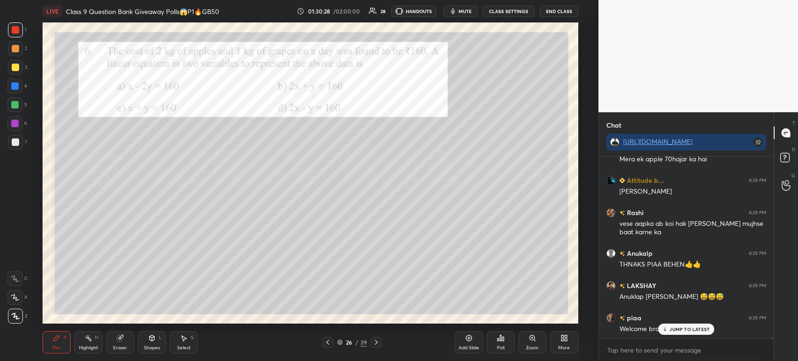
click at [377, 341] on icon at bounding box center [376, 342] width 7 height 7
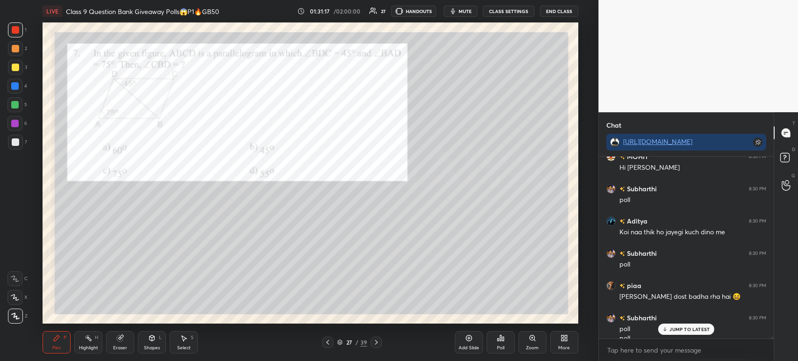
scroll to position [22994, 0]
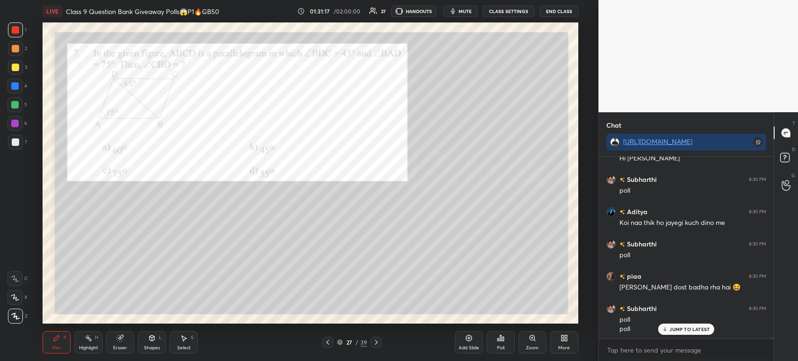
click at [498, 341] on icon at bounding box center [498, 340] width 1 height 2
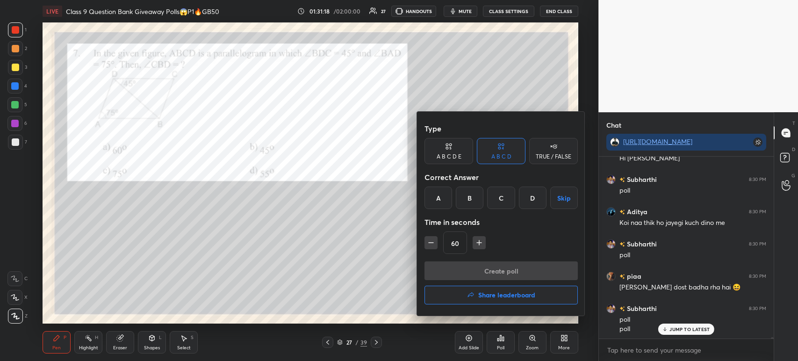
click at [446, 197] on div "A" at bounding box center [439, 198] width 28 height 22
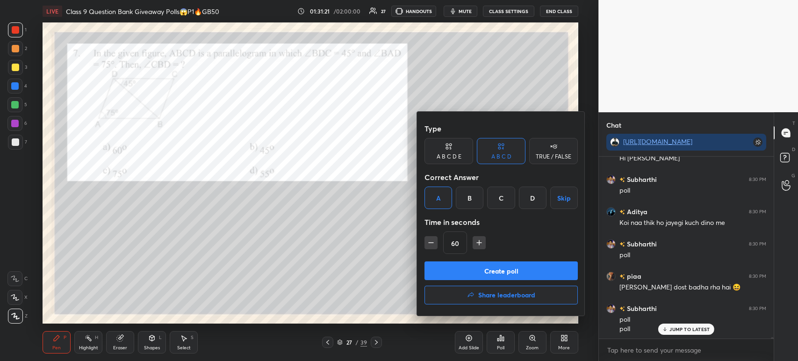
click at [457, 274] on button "Create poll" at bounding box center [501, 270] width 153 height 19
click at [459, 276] on div "Create poll Share leaderboard" at bounding box center [501, 284] width 153 height 47
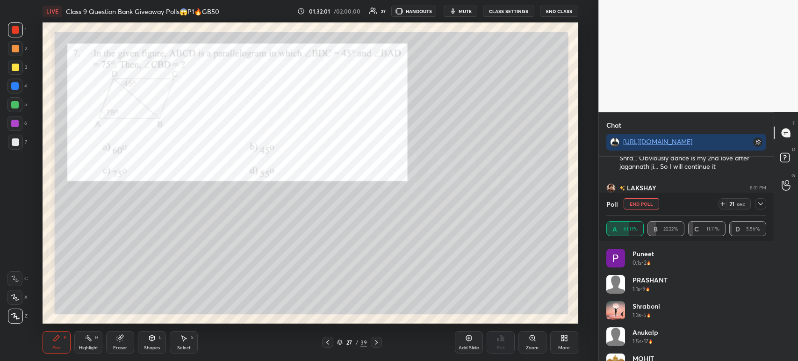
scroll to position [23464, 0]
click at [763, 210] on div "Poll End Poll 15 sec" at bounding box center [686, 204] width 160 height 22
click at [762, 205] on icon at bounding box center [760, 203] width 7 height 7
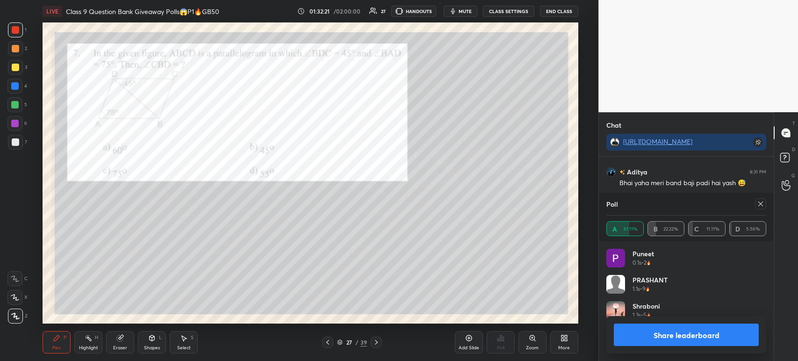
scroll to position [23616, 0]
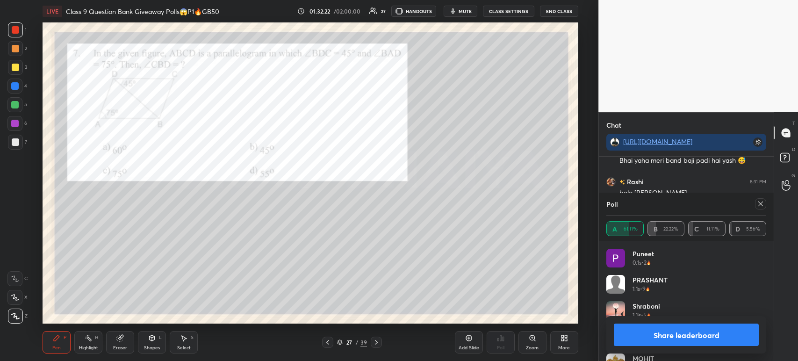
click at [695, 341] on button "Share leaderboard" at bounding box center [686, 335] width 145 height 22
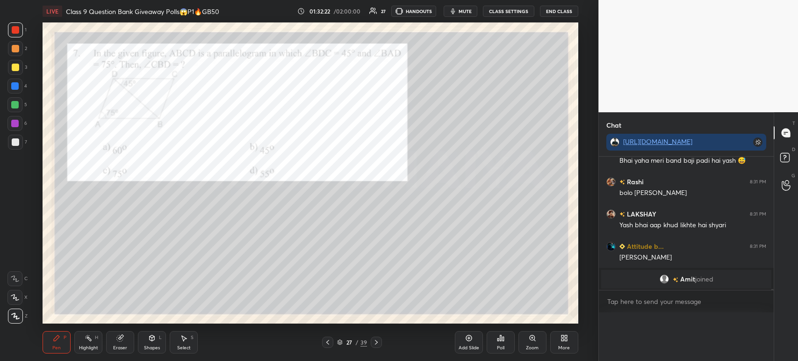
scroll to position [0, 0]
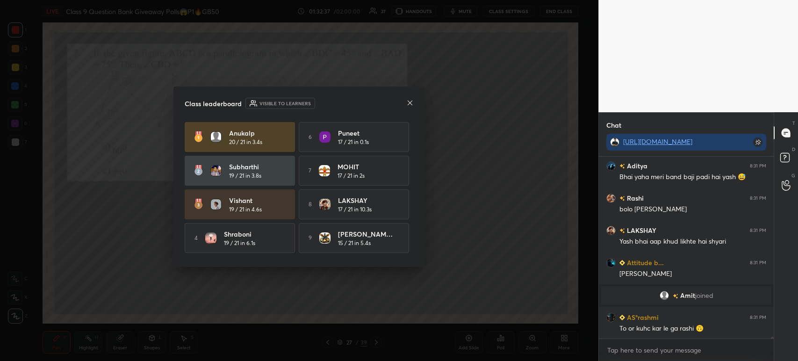
click at [409, 104] on icon at bounding box center [409, 102] width 7 height 7
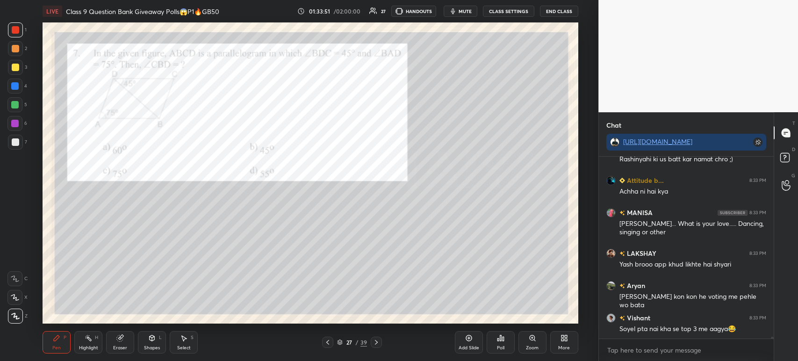
scroll to position [17500, 0]
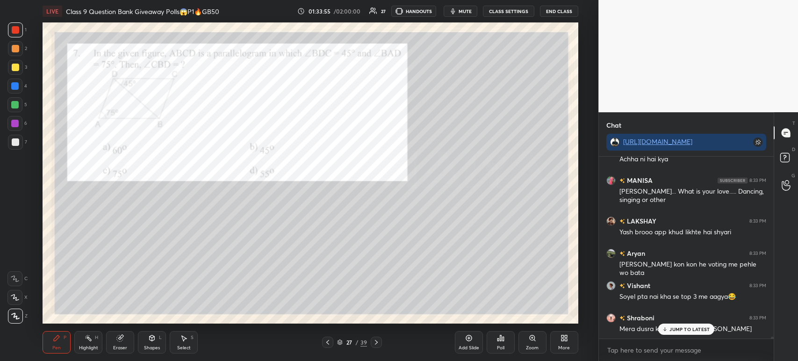
click at [376, 340] on icon at bounding box center [376, 342] width 7 height 7
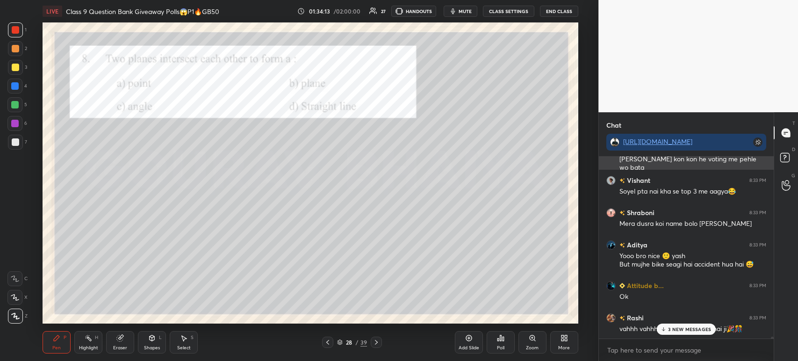
scroll to position [17628, 0]
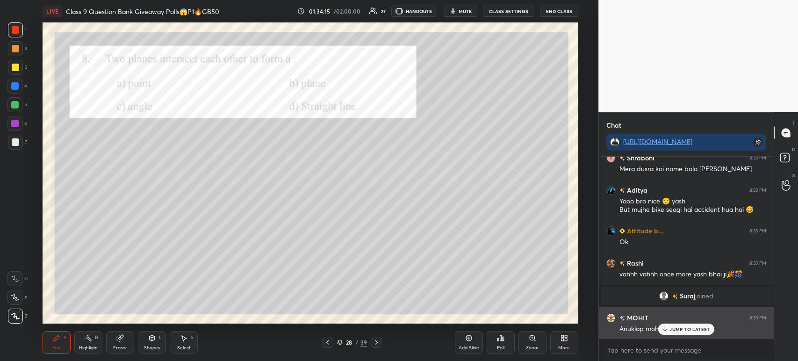
click at [674, 325] on div "JUMP TO LATEST" at bounding box center [686, 329] width 56 height 11
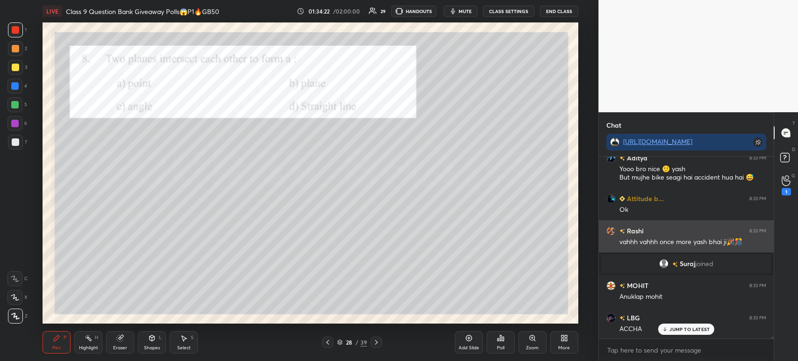
scroll to position [17702, 0]
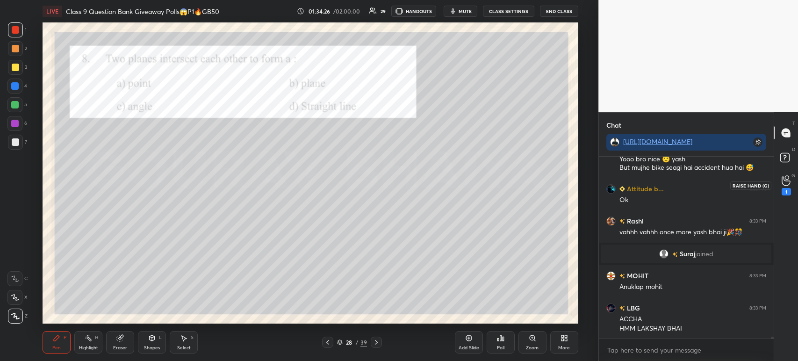
click at [788, 192] on div "1" at bounding box center [786, 191] width 9 height 7
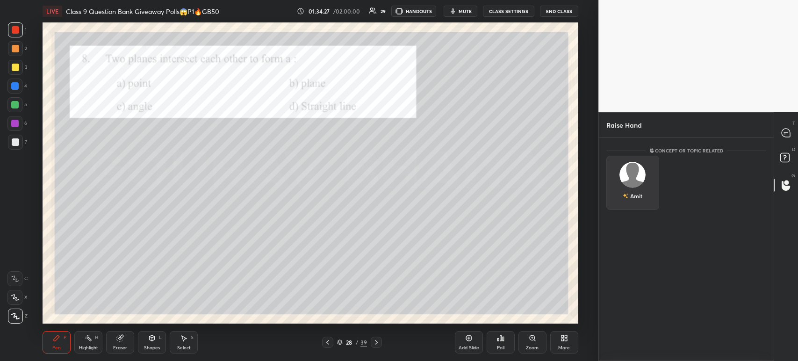
click at [637, 184] on div "Amit" at bounding box center [632, 183] width 53 height 54
click at [637, 203] on button "INVITE" at bounding box center [633, 202] width 44 height 12
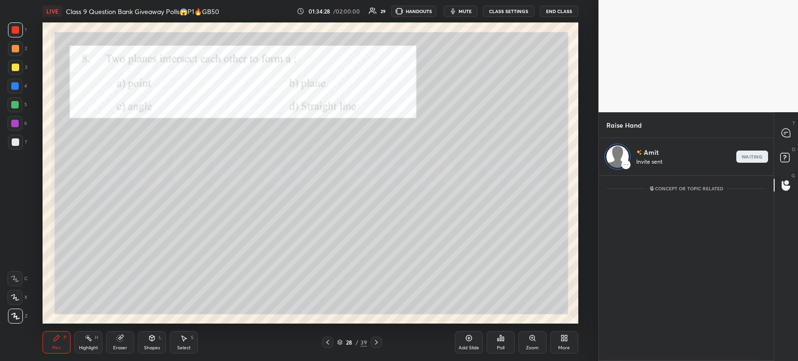
scroll to position [183, 172]
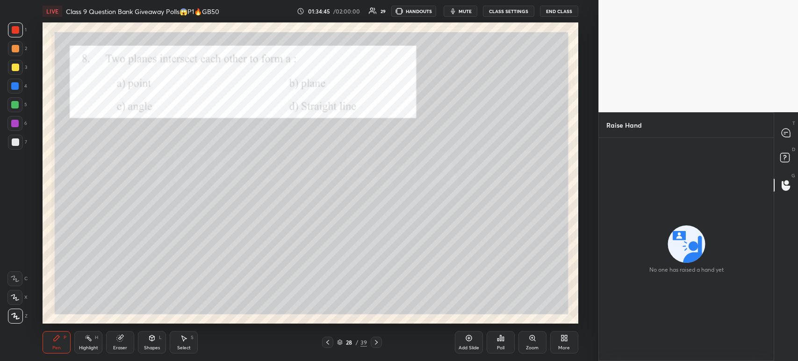
click at [379, 348] on div "Pen P Highlight H Eraser Shapes L Select S 28 / 39 Add Slide Poll Zoom More" at bounding box center [311, 342] width 536 height 37
click at [373, 342] on icon at bounding box center [376, 342] width 7 height 7
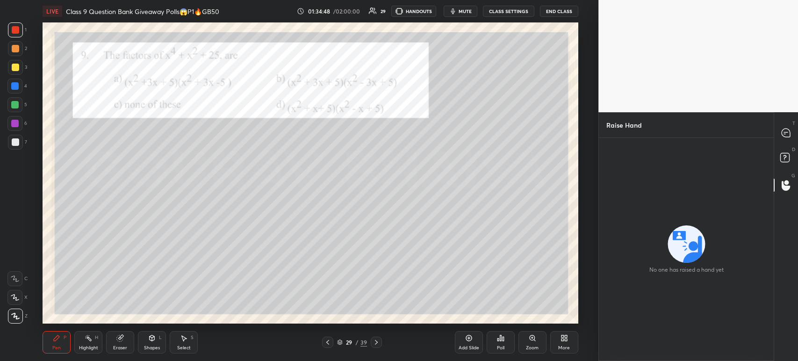
click at [752, 137] on div at bounding box center [686, 137] width 175 height 0
click at [785, 141] on div at bounding box center [786, 132] width 19 height 17
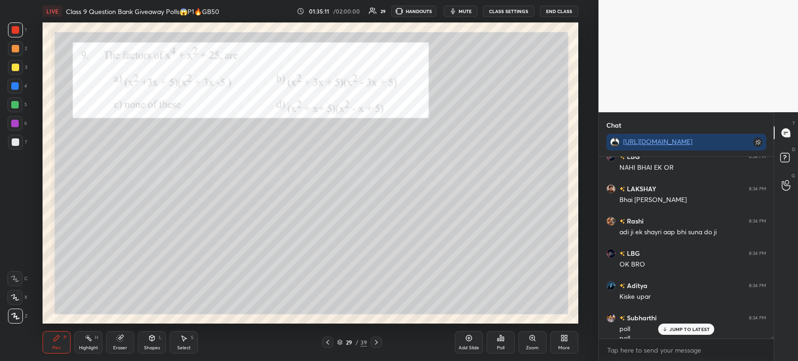
scroll to position [18445, 0]
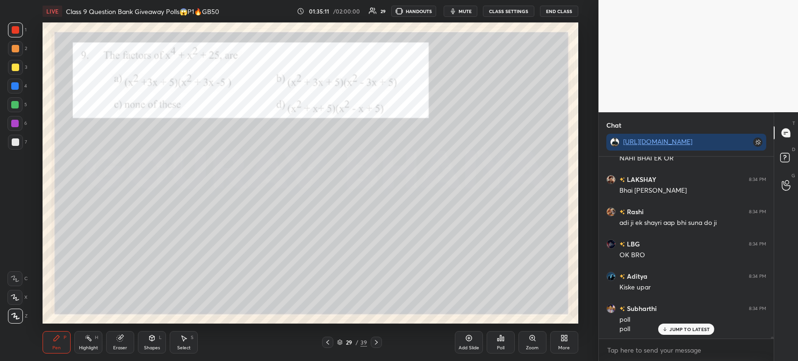
click at [22, 146] on div at bounding box center [15, 142] width 15 height 15
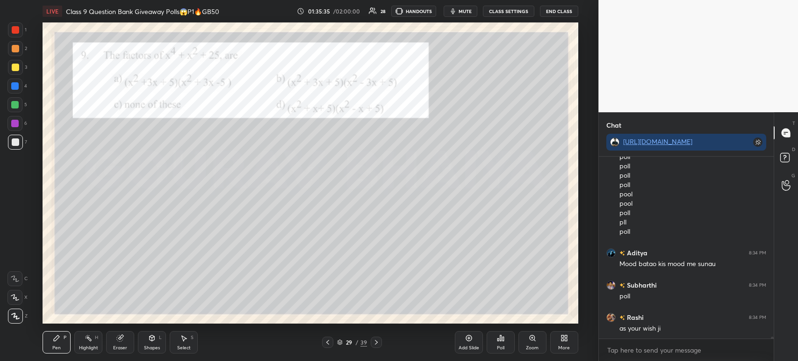
scroll to position [18648, 0]
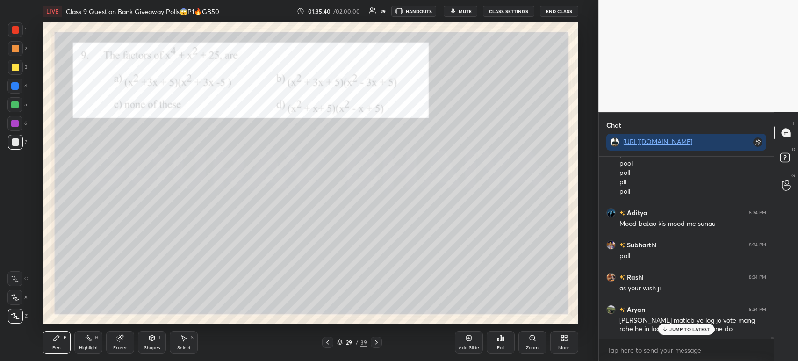
click at [501, 350] on div "Poll" at bounding box center [500, 348] width 7 height 5
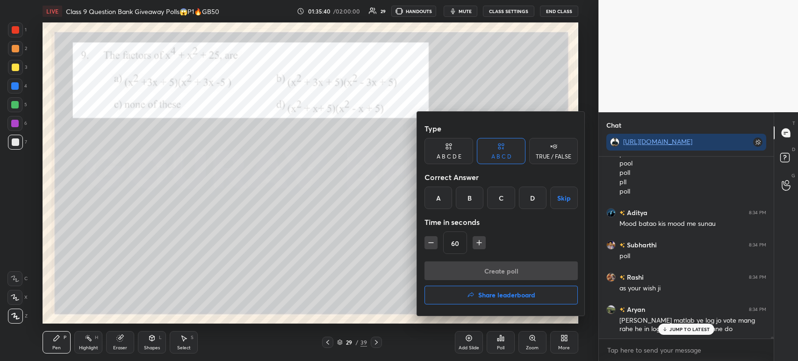
scroll to position [18680, 0]
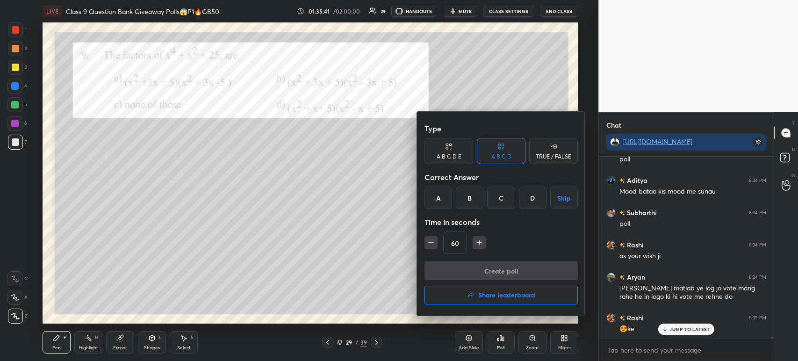
click at [471, 203] on div "B" at bounding box center [470, 198] width 28 height 22
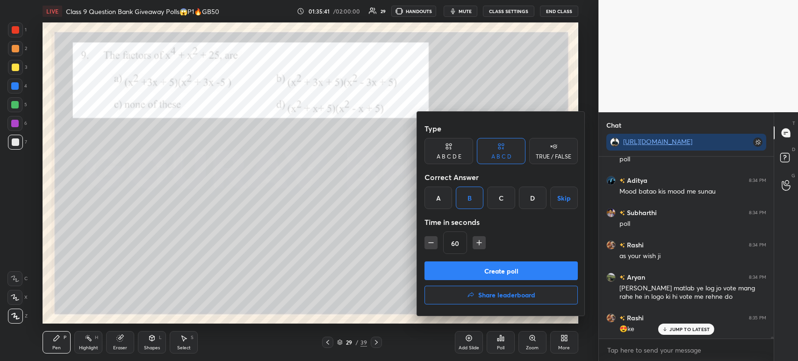
click at [475, 272] on button "Create poll" at bounding box center [501, 270] width 153 height 19
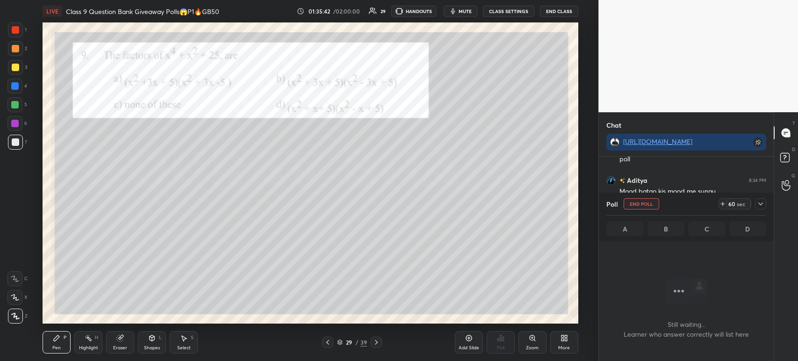
scroll to position [3, 3]
click at [761, 209] on div at bounding box center [760, 203] width 11 height 11
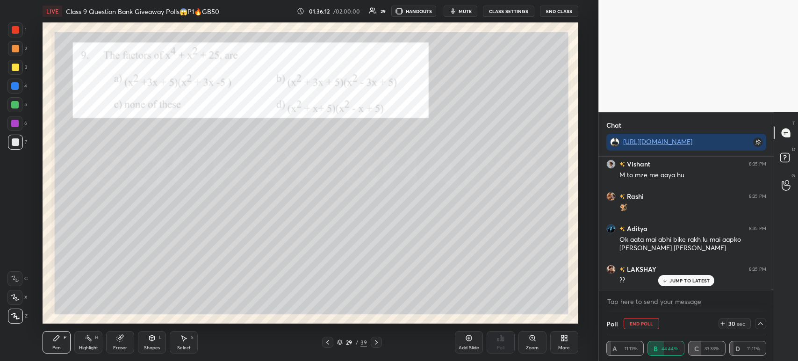
click at [16, 67] on div at bounding box center [15, 67] width 7 height 7
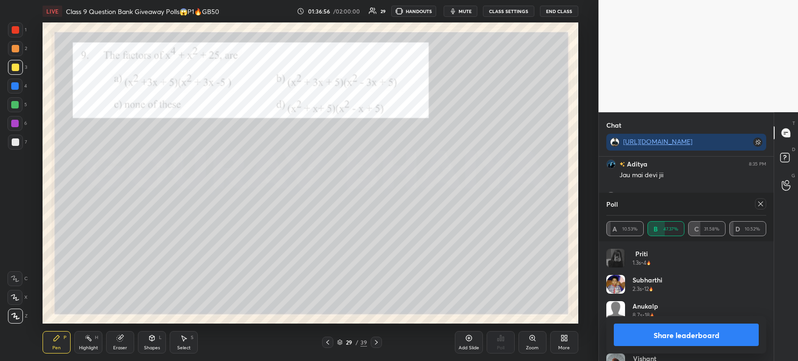
scroll to position [19239, 0]
click at [90, 339] on icon at bounding box center [88, 337] width 7 height 7
click at [123, 340] on icon at bounding box center [119, 337] width 7 height 7
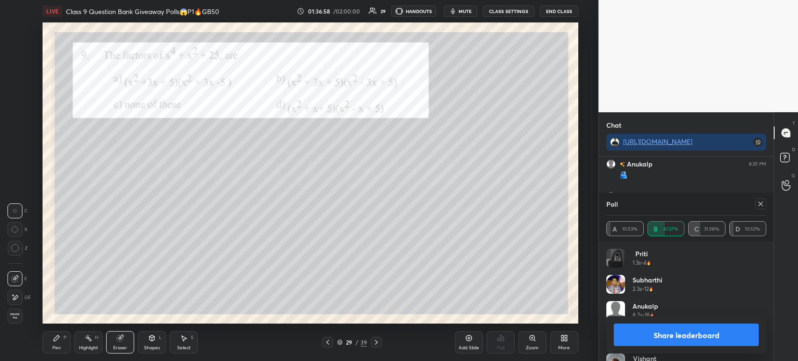
scroll to position [19271, 0]
click at [58, 343] on div "Pen P" at bounding box center [57, 342] width 28 height 22
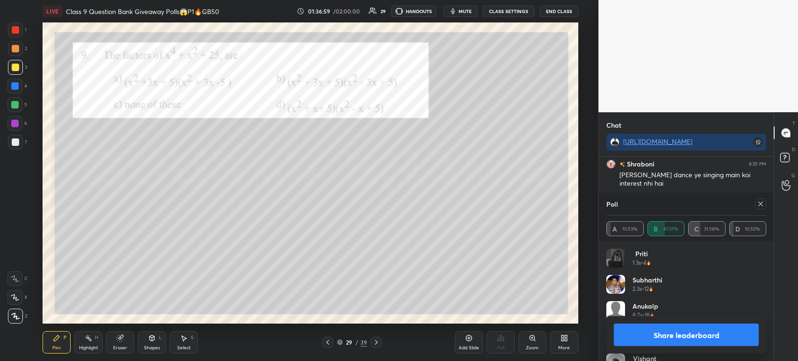
scroll to position [19303, 0]
click at [18, 29] on div at bounding box center [15, 29] width 7 height 7
click at [17, 68] on div at bounding box center [15, 67] width 7 height 7
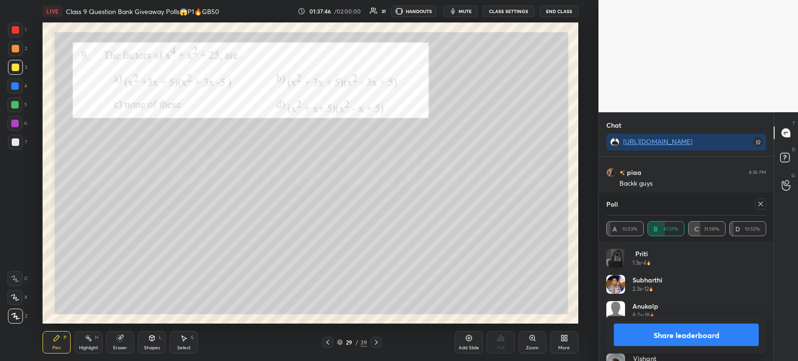
click at [653, 334] on button "Share leaderboard" at bounding box center [686, 335] width 145 height 22
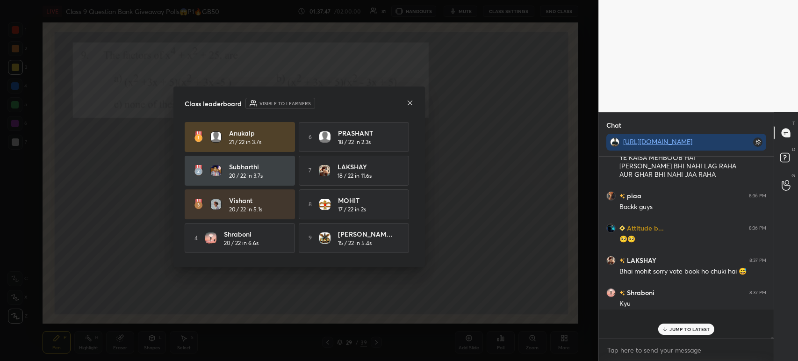
scroll to position [179, 172]
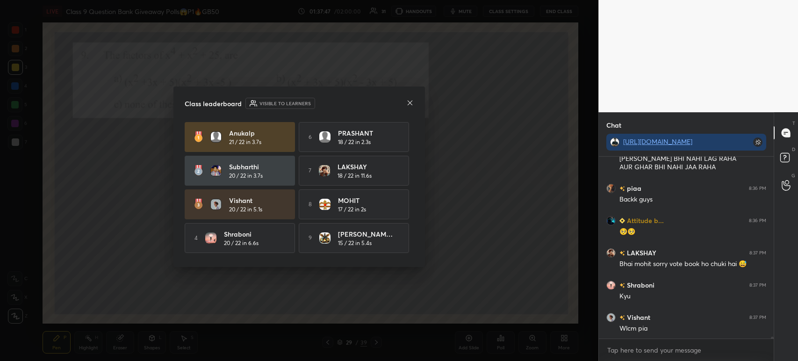
click at [414, 103] on div "Class leaderboard Visible to learners Anukalp 21 / 22 in 3.7s 6 PRASHANT 18 / 2…" at bounding box center [299, 177] width 252 height 180
click at [413, 101] on icon at bounding box center [409, 102] width 7 height 7
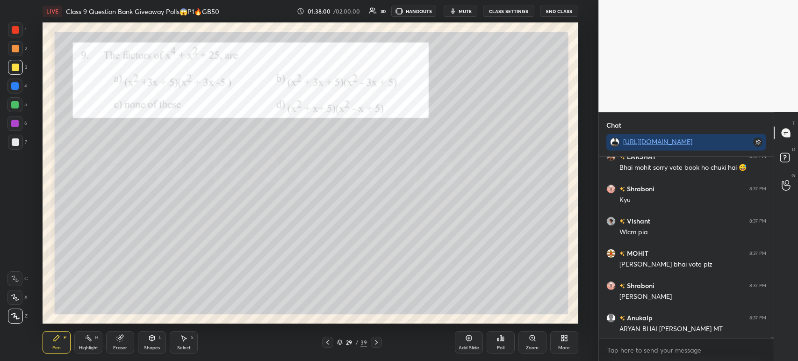
scroll to position [19880, 0]
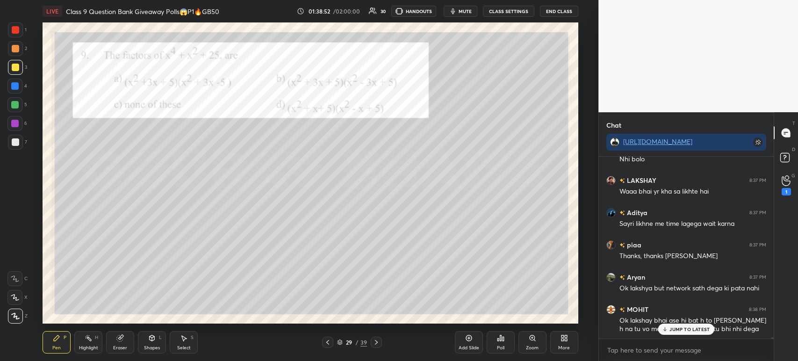
click at [16, 31] on div at bounding box center [15, 29] width 7 height 7
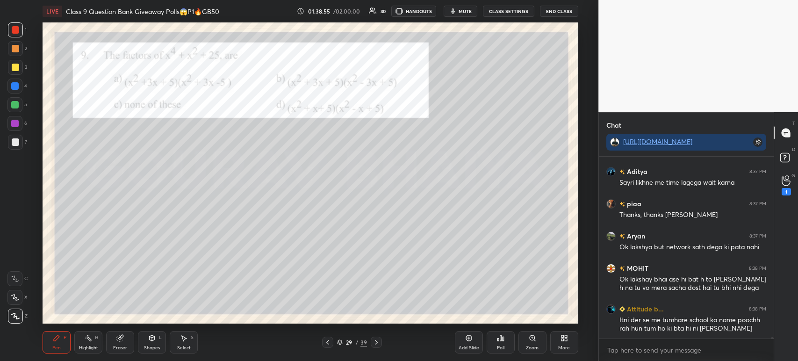
scroll to position [20357, 0]
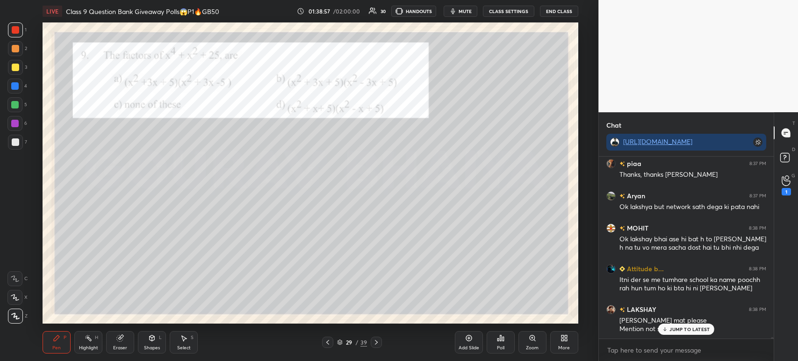
click at [375, 350] on div "Pen P Highlight H Eraser Shapes L Select S 29 / 39 Add Slide Poll Zoom More" at bounding box center [311, 342] width 536 height 37
click at [375, 342] on icon at bounding box center [376, 342] width 7 height 7
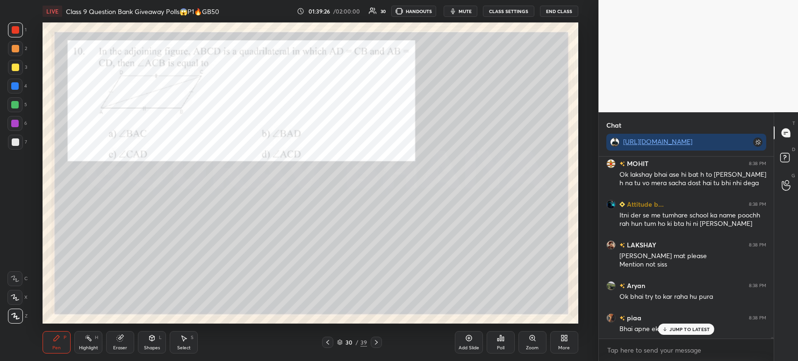
scroll to position [20454, 0]
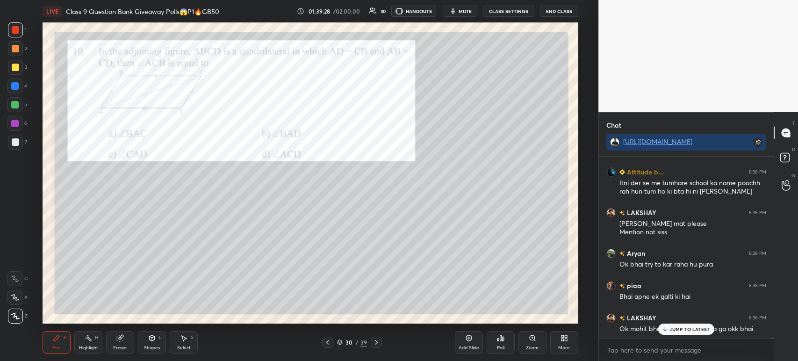
click at [18, 70] on div at bounding box center [15, 67] width 7 height 7
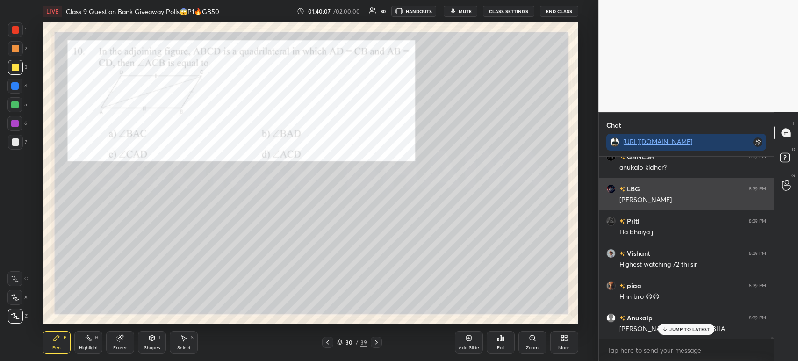
scroll to position [21002, 0]
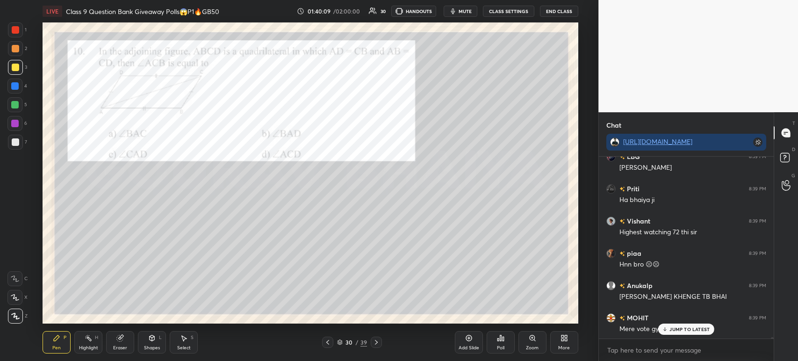
click at [14, 49] on div at bounding box center [15, 48] width 7 height 7
click at [13, 64] on div at bounding box center [15, 67] width 7 height 7
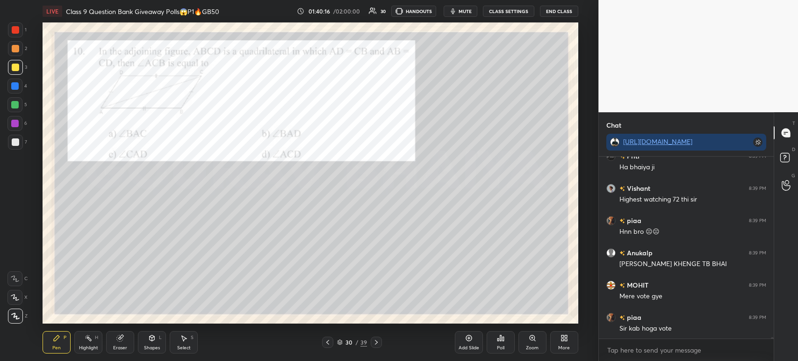
click at [501, 337] on icon at bounding box center [500, 337] width 7 height 7
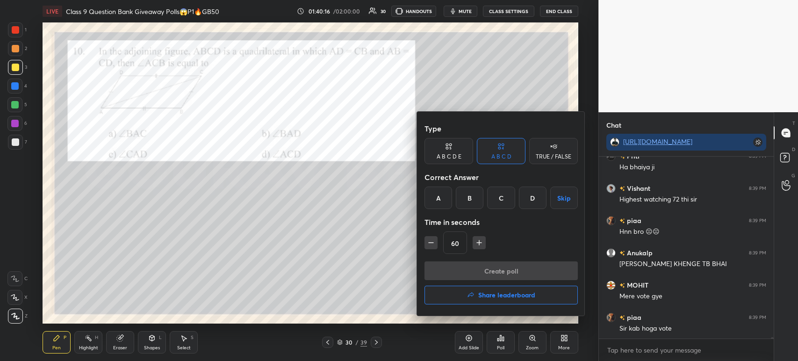
click at [493, 197] on div "C" at bounding box center [501, 198] width 28 height 22
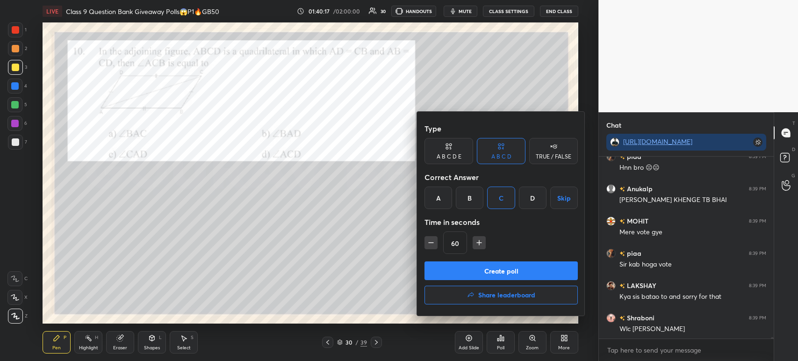
click at [472, 276] on button "Create poll" at bounding box center [501, 270] width 153 height 19
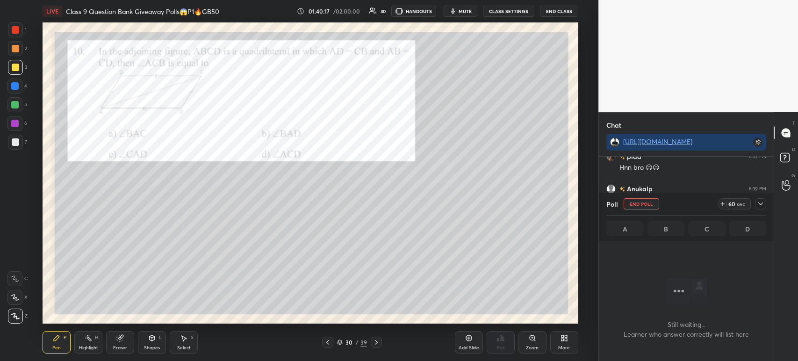
scroll to position [53, 172]
click at [763, 205] on icon at bounding box center [760, 203] width 7 height 7
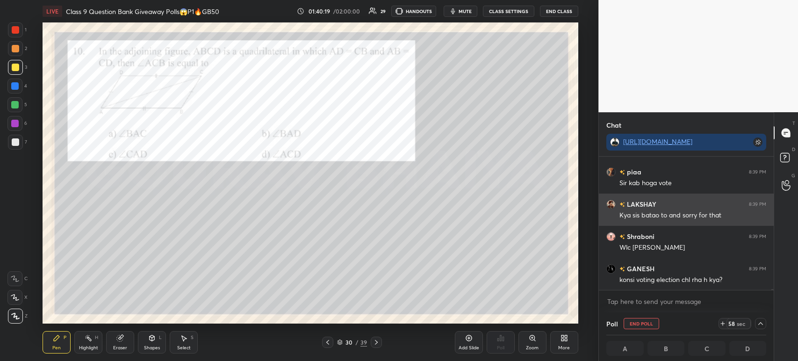
scroll to position [0, 3]
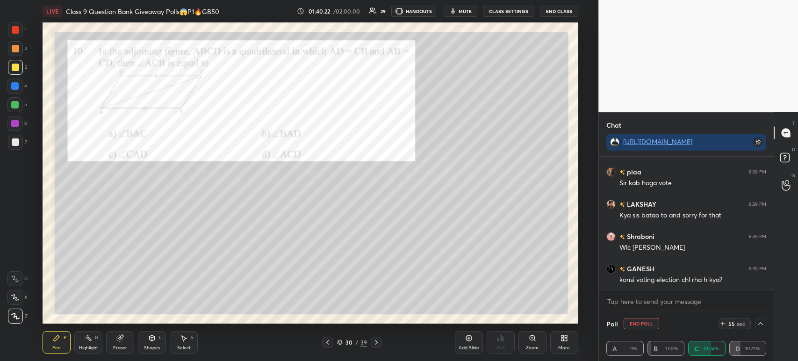
click at [16, 148] on div at bounding box center [15, 142] width 15 height 15
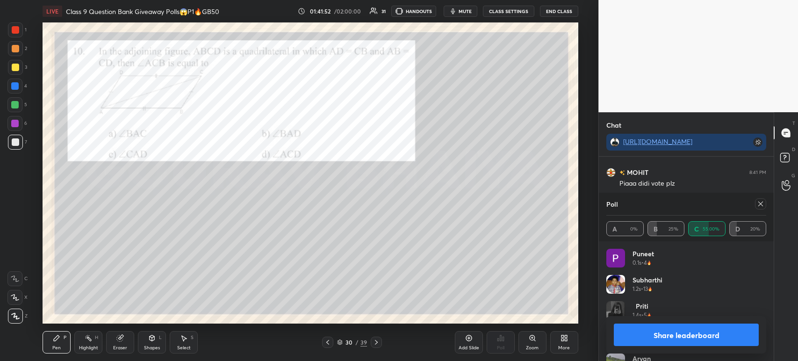
scroll to position [20669, 0]
click at [646, 332] on button "Share leaderboard" at bounding box center [686, 335] width 145 height 22
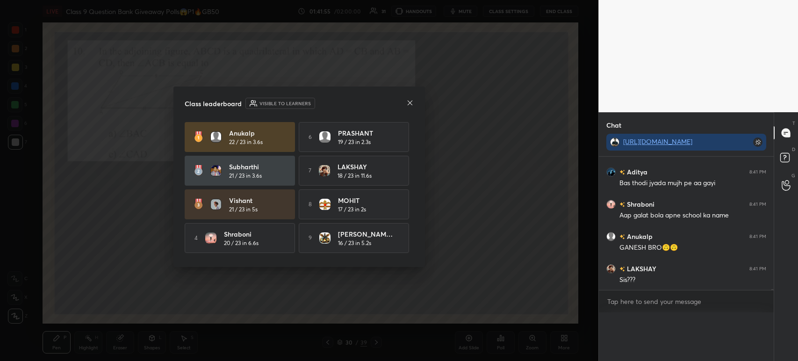
scroll to position [151, 172]
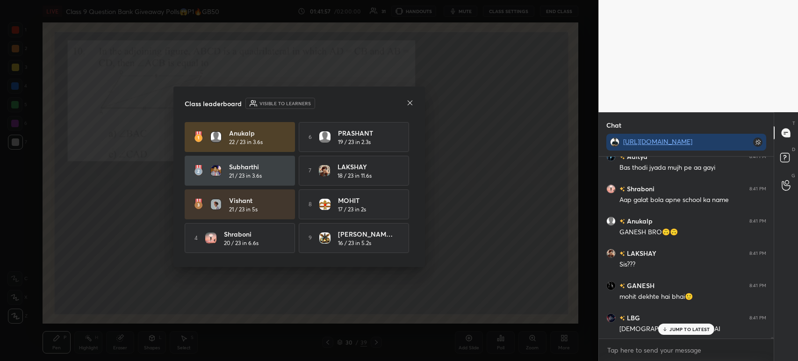
click at [409, 105] on icon at bounding box center [409, 102] width 7 height 7
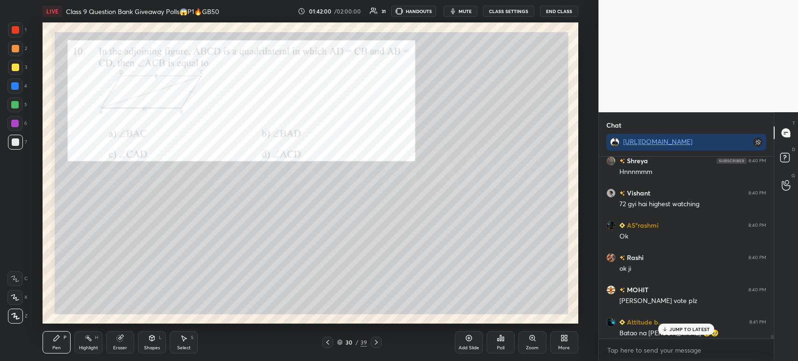
click at [17, 30] on div at bounding box center [15, 29] width 7 height 7
click at [377, 344] on icon at bounding box center [376, 342] width 7 height 7
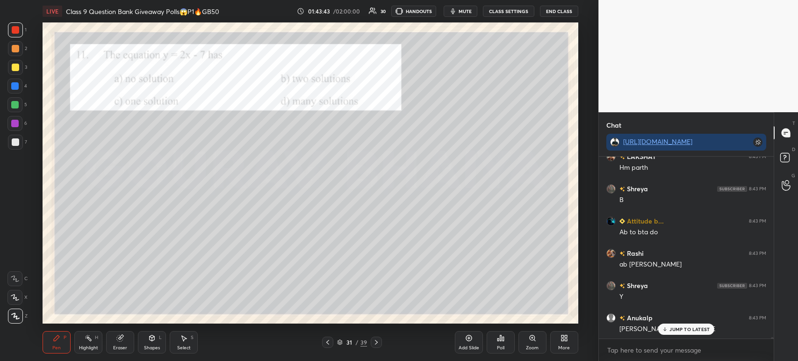
scroll to position [22129, 0]
click at [501, 352] on div "Poll" at bounding box center [501, 342] width 28 height 22
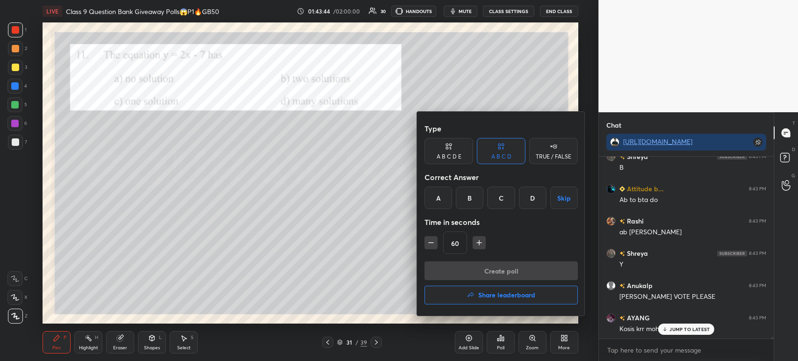
click at [527, 202] on div "D" at bounding box center [533, 198] width 28 height 22
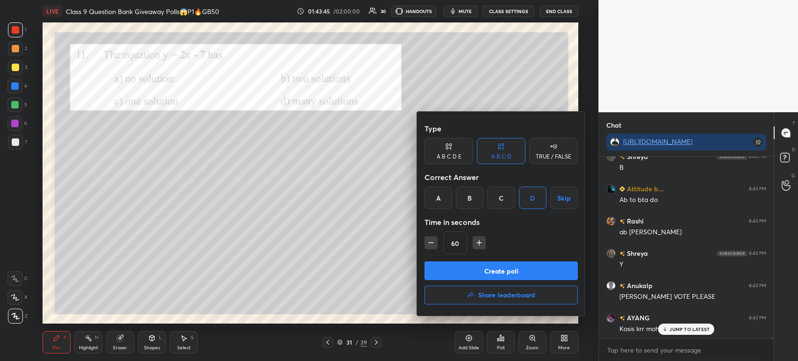
click at [482, 268] on button "Create poll" at bounding box center [501, 270] width 153 height 19
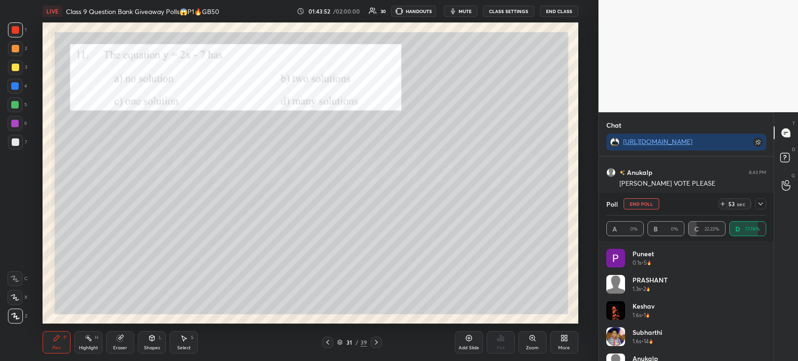
scroll to position [22274, 0]
click at [766, 210] on div "Poll End Poll 50 sec" at bounding box center [686, 204] width 160 height 22
click at [760, 208] on div at bounding box center [760, 203] width 11 height 11
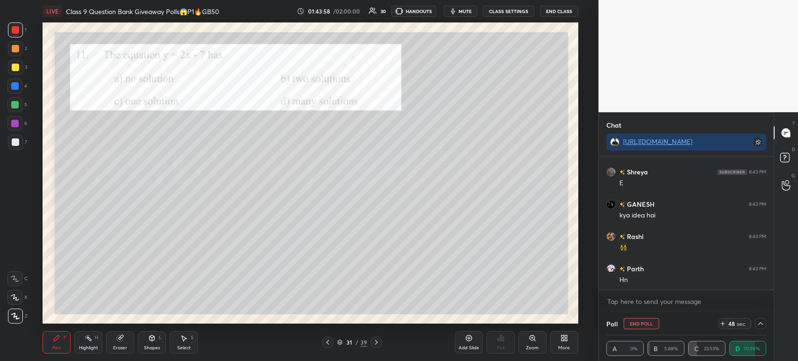
scroll to position [22339, 0]
click at [16, 70] on div at bounding box center [15, 67] width 7 height 7
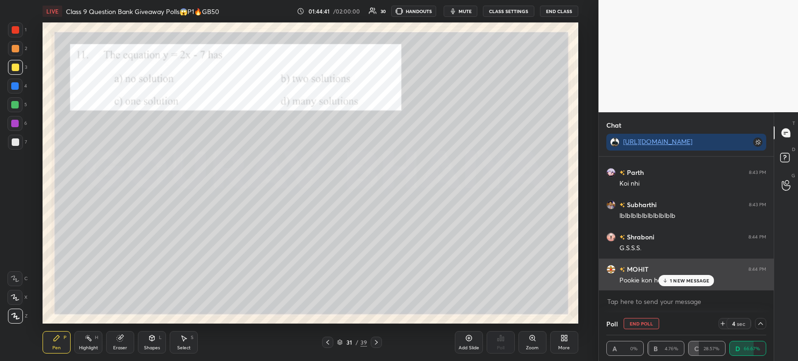
click at [676, 281] on p "1 NEW MESSAGE" at bounding box center [690, 281] width 40 height 6
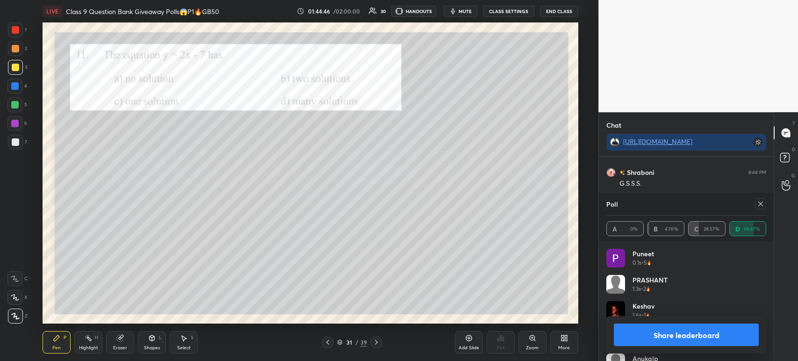
scroll to position [23033, 0]
click at [693, 337] on button "Share leaderboard" at bounding box center [686, 335] width 145 height 22
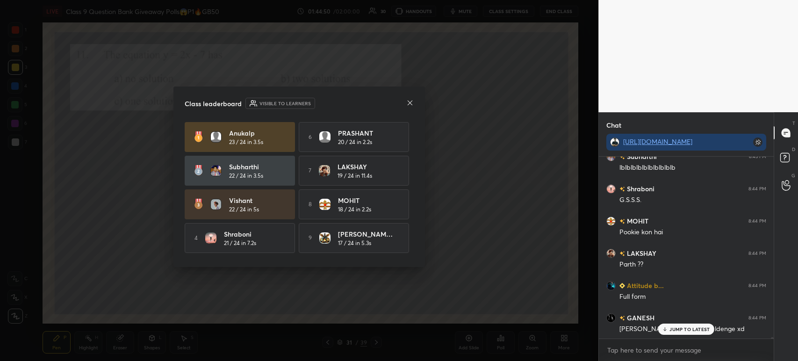
click at [413, 101] on icon at bounding box center [409, 102] width 7 height 7
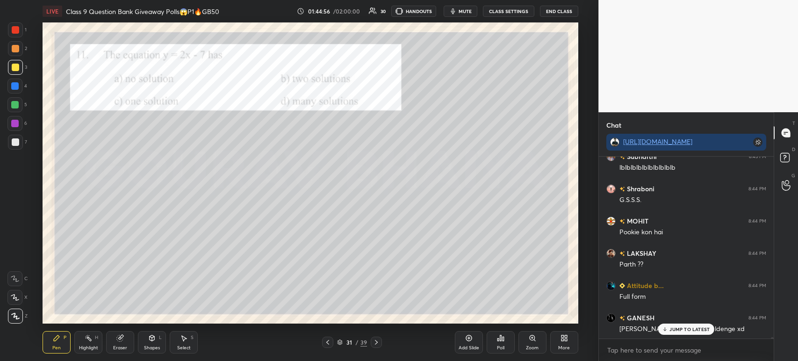
click at [18, 34] on div at bounding box center [15, 29] width 15 height 15
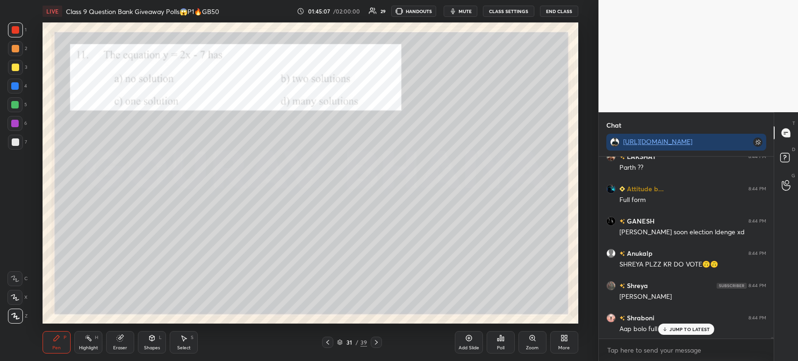
click at [374, 340] on icon at bounding box center [376, 342] width 7 height 7
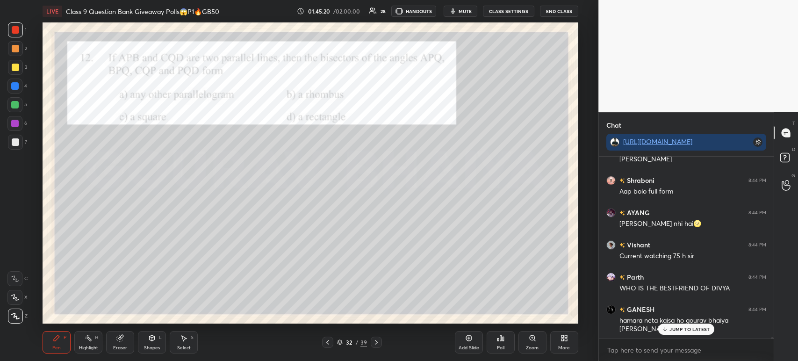
click at [16, 65] on div at bounding box center [15, 67] width 7 height 7
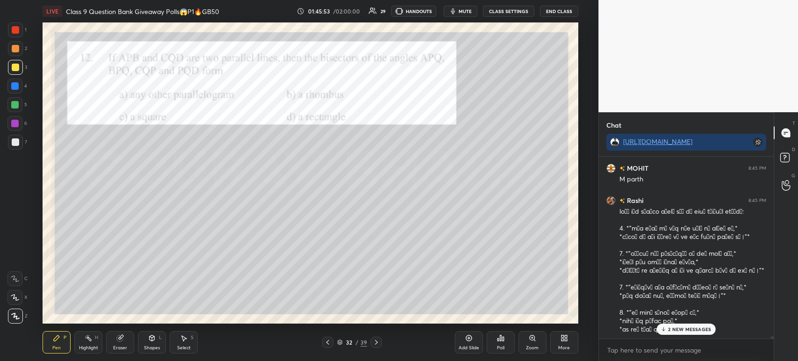
scroll to position [23800, 0]
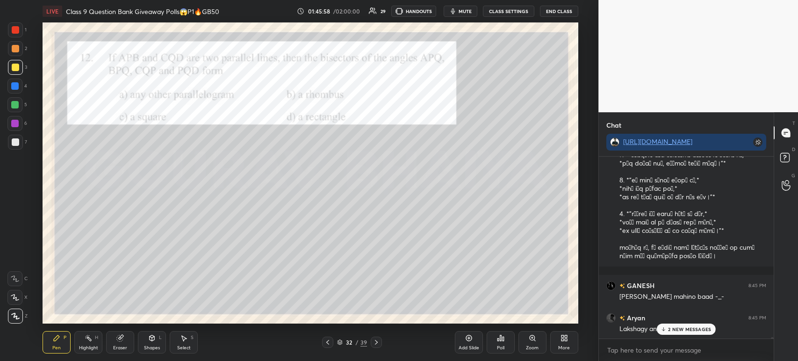
click at [18, 90] on div at bounding box center [14, 86] width 15 height 15
click at [19, 143] on div at bounding box center [15, 142] width 15 height 15
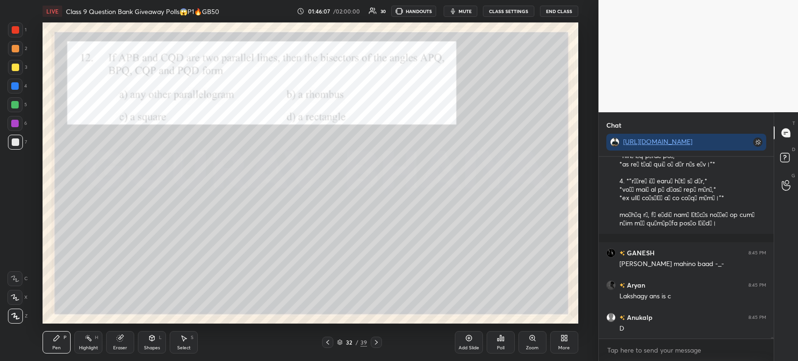
scroll to position [23897, 0]
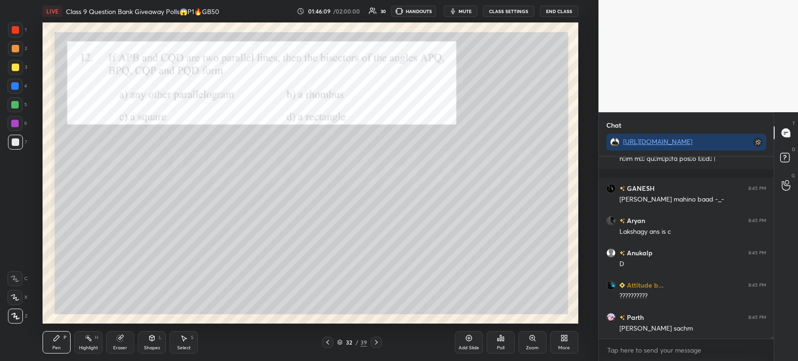
click at [499, 339] on icon at bounding box center [500, 337] width 7 height 7
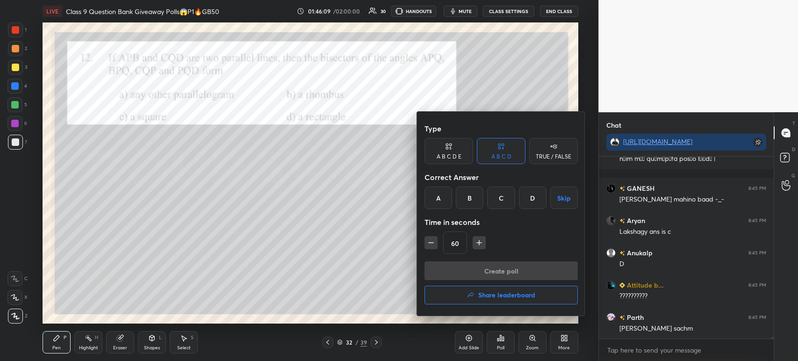
click at [526, 196] on div "D" at bounding box center [533, 198] width 28 height 22
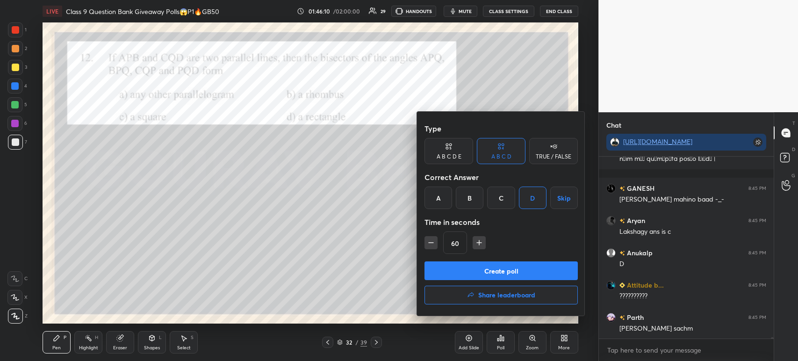
click at [479, 274] on button "Create poll" at bounding box center [501, 270] width 153 height 19
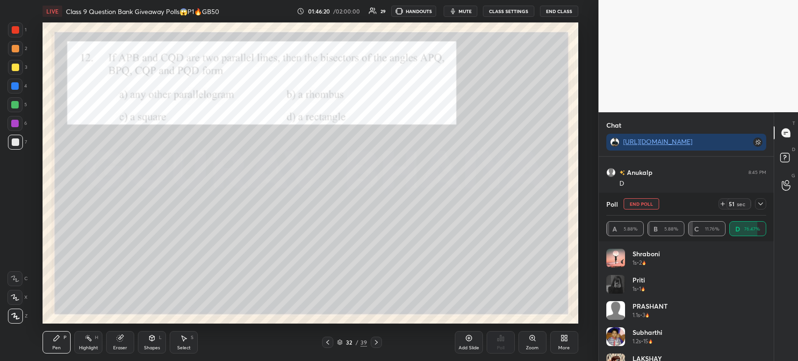
scroll to position [24010, 0]
click at [760, 209] on div at bounding box center [760, 203] width 11 height 11
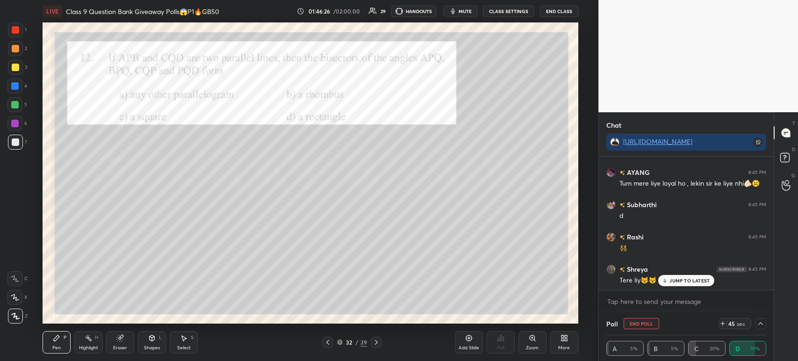
scroll to position [24106, 0]
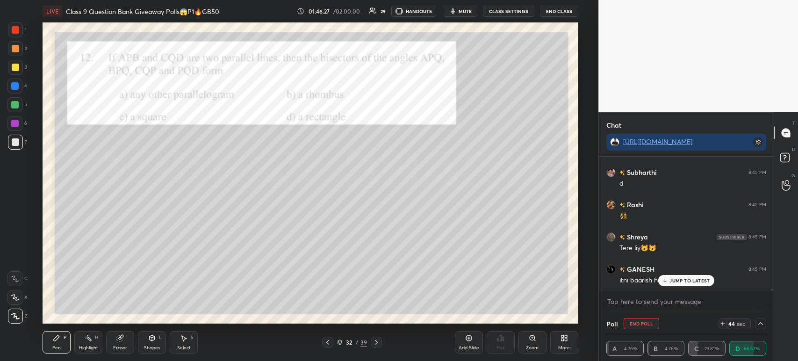
click at [17, 49] on div at bounding box center [15, 48] width 7 height 7
click at [20, 72] on div at bounding box center [15, 67] width 15 height 15
click at [21, 63] on div at bounding box center [15, 67] width 15 height 15
click at [15, 45] on div at bounding box center [15, 48] width 7 height 7
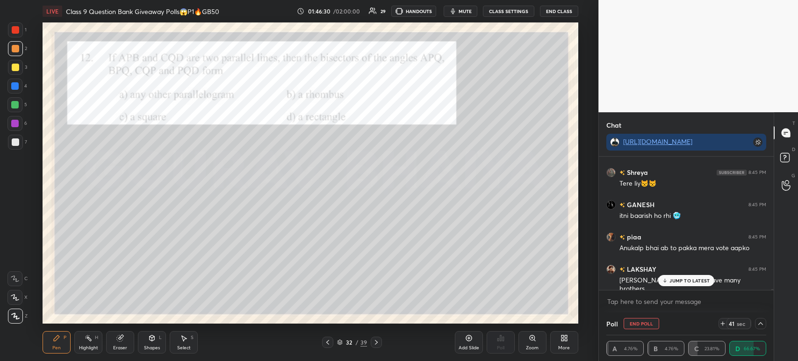
scroll to position [24204, 0]
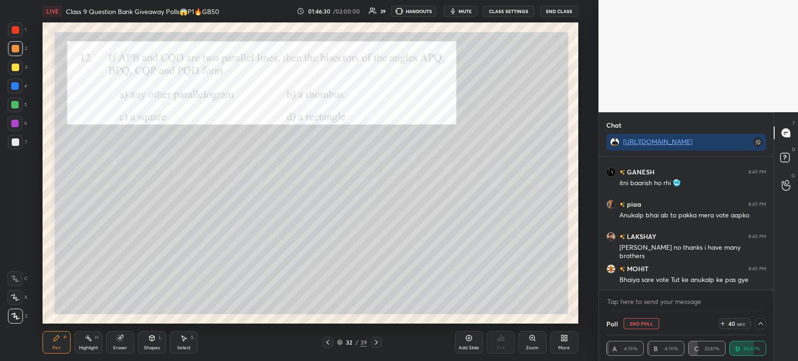
click at [15, 140] on div at bounding box center [15, 141] width 7 height 7
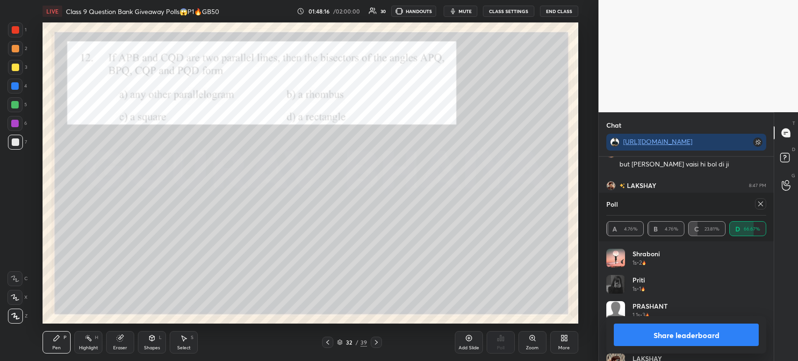
scroll to position [25537, 0]
click at [20, 66] on div at bounding box center [15, 67] width 15 height 15
click at [720, 347] on div "Share leaderboard" at bounding box center [686, 334] width 160 height 37
click at [706, 340] on button "Share leaderboard" at bounding box center [686, 335] width 145 height 22
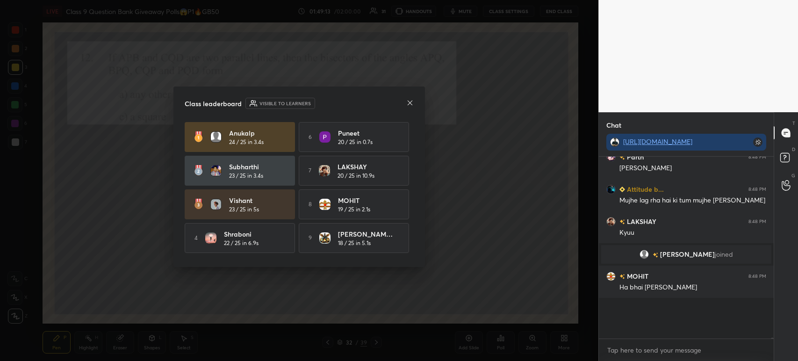
scroll to position [26205, 0]
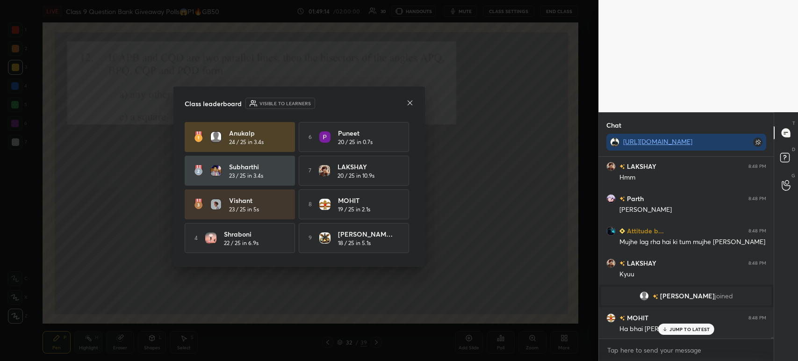
click at [411, 104] on icon at bounding box center [410, 102] width 5 height 5
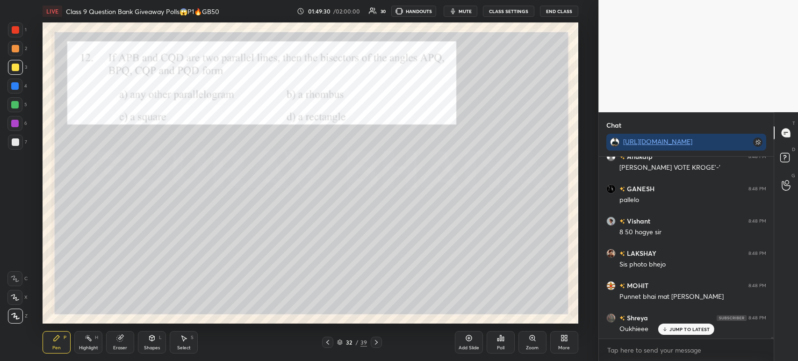
click at [20, 36] on div at bounding box center [15, 29] width 15 height 15
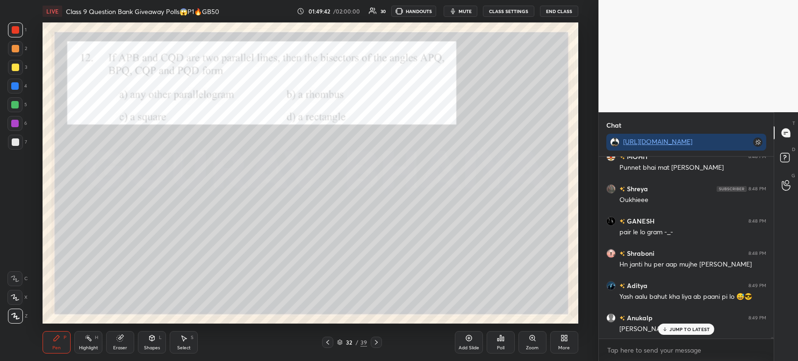
click at [21, 142] on div at bounding box center [15, 142] width 15 height 15
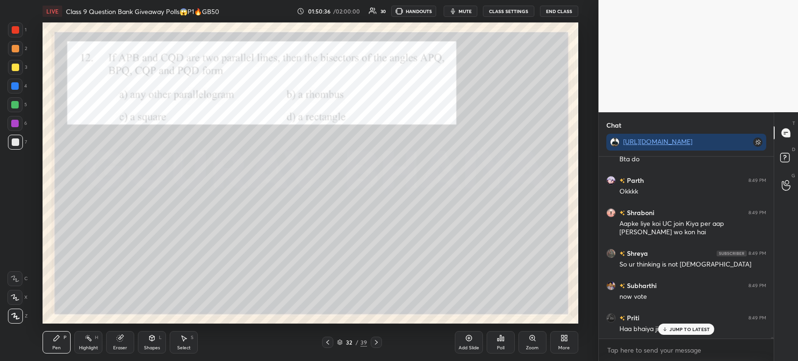
scroll to position [27357, 0]
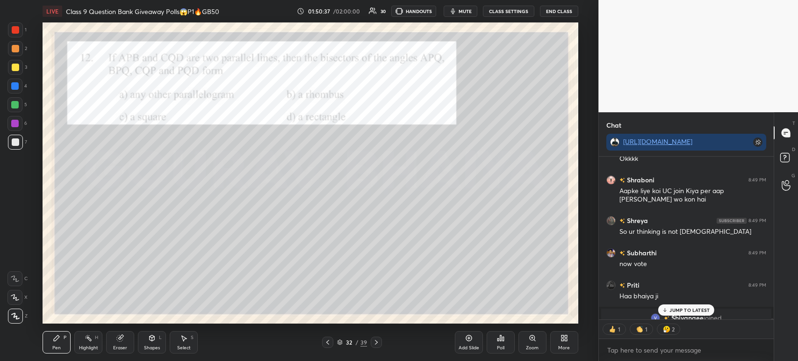
click at [19, 33] on div at bounding box center [15, 29] width 15 height 15
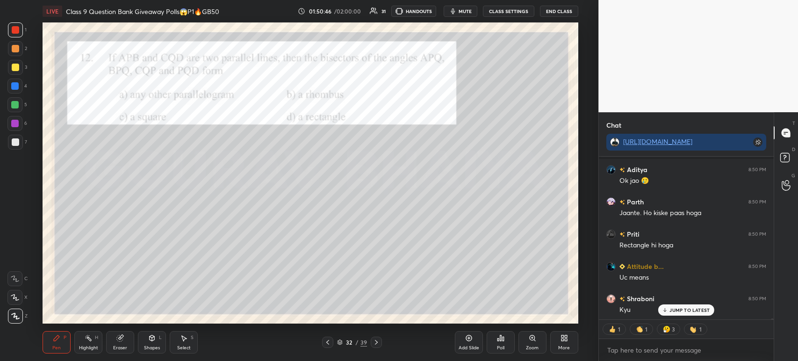
scroll to position [27592, 0]
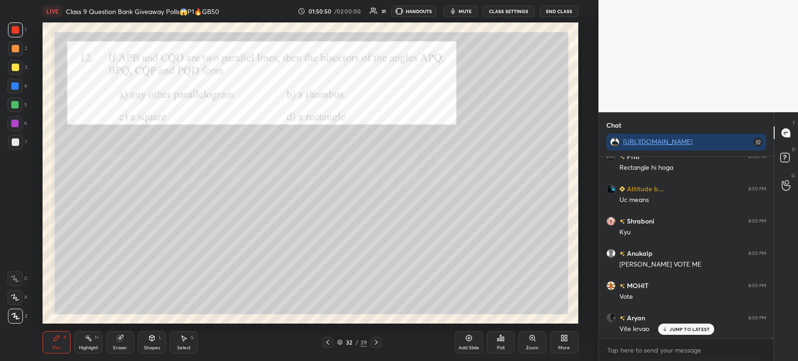
click at [380, 342] on div at bounding box center [376, 342] width 11 height 11
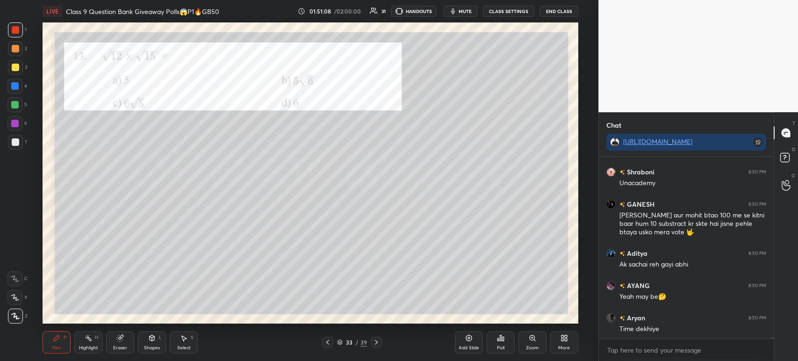
click at [501, 342] on div "Poll" at bounding box center [501, 342] width 28 height 22
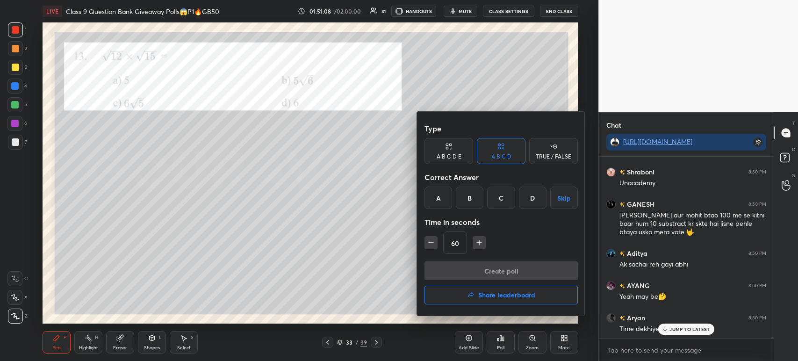
click at [502, 215] on div "Time in seconds" at bounding box center [501, 222] width 153 height 19
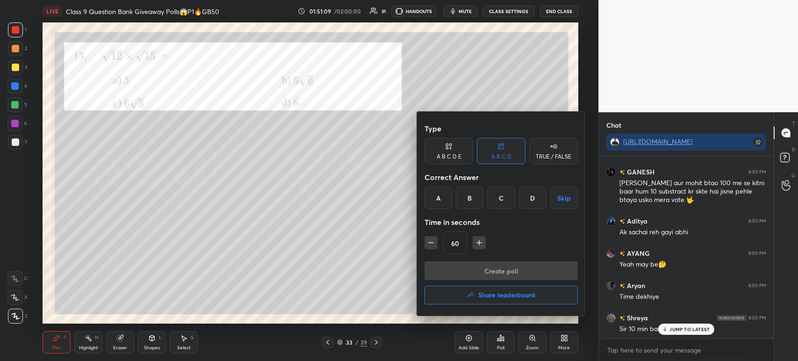
click at [500, 202] on div "C" at bounding box center [501, 198] width 28 height 22
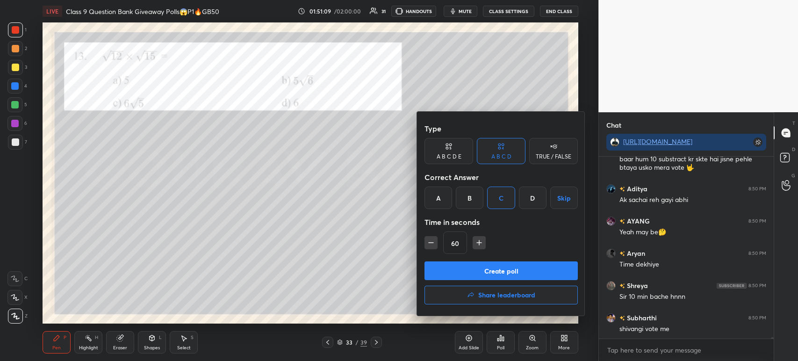
click at [430, 240] on icon "button" at bounding box center [430, 242] width 9 height 9
type input "30"
click at [460, 267] on button "Create poll" at bounding box center [501, 270] width 153 height 19
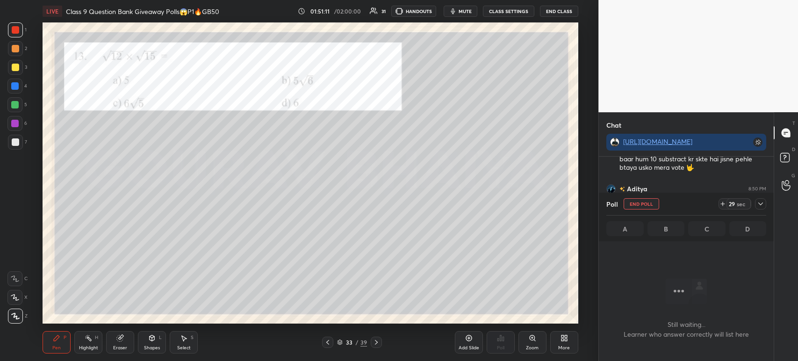
click at [765, 202] on div at bounding box center [760, 203] width 11 height 11
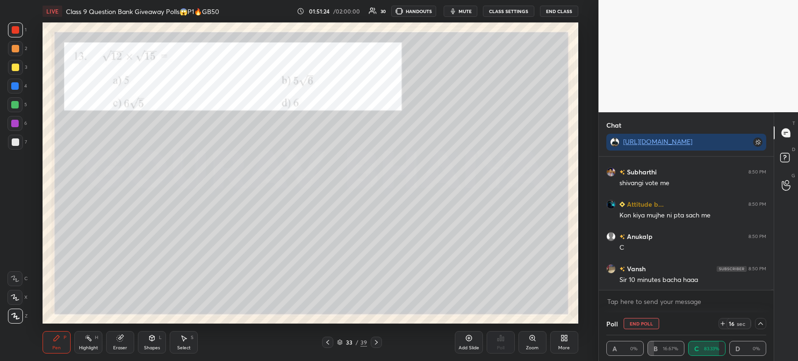
click at [20, 145] on div at bounding box center [15, 142] width 15 height 15
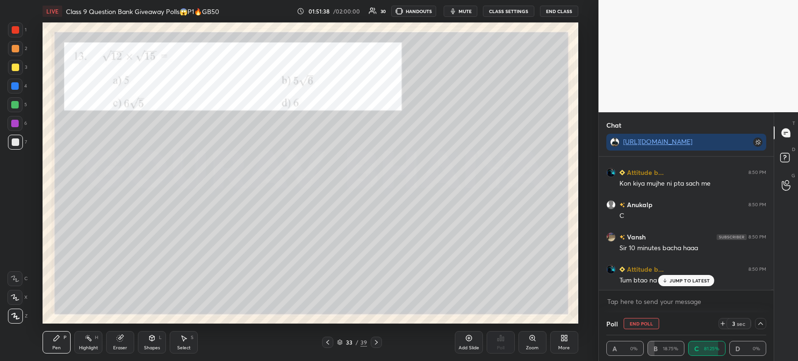
click at [760, 326] on icon at bounding box center [760, 323] width 7 height 7
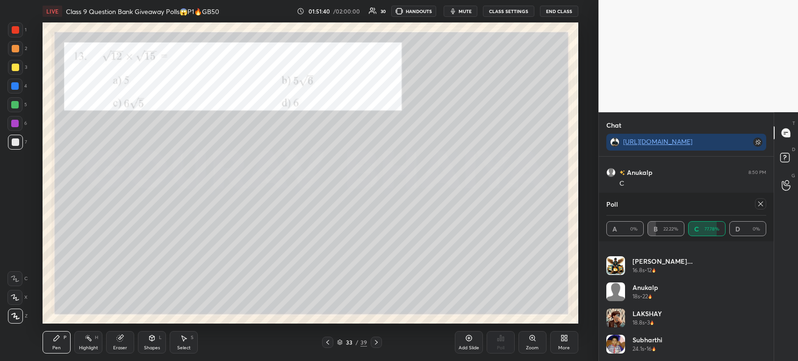
click at [763, 204] on icon at bounding box center [760, 203] width 7 height 7
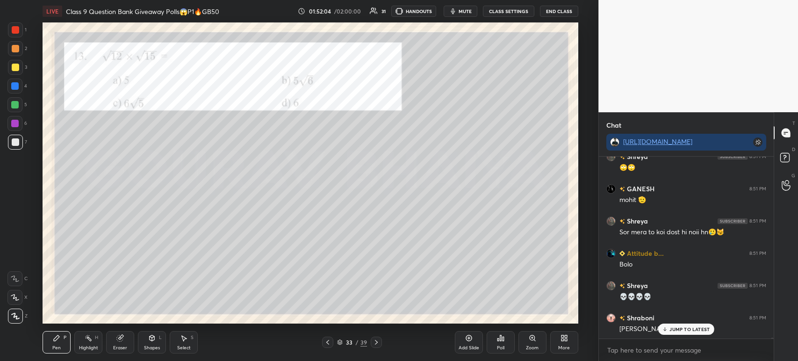
click at [15, 67] on div at bounding box center [15, 67] width 7 height 7
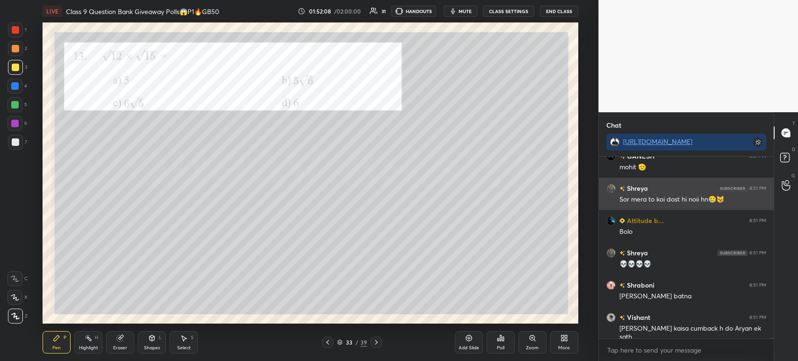
click at [653, 190] on div "Shreya 8:51 PM" at bounding box center [686, 188] width 160 height 10
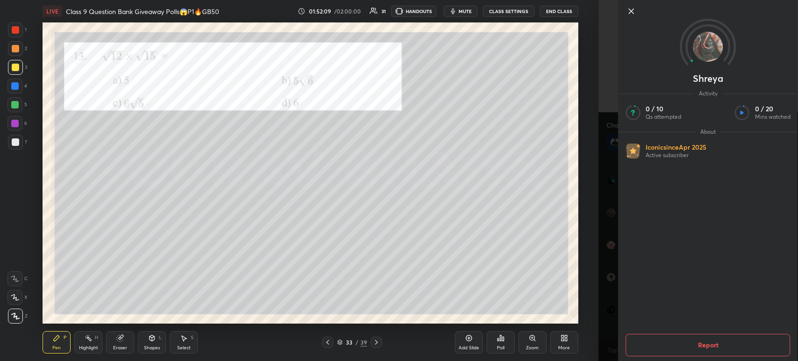
click at [632, 14] on icon at bounding box center [631, 11] width 11 height 11
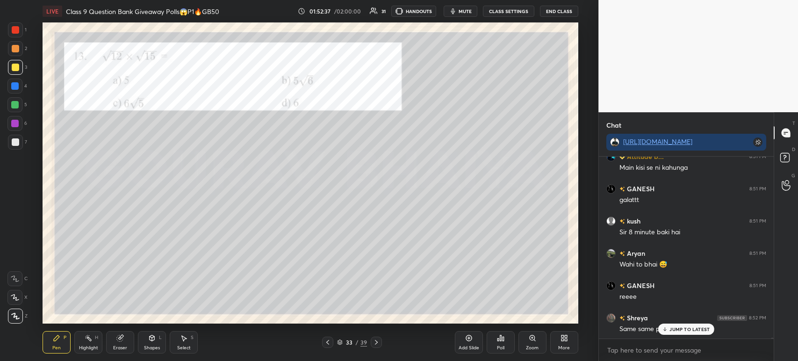
click at [19, 141] on div at bounding box center [15, 142] width 15 height 15
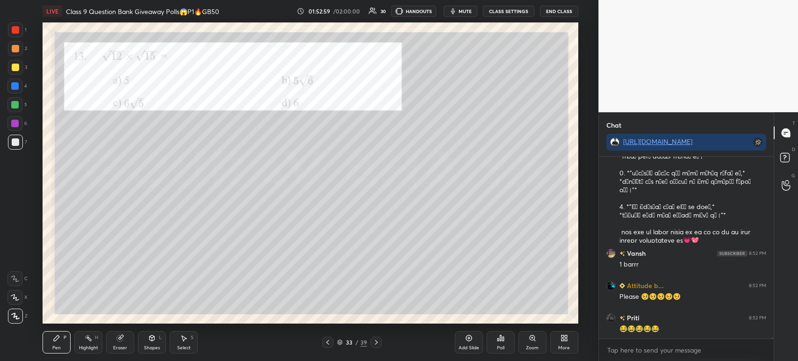
scroll to position [29827, 0]
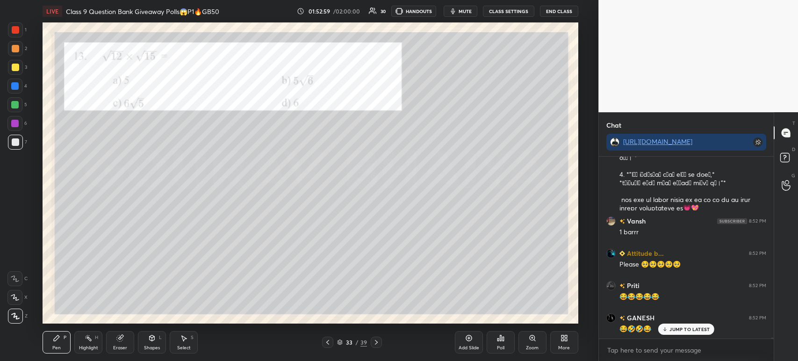
click at [96, 341] on div "Highlight H" at bounding box center [88, 342] width 28 height 22
click at [118, 342] on div "Eraser" at bounding box center [120, 342] width 28 height 22
click at [9, 316] on span "Erase all" at bounding box center [15, 316] width 14 height 7
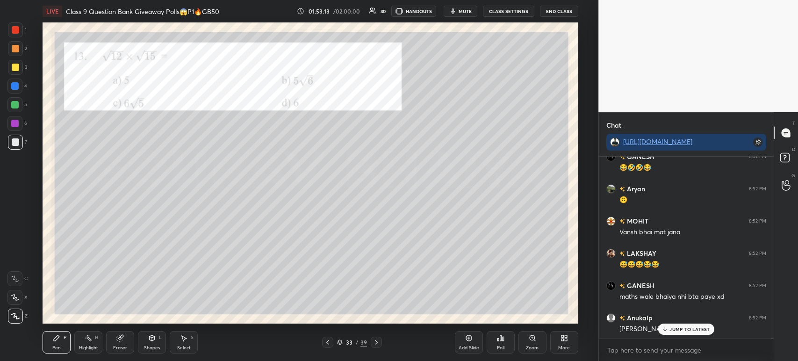
scroll to position [30021, 0]
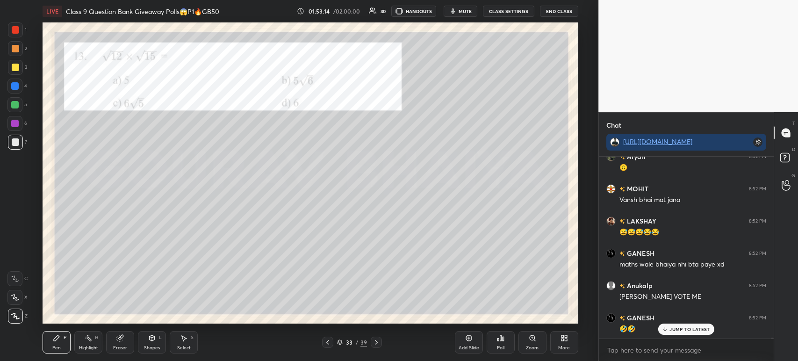
click at [14, 68] on div at bounding box center [15, 67] width 7 height 7
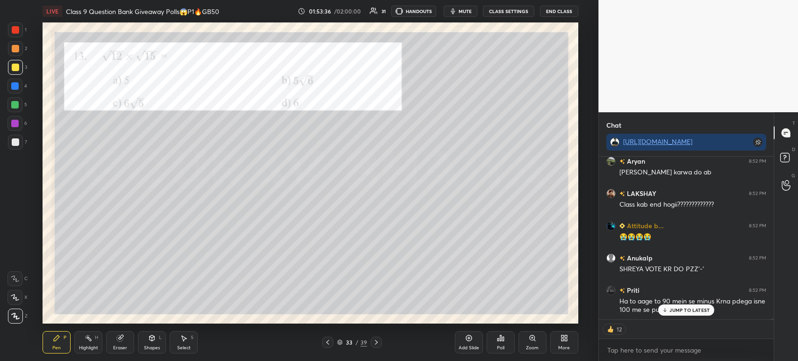
scroll to position [30444, 0]
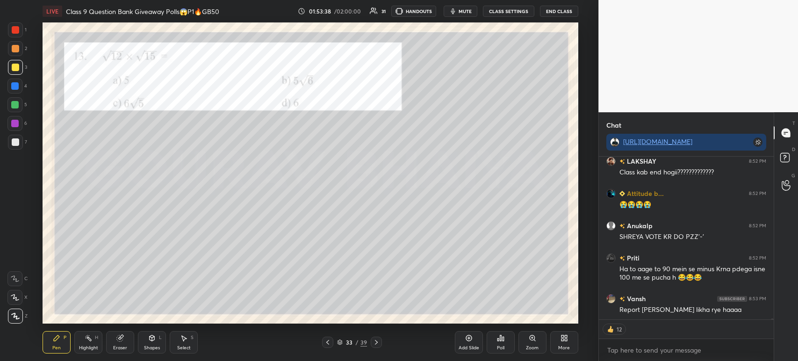
click at [16, 37] on div at bounding box center [15, 29] width 15 height 15
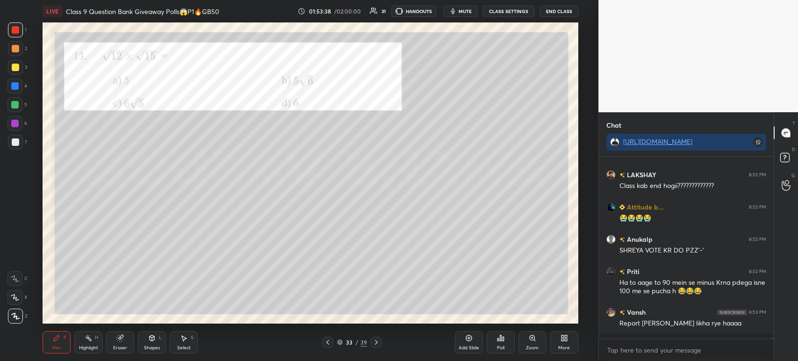
scroll to position [30425, 0]
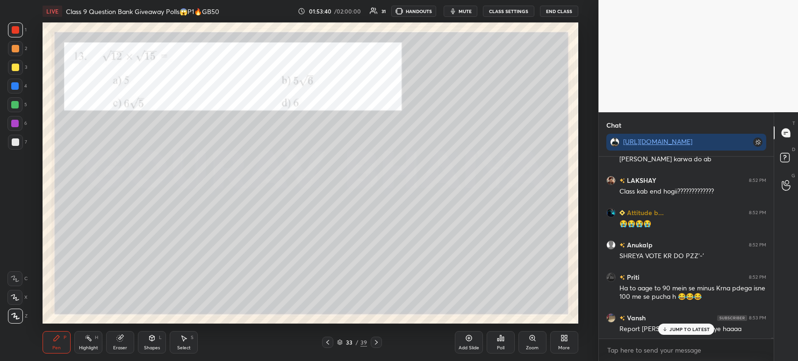
click at [375, 343] on icon at bounding box center [376, 342] width 7 height 7
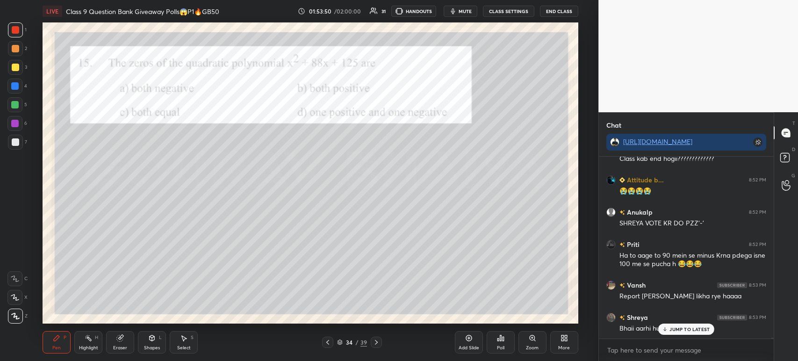
scroll to position [30542, 0]
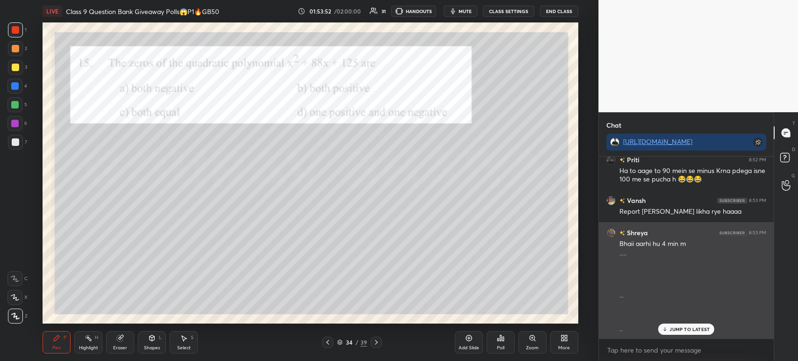
click at [665, 329] on icon at bounding box center [665, 329] width 6 height 6
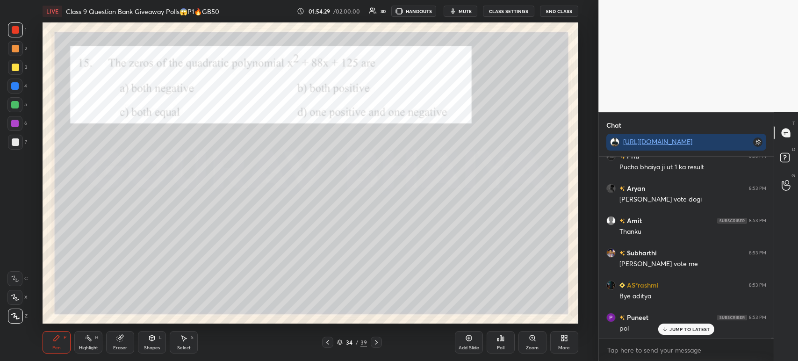
scroll to position [31100, 0]
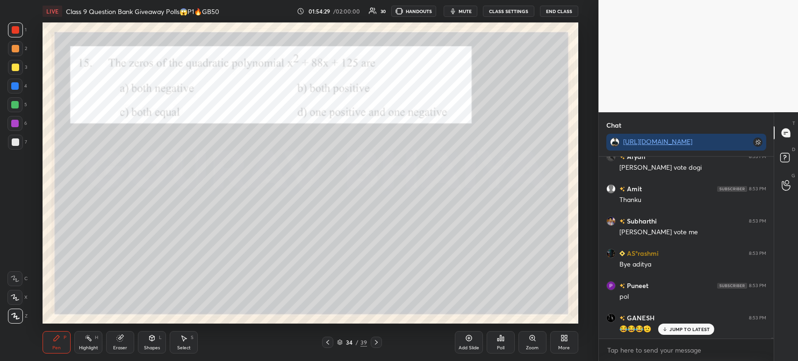
click at [507, 344] on div "Poll" at bounding box center [501, 342] width 28 height 22
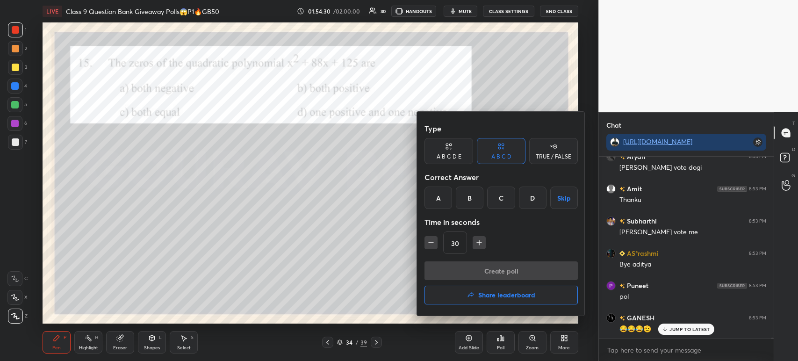
click at [441, 195] on div "A" at bounding box center [439, 198] width 28 height 22
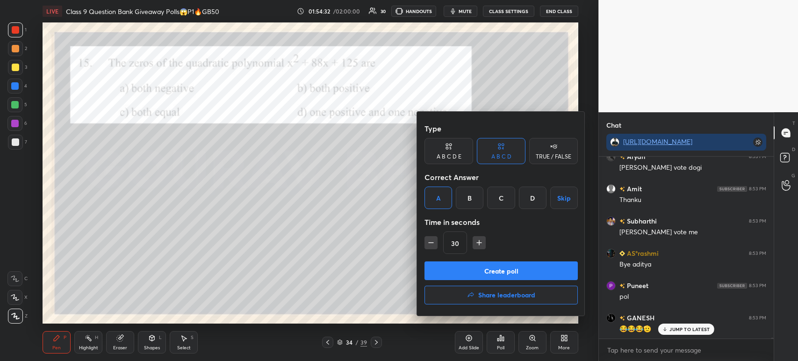
click at [479, 245] on icon "button" at bounding box center [479, 242] width 0 height 5
type input "45"
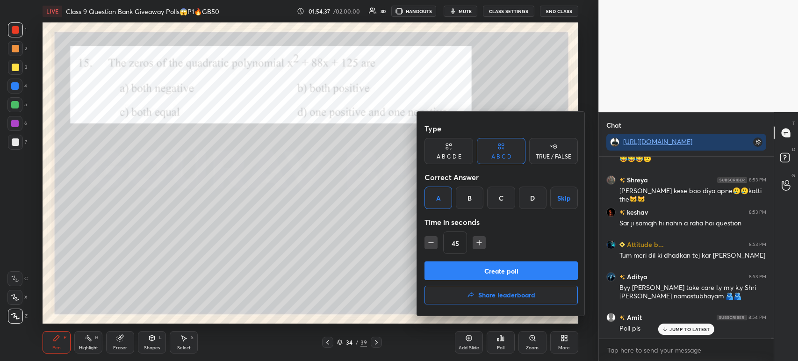
scroll to position [31302, 0]
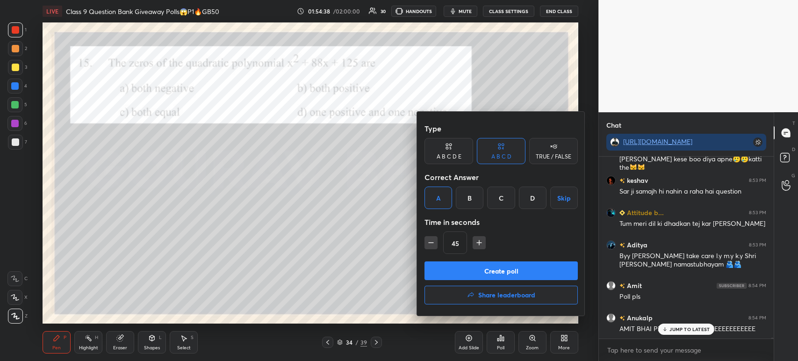
click at [498, 273] on button "Create poll" at bounding box center [501, 270] width 153 height 19
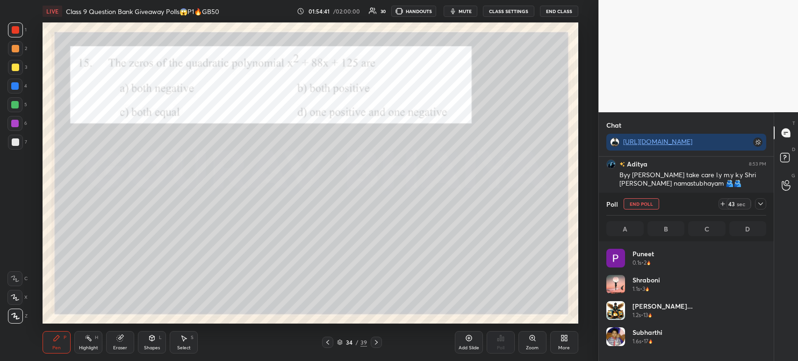
scroll to position [109, 157]
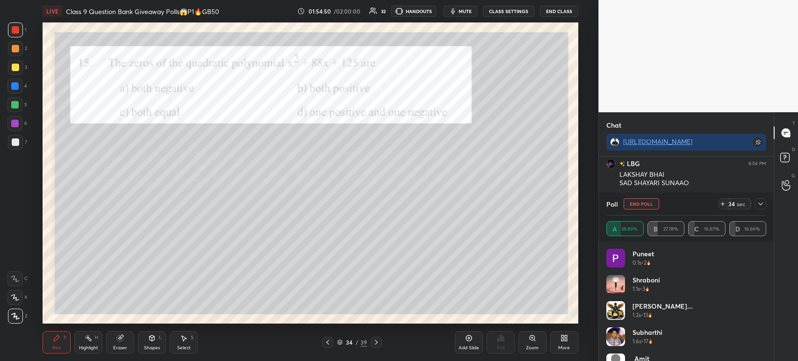
click at [763, 210] on div "Poll End Poll 34 sec" at bounding box center [686, 204] width 160 height 22
click at [762, 205] on icon at bounding box center [760, 203] width 7 height 7
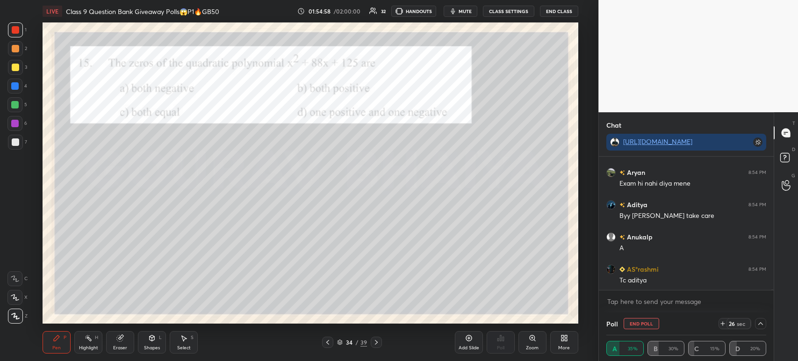
click at [20, 70] on div at bounding box center [15, 67] width 15 height 15
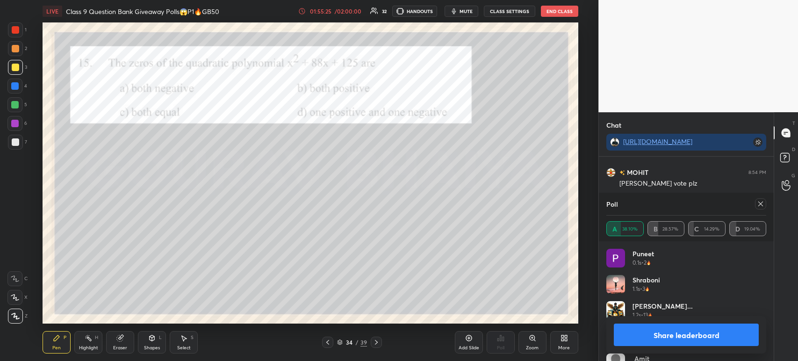
click at [652, 334] on button "Share leaderboard" at bounding box center [686, 335] width 145 height 22
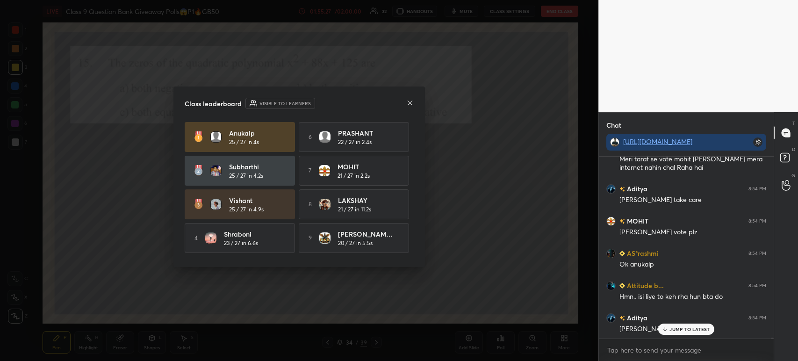
click at [412, 103] on icon at bounding box center [409, 102] width 7 height 7
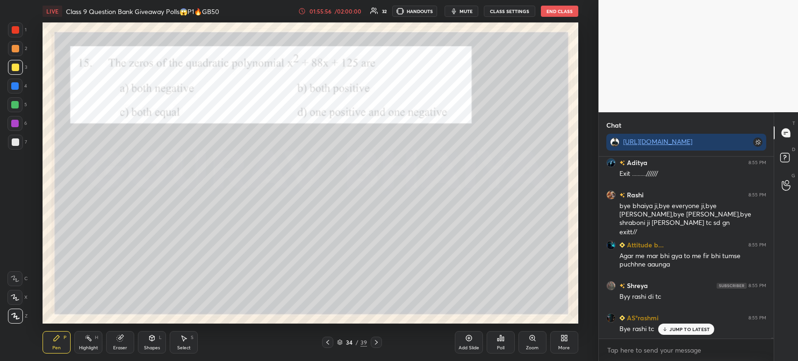
click at [14, 137] on div at bounding box center [15, 142] width 15 height 15
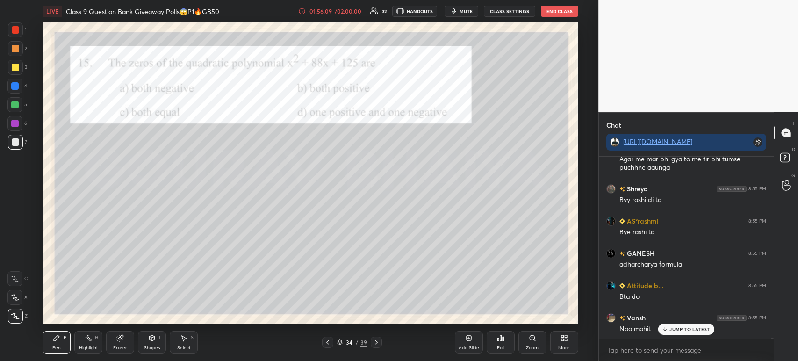
click at [122, 338] on icon at bounding box center [121, 337] width 5 height 5
click at [14, 314] on span "Erase all" at bounding box center [15, 316] width 14 height 7
click at [56, 334] on icon at bounding box center [56, 337] width 7 height 7
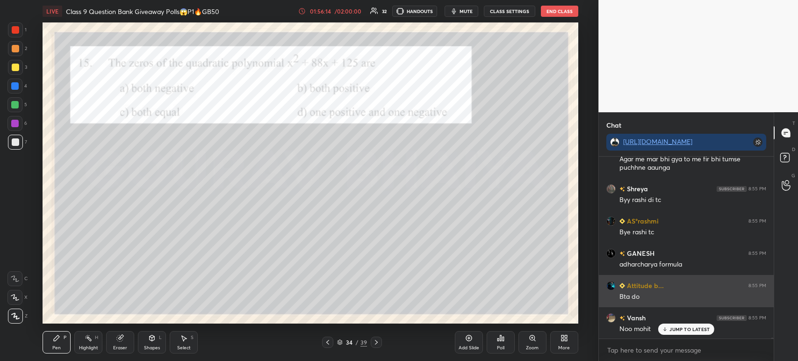
click at [632, 300] on div "Bta do" at bounding box center [693, 296] width 147 height 9
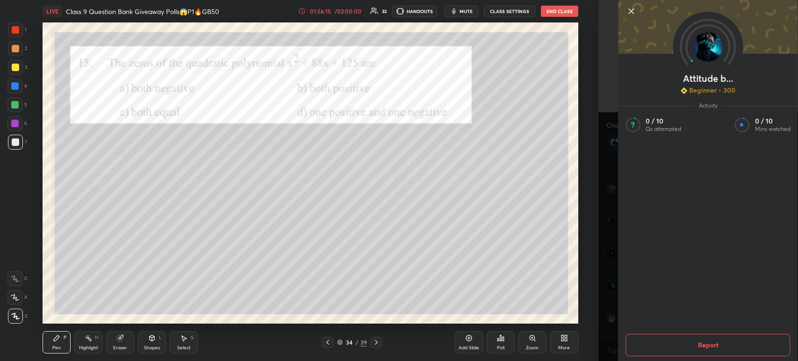
click at [629, 10] on icon at bounding box center [631, 11] width 5 height 5
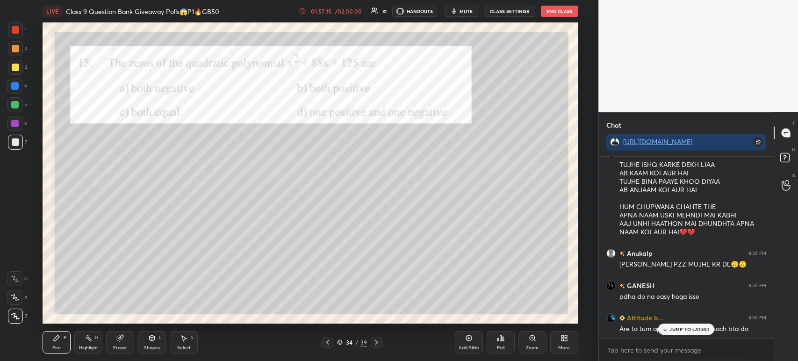
scroll to position [33311, 0]
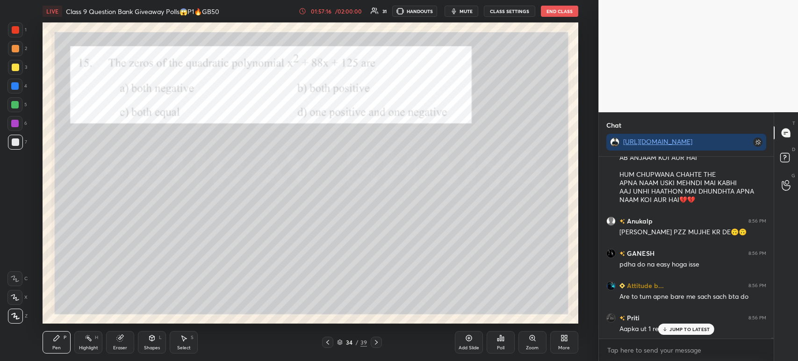
click at [331, 344] on icon at bounding box center [327, 342] width 7 height 7
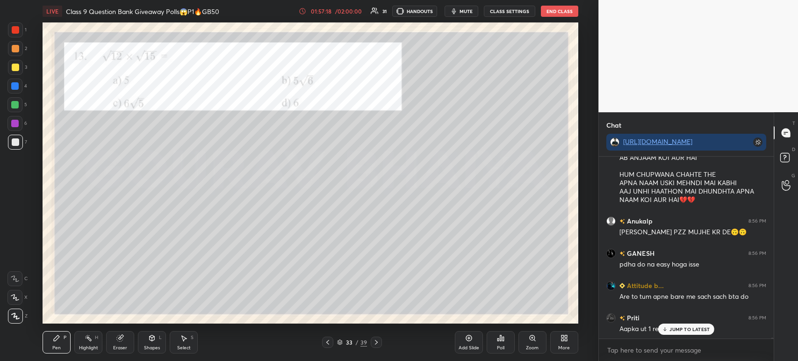
click at [331, 344] on div at bounding box center [327, 342] width 11 height 11
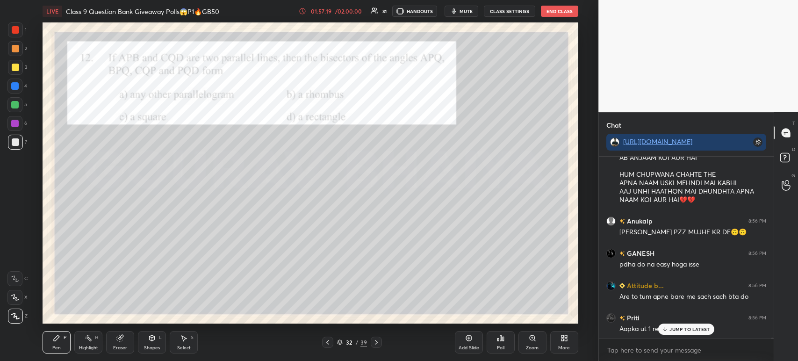
click at [376, 341] on icon at bounding box center [376, 342] width 7 height 7
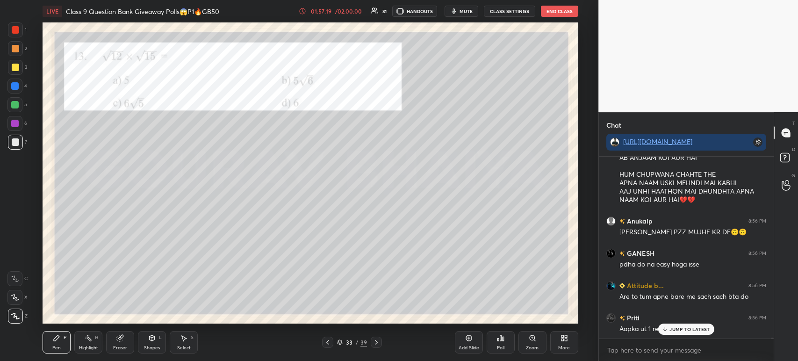
click at [380, 342] on div at bounding box center [376, 342] width 11 height 11
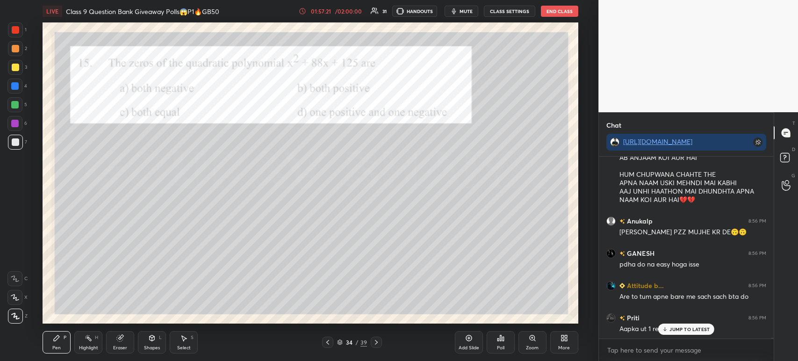
click at [501, 342] on icon at bounding box center [500, 337] width 7 height 7
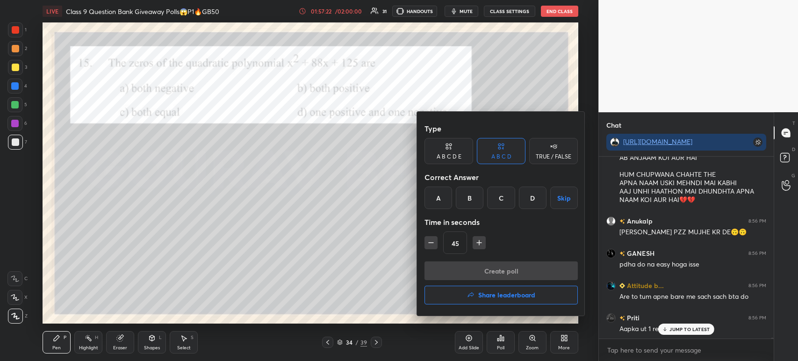
click at [479, 297] on h4 "Share leaderboard" at bounding box center [506, 295] width 57 height 7
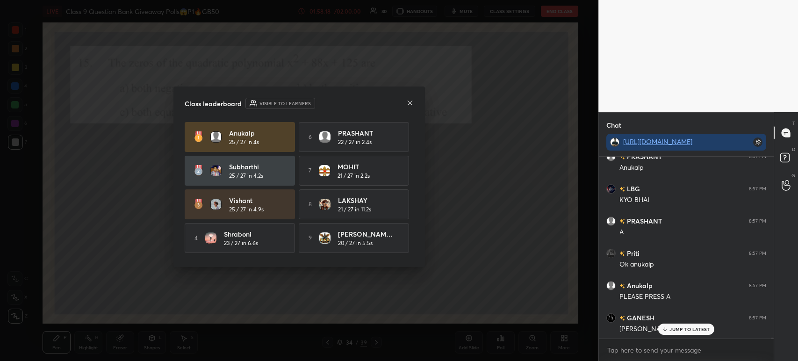
scroll to position [33942, 0]
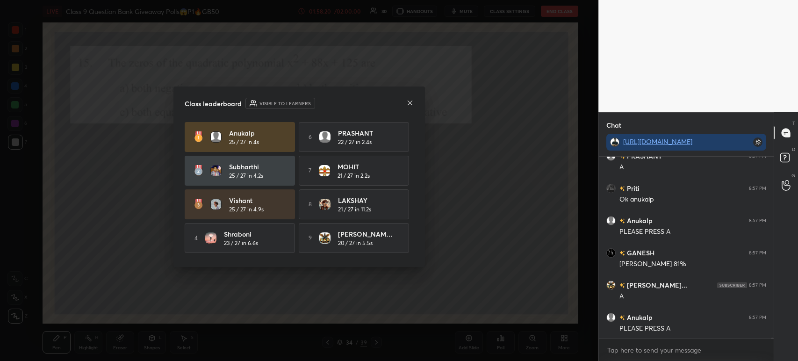
click at [412, 100] on icon at bounding box center [409, 102] width 7 height 7
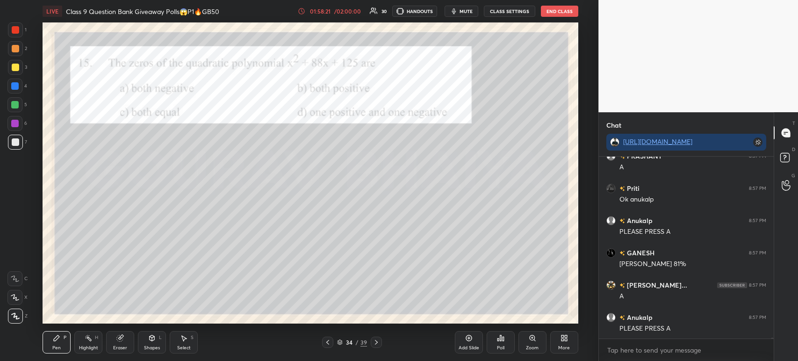
click at [499, 350] on div "Poll" at bounding box center [500, 348] width 7 height 5
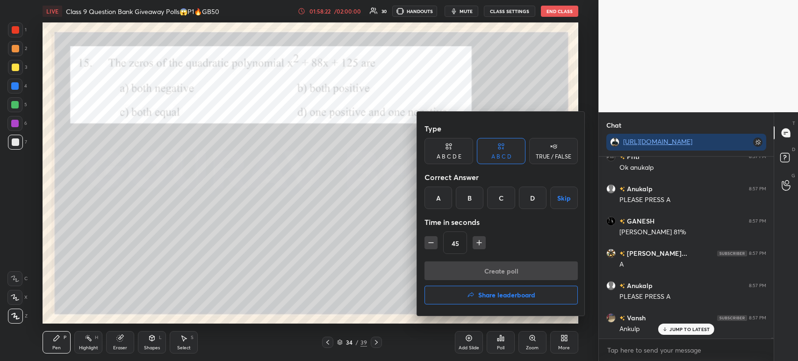
click at [426, 243] on button "button" at bounding box center [431, 242] width 13 height 13
type input "30"
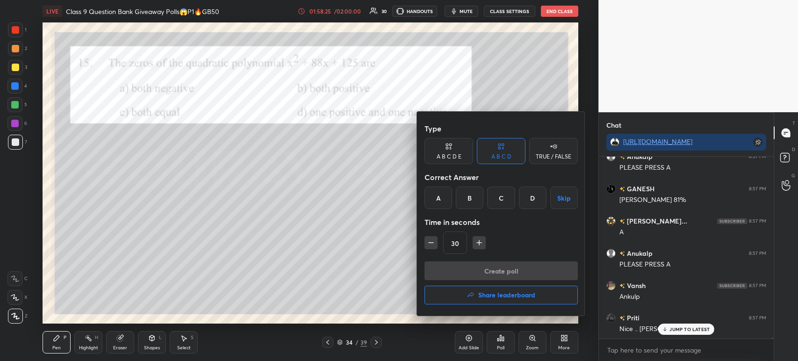
click at [561, 197] on button "Skip" at bounding box center [564, 198] width 28 height 22
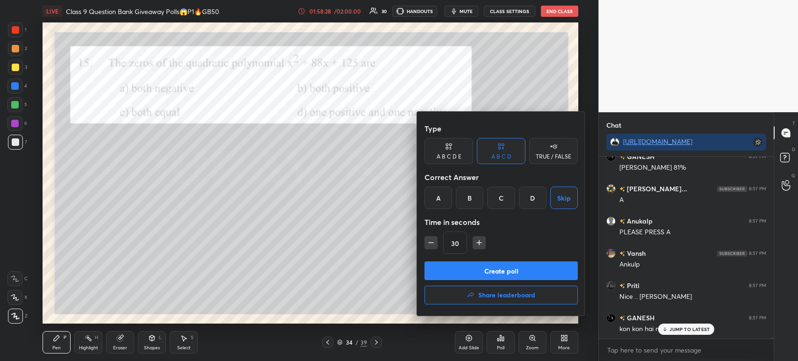
click at [495, 274] on button "Create poll" at bounding box center [501, 270] width 153 height 19
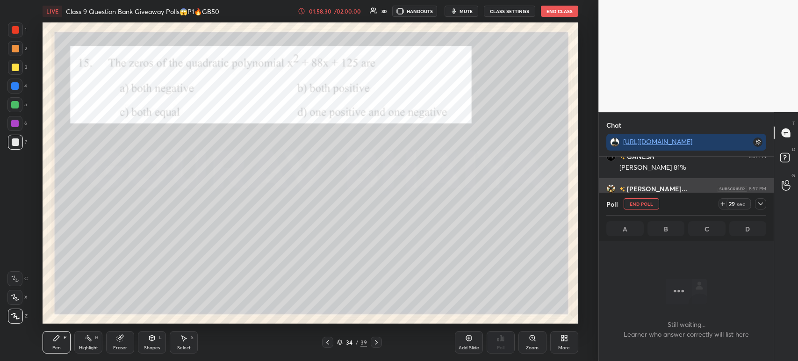
click at [765, 209] on div at bounding box center [760, 203] width 11 height 11
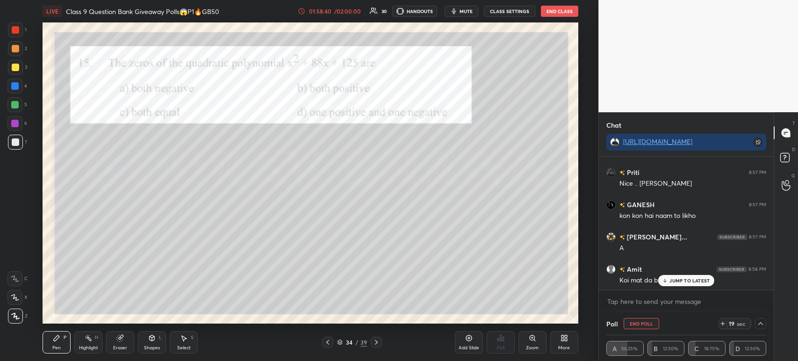
click at [756, 325] on div at bounding box center [760, 323] width 11 height 11
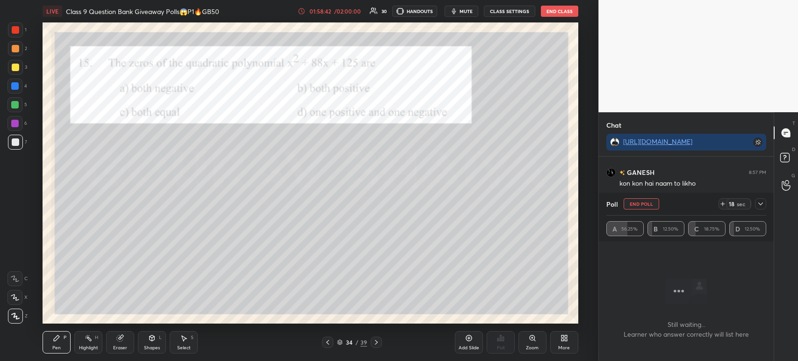
click at [765, 207] on div at bounding box center [760, 203] width 11 height 11
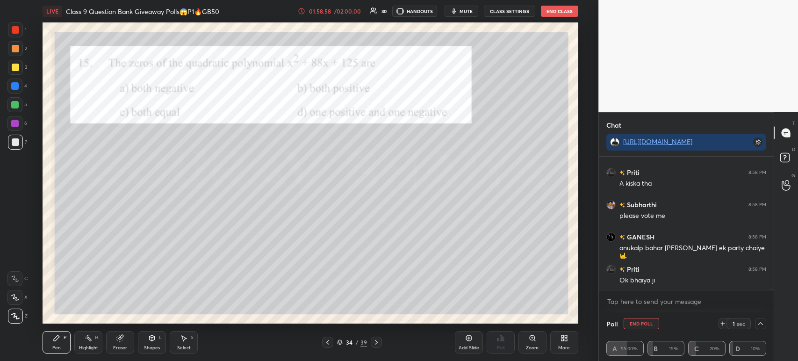
scroll to position [34346, 0]
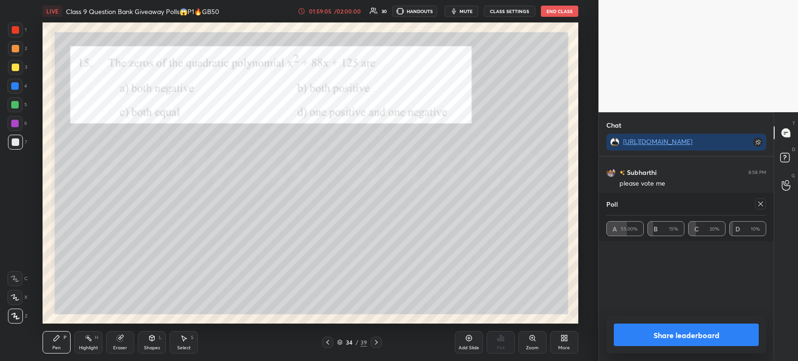
click at [651, 332] on button "Share leaderboard" at bounding box center [686, 335] width 145 height 22
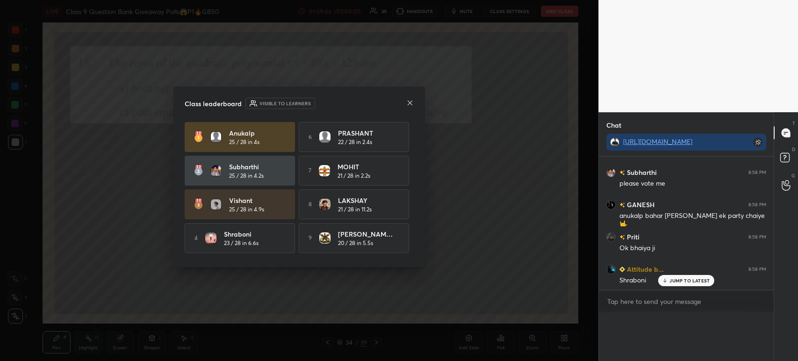
scroll to position [150, 172]
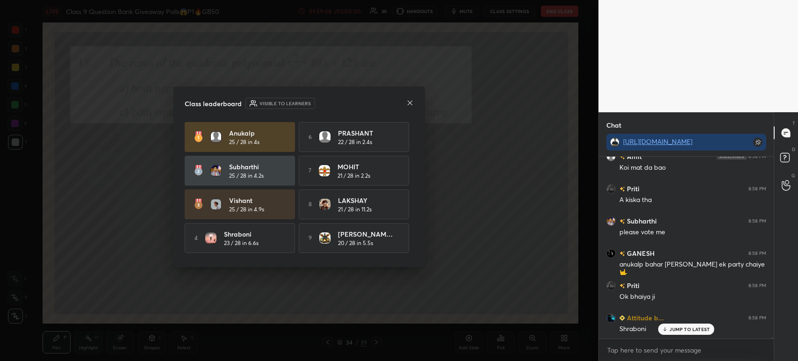
click at [411, 102] on icon at bounding box center [410, 102] width 5 height 5
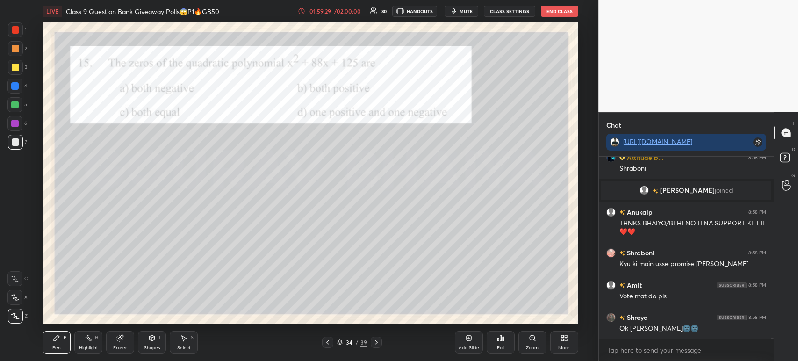
click at [499, 342] on div "Poll" at bounding box center [501, 342] width 28 height 22
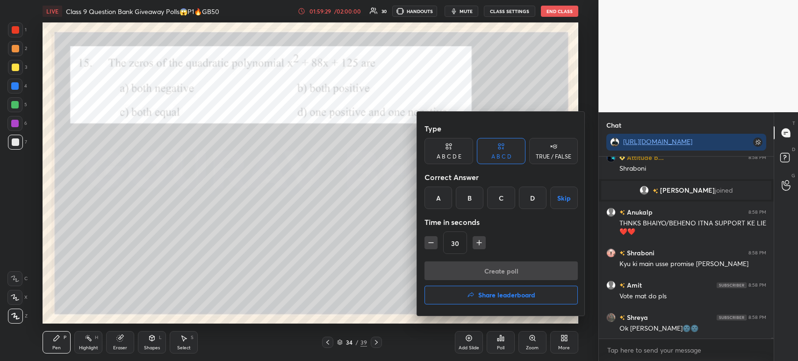
click at [478, 296] on h4 "Share leaderboard" at bounding box center [506, 295] width 57 height 7
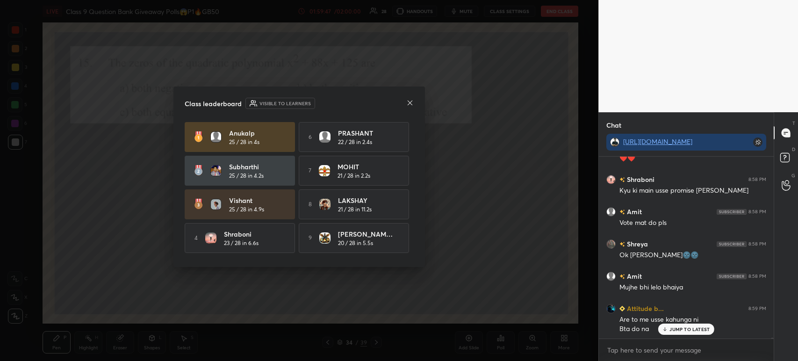
scroll to position [34563, 0]
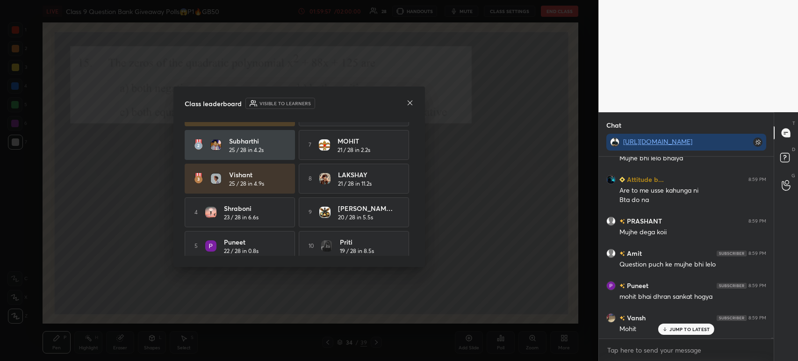
click at [409, 104] on icon at bounding box center [410, 102] width 5 height 5
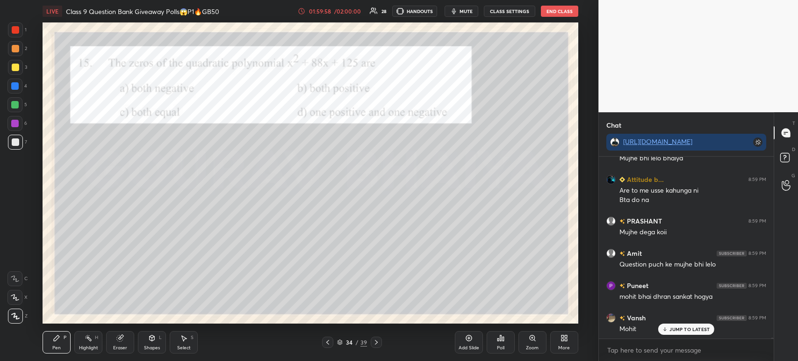
click at [499, 338] on icon at bounding box center [500, 337] width 7 height 7
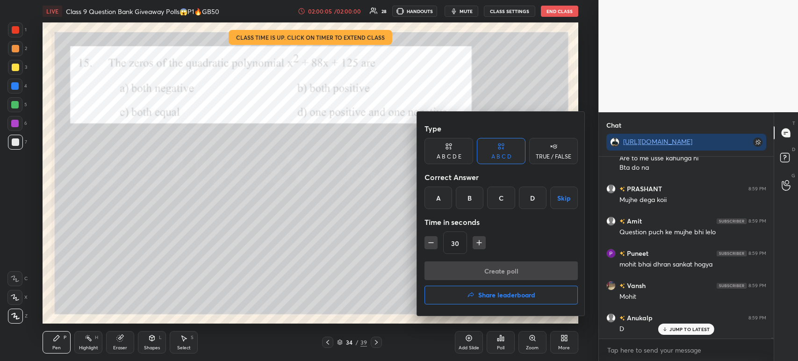
click at [490, 296] on h4 "Share leaderboard" at bounding box center [506, 295] width 57 height 7
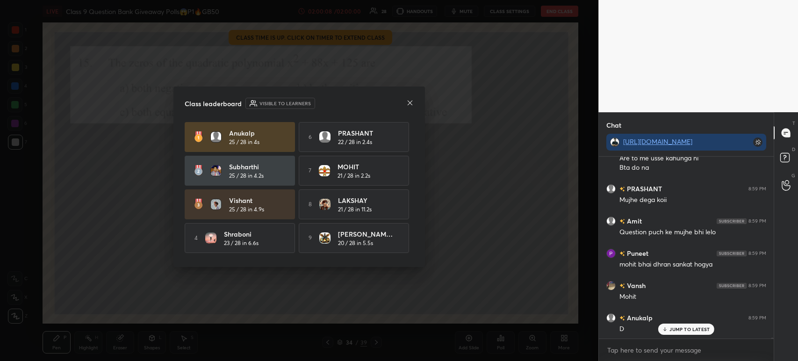
click at [407, 103] on icon at bounding box center [409, 102] width 7 height 7
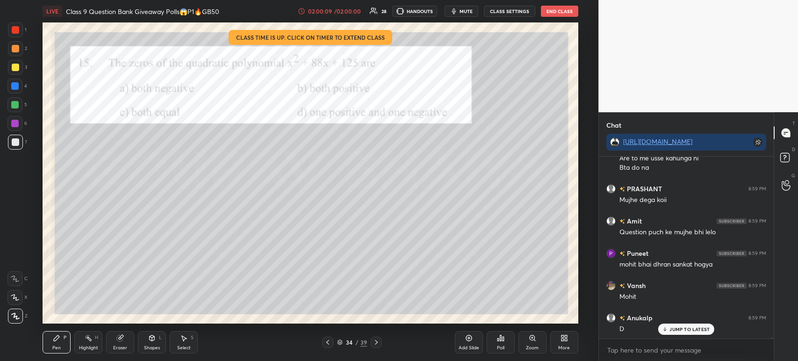
click at [503, 344] on div "Poll" at bounding box center [501, 342] width 28 height 22
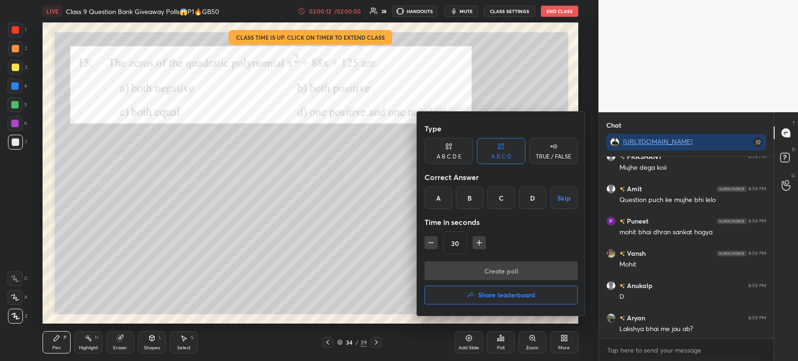
scroll to position [34757, 0]
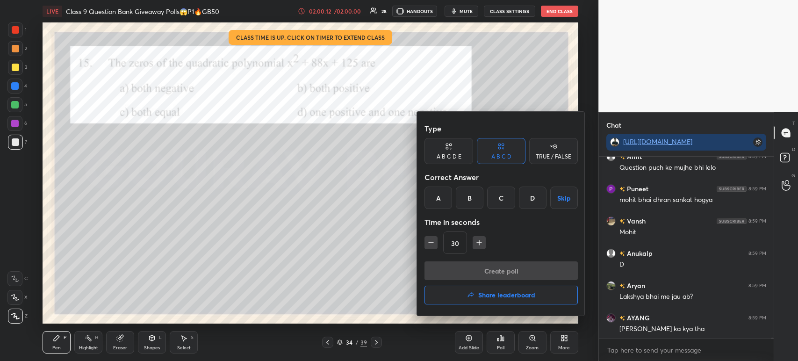
click at [559, 195] on button "Skip" at bounding box center [564, 198] width 28 height 22
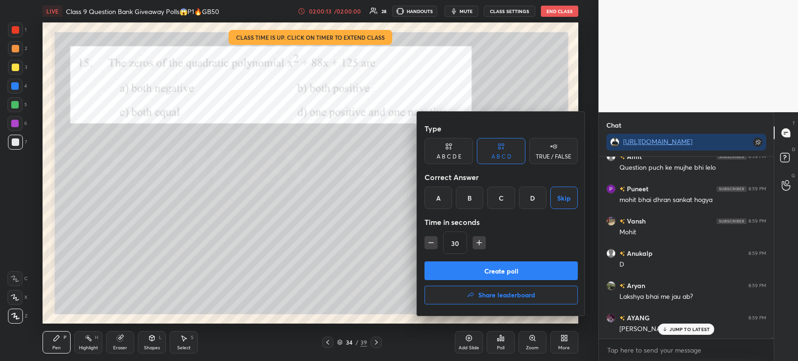
click at [506, 270] on button "Create poll" at bounding box center [501, 270] width 153 height 19
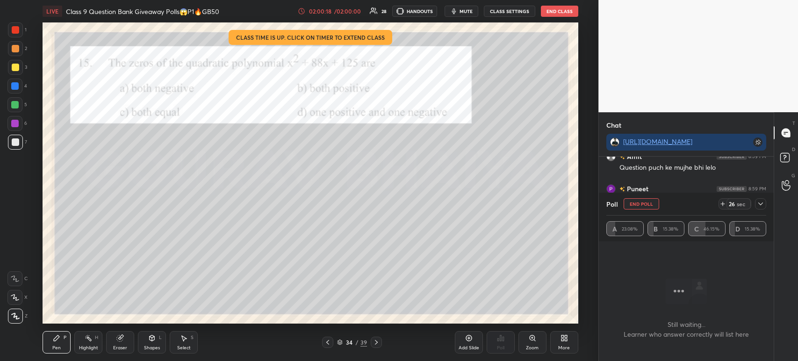
scroll to position [34838, 0]
click at [761, 204] on icon at bounding box center [760, 203] width 7 height 7
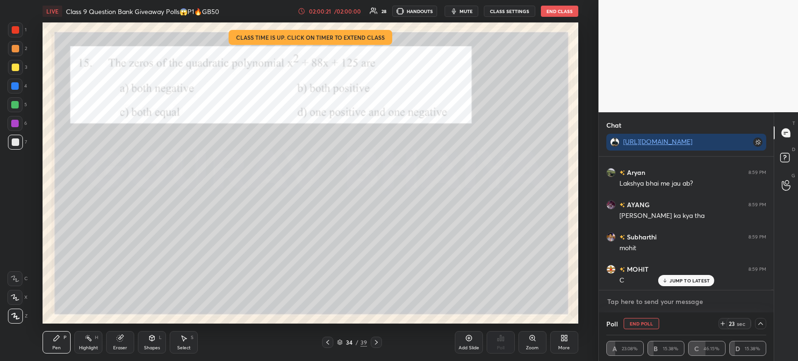
click at [674, 300] on textarea at bounding box center [686, 301] width 160 height 15
paste textarea "[URL][DOMAIN_NAME]"
type textarea "[URL][DOMAIN_NAME]"
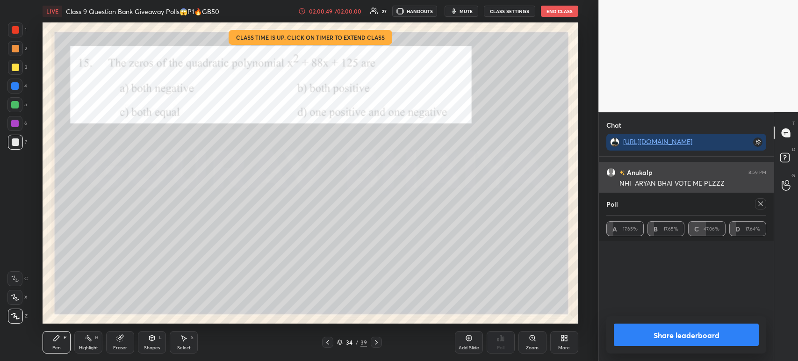
scroll to position [35286, 0]
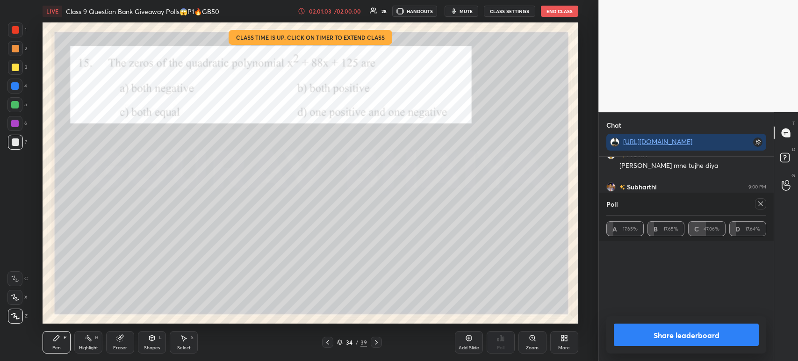
click at [635, 336] on button "Share leaderboard" at bounding box center [686, 335] width 145 height 22
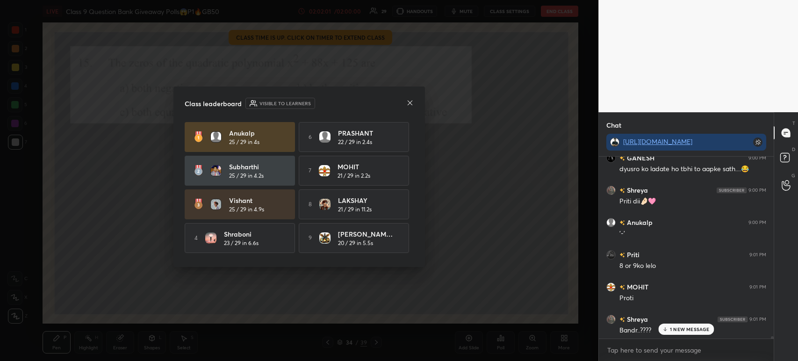
scroll to position [35618, 0]
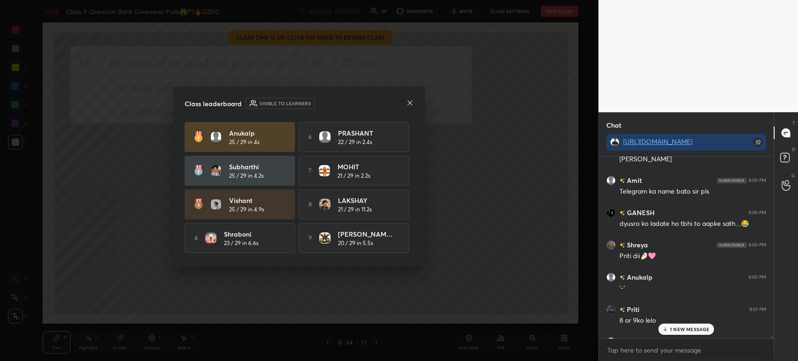
click at [410, 107] on div at bounding box center [409, 104] width 7 height 10
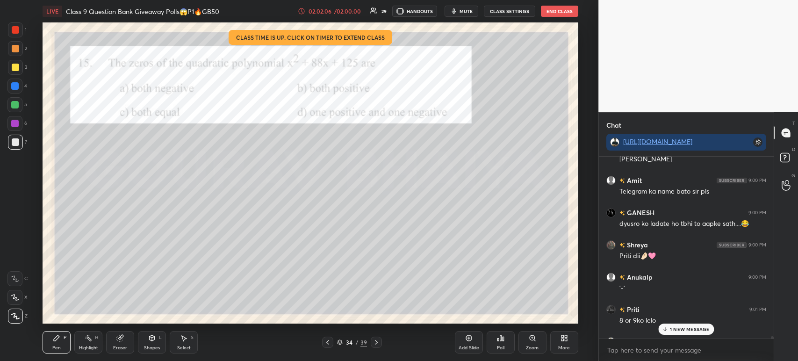
click at [507, 346] on div "Poll" at bounding box center [501, 342] width 28 height 22
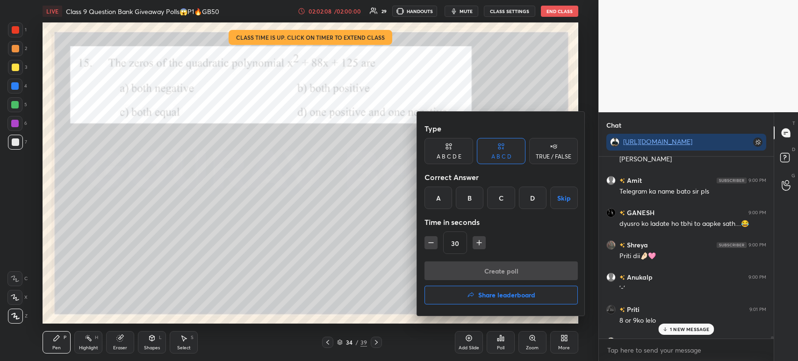
click at [561, 193] on button "Skip" at bounding box center [564, 198] width 28 height 22
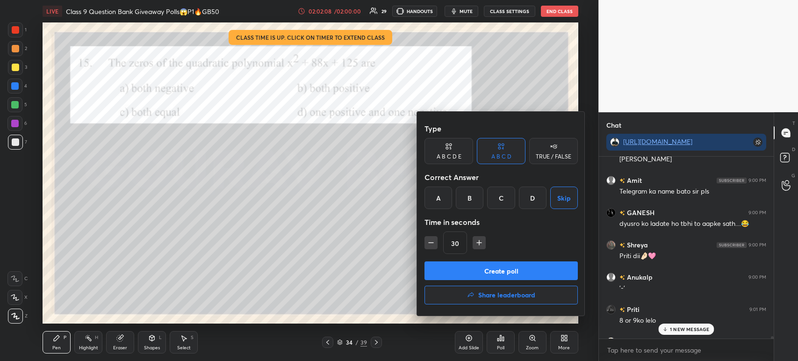
click at [497, 272] on button "Create poll" at bounding box center [501, 270] width 153 height 19
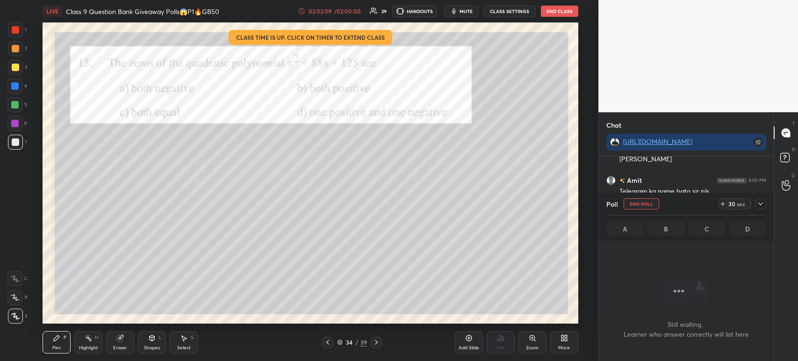
scroll to position [3, 3]
click at [763, 209] on div at bounding box center [760, 203] width 11 height 11
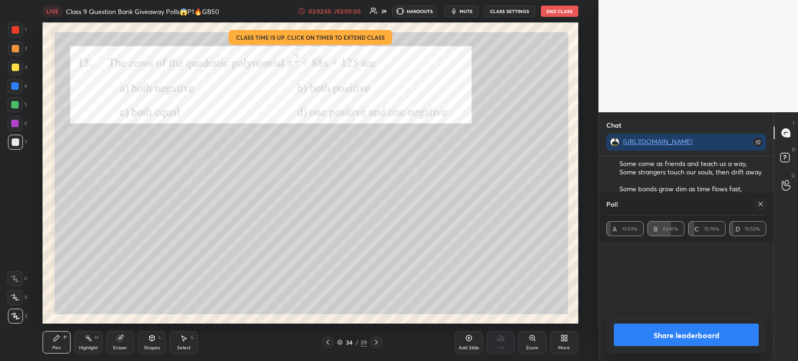
scroll to position [36504, 0]
click at [636, 330] on button "Share leaderboard" at bounding box center [686, 335] width 145 height 22
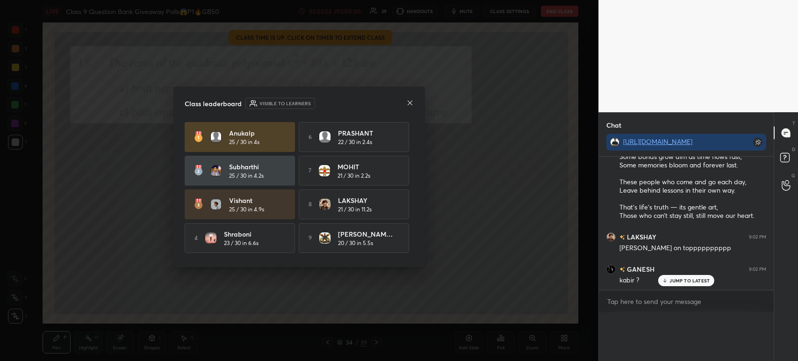
scroll to position [36489, 0]
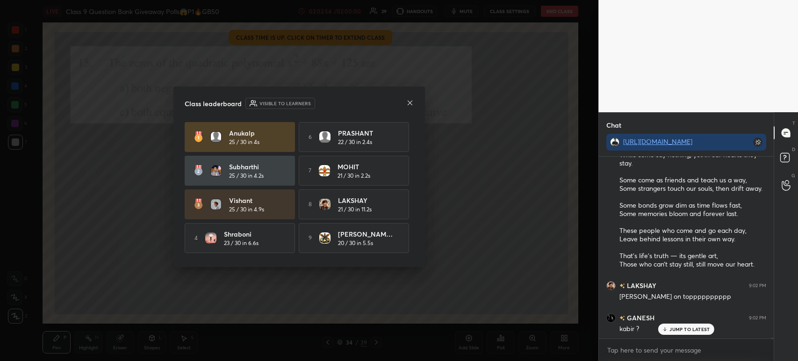
click at [408, 104] on icon at bounding box center [409, 102] width 7 height 7
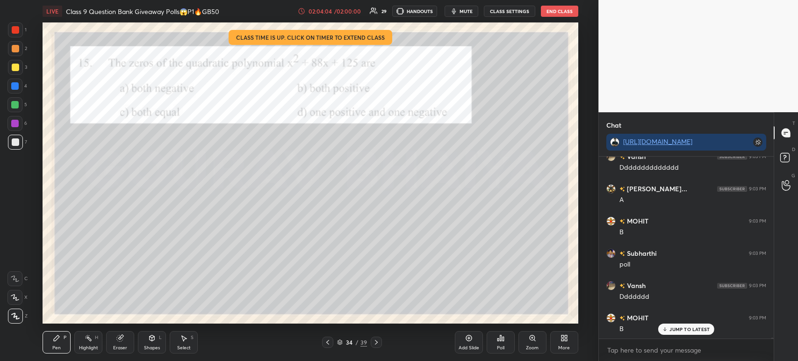
click at [505, 344] on div "Poll" at bounding box center [501, 342] width 28 height 22
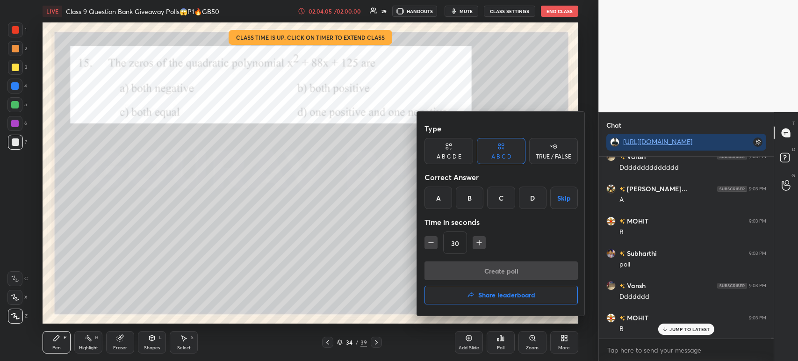
click at [567, 195] on button "Skip" at bounding box center [564, 198] width 28 height 22
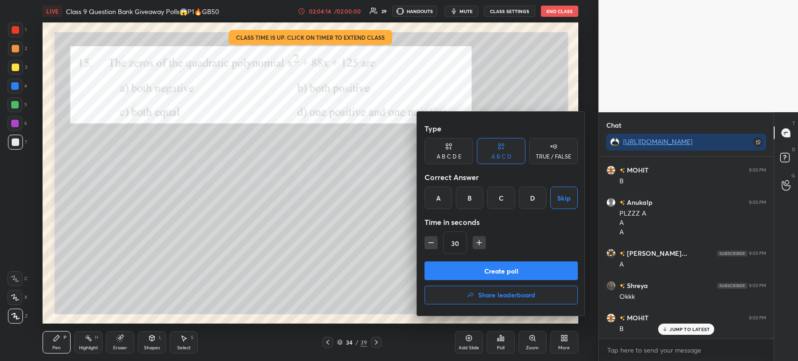
click at [513, 269] on button "Create poll" at bounding box center [501, 270] width 153 height 19
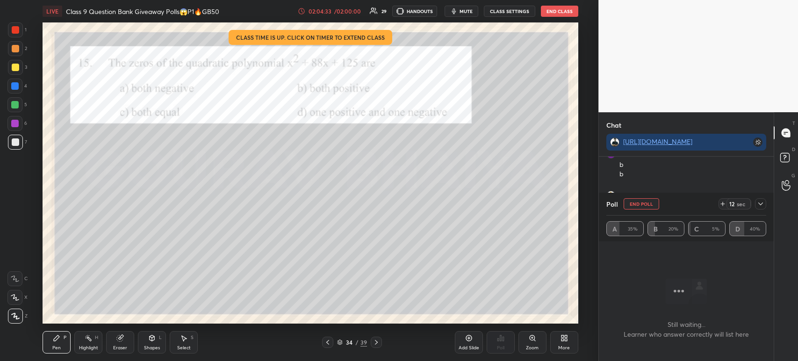
click at [762, 205] on icon at bounding box center [760, 203] width 7 height 7
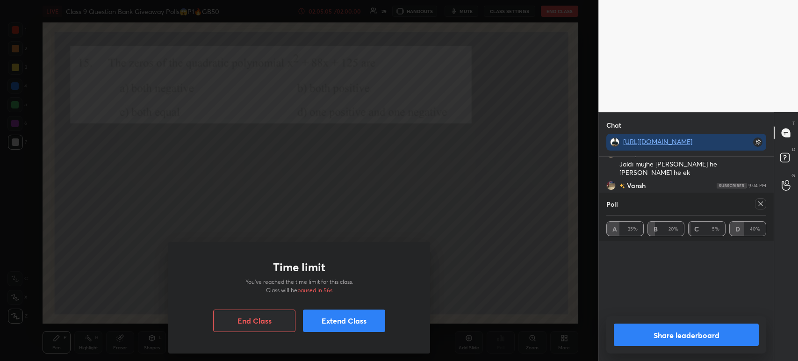
click at [329, 322] on button "Extend Class" at bounding box center [344, 321] width 82 height 22
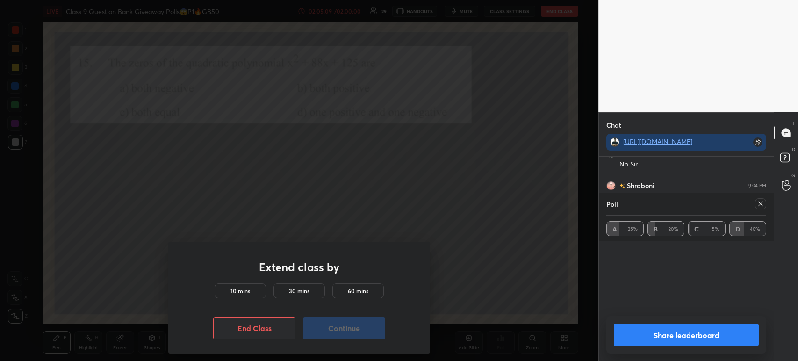
click at [243, 290] on h5 "10 mins" at bounding box center [241, 291] width 20 height 8
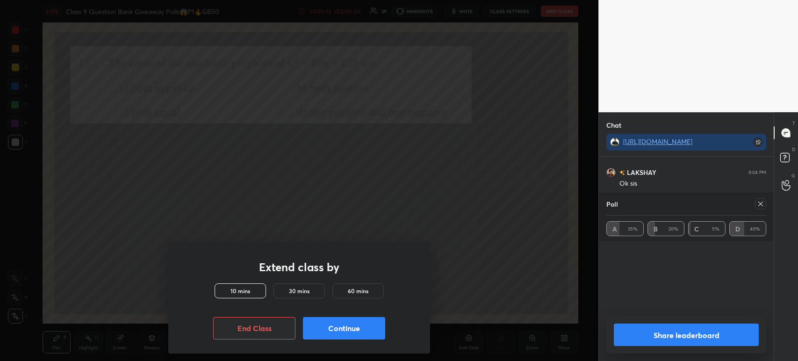
click at [326, 331] on button "Continue" at bounding box center [344, 328] width 82 height 22
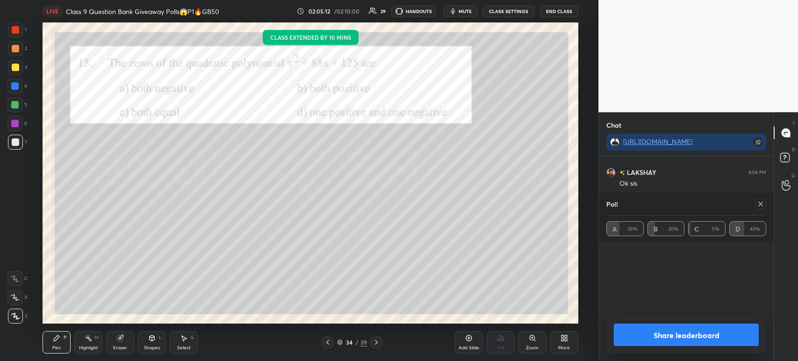
click at [326, 331] on div "Pen P Highlight H Eraser Shapes L Select S 34 / 39 Add Slide Poll Zoom More" at bounding box center [311, 342] width 536 height 37
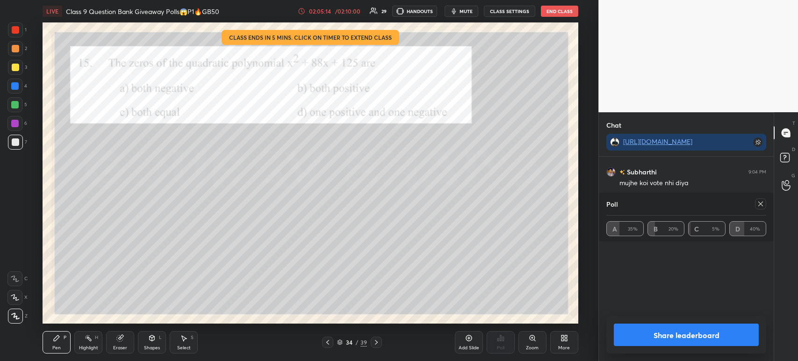
click at [759, 204] on icon at bounding box center [760, 203] width 7 height 7
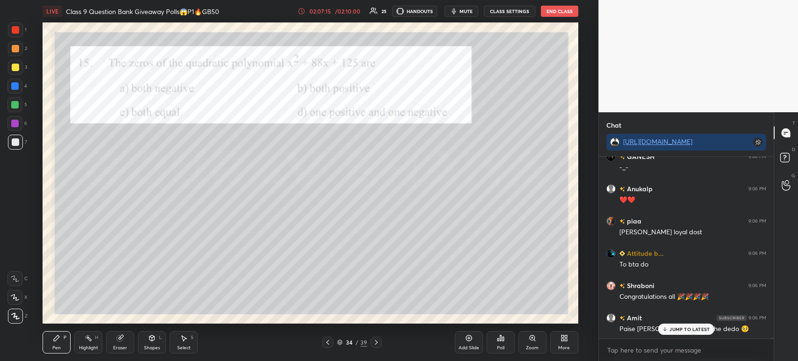
scroll to position [43934, 0]
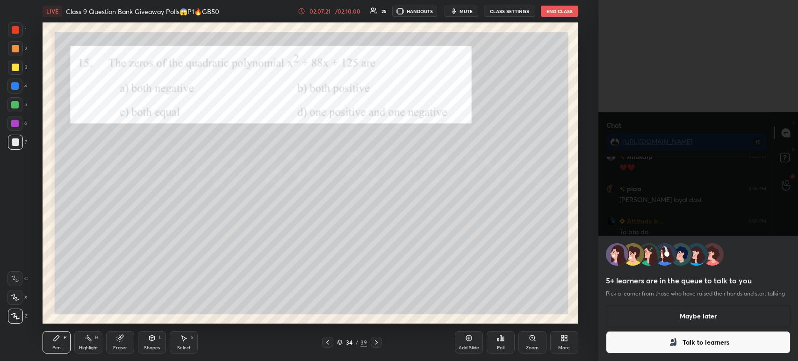
click at [698, 313] on button "Maybe later" at bounding box center [698, 316] width 185 height 22
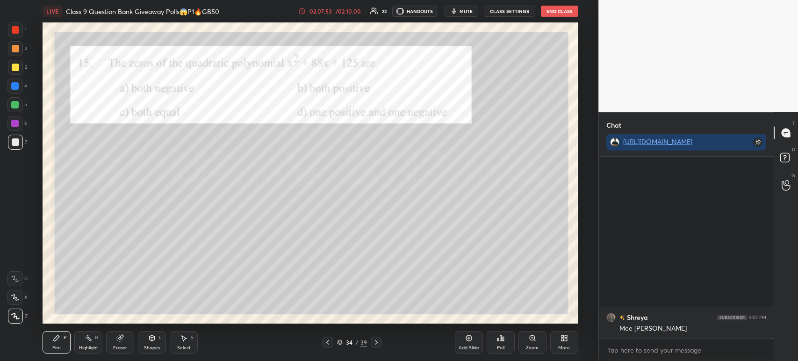
scroll to position [44412, 0]
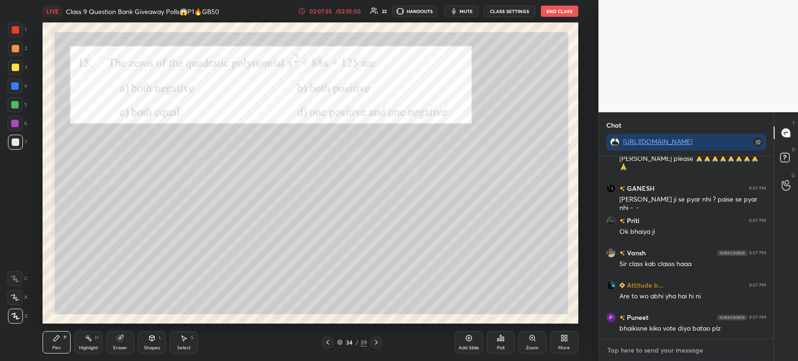
click at [642, 352] on textarea at bounding box center [686, 350] width 160 height 15
paste textarea "[URL][DOMAIN_NAME]"
type textarea "[URL][DOMAIN_NAME]"
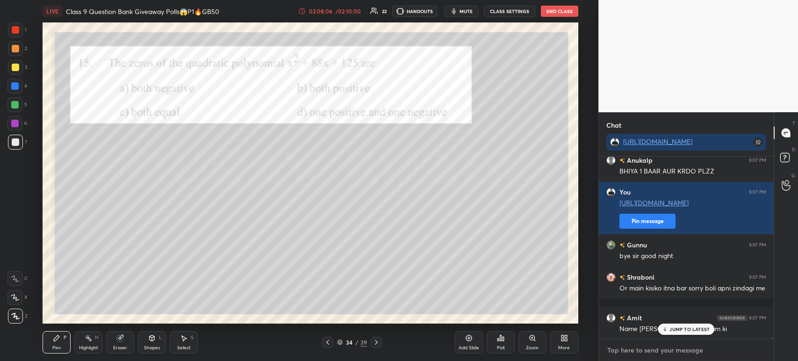
scroll to position [44634, 0]
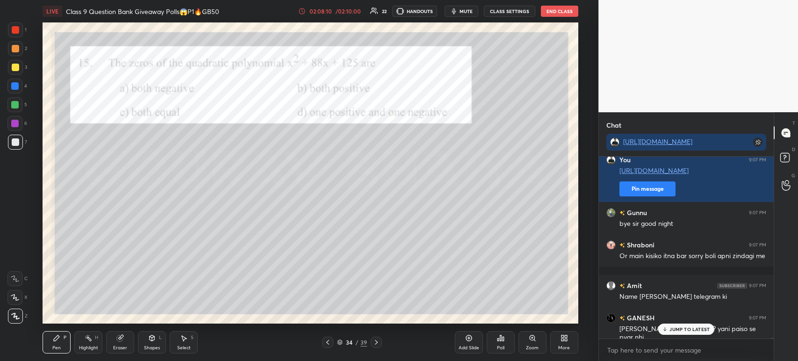
click at [671, 334] on div "JUMP TO LATEST" at bounding box center [686, 329] width 56 height 11
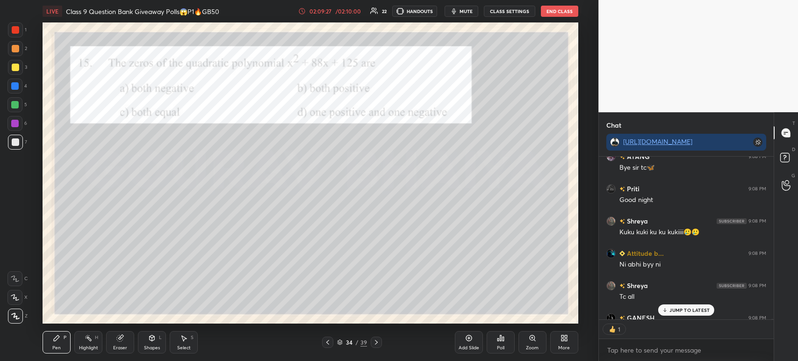
scroll to position [46173, 0]
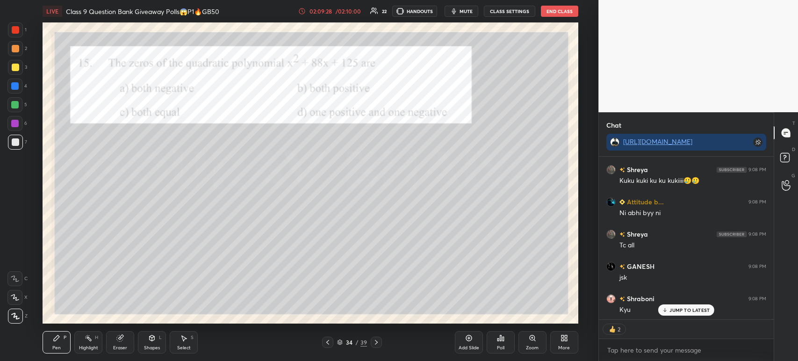
click at [547, 14] on button "End Class" at bounding box center [559, 11] width 37 height 11
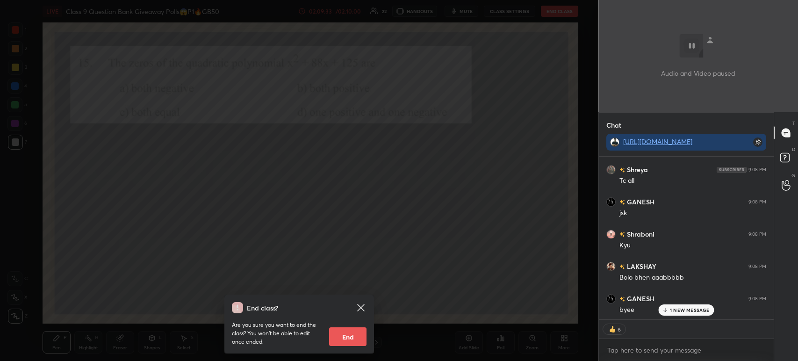
scroll to position [46270, 0]
click at [348, 336] on button "End" at bounding box center [347, 336] width 37 height 19
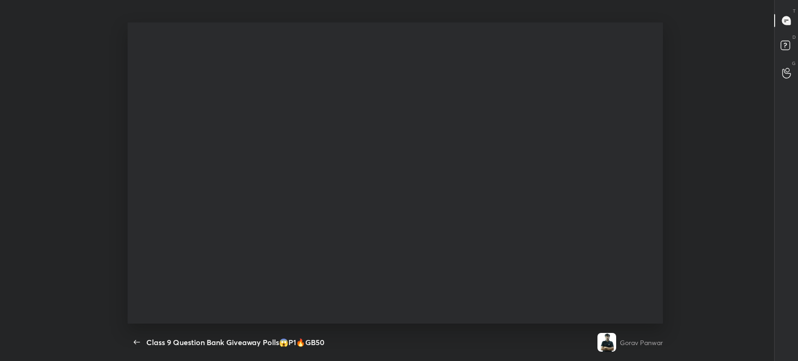
scroll to position [314, 161]
